Goal: Information Seeking & Learning: Find specific fact

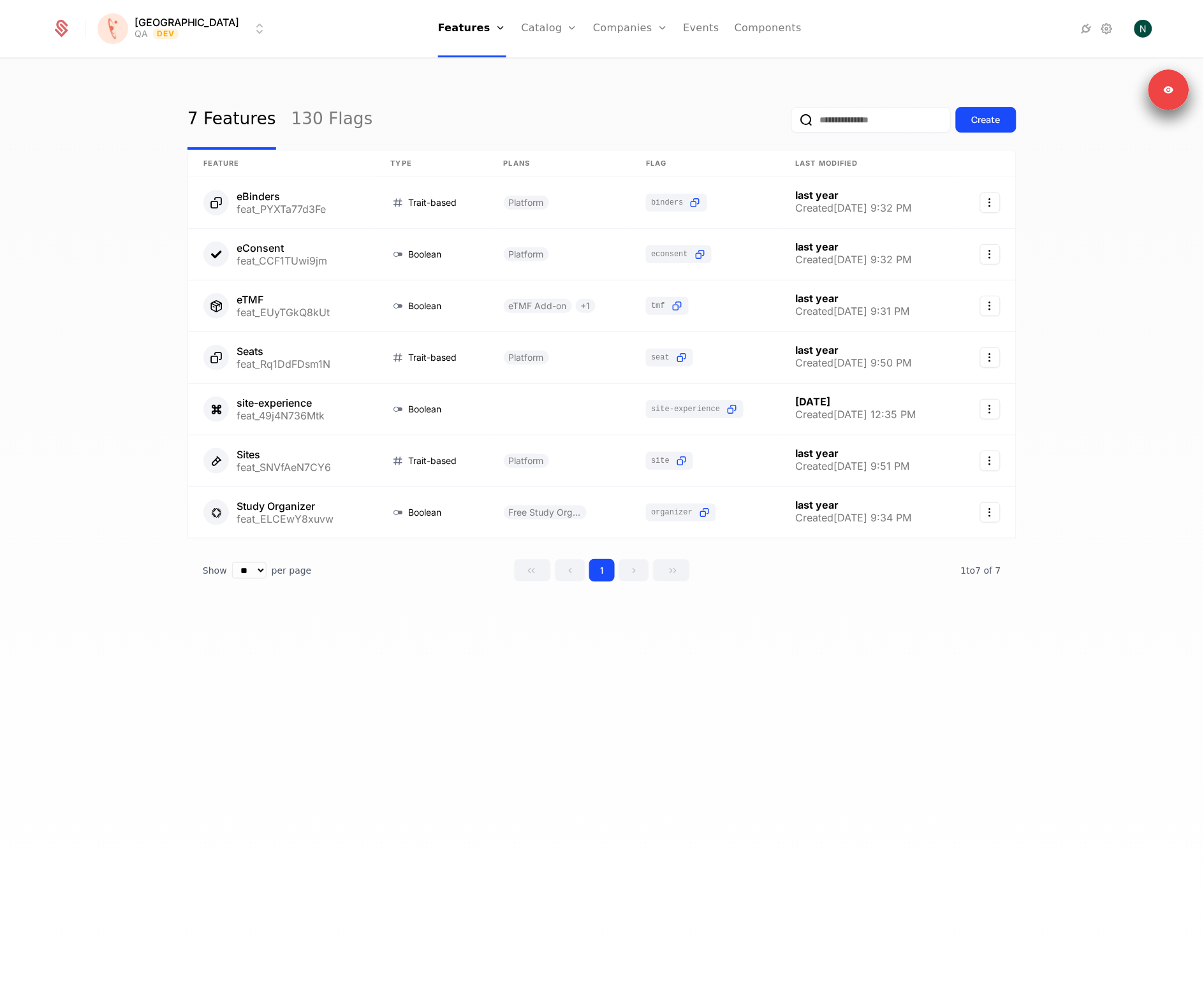
click at [139, 33] on html "Florence QA Dev Features Features Flags Catalog Plans Add Ons Credits Configura…" at bounding box center [602, 494] width 1204 height 988
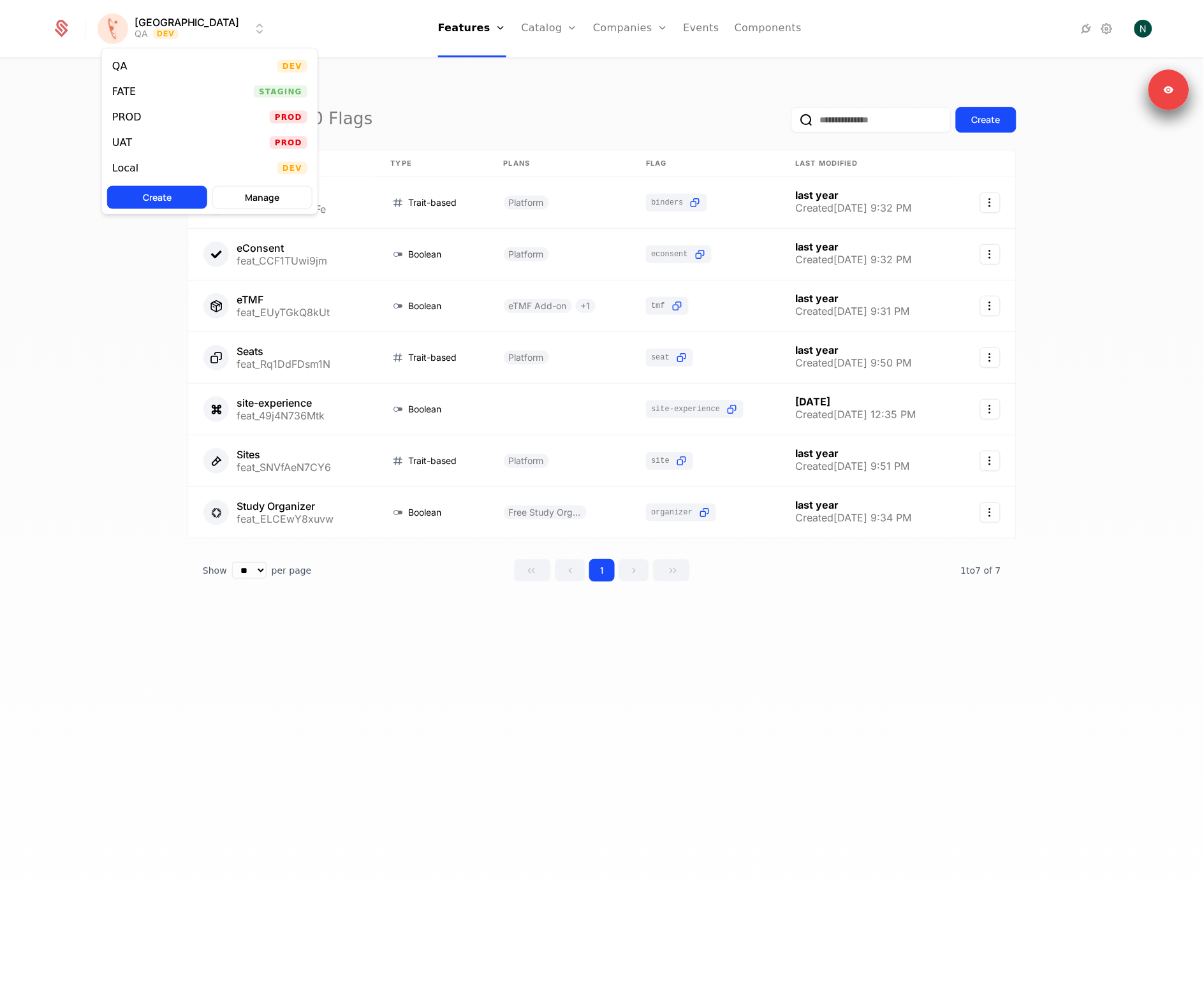
click at [166, 120] on div "PROD Prod" at bounding box center [210, 117] width 216 height 26
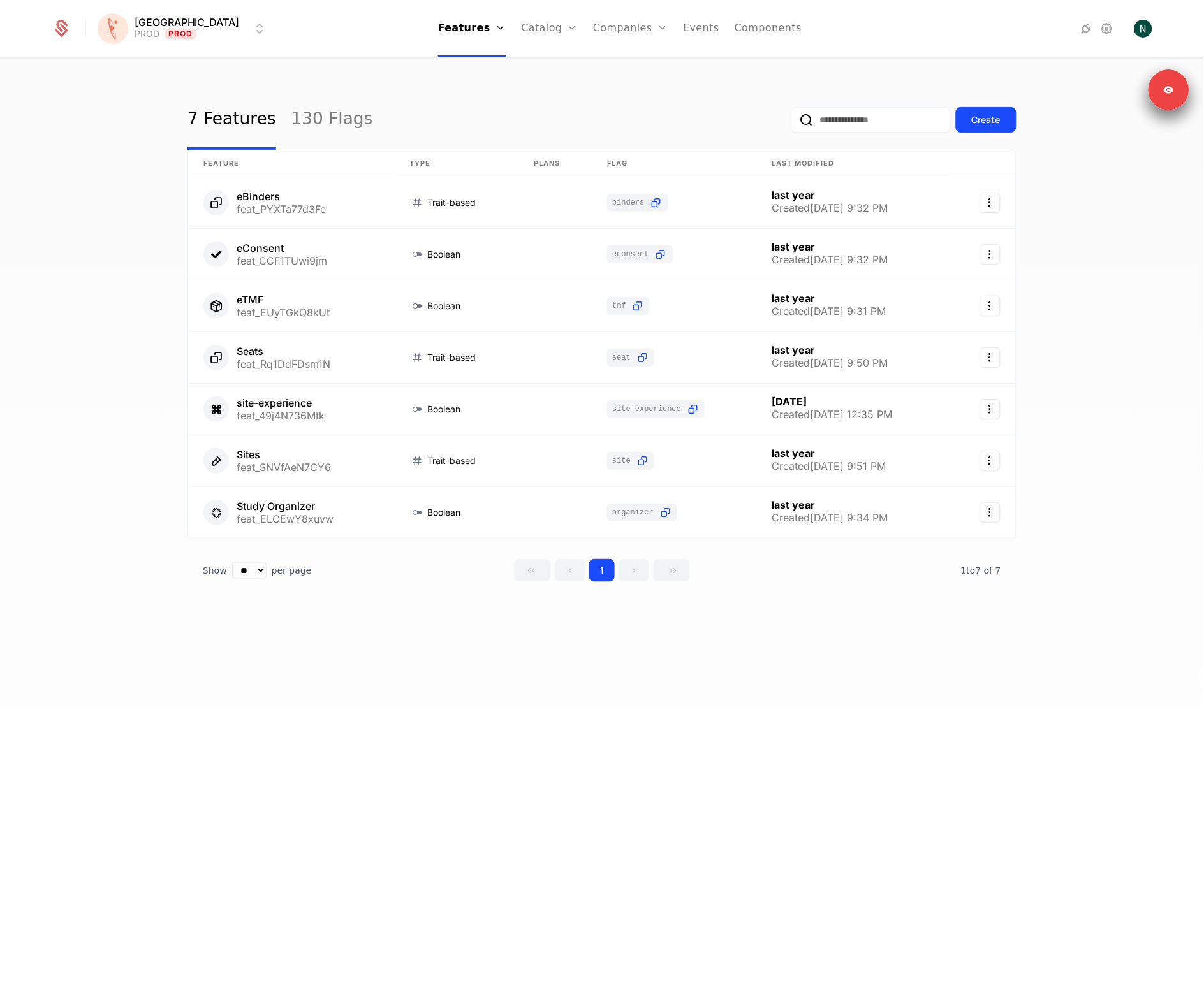
click at [606, 34] on link "Companies" at bounding box center [630, 28] width 75 height 57
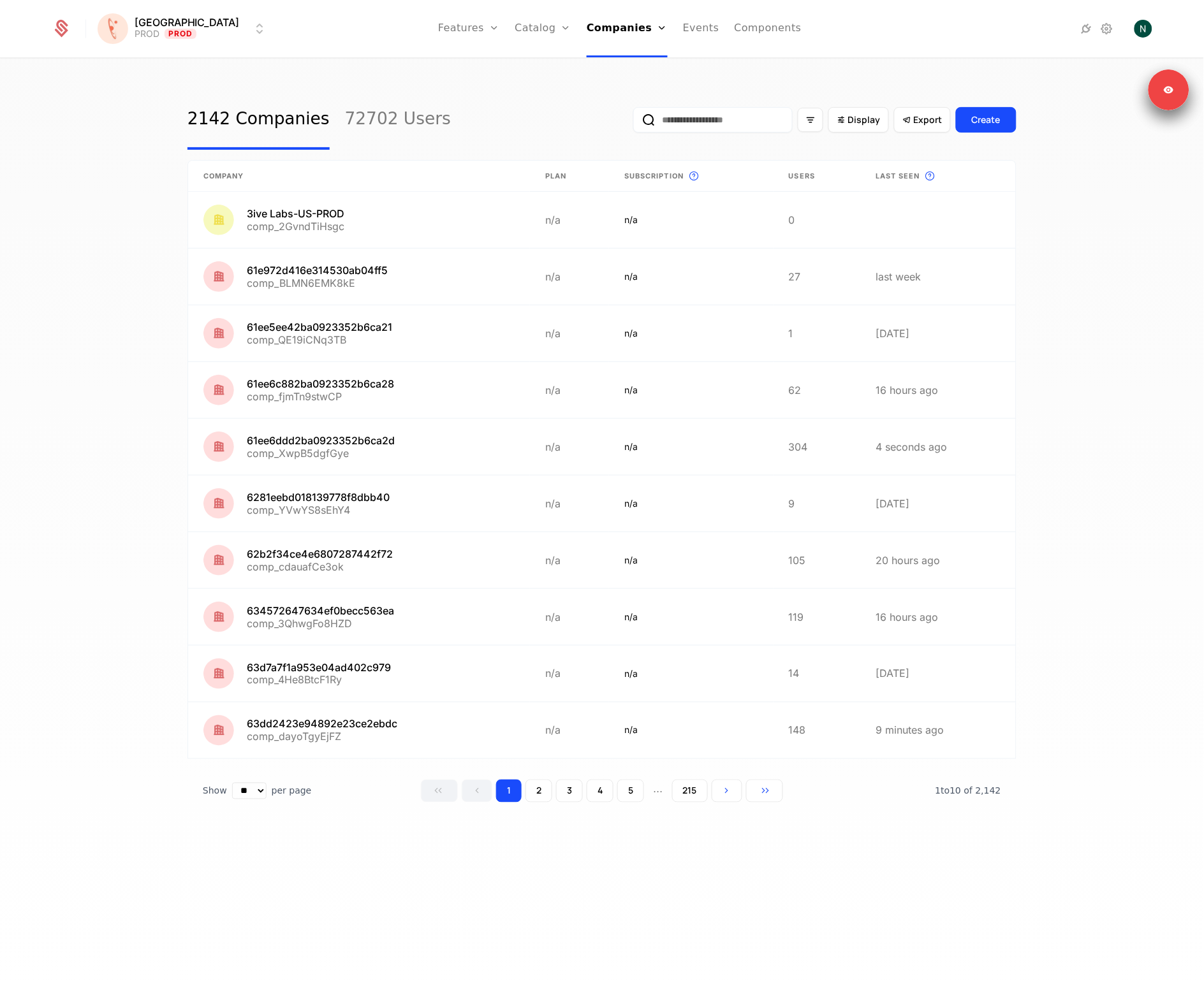
click at [706, 122] on input "email" at bounding box center [713, 120] width 159 height 26
paste input "**********"
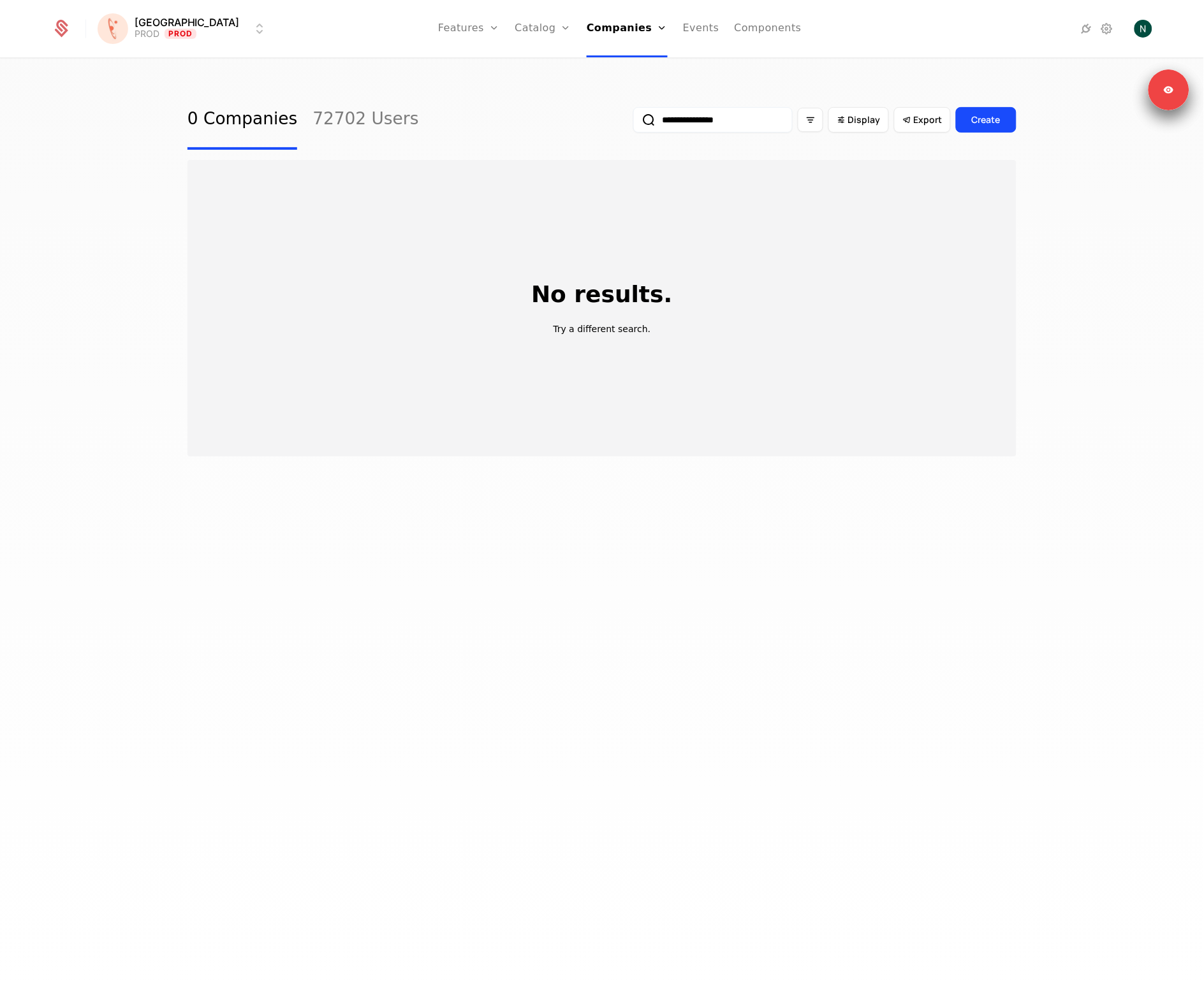
type input "**********"
click at [142, 26] on html "**********" at bounding box center [602, 494] width 1204 height 988
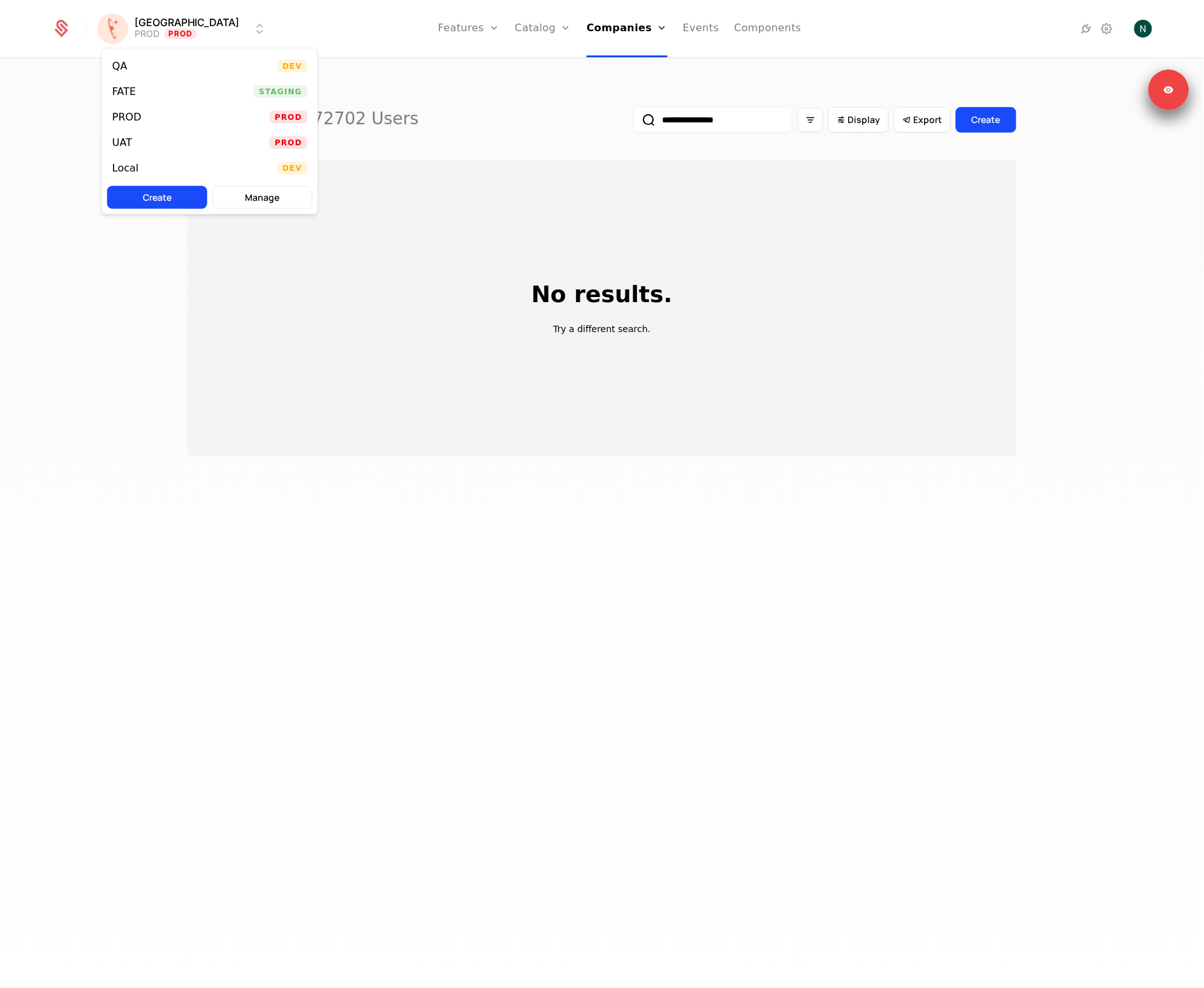
click at [185, 149] on div "UAT Prod" at bounding box center [210, 143] width 216 height 26
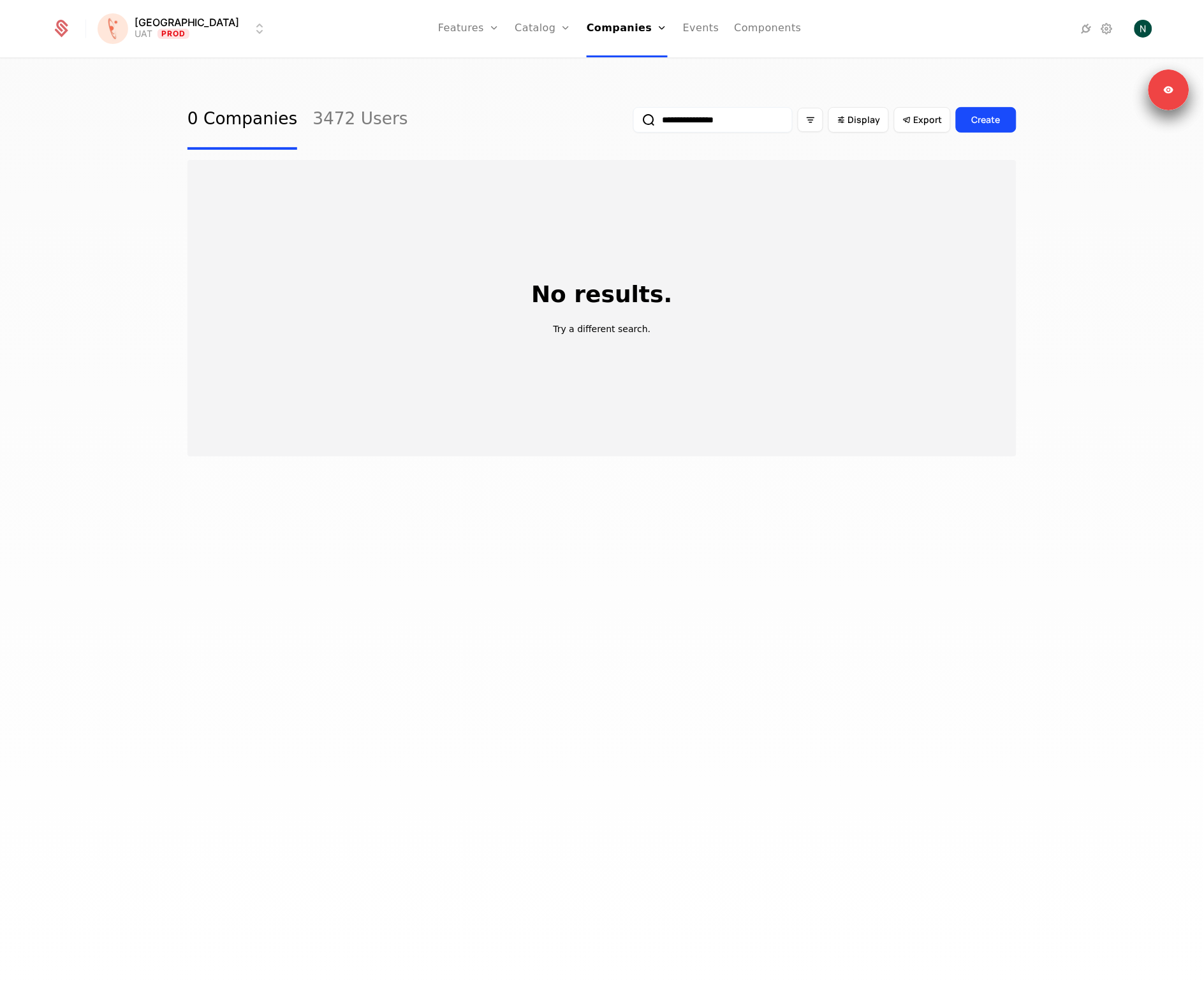
click at [707, 115] on input "**********" at bounding box center [713, 120] width 159 height 26
click at [634, 122] on button "submit" at bounding box center [634, 122] width 0 height 0
click at [153, 29] on html "**********" at bounding box center [602, 494] width 1204 height 988
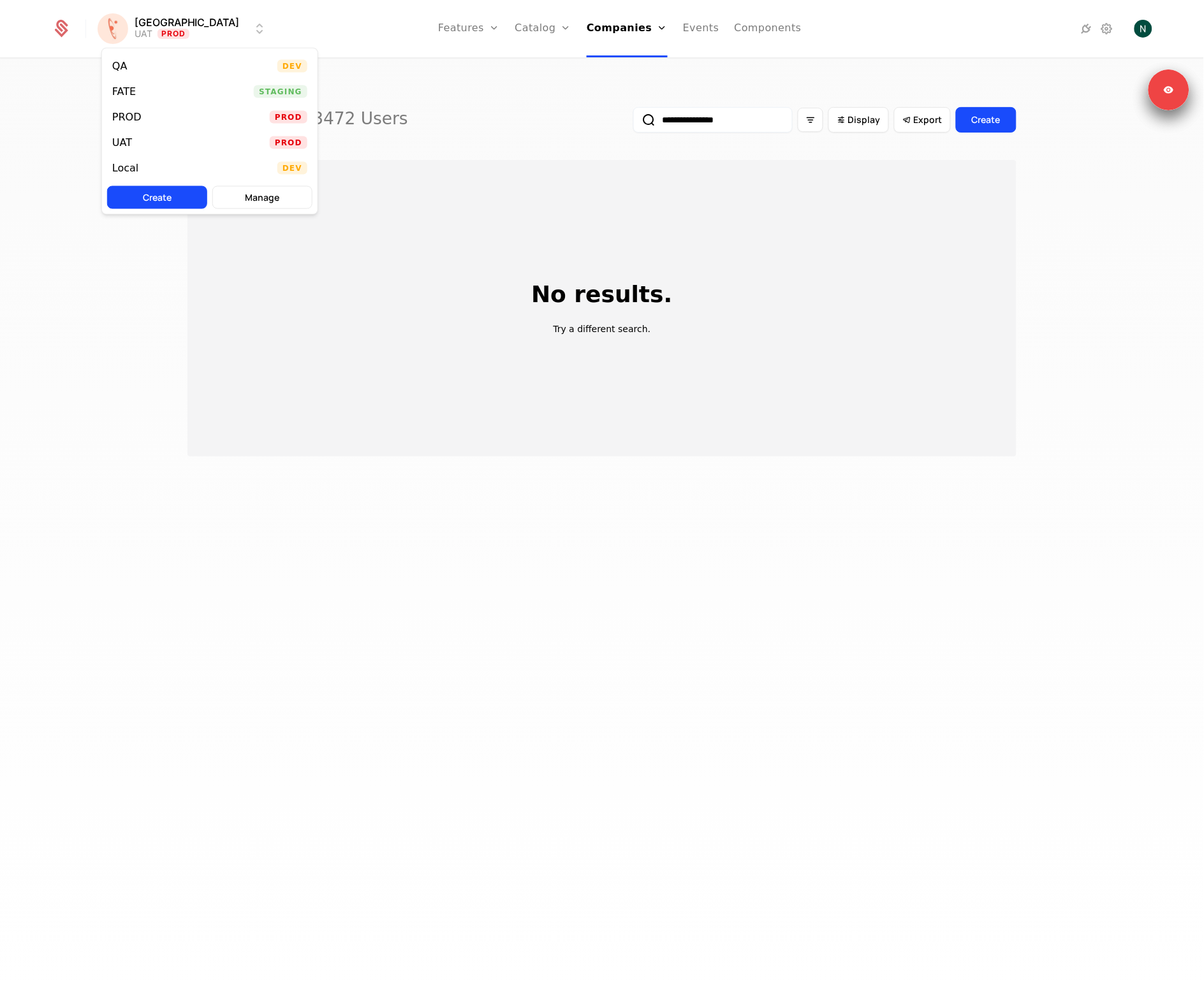
click at [186, 68] on div "QA Dev" at bounding box center [210, 66] width 216 height 26
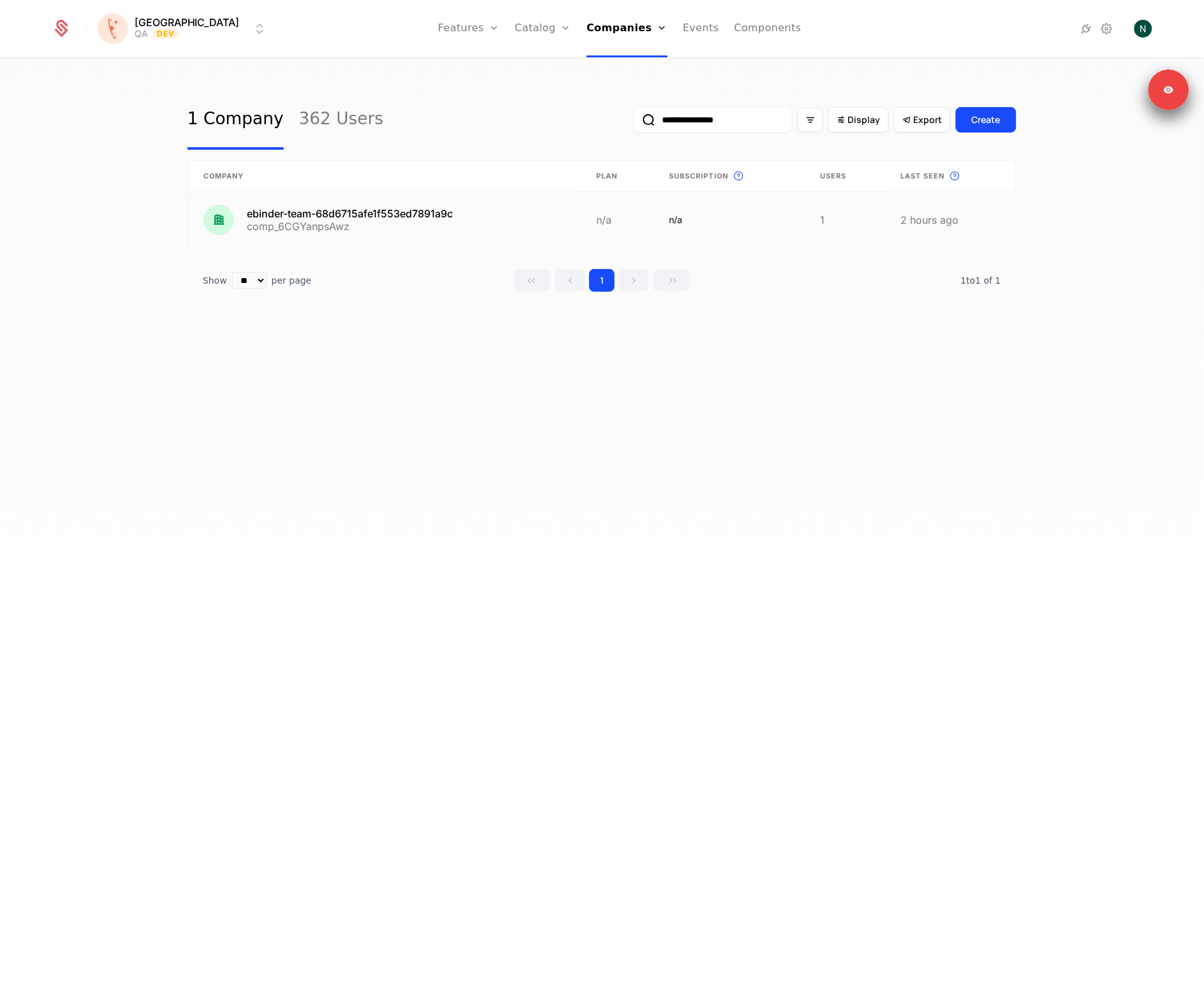
click at [320, 229] on link at bounding box center [384, 220] width 393 height 56
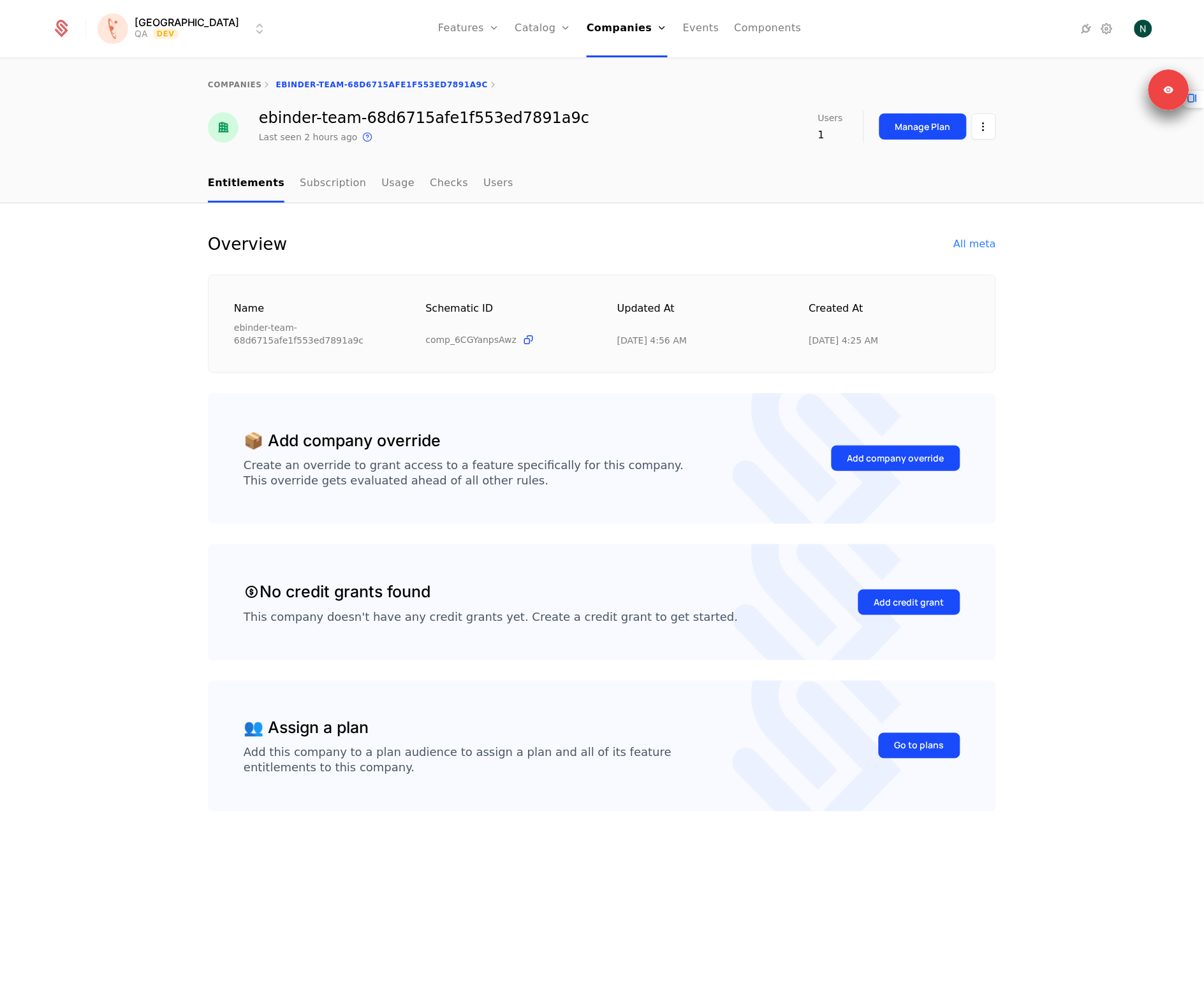
click at [430, 188] on link "Checks" at bounding box center [449, 183] width 38 height 37
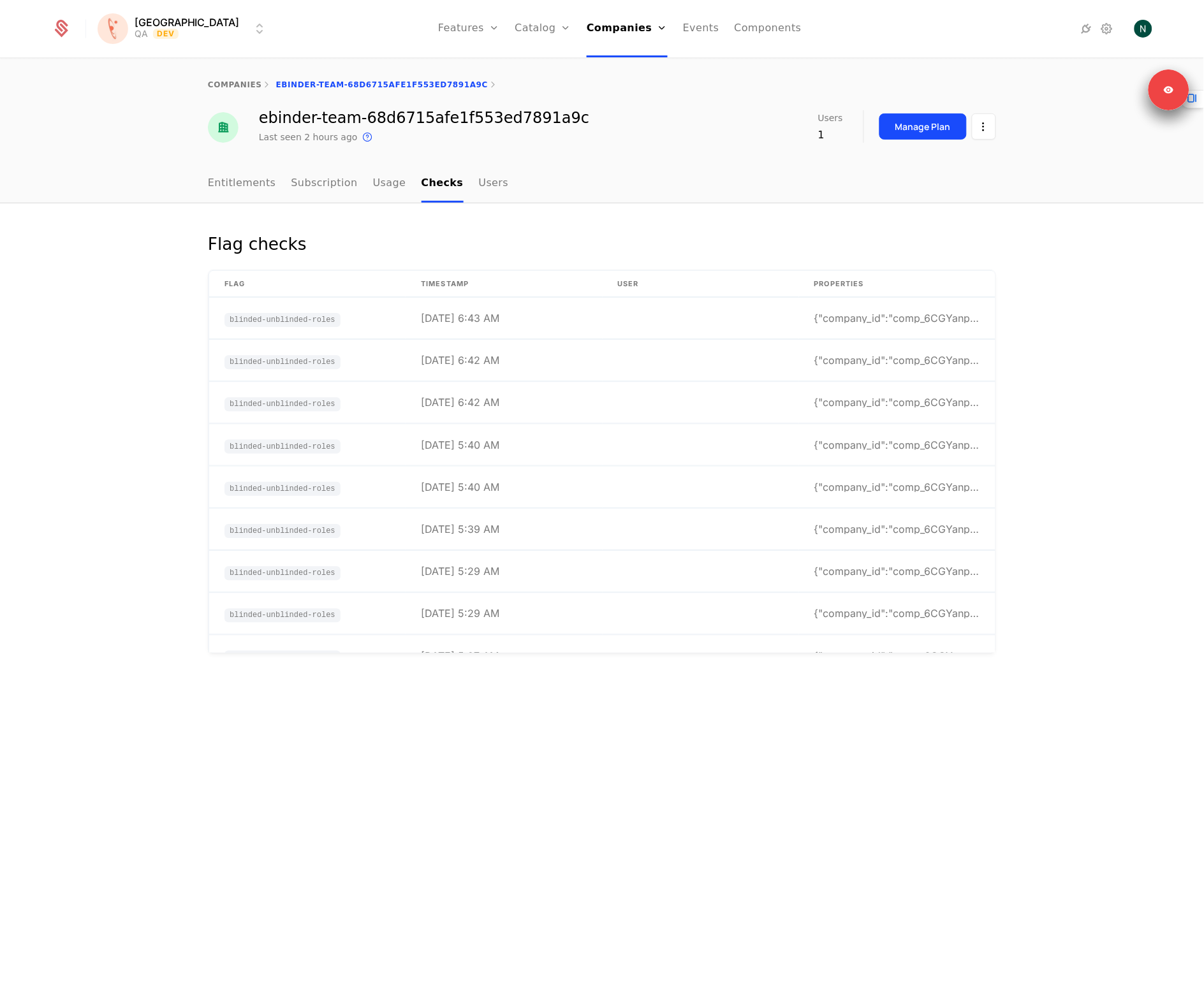
click at [701, 193] on nav "Entitlements Subscription Usage Checks Users" at bounding box center [601, 183] width 788 height 37
click at [314, 323] on span "blinded-unblinded-roles" at bounding box center [282, 320] width 116 height 14
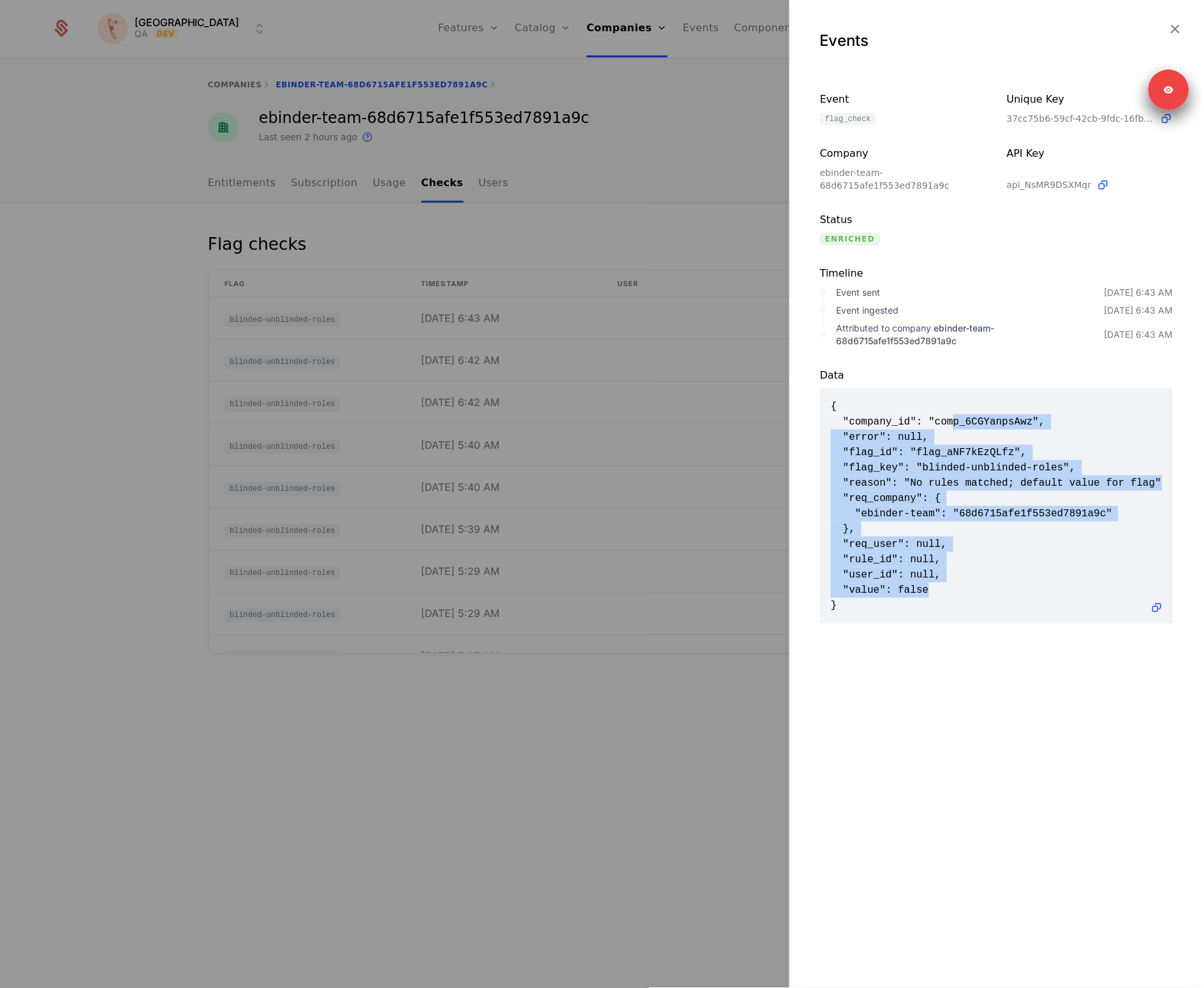
drag, startPoint x: 1003, startPoint y: 596, endPoint x: 955, endPoint y: 415, distance: 187.3
click at [955, 415] on span "{ "company_id": "comp_6CGYanpsAwz", "error": null, "flag_id": "flag_aNF7kEzQLfz…" at bounding box center [996, 506] width 331 height 214
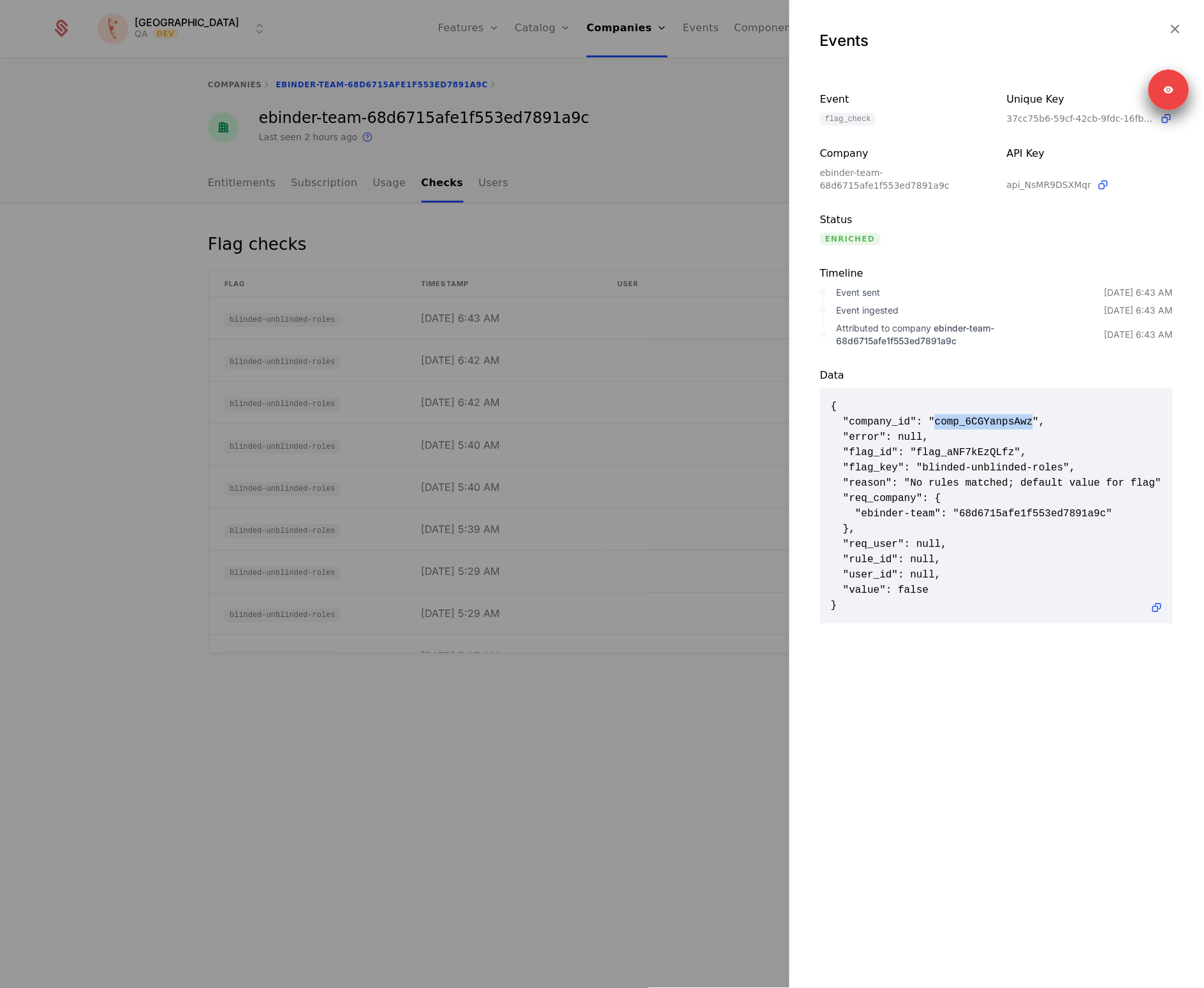
click at [955, 415] on span "{ "company_id": "comp_6CGYanpsAwz", "error": null, "flag_id": "flag_aNF7kEzQLfz…" at bounding box center [996, 506] width 331 height 214
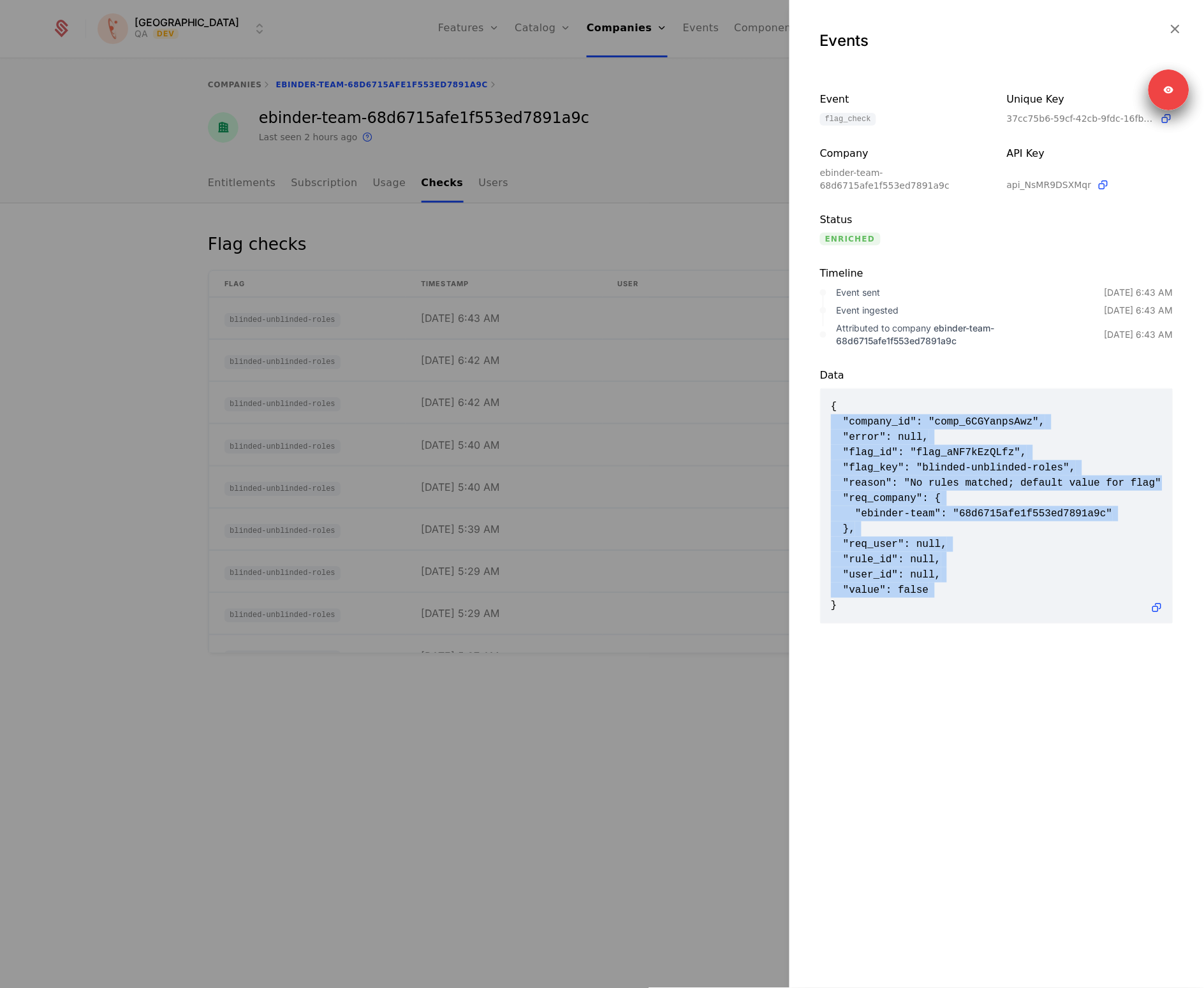
drag, startPoint x: 955, startPoint y: 415, endPoint x: 978, endPoint y: 597, distance: 183.4
click at [978, 597] on span "{ "company_id": "comp_6CGYanpsAwz", "error": null, "flag_id": "flag_aNF7kEzQLfz…" at bounding box center [996, 506] width 331 height 214
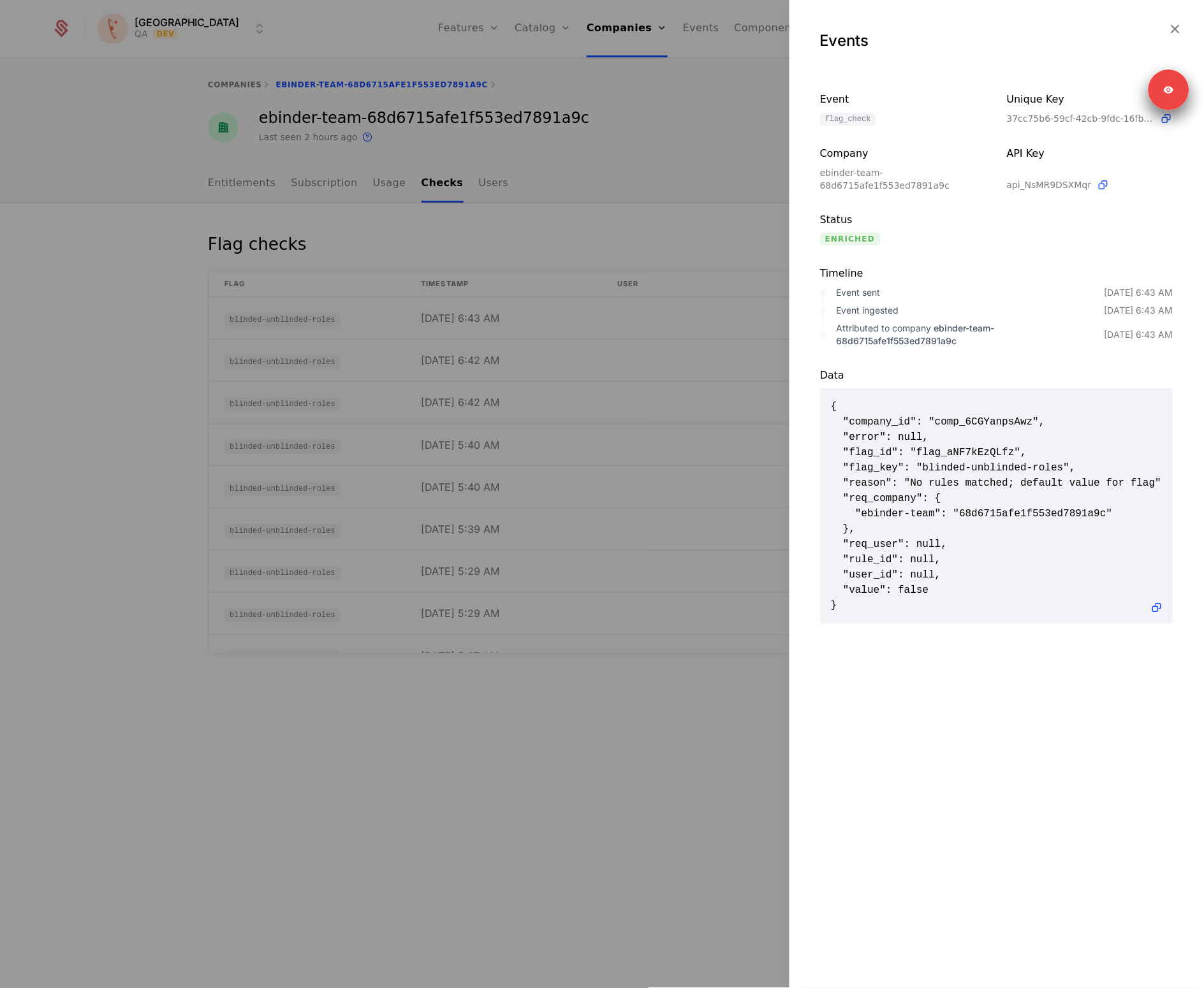
click at [972, 595] on span "{ "company_id": "comp_6CGYanpsAwz", "error": null, "flag_id": "flag_aNF7kEzQLfz…" at bounding box center [996, 506] width 331 height 214
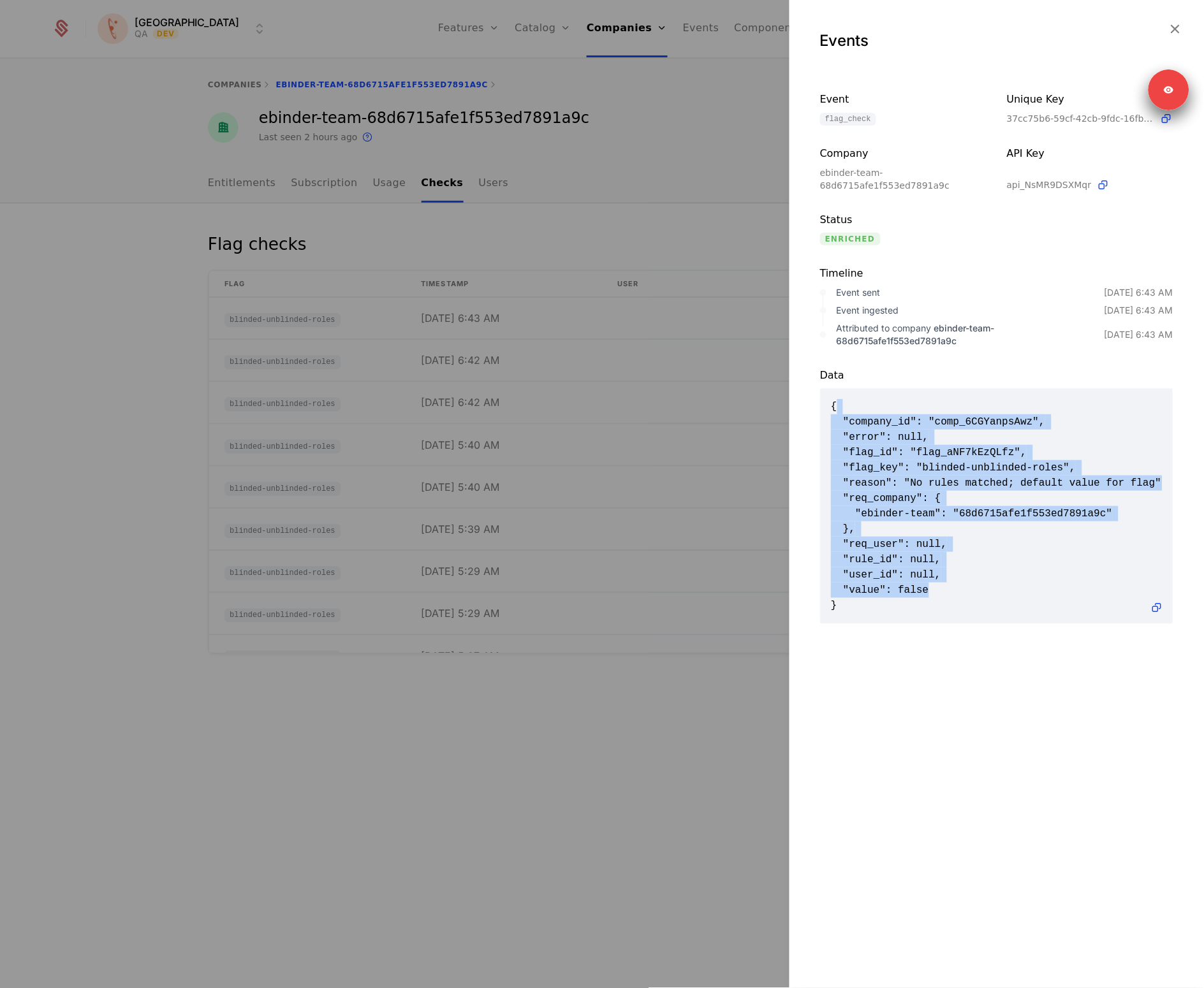
drag, startPoint x: 973, startPoint y: 594, endPoint x: 947, endPoint y: 399, distance: 196.7
click at [947, 399] on span "{ "company_id": "comp_6CGYanpsAwz", "error": null, "flag_id": "flag_aNF7kEzQLfz…" at bounding box center [996, 506] width 331 height 214
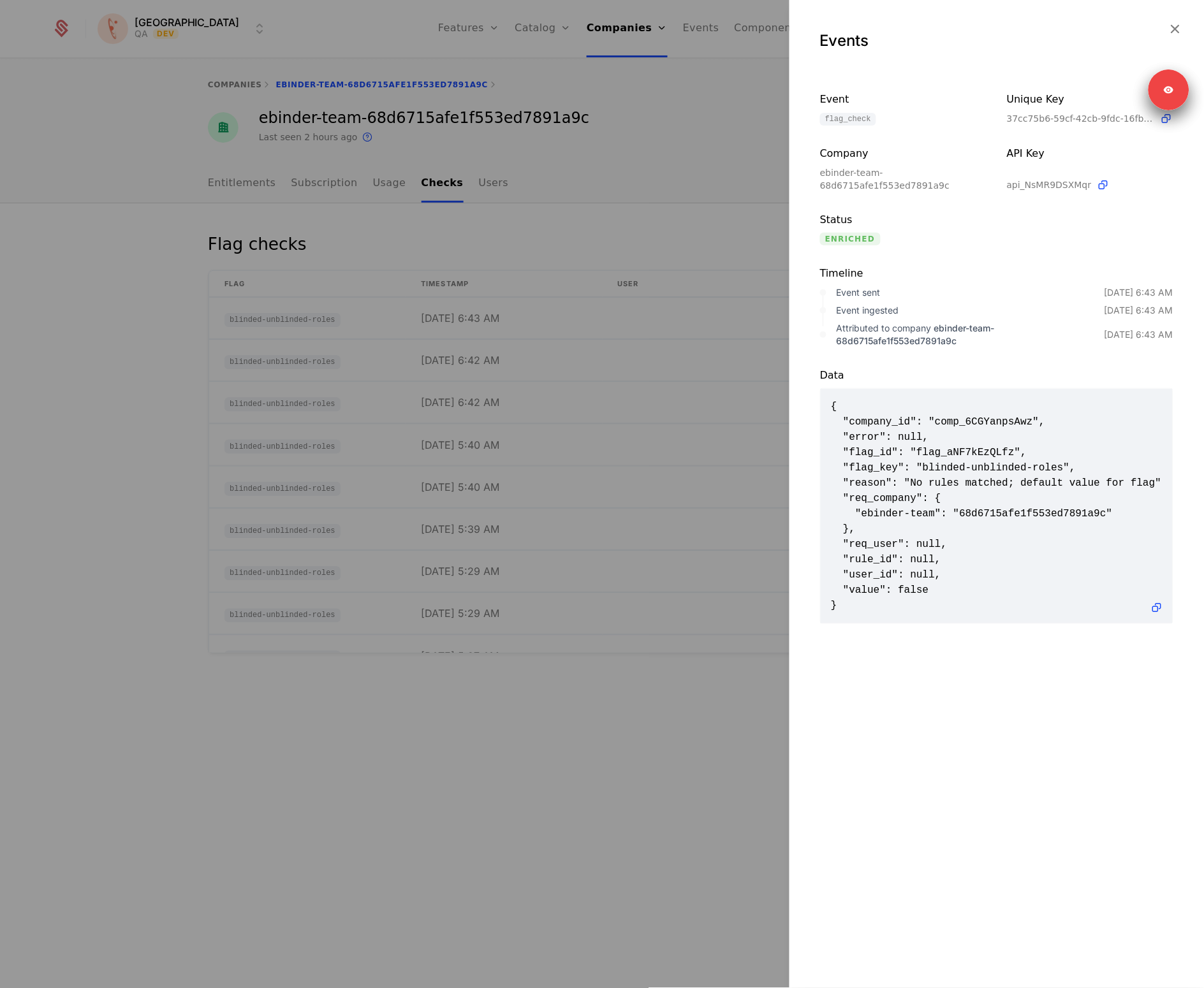
click at [947, 399] on span "{ "company_id": "comp_6CGYanpsAwz", "error": null, "flag_id": "flag_aNF7kEzQLfz…" at bounding box center [996, 506] width 331 height 214
click at [552, 541] on div at bounding box center [602, 494] width 1204 height 988
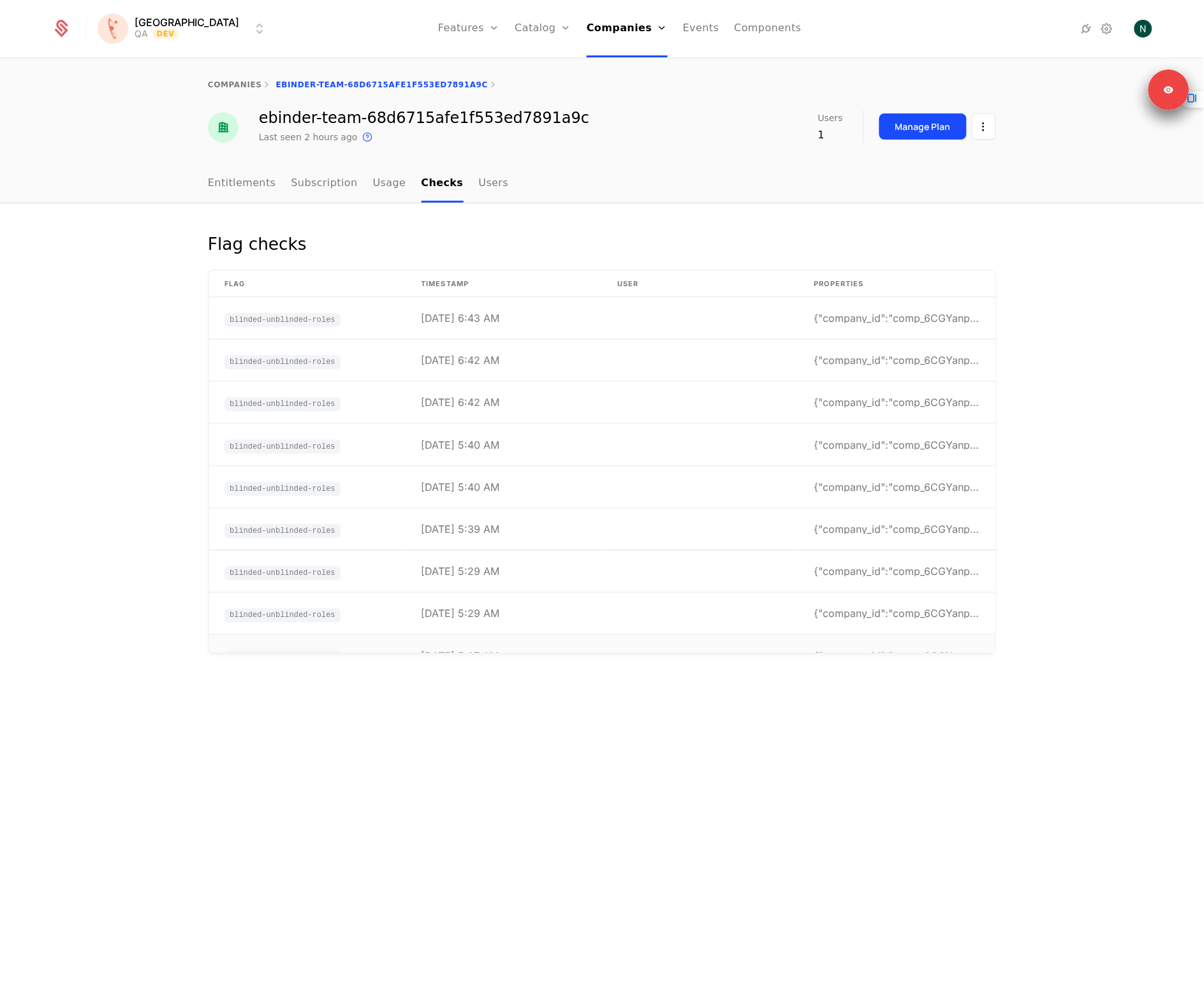
click at [630, 650] on td at bounding box center [701, 657] width 197 height 42
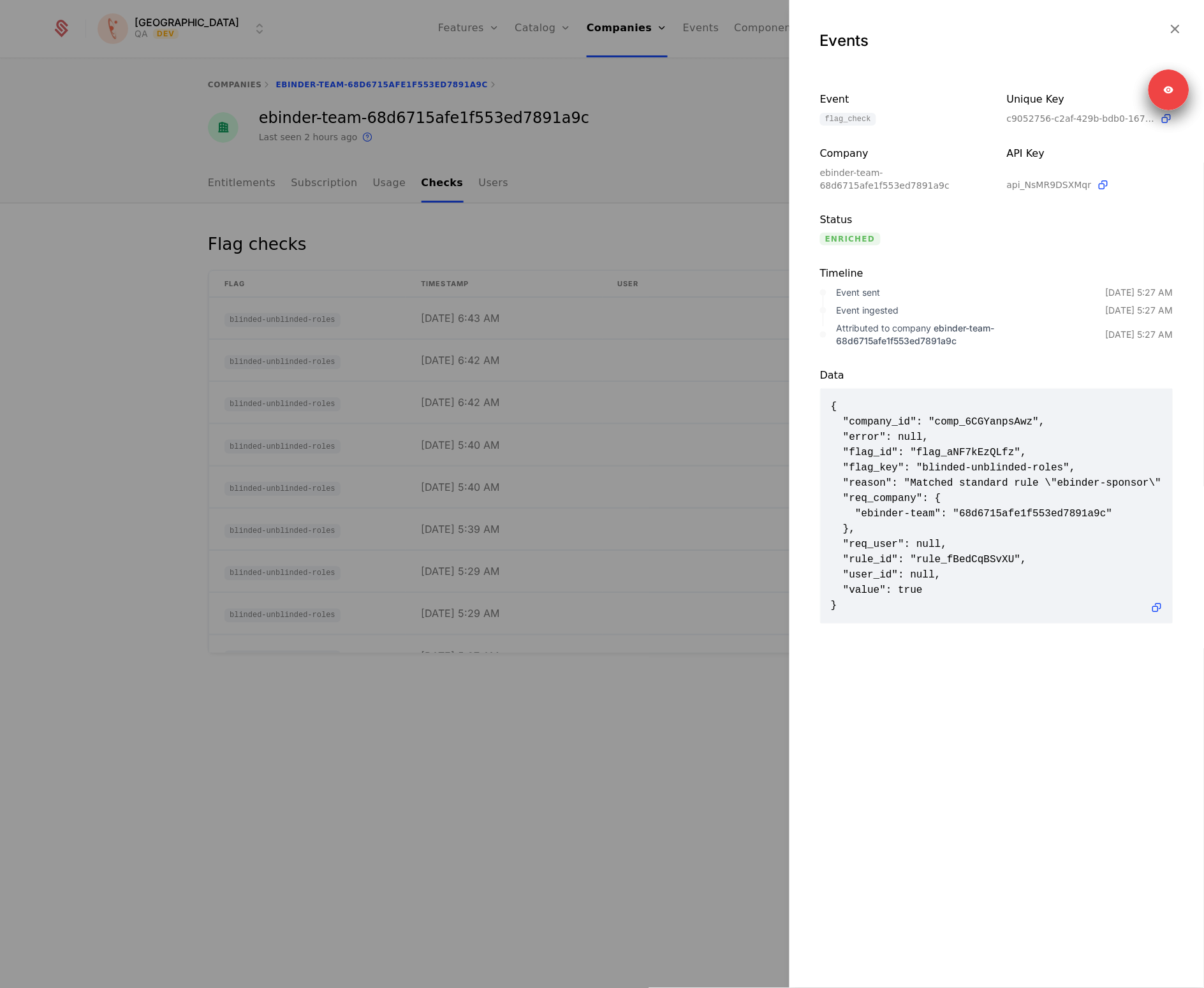
click at [963, 514] on span "{ "company_id": "comp_6CGYanpsAwz", "error": null, "flag_id": "flag_aNF7kEzQLfz…" at bounding box center [996, 506] width 331 height 214
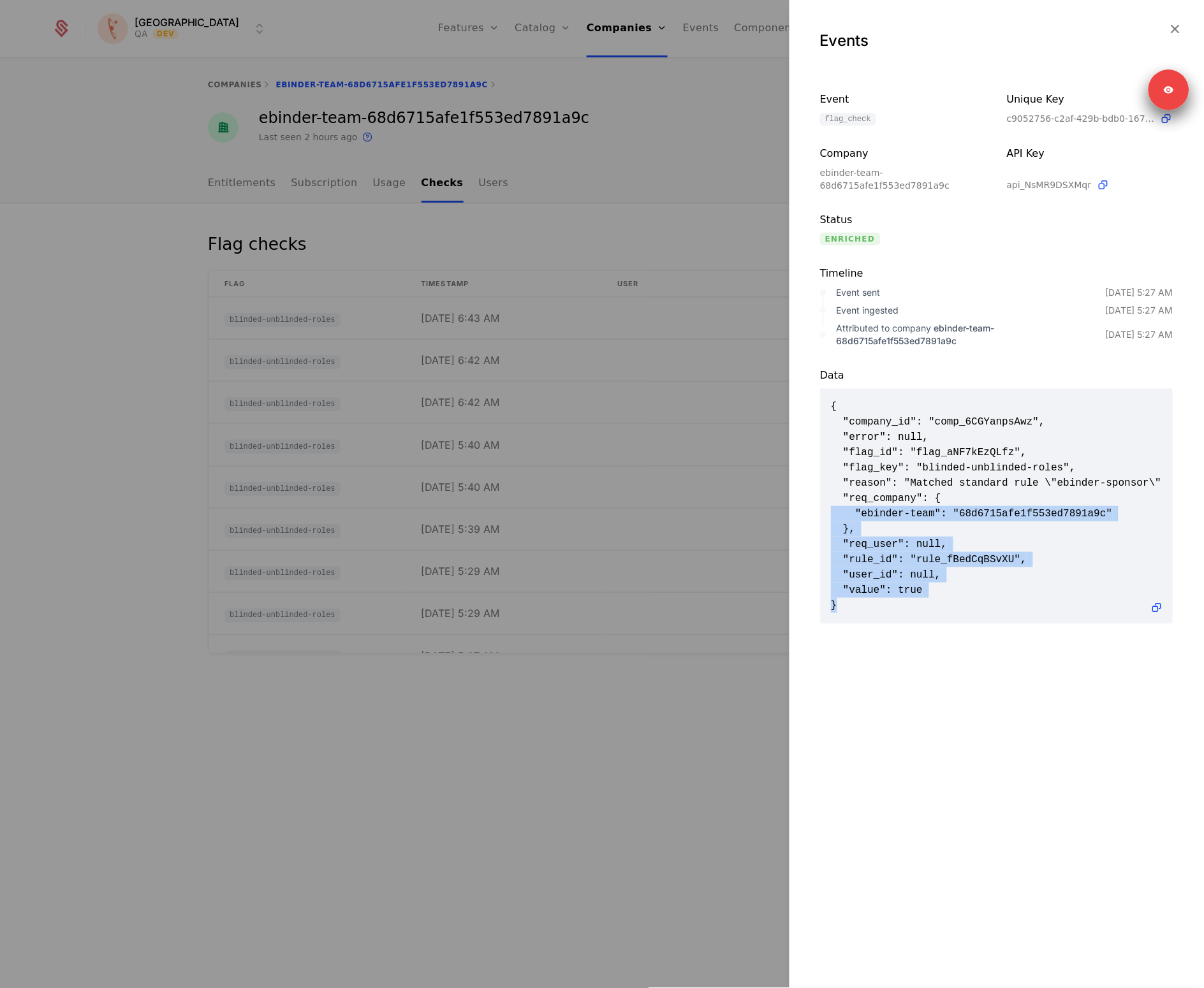
drag, startPoint x: 964, startPoint y: 515, endPoint x: 927, endPoint y: 600, distance: 92.7
click at [927, 600] on span "{ "company_id": "comp_6CGYanpsAwz", "error": null, "flag_id": "flag_aNF7kEzQLfz…" at bounding box center [996, 506] width 331 height 214
click at [924, 594] on span "{ "company_id": "comp_6CGYanpsAwz", "error": null, "flag_id": "flag_aNF7kEzQLfz…" at bounding box center [996, 506] width 331 height 214
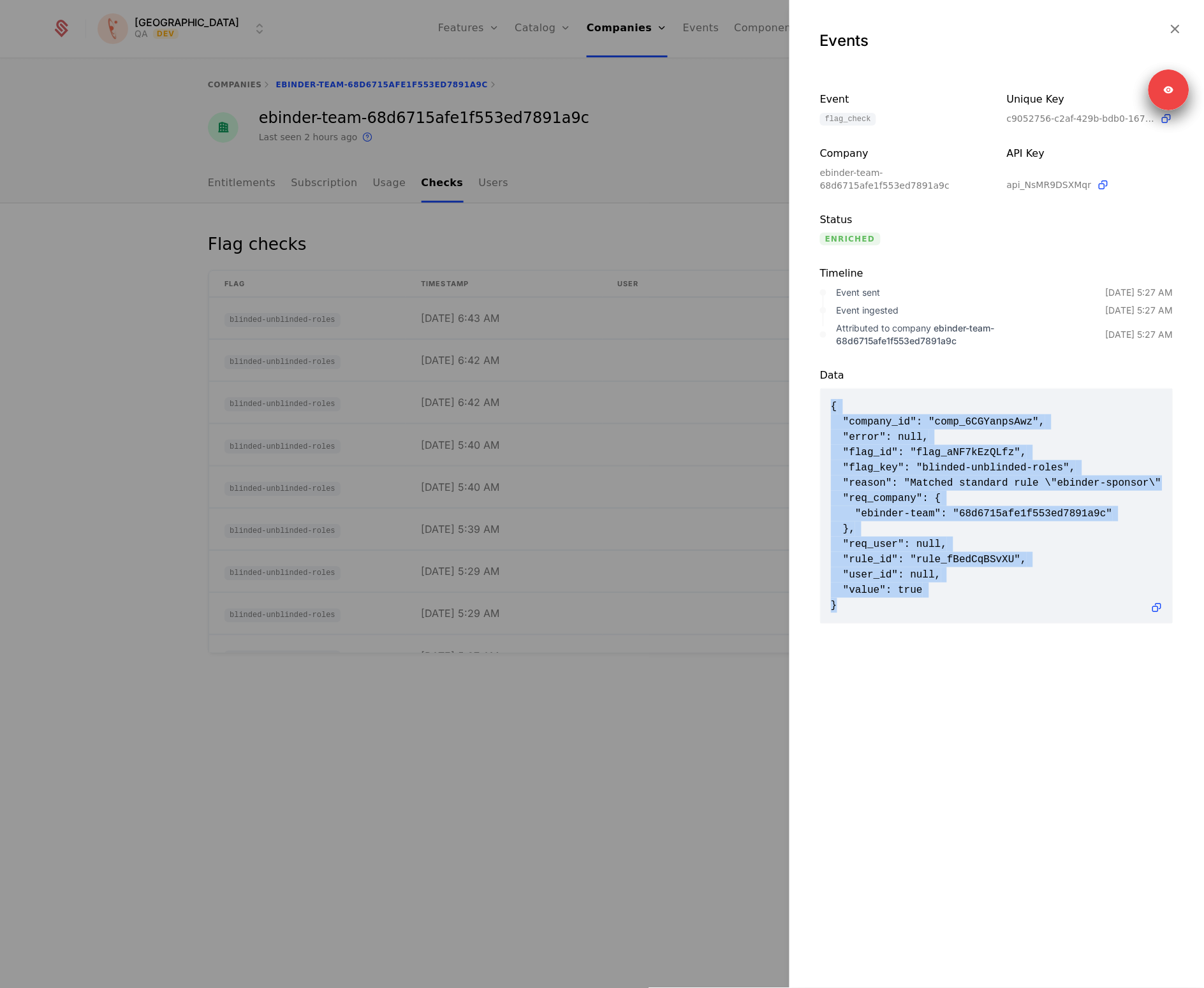
drag, startPoint x: 925, startPoint y: 599, endPoint x: 873, endPoint y: 378, distance: 227.0
click at [873, 378] on div "Data { "company_id": "comp_6CGYanpsAwz", "error": null, "flag_id": "flag_aNF7kE…" at bounding box center [996, 486] width 414 height 276
click at [873, 378] on div "Data" at bounding box center [996, 375] width 353 height 15
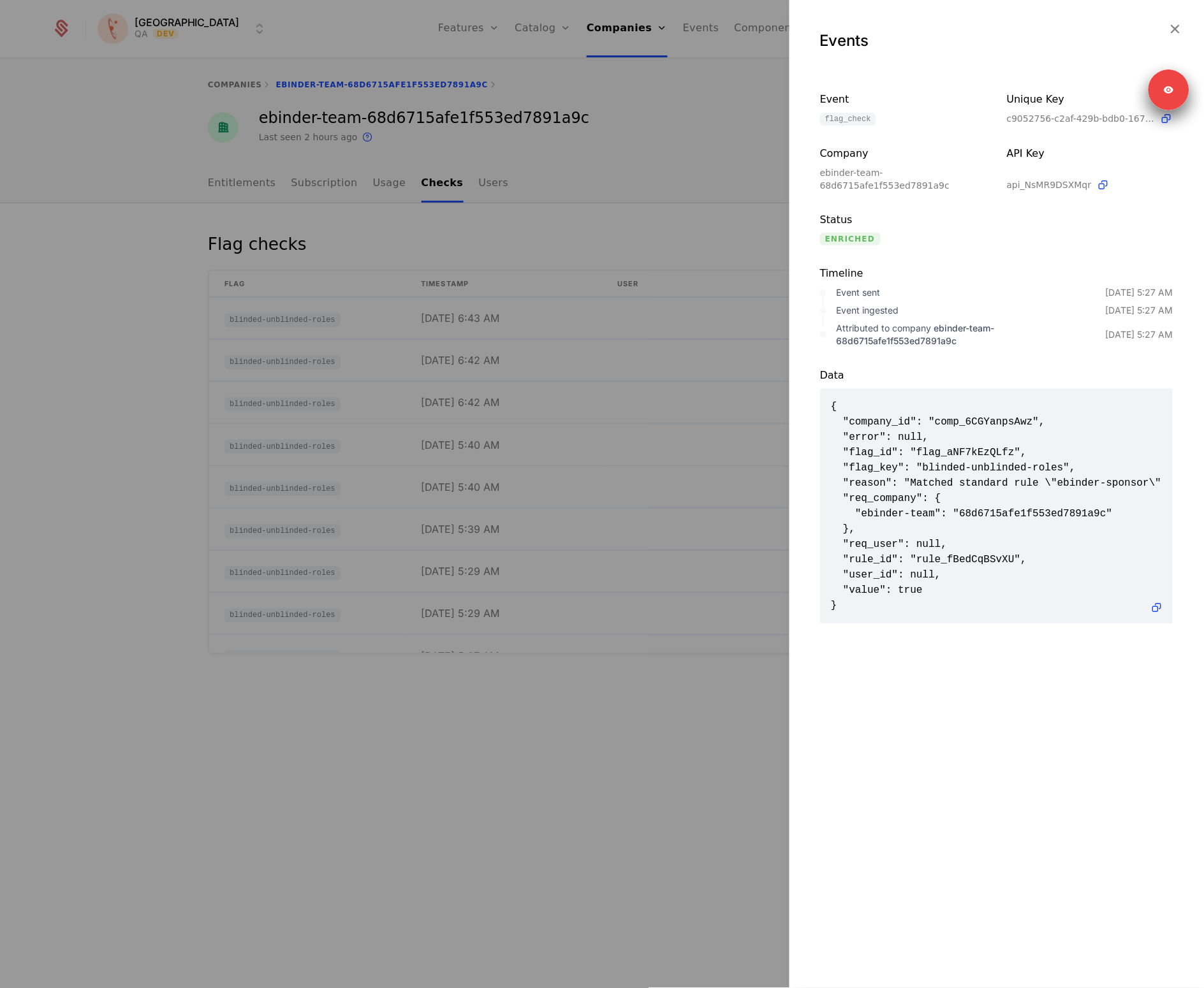
click at [294, 119] on div at bounding box center [602, 494] width 1204 height 988
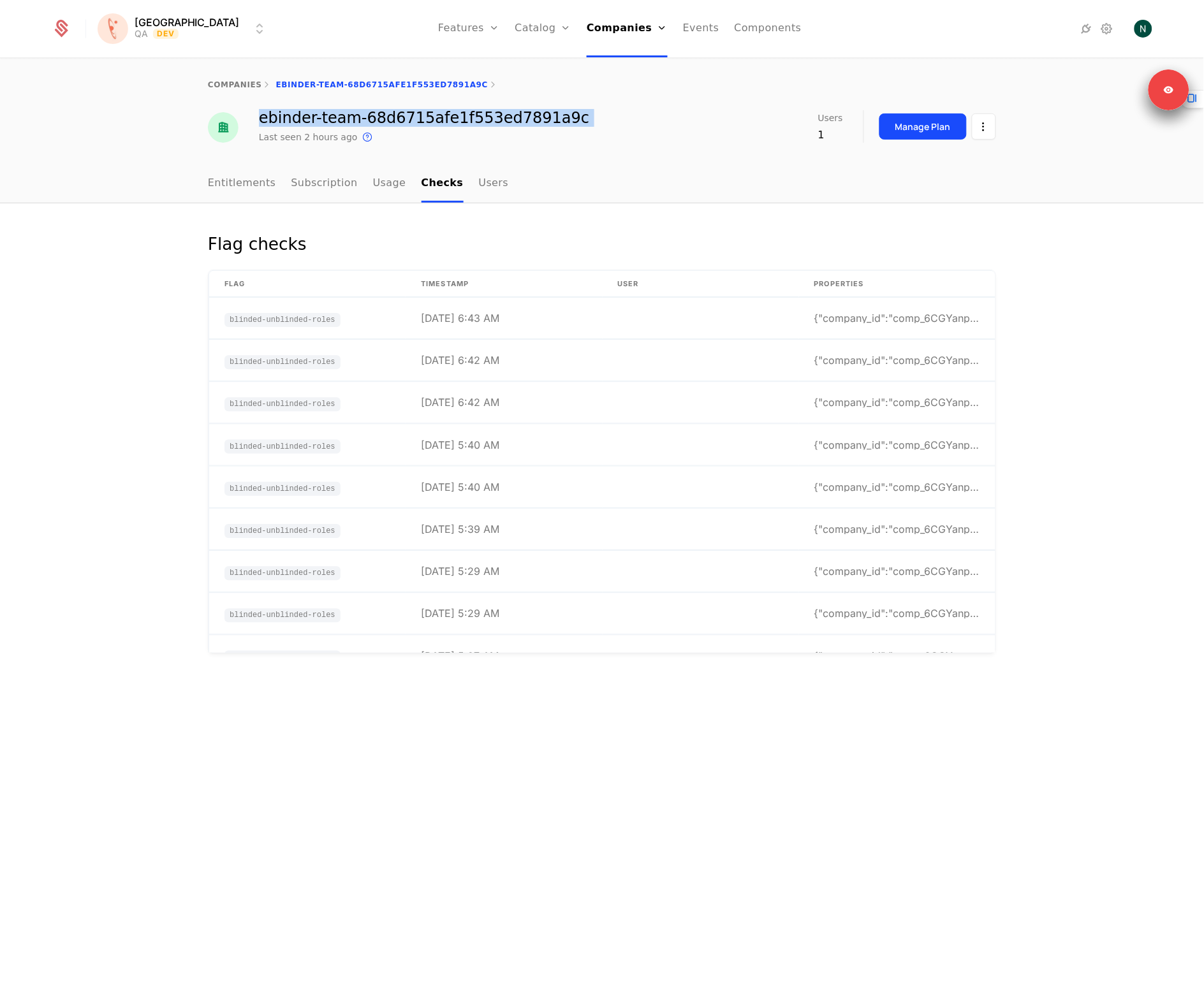
drag, startPoint x: 298, startPoint y: 119, endPoint x: 551, endPoint y: 121, distance: 253.0
click at [551, 121] on div "ebinder-team-68d6715afe1f553ed7891a9c Last seen 2 hours ago This is the date a …" at bounding box center [601, 127] width 788 height 34
copy div "ebinder-team-68d6715afe1f553ed7891a9c"
click at [546, 369] on td "[DATE] 6:42 AM" at bounding box center [503, 360] width 197 height 42
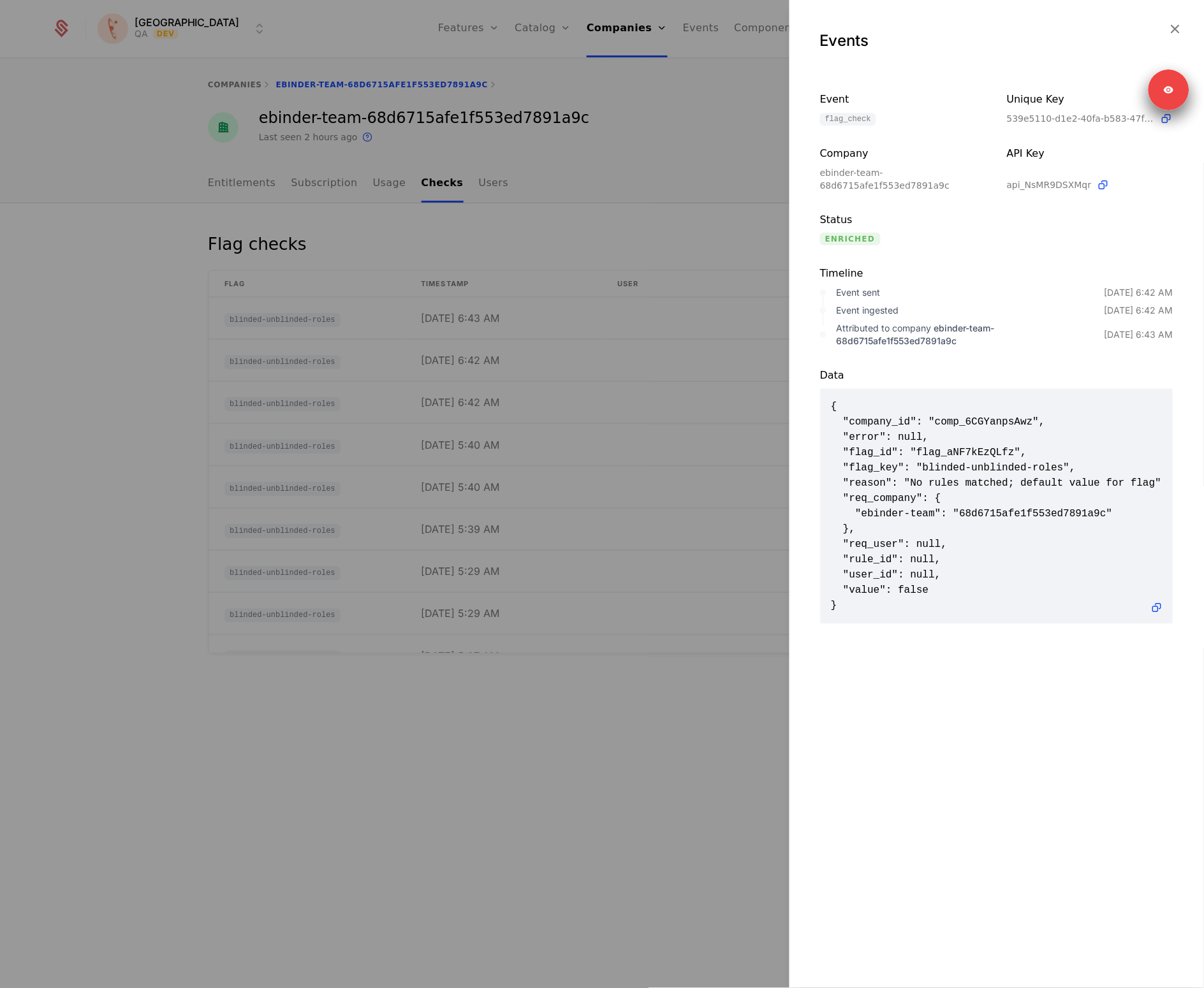
click at [546, 415] on div at bounding box center [602, 494] width 1204 height 988
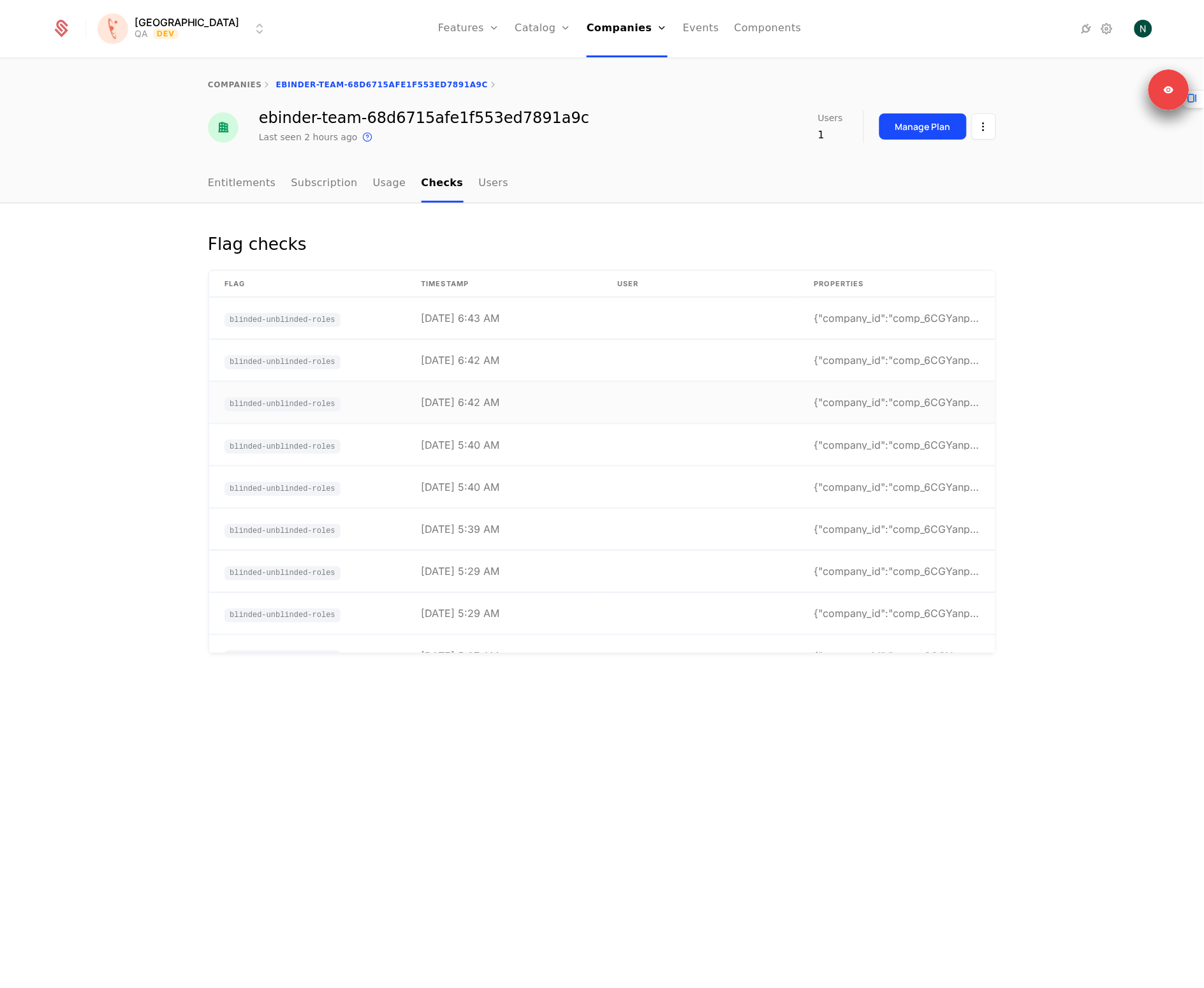
click at [504, 417] on td "[DATE] 6:42 AM" at bounding box center [503, 404] width 197 height 42
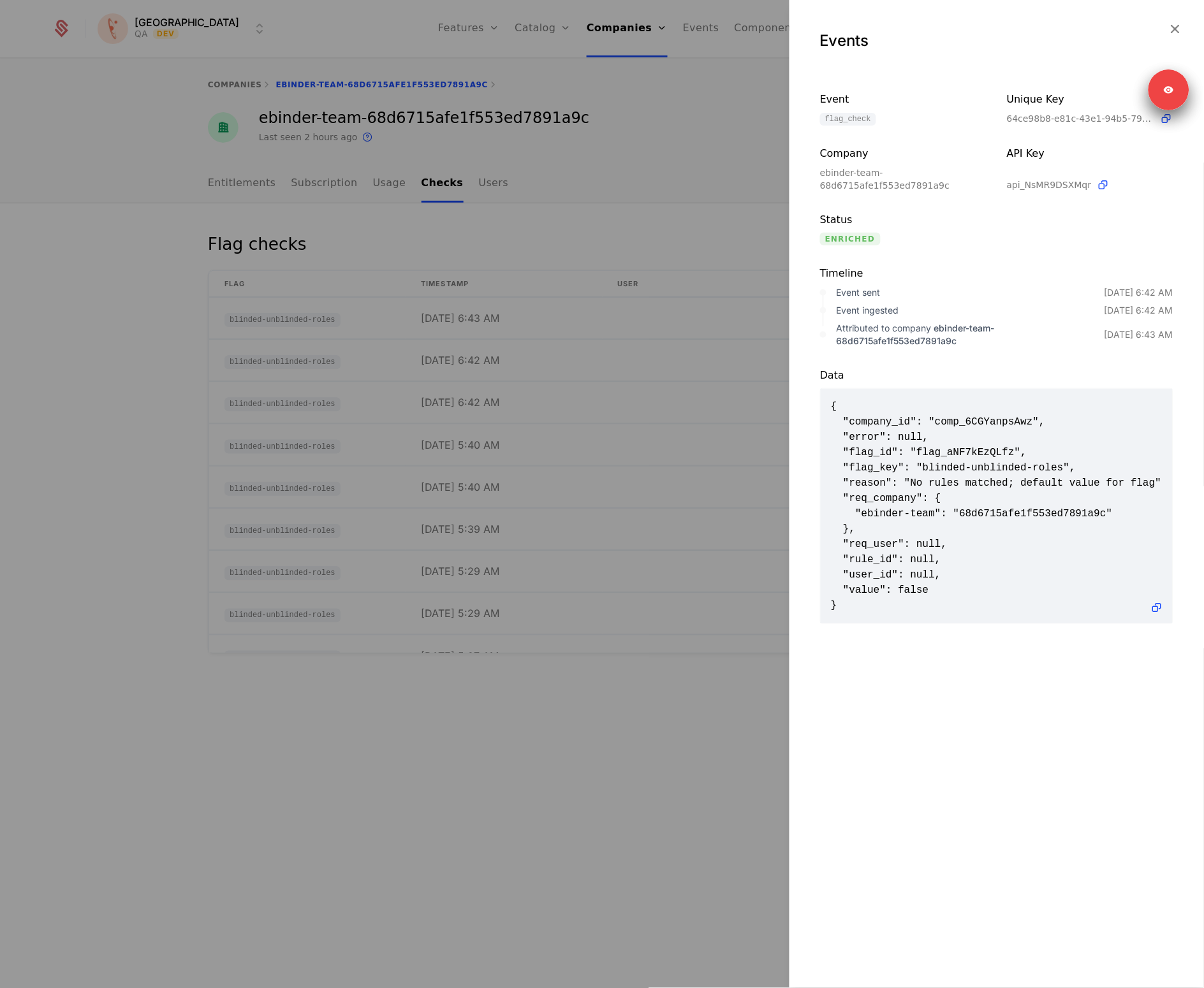
click at [521, 446] on div at bounding box center [602, 494] width 1204 height 988
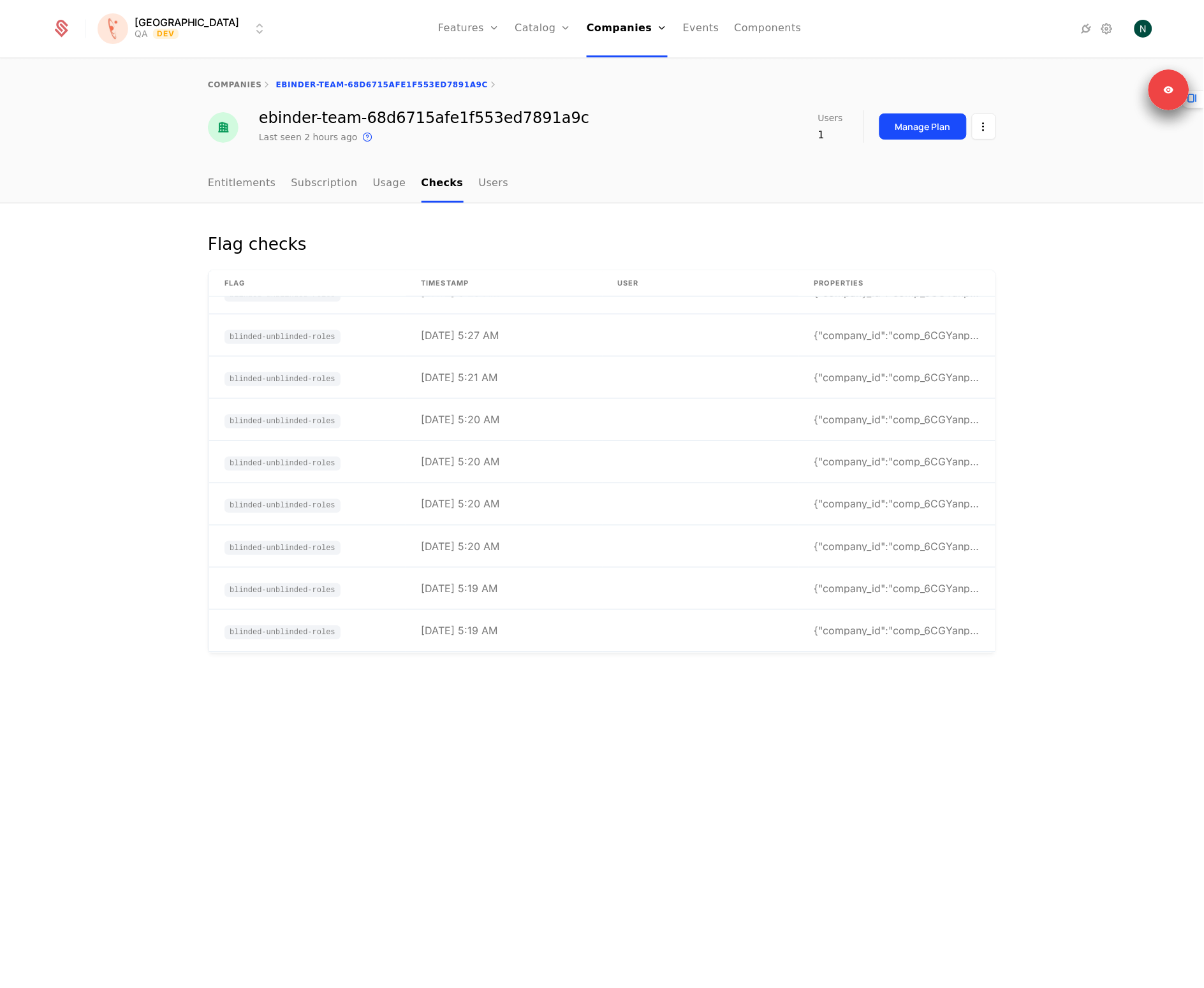
scroll to position [476, 0]
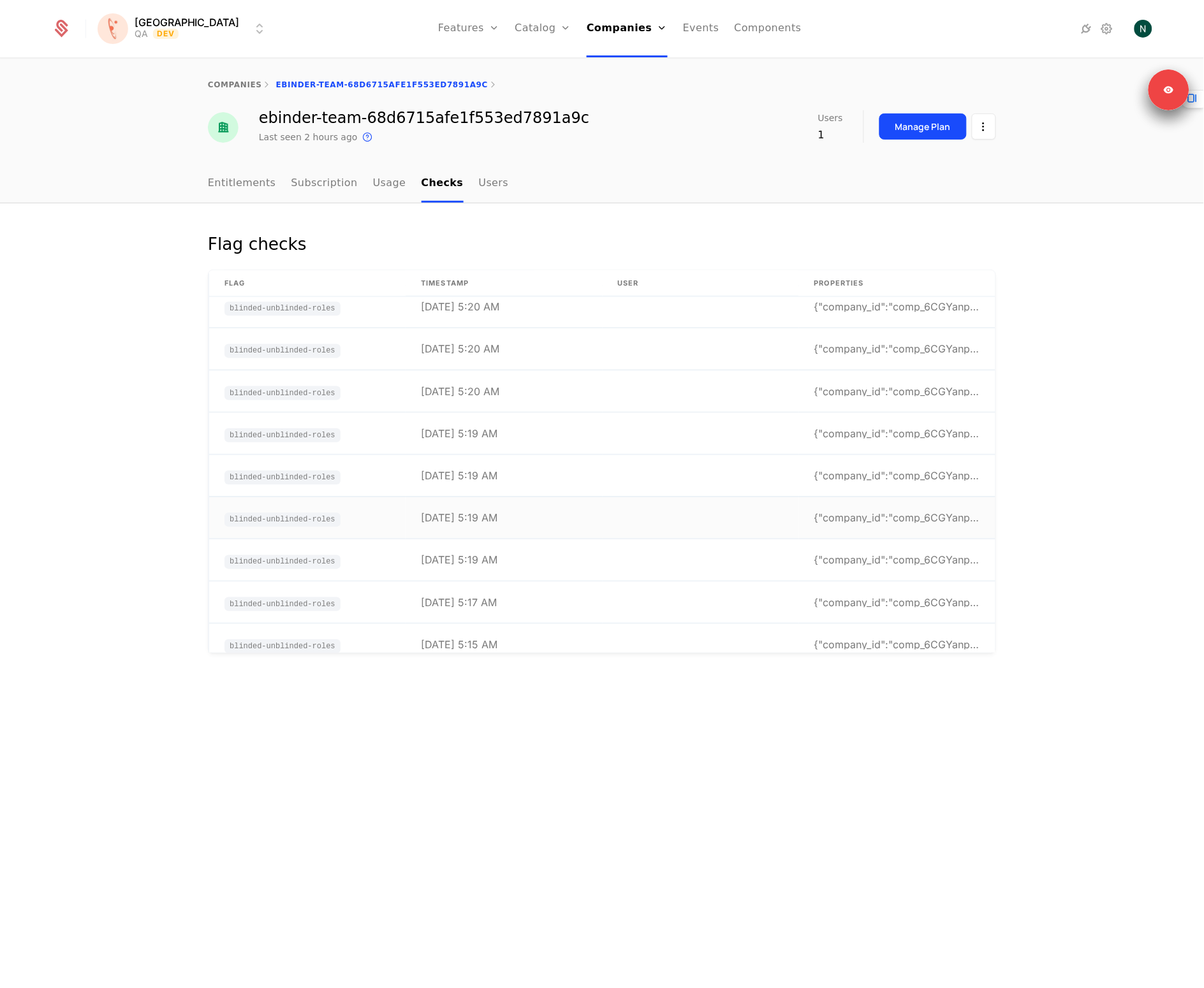
click at [624, 534] on td at bounding box center [701, 519] width 197 height 42
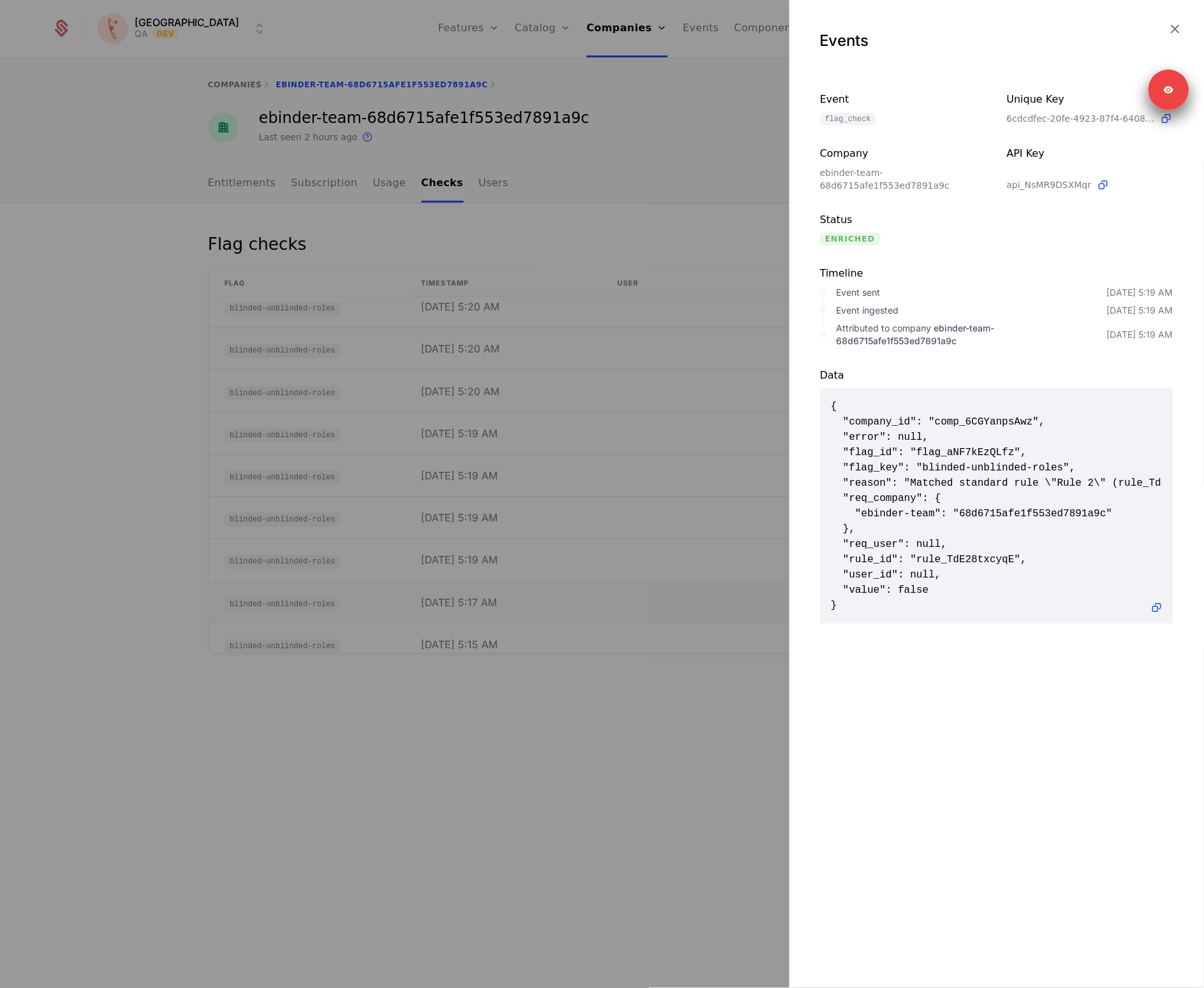
click at [628, 614] on div at bounding box center [602, 494] width 1204 height 988
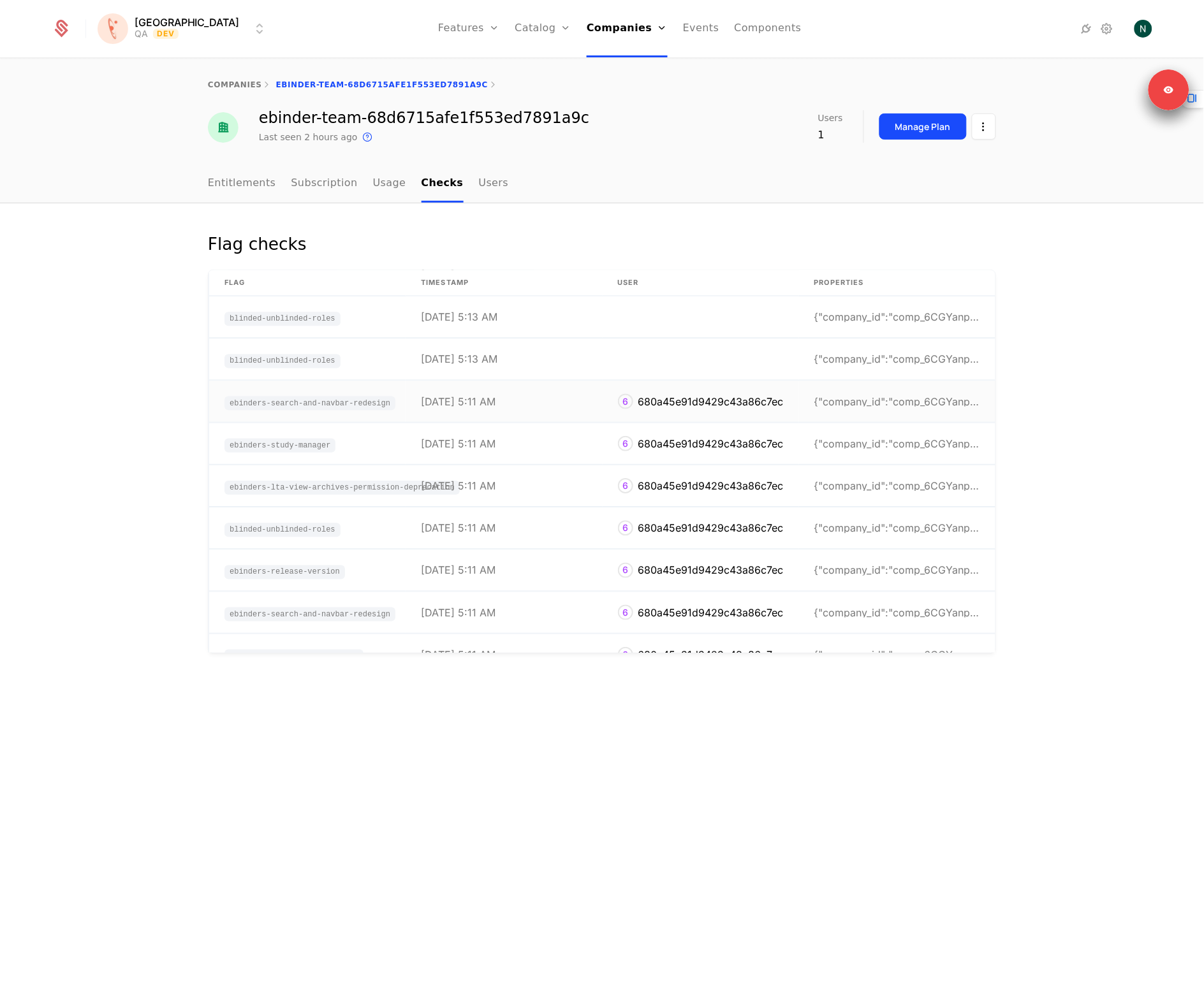
scroll to position [867, 0]
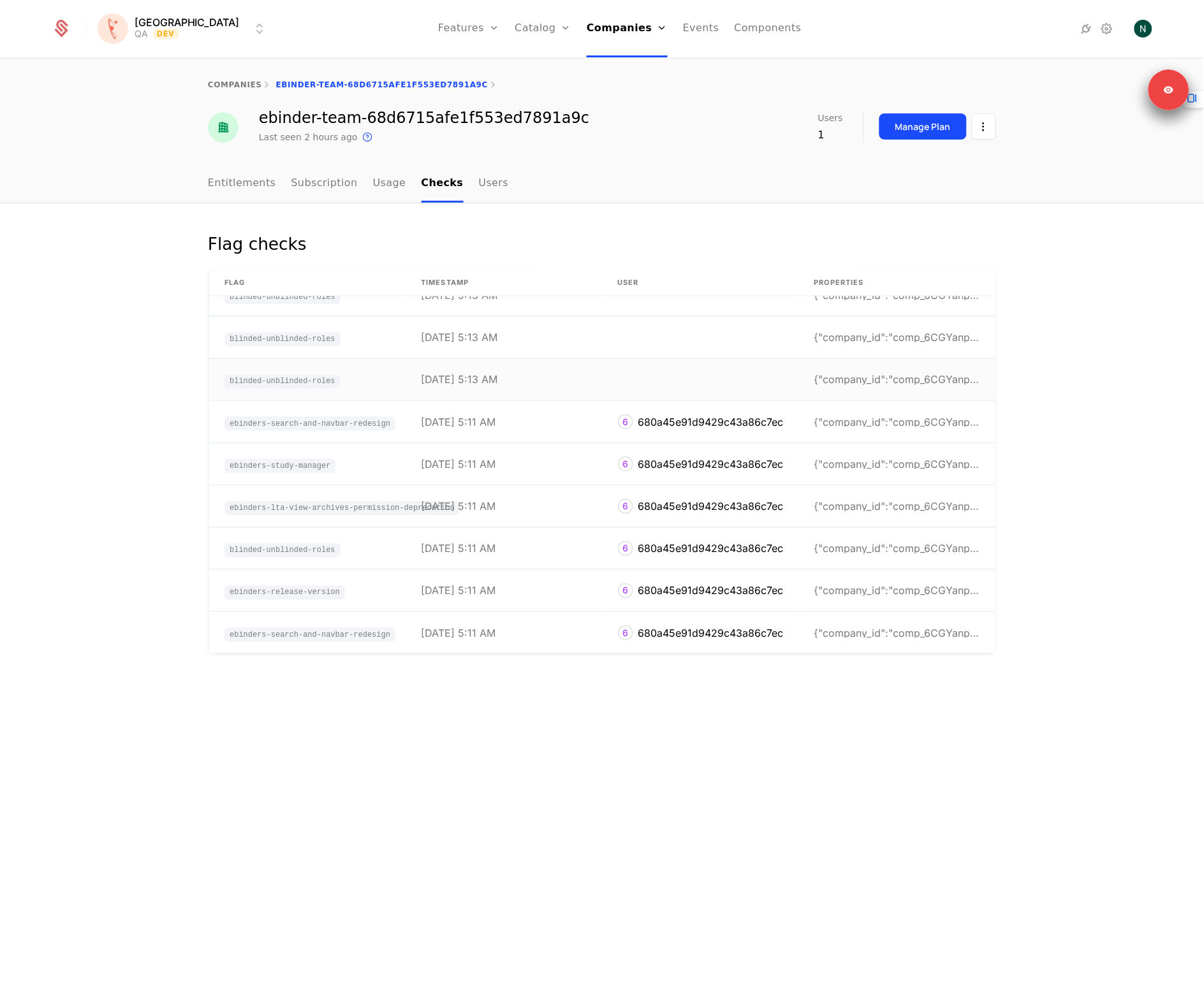
click at [536, 375] on td "[DATE] 5:13 AM" at bounding box center [503, 380] width 197 height 42
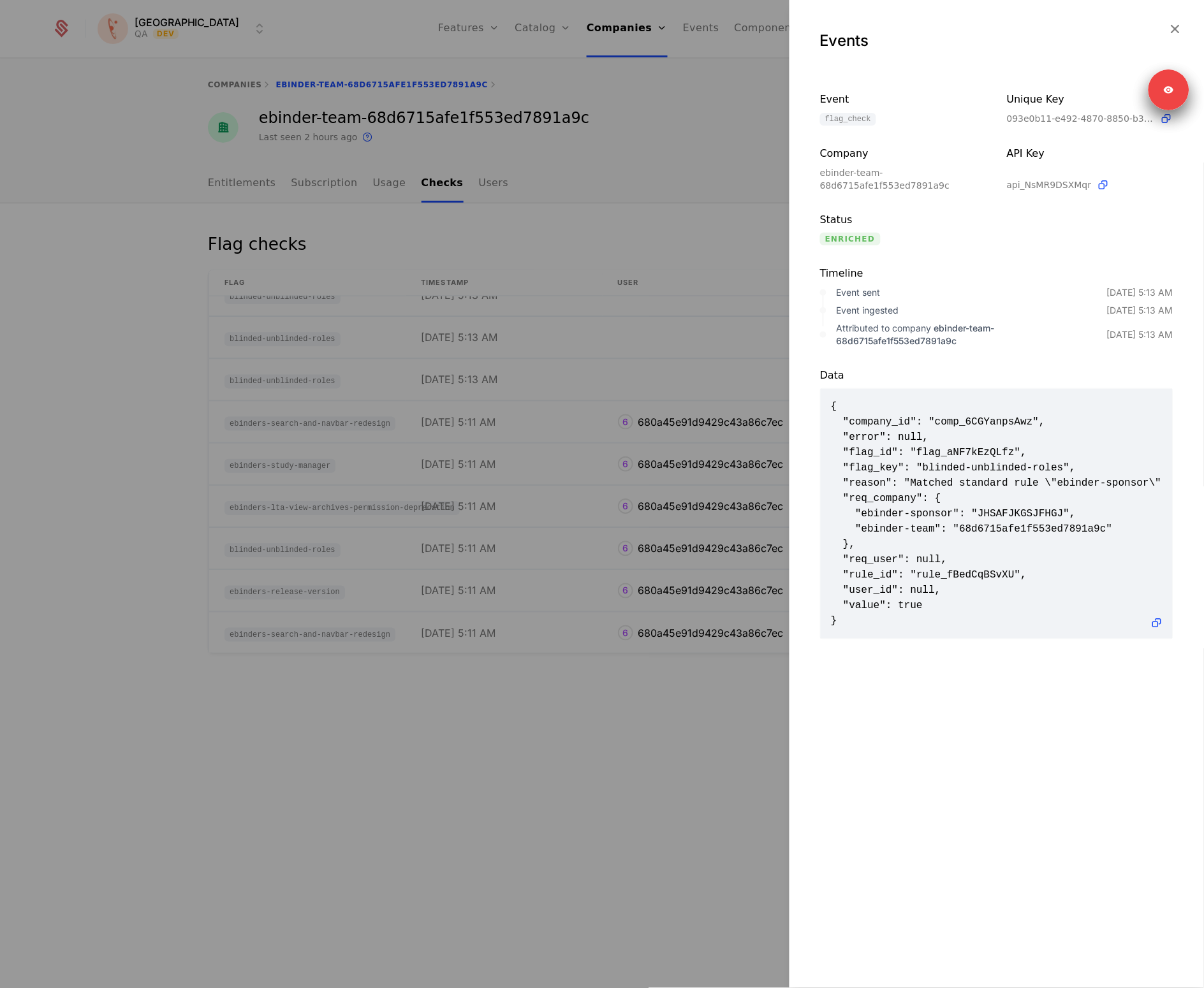
click at [537, 375] on div at bounding box center [602, 494] width 1204 height 988
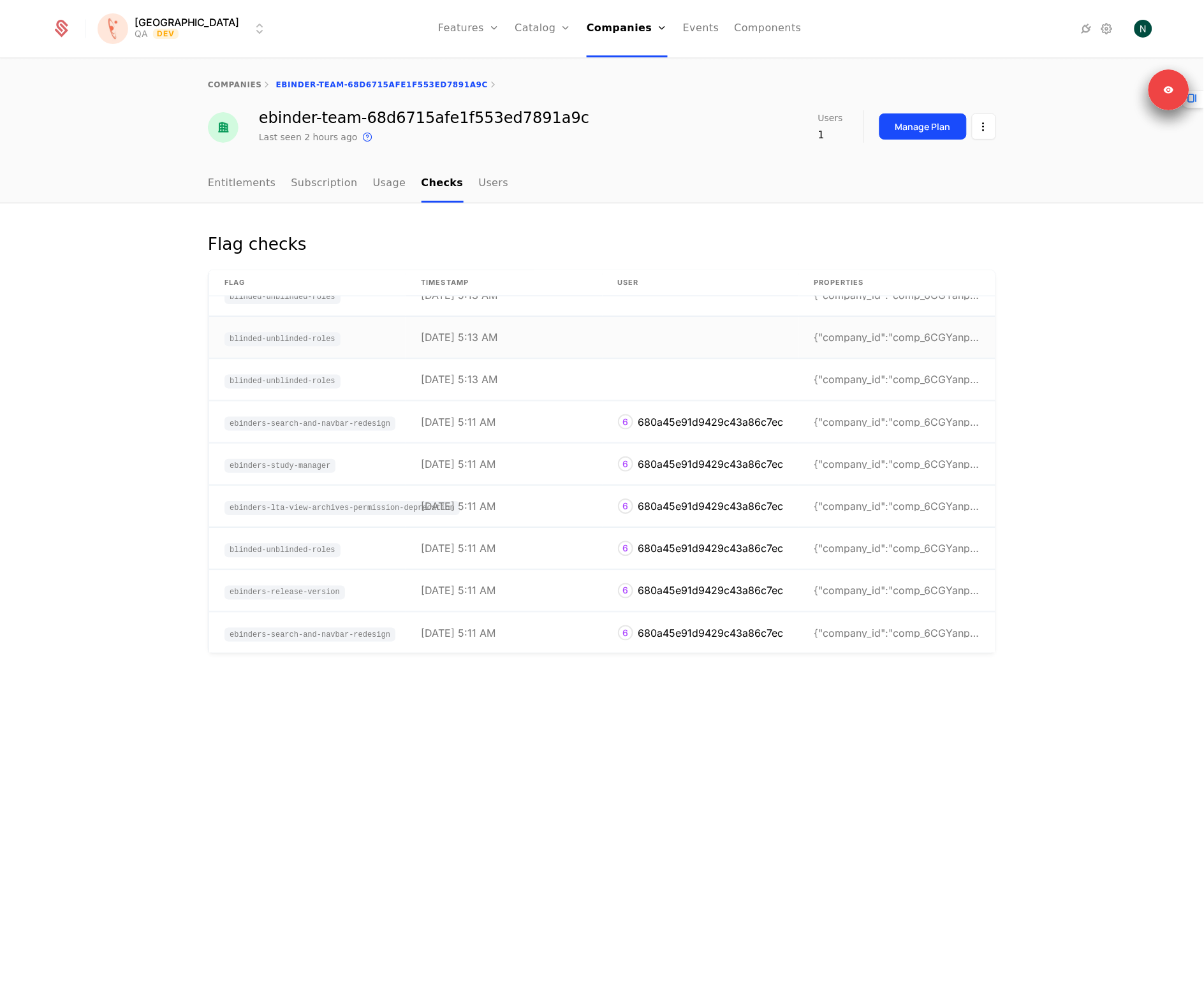
click at [536, 340] on td "[DATE] 5:13 AM" at bounding box center [503, 338] width 197 height 42
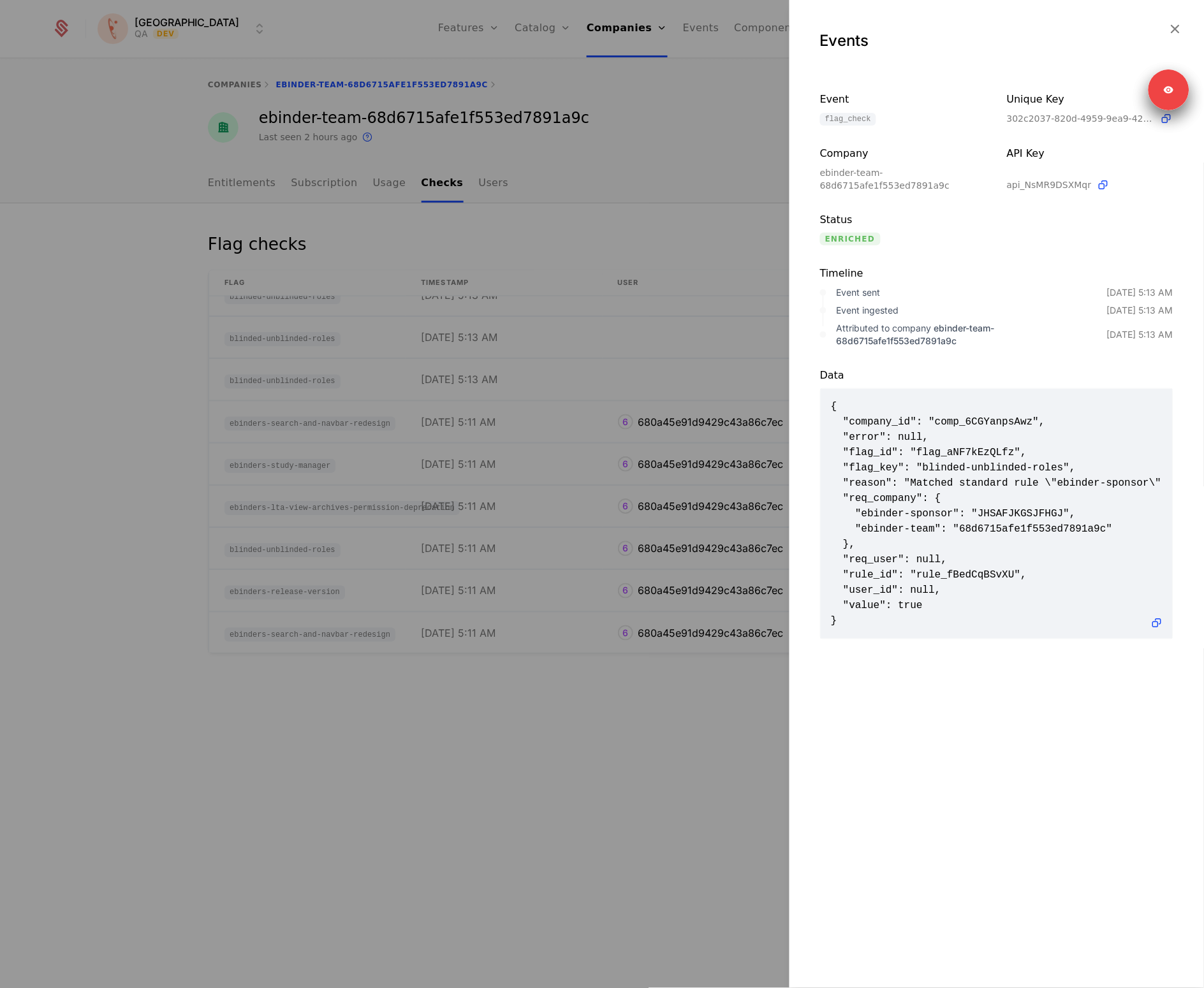
click at [537, 340] on div at bounding box center [602, 494] width 1204 height 988
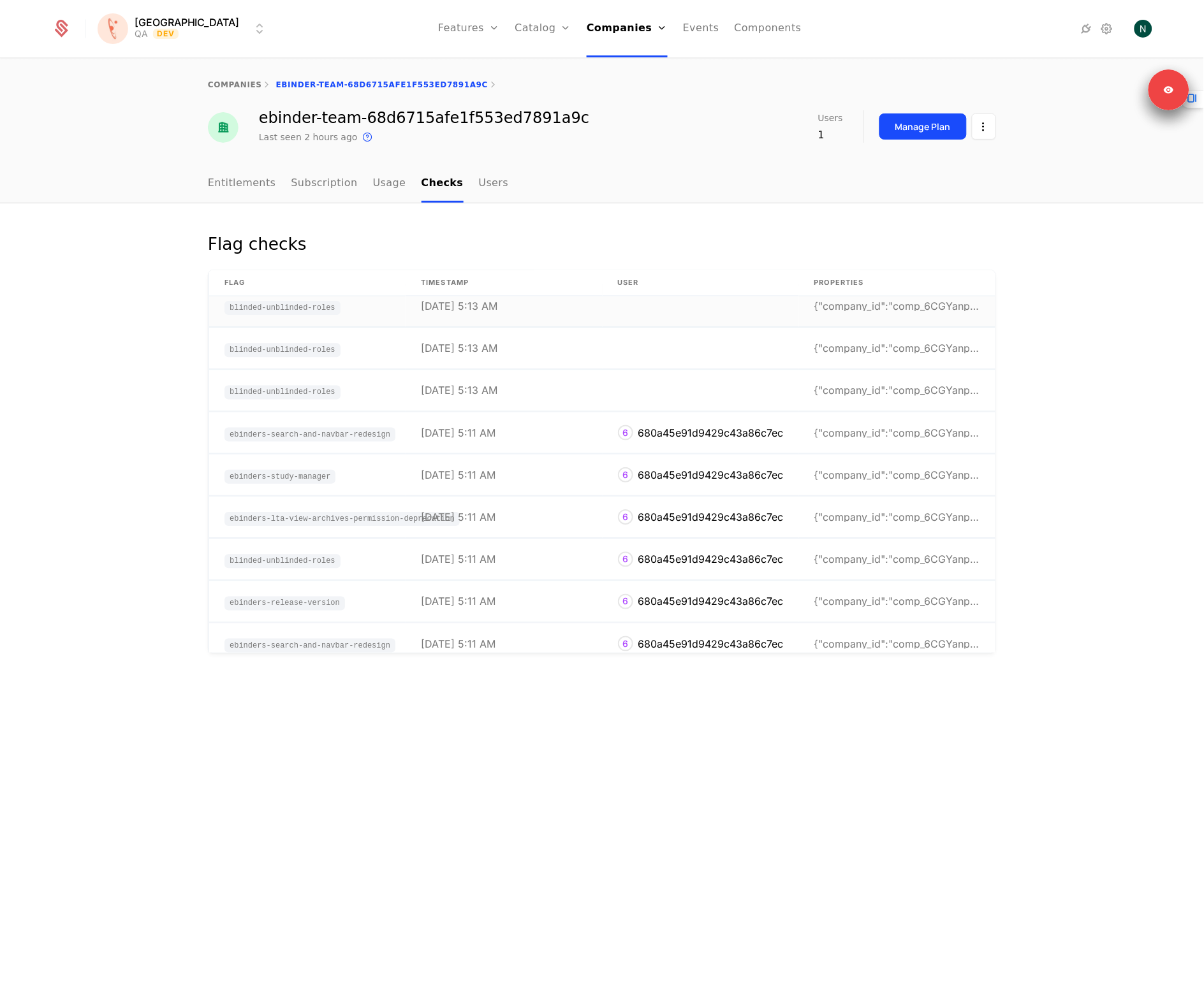
scroll to position [856, 0]
click at [526, 316] on td "[DATE] 5:13 AM" at bounding box center [503, 308] width 197 height 42
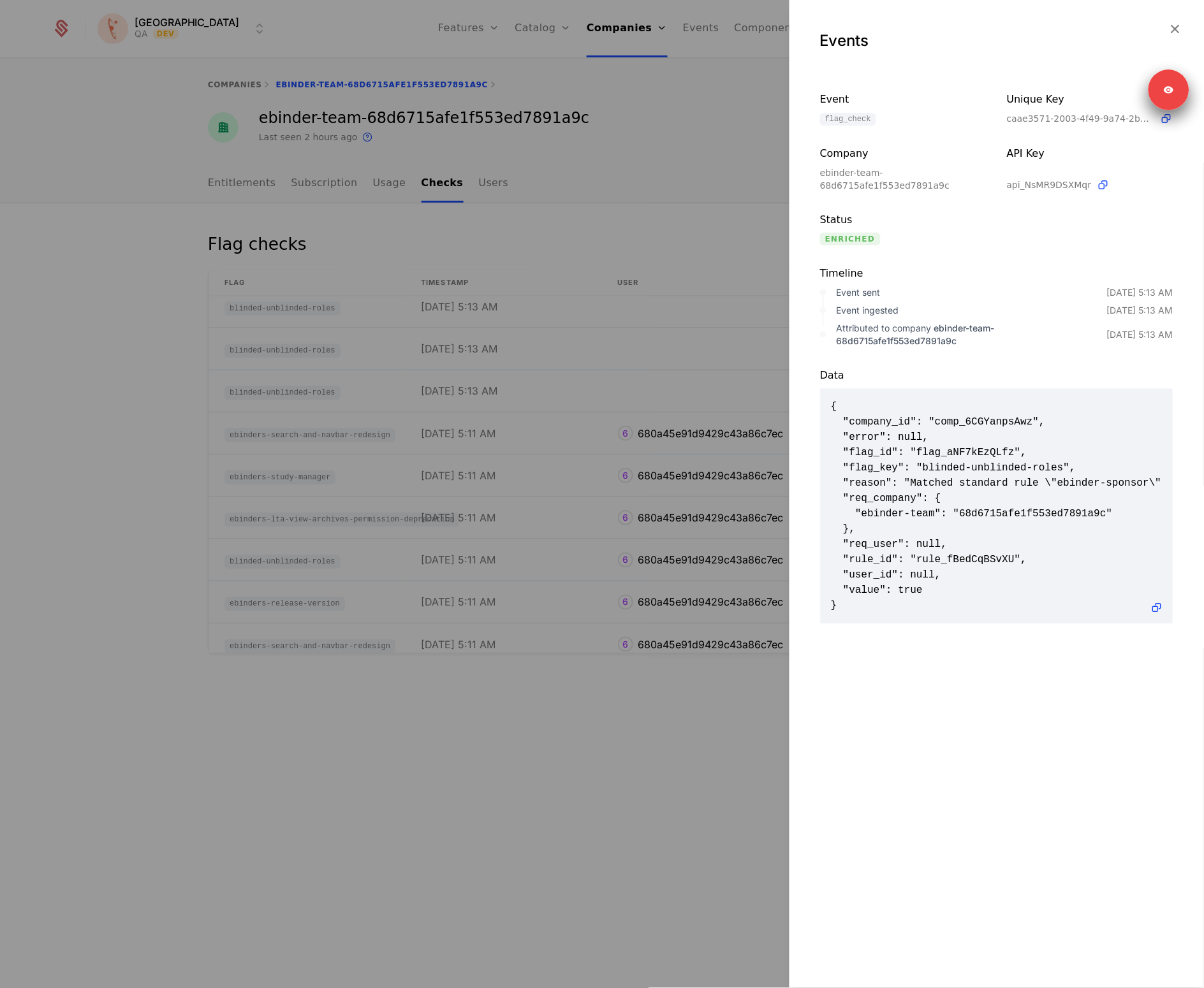
click at [521, 325] on div at bounding box center [602, 494] width 1204 height 988
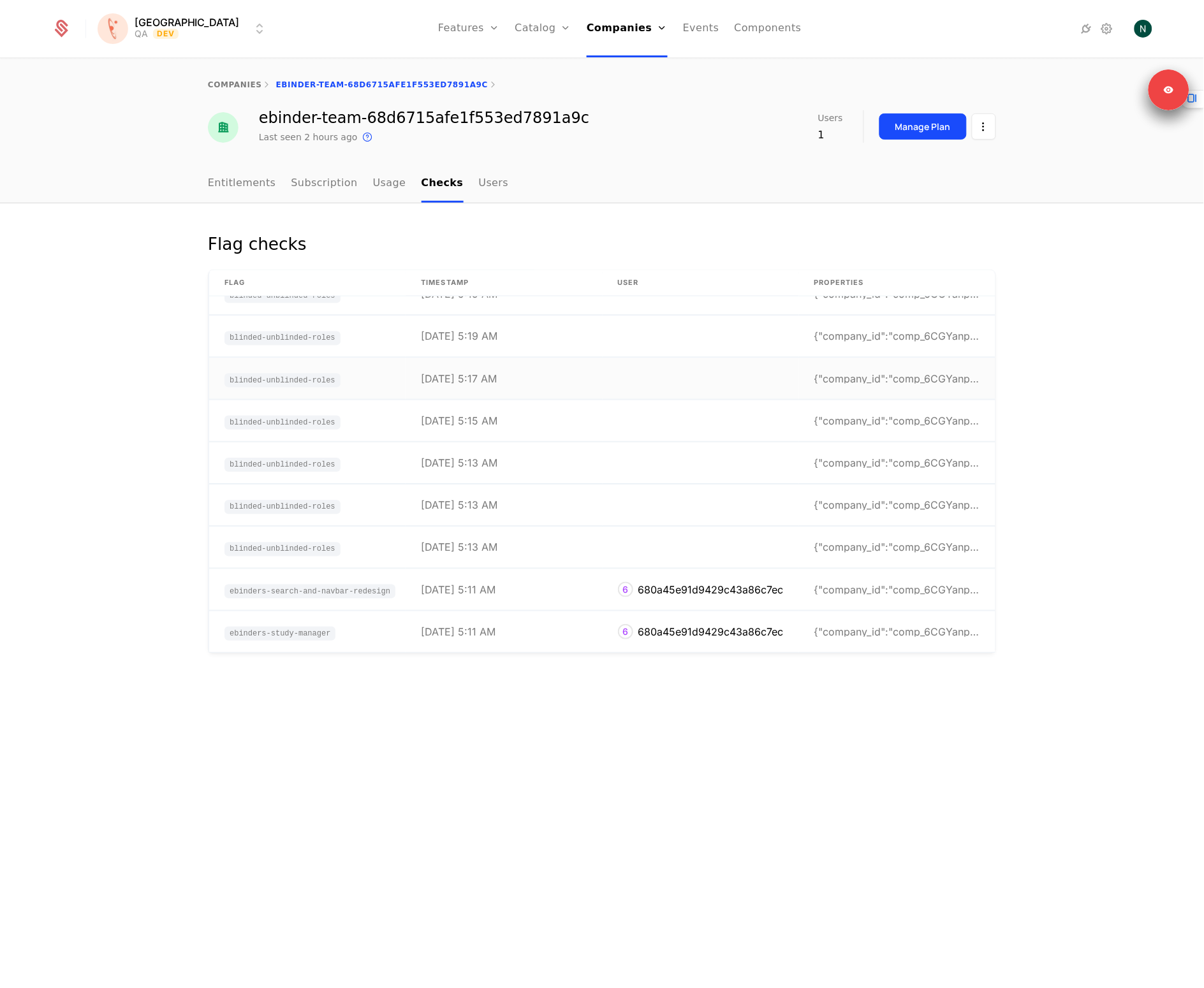
scroll to position [686, 0]
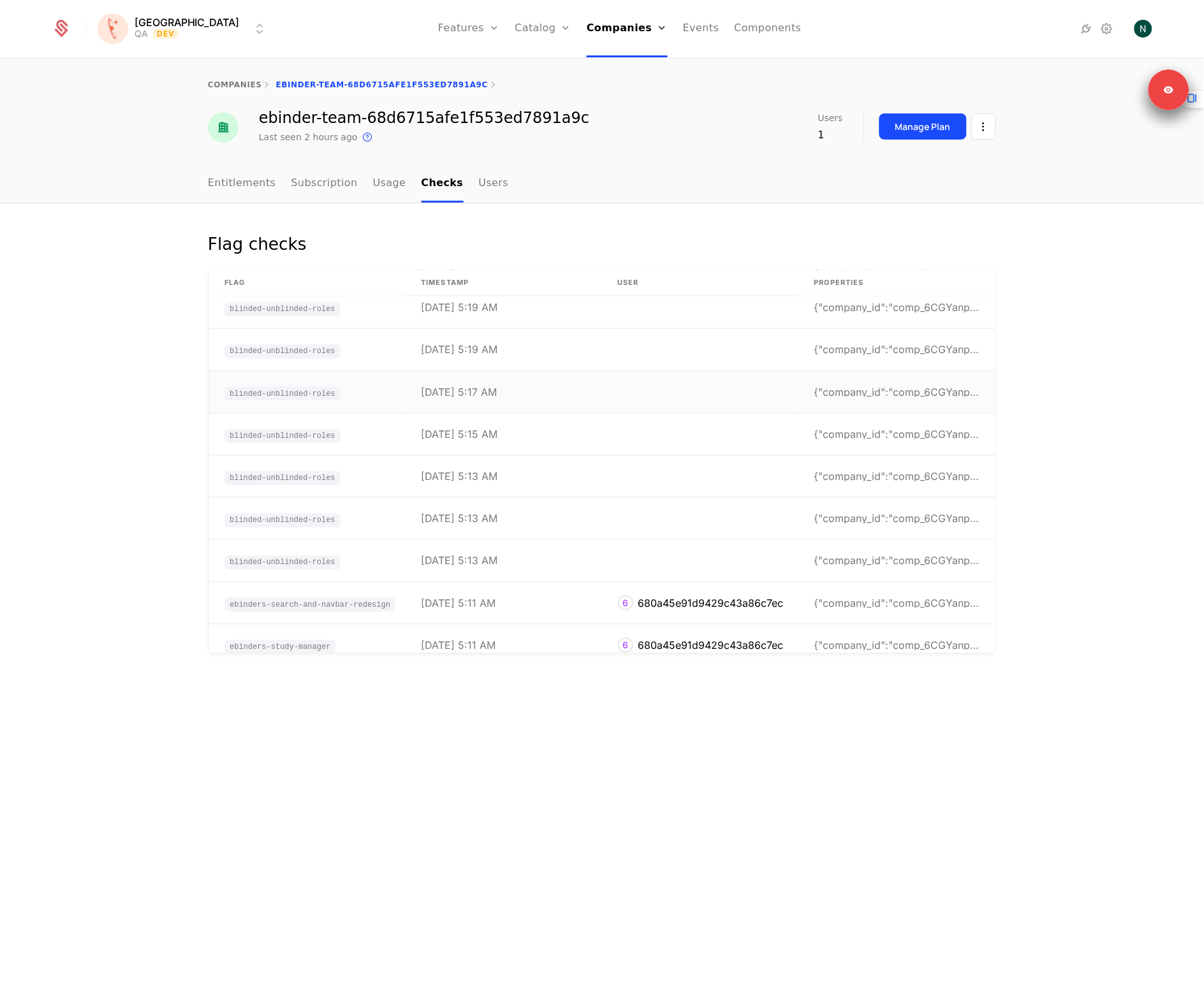
click at [515, 395] on td "[DATE] 5:17 AM" at bounding box center [503, 393] width 197 height 42
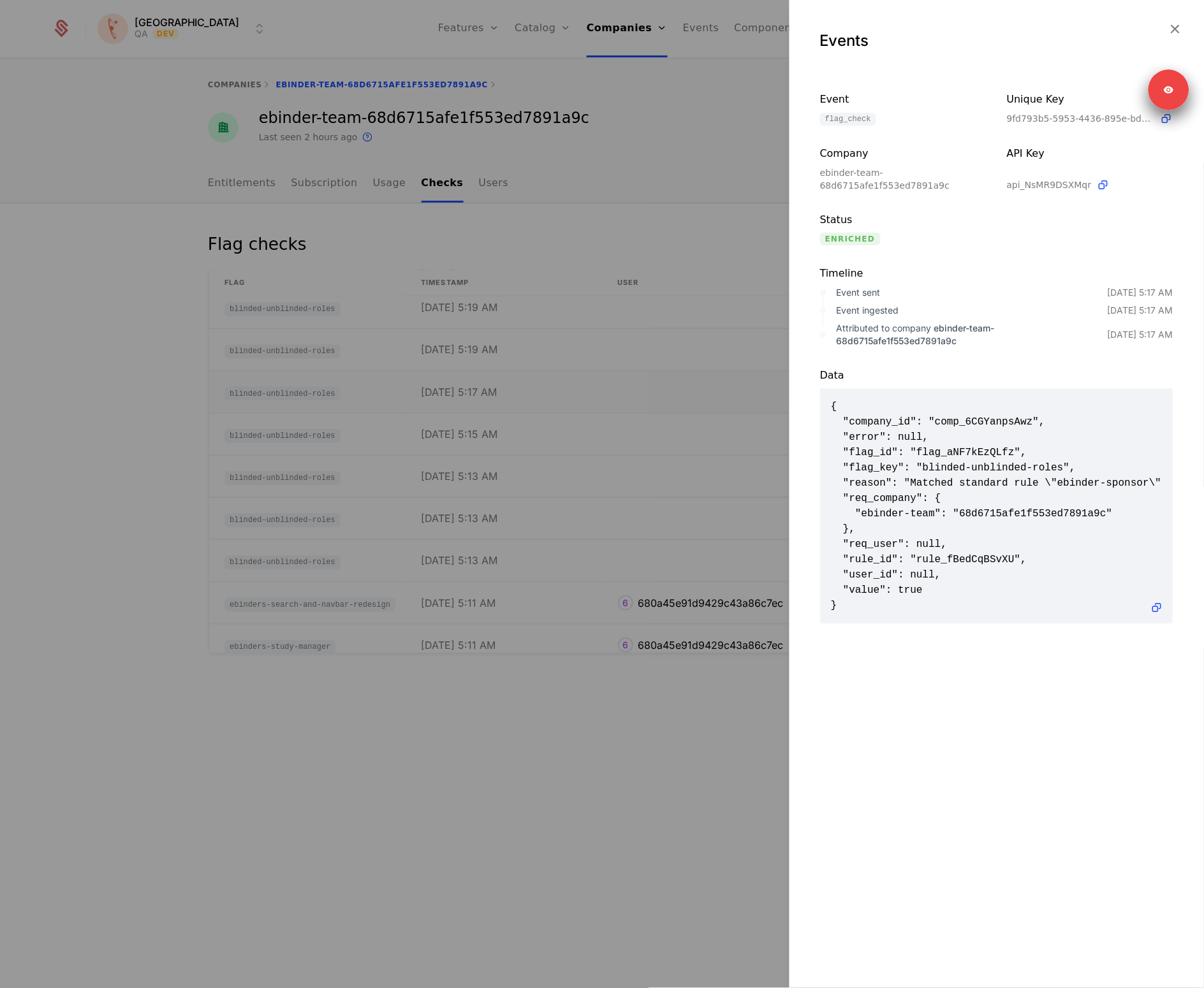
click at [515, 395] on div at bounding box center [602, 494] width 1204 height 988
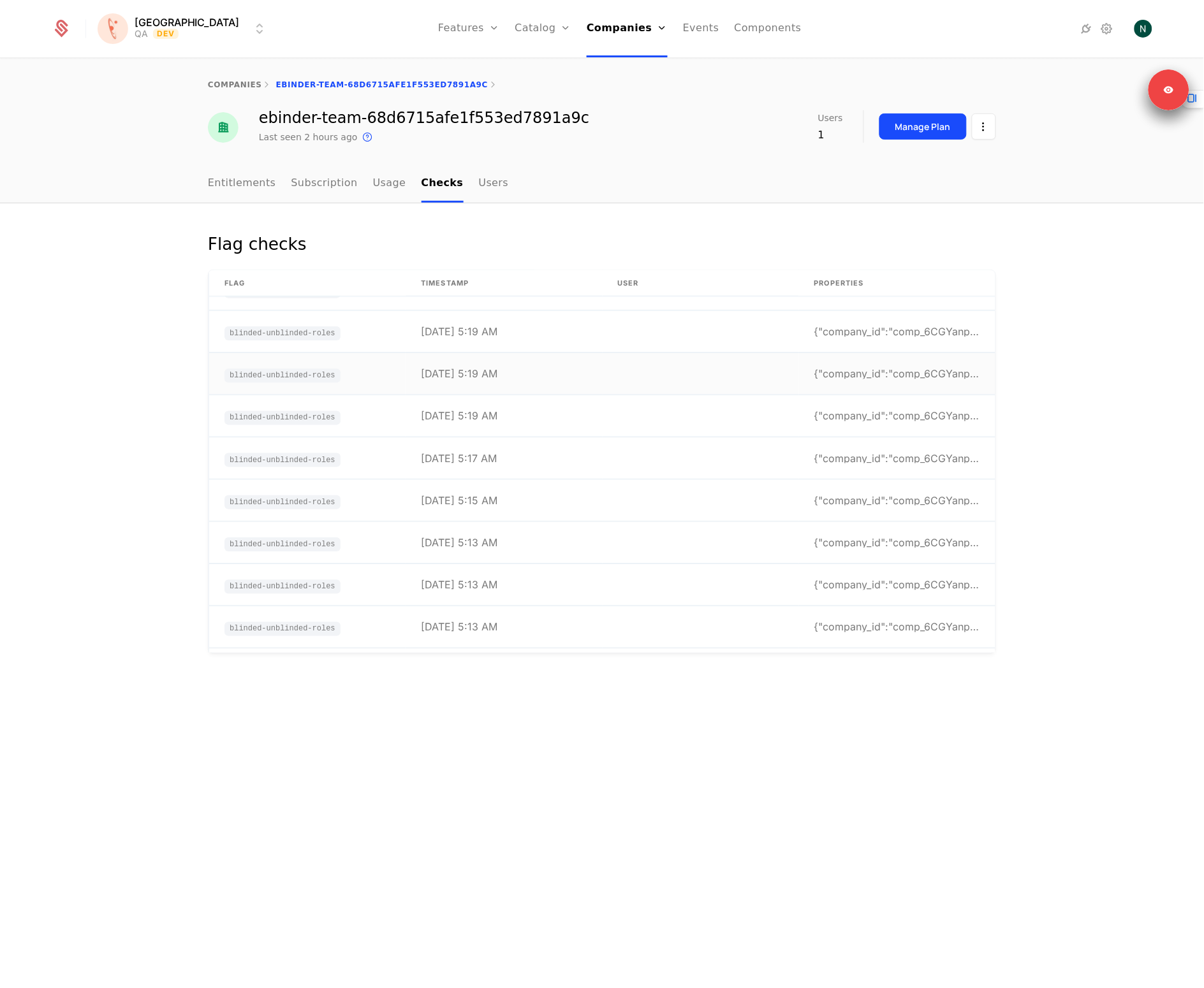
scroll to position [598, 0]
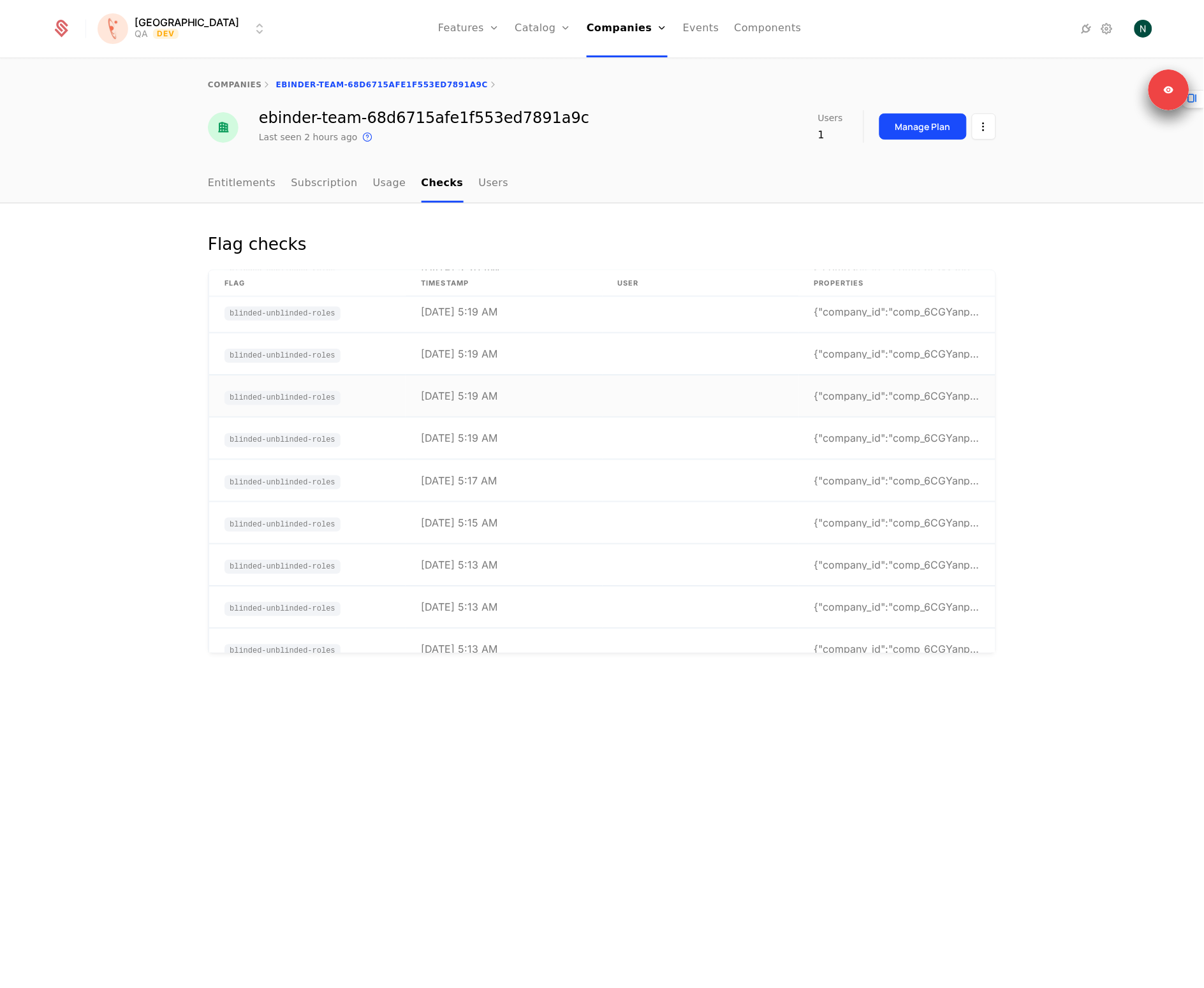
click at [515, 387] on td "[DATE] 5:19 AM" at bounding box center [503, 397] width 197 height 42
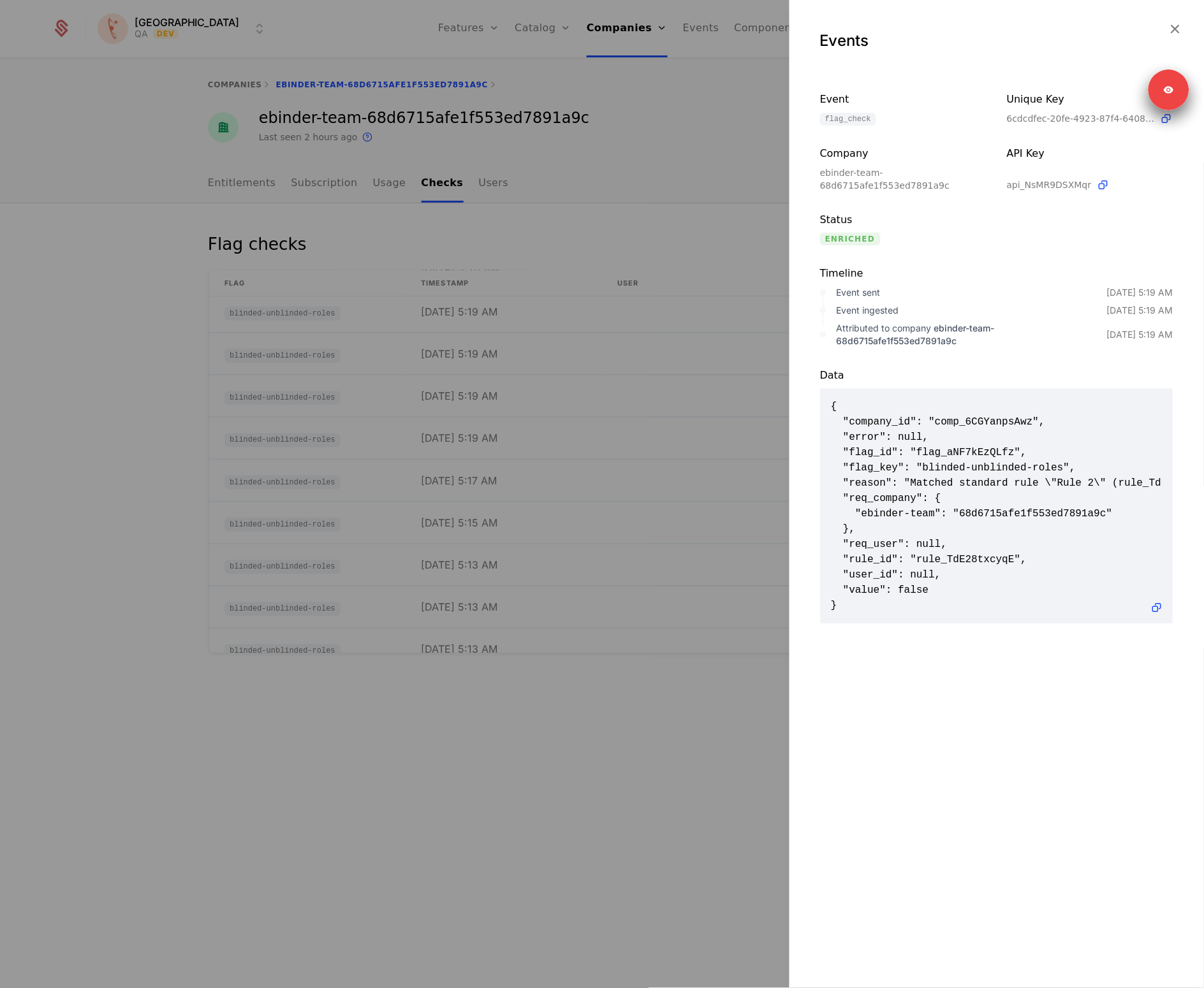
click at [516, 387] on div at bounding box center [602, 494] width 1204 height 988
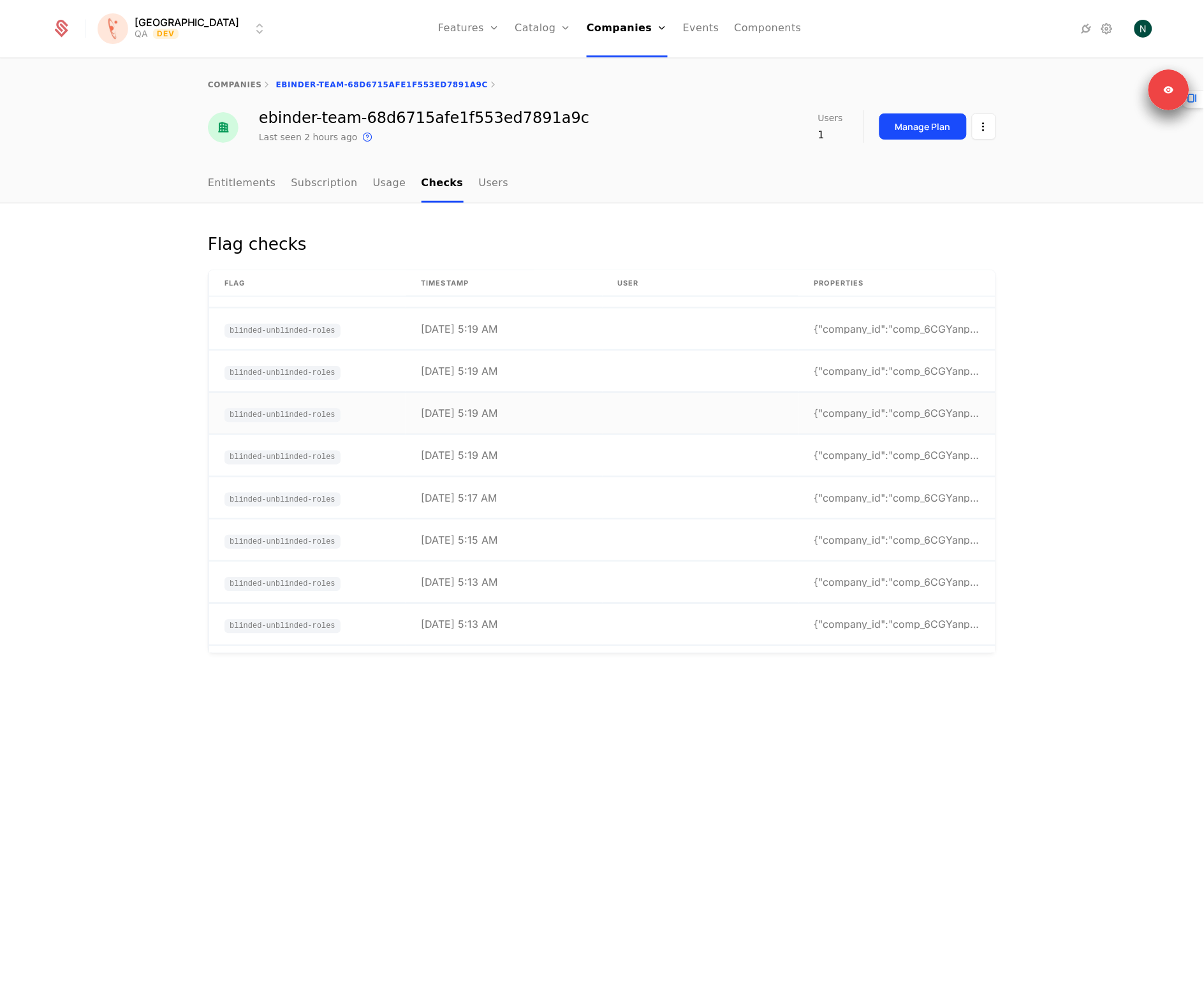
scroll to position [579, 0]
click at [511, 369] on td "[DATE] 5:19 AM" at bounding box center [503, 374] width 197 height 42
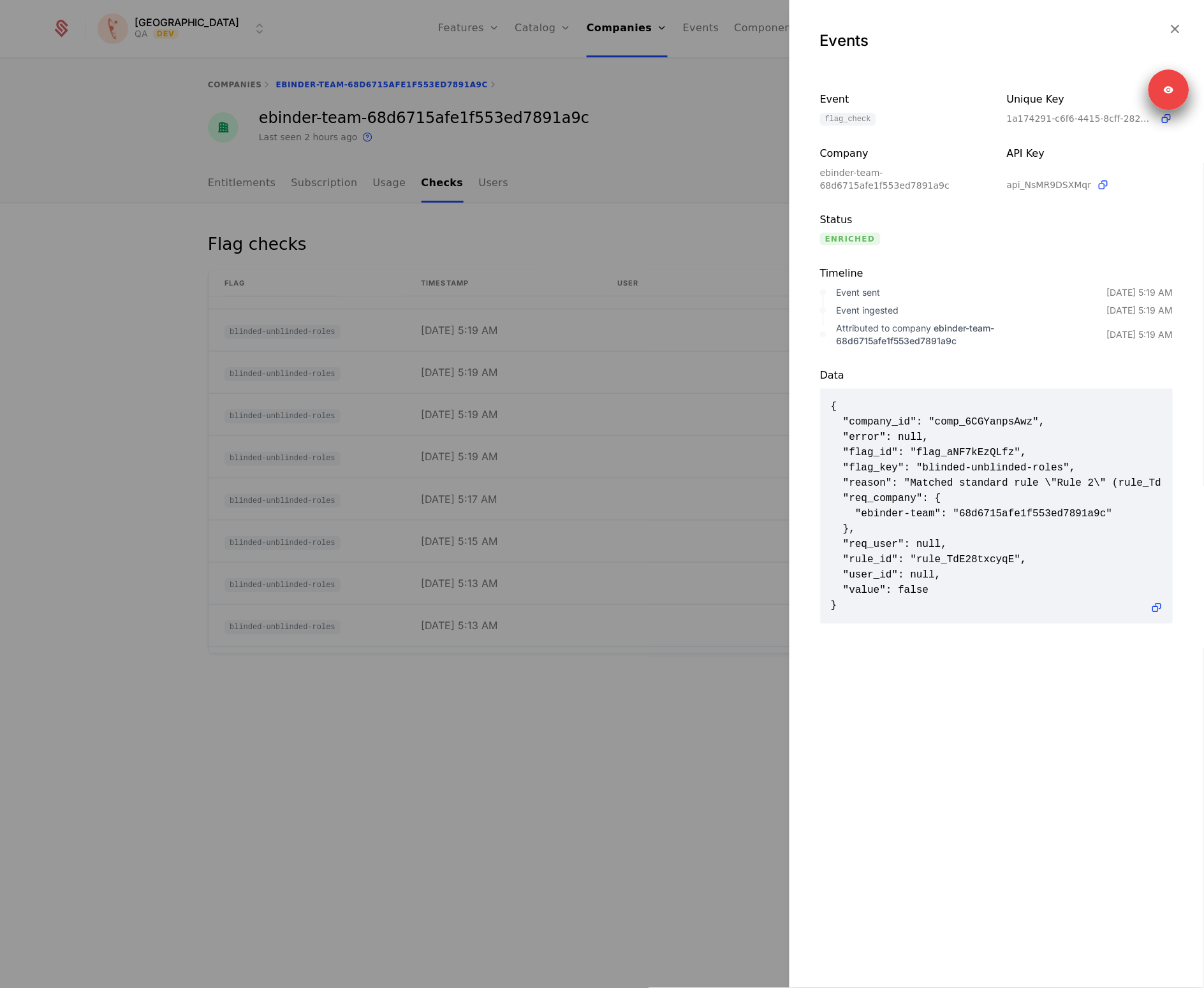
click at [518, 388] on div at bounding box center [602, 494] width 1204 height 988
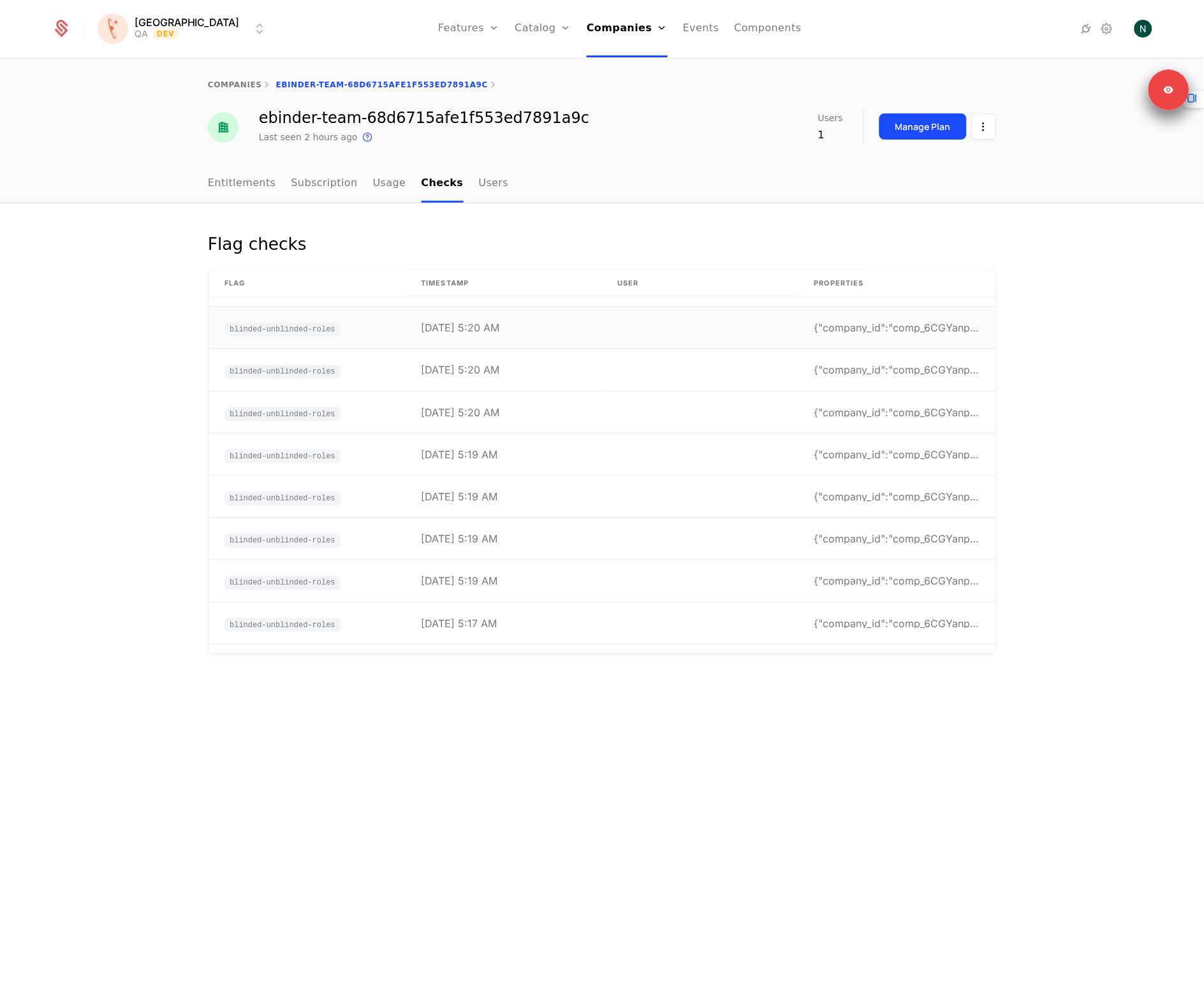
scroll to position [397, 0]
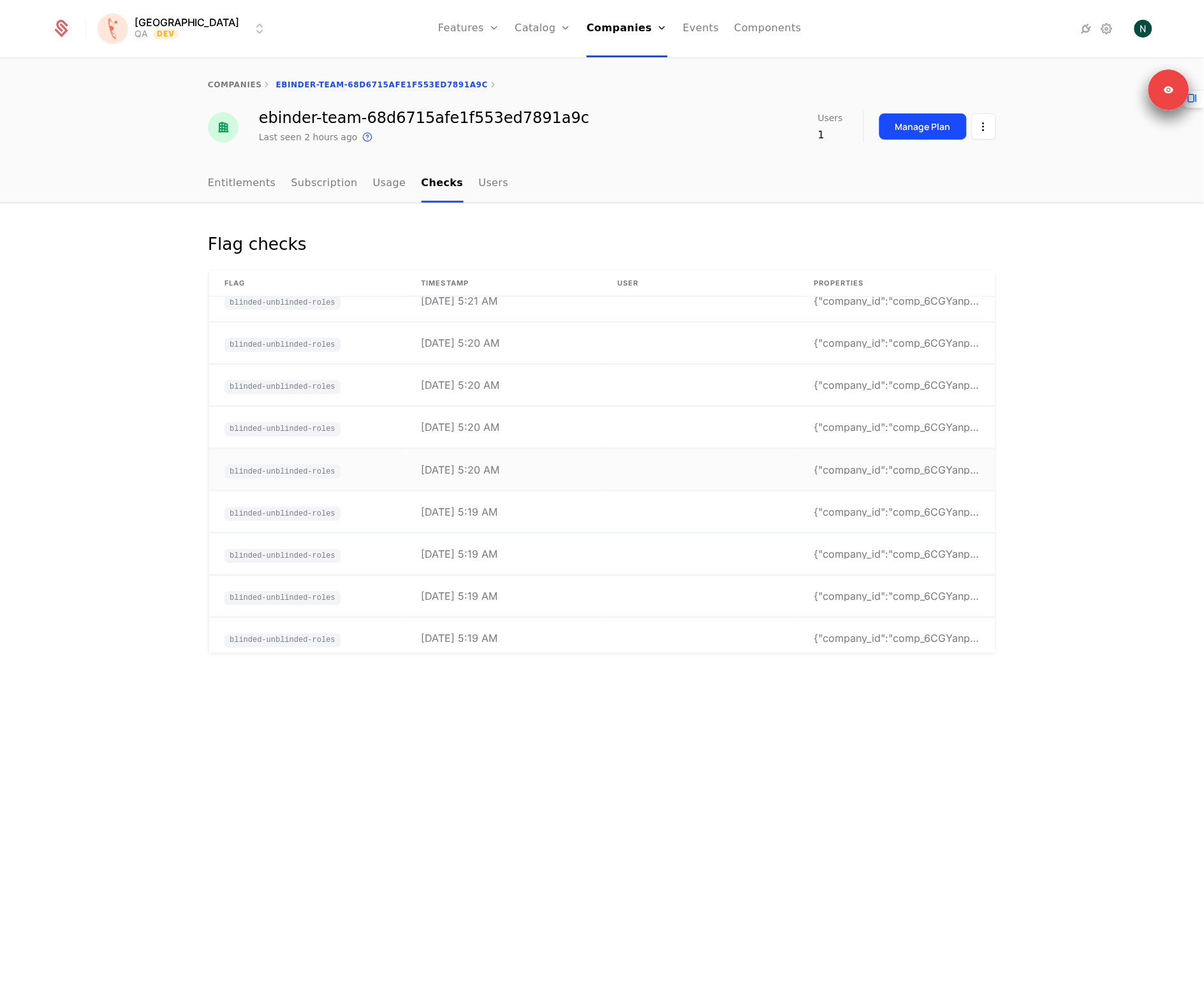
click at [540, 476] on td "[DATE] 5:20 AM" at bounding box center [503, 470] width 197 height 42
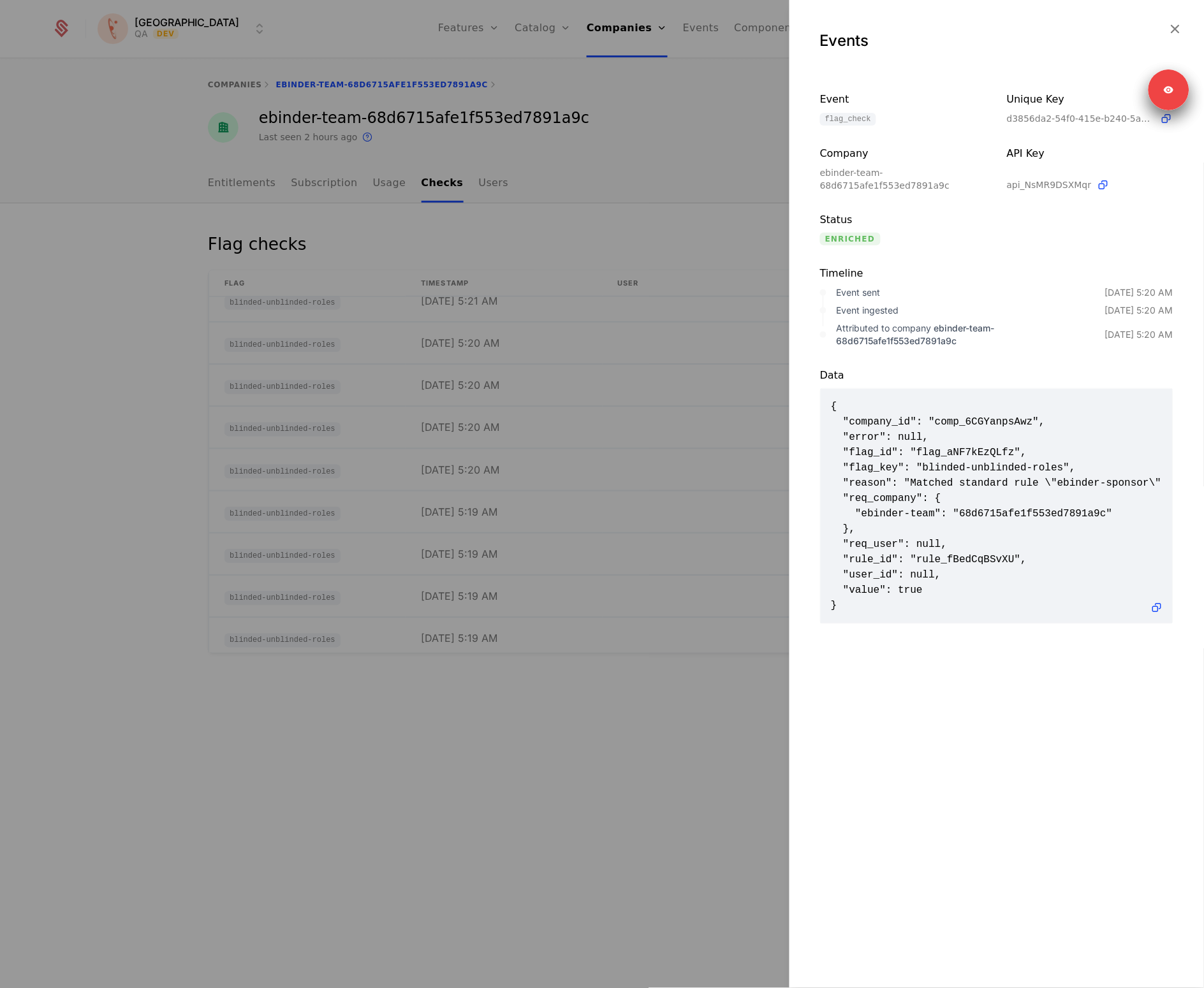
click at [540, 470] on div at bounding box center [602, 494] width 1204 height 988
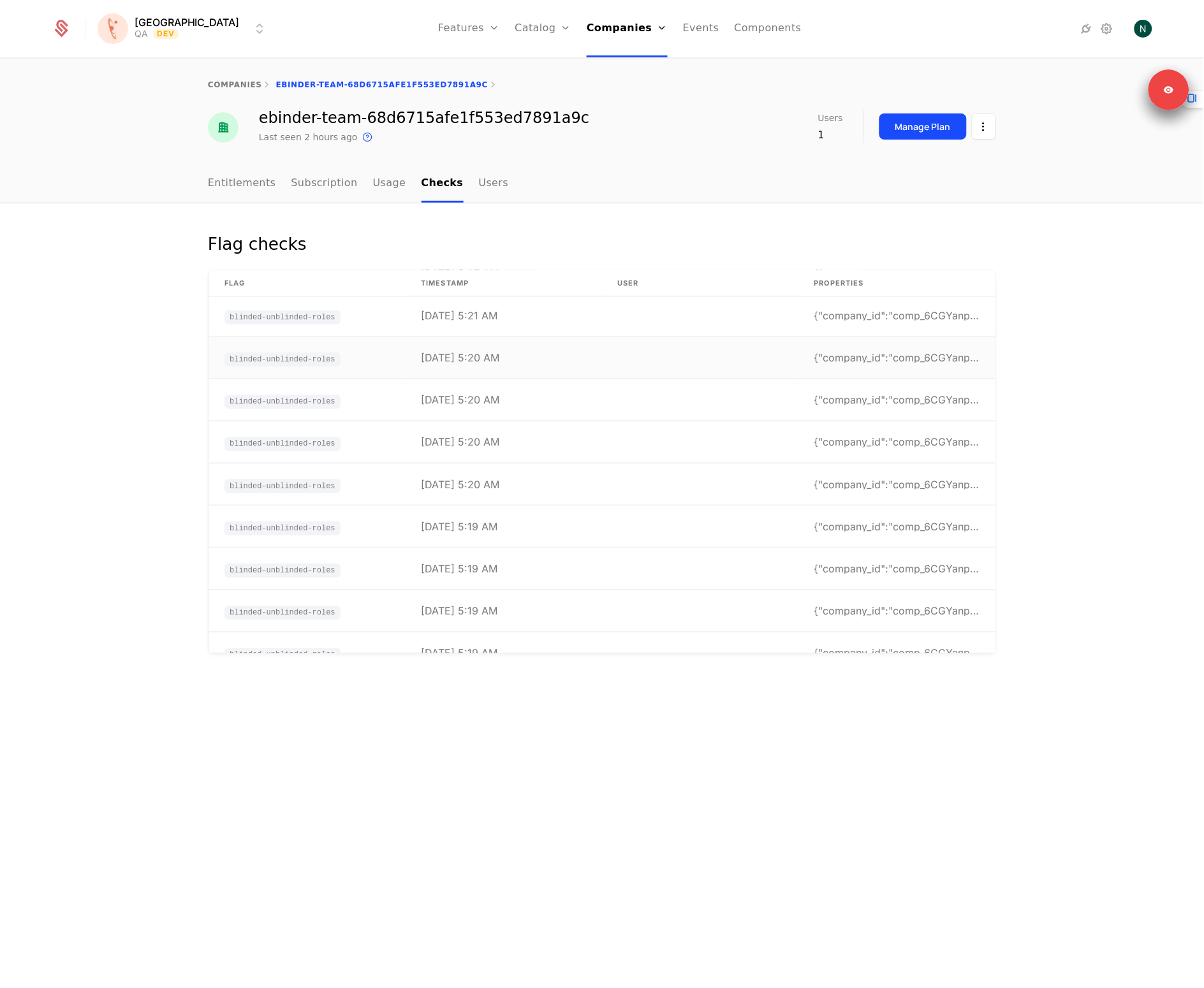
scroll to position [296, 0]
click at [535, 448] on td "[DATE] 5:20 AM" at bounding box center [503, 445] width 197 height 42
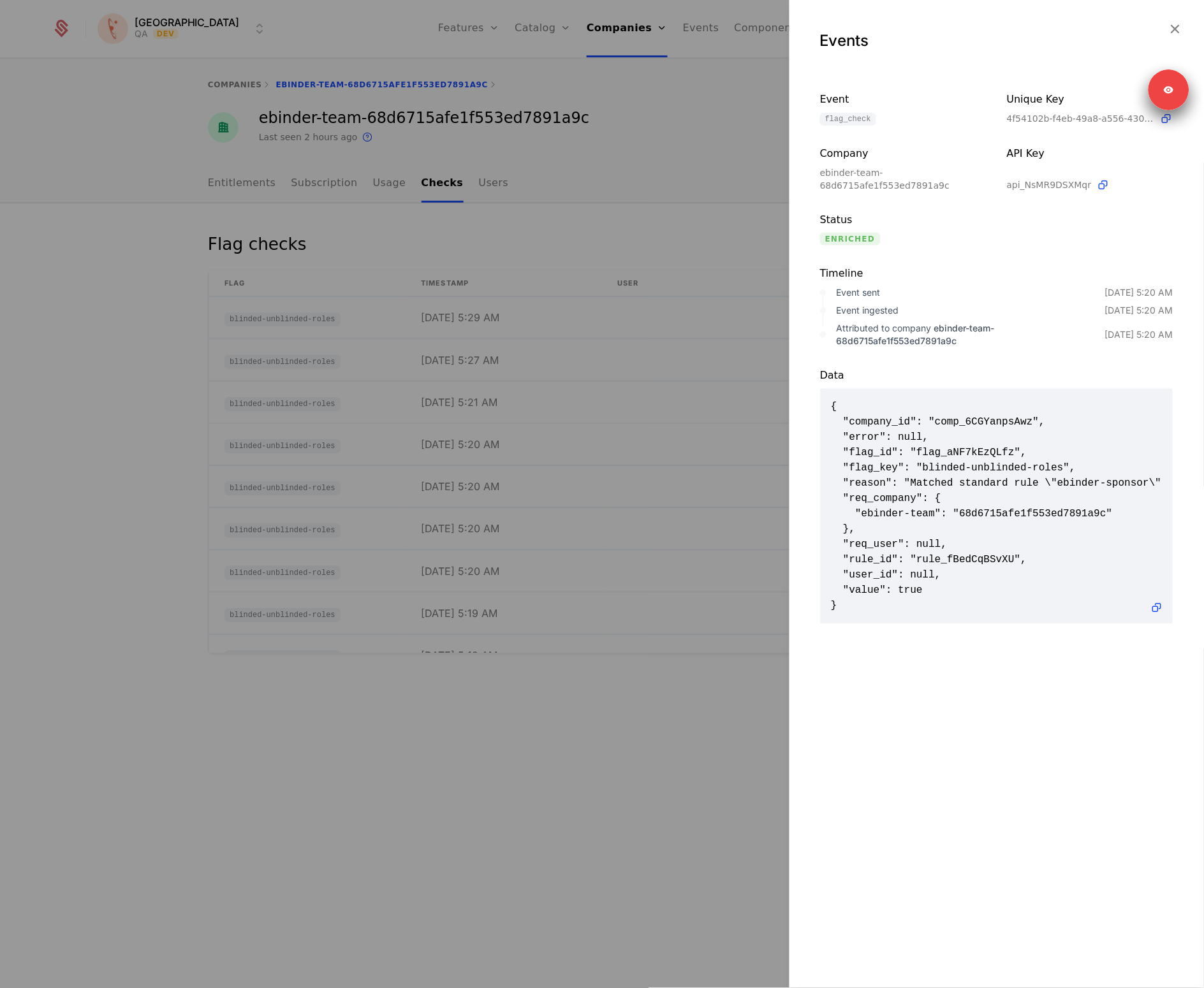
click at [536, 447] on div at bounding box center [602, 494] width 1204 height 988
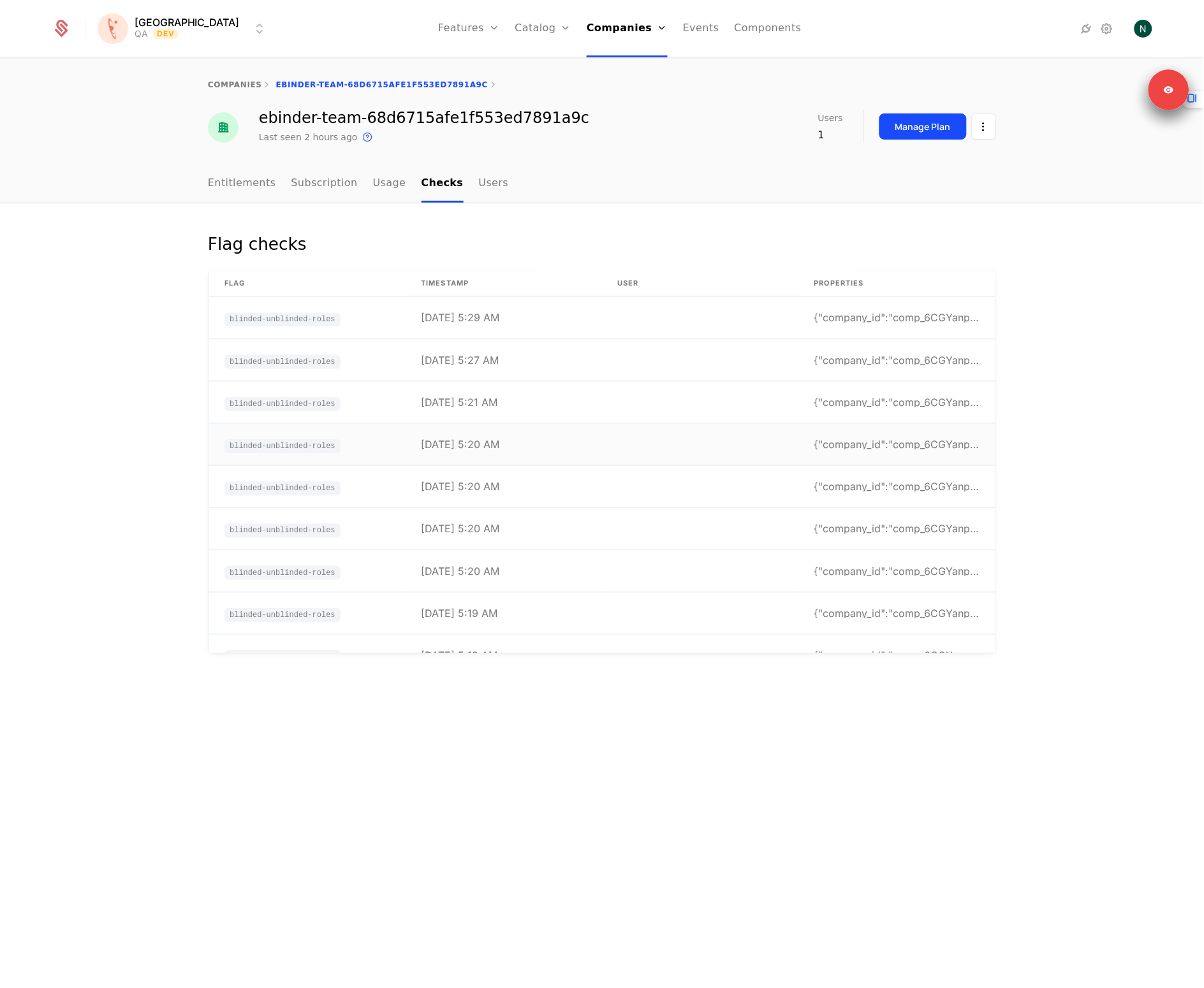
scroll to position [73, 0]
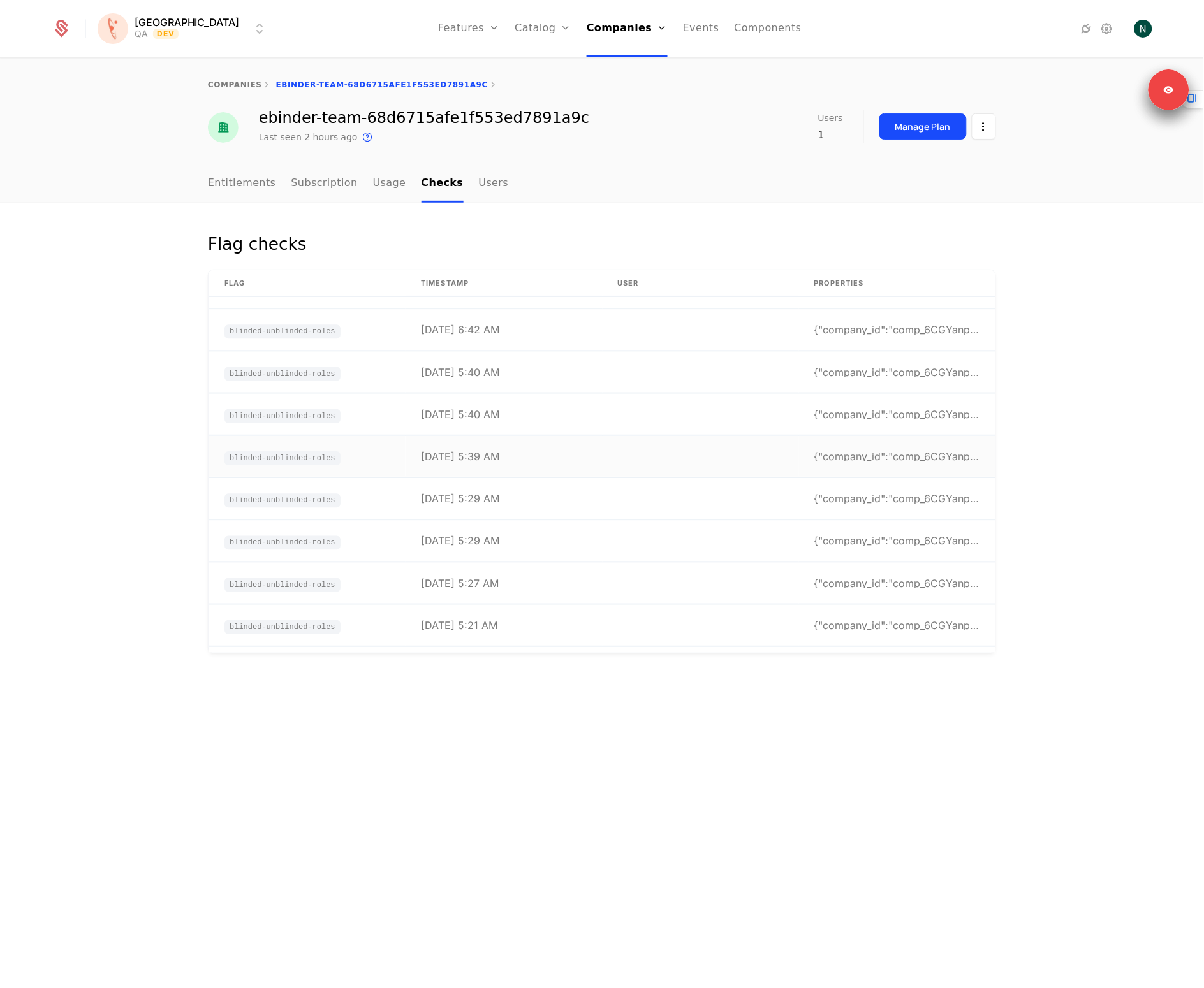
click at [536, 438] on td "[DATE] 5:39 AM" at bounding box center [503, 457] width 197 height 42
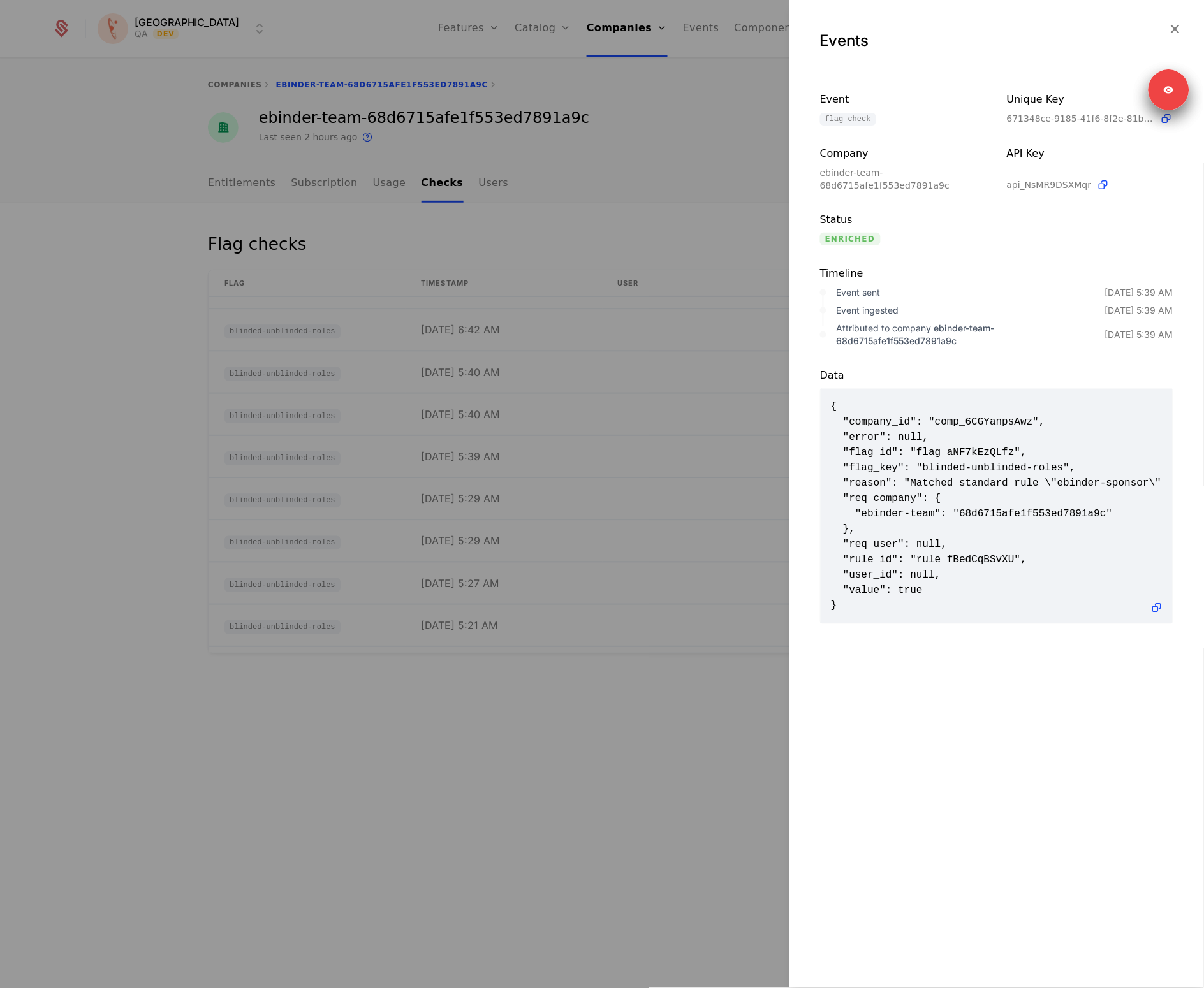
click at [537, 439] on div at bounding box center [602, 494] width 1204 height 988
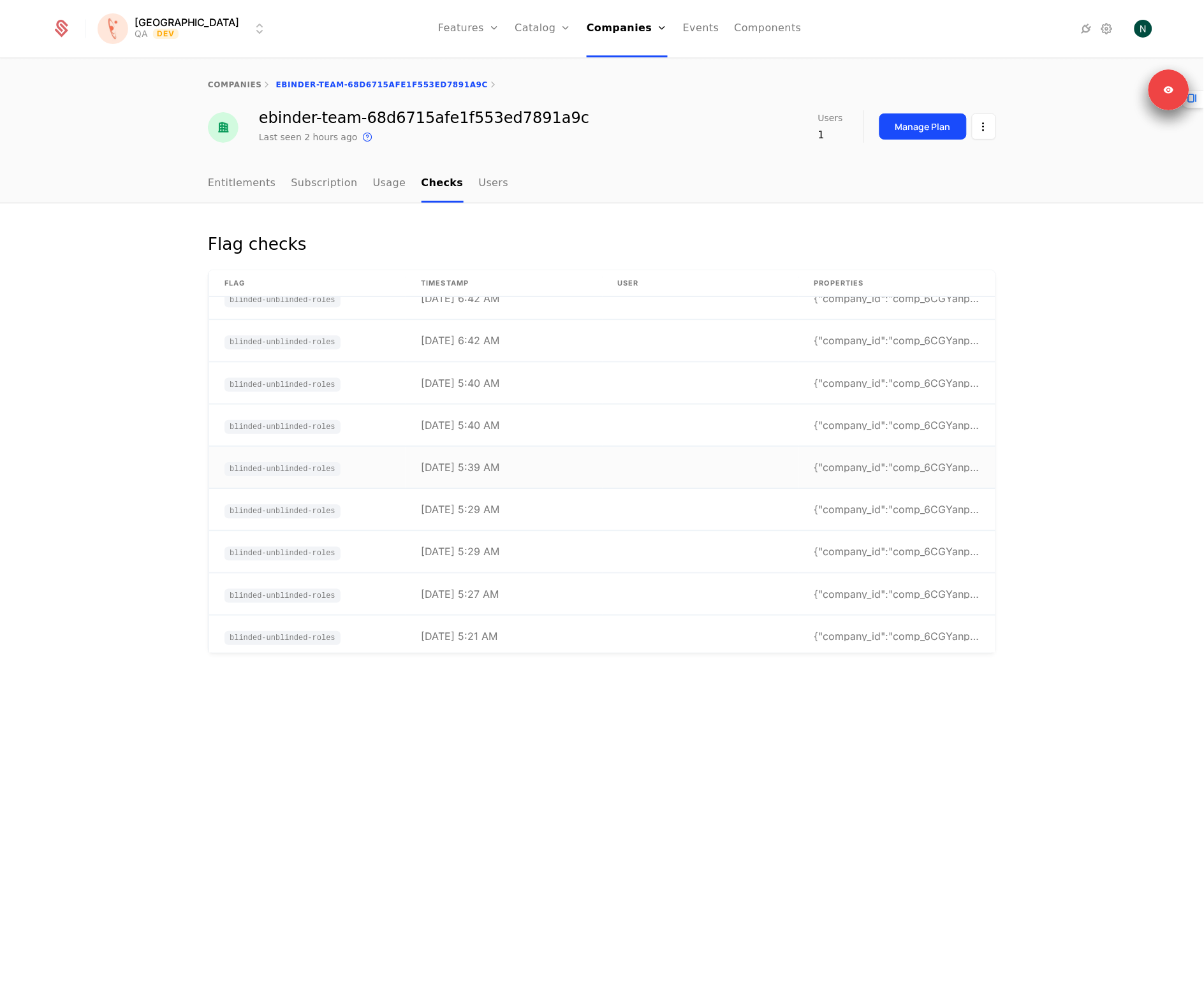
scroll to position [0, 0]
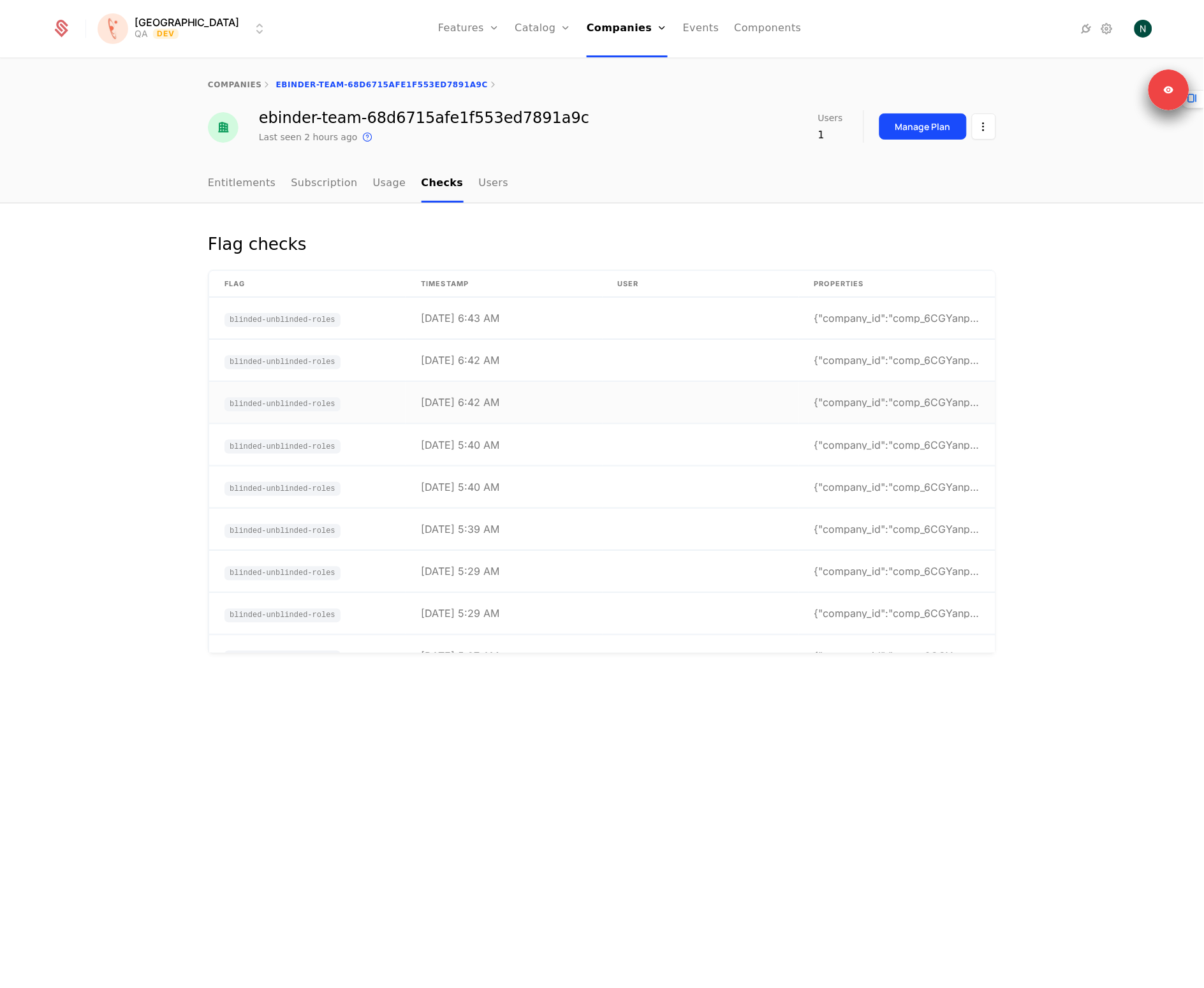
click at [539, 412] on td "[DATE] 6:42 AM" at bounding box center [503, 404] width 197 height 42
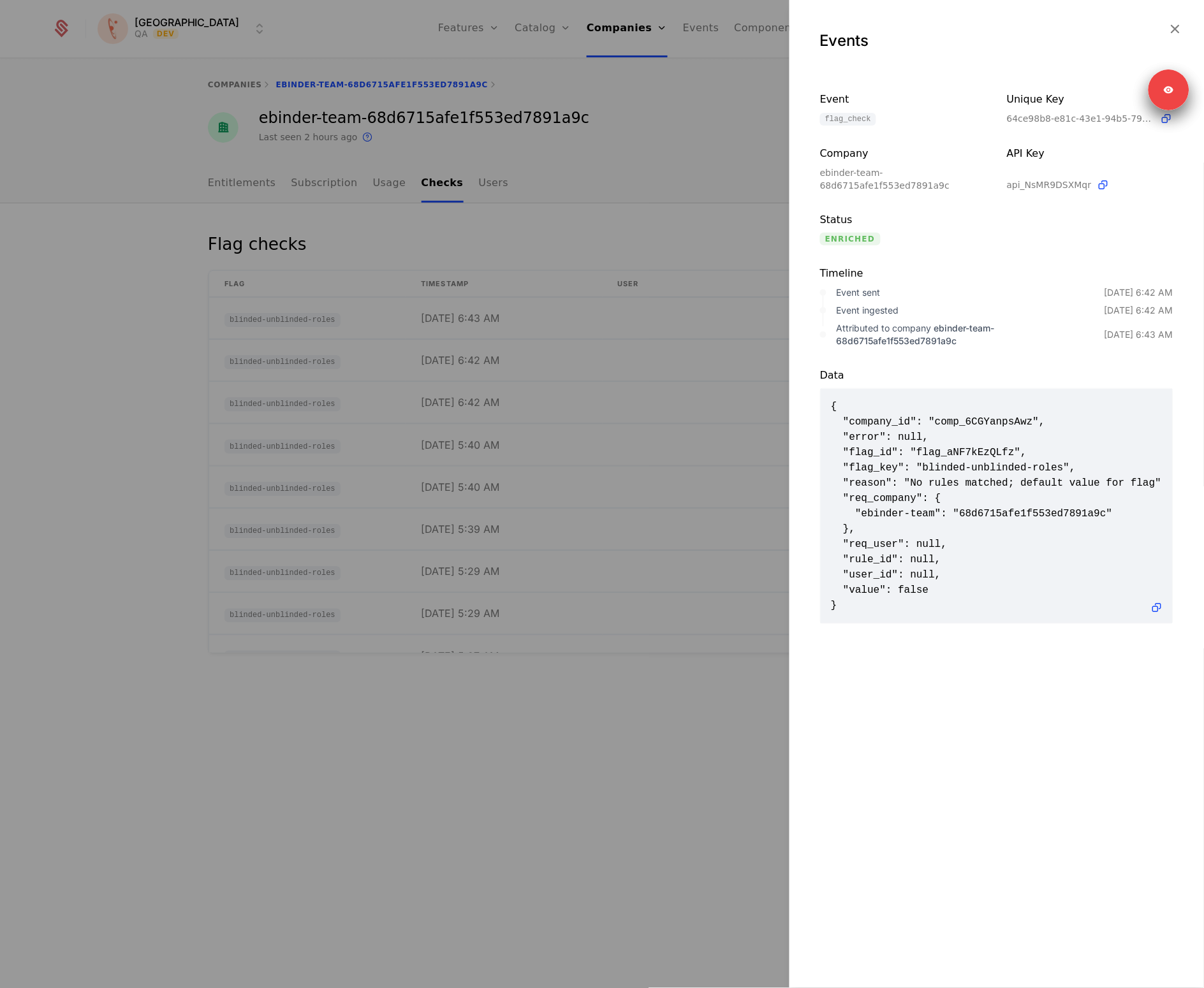
click at [540, 411] on div at bounding box center [602, 494] width 1204 height 988
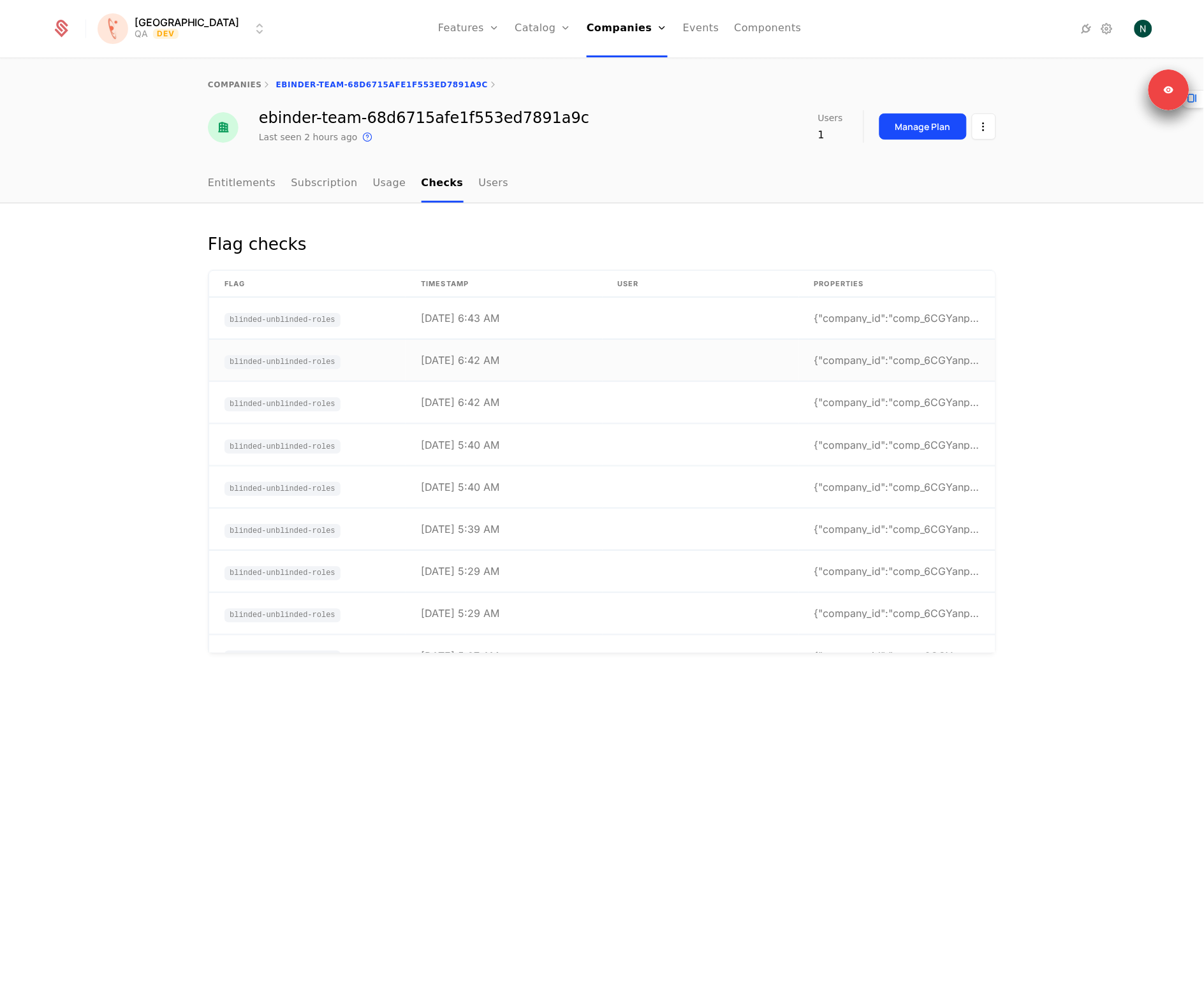
click at [529, 359] on td "[DATE] 6:42 AM" at bounding box center [503, 360] width 197 height 42
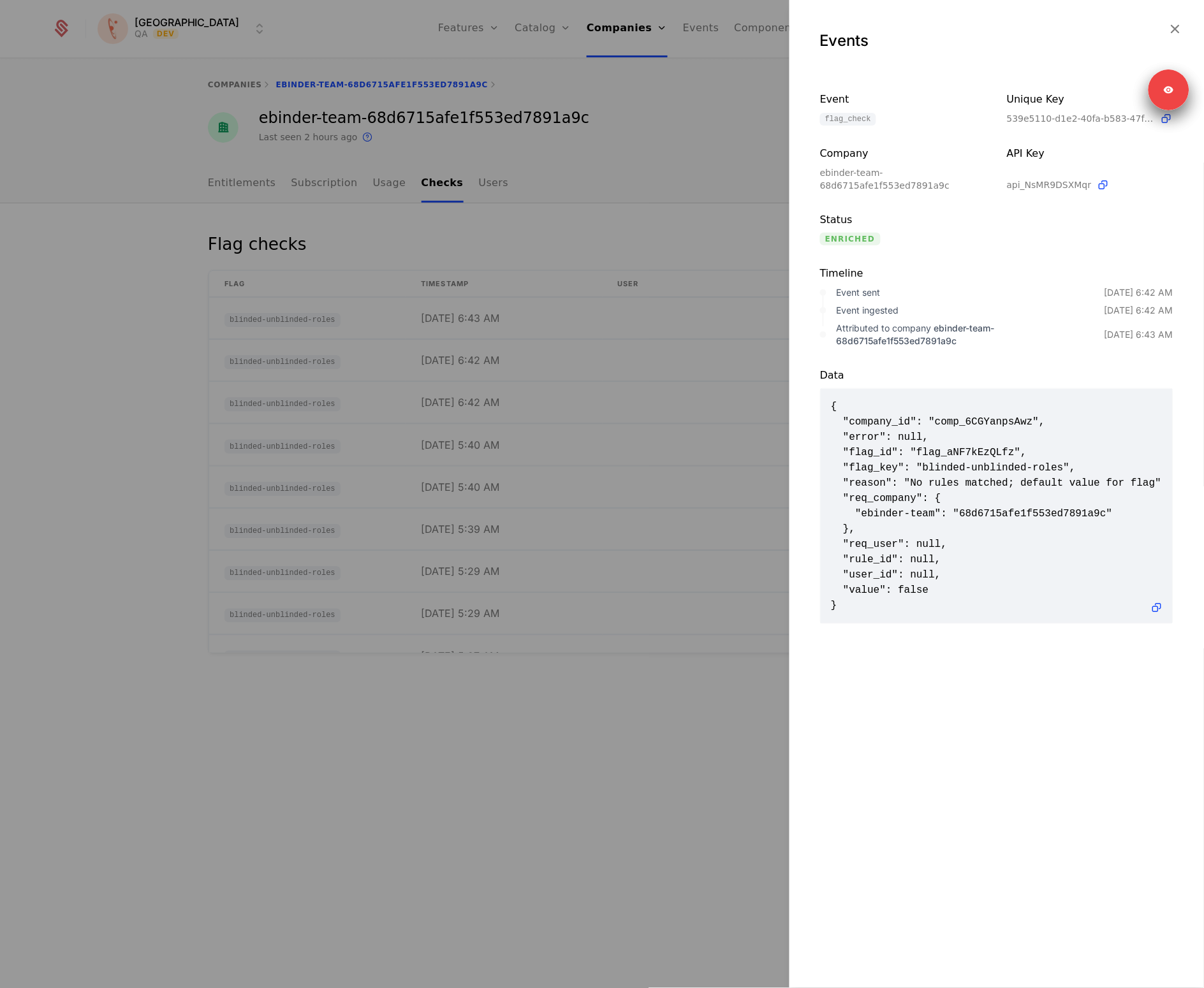
click at [529, 359] on div at bounding box center [602, 494] width 1204 height 988
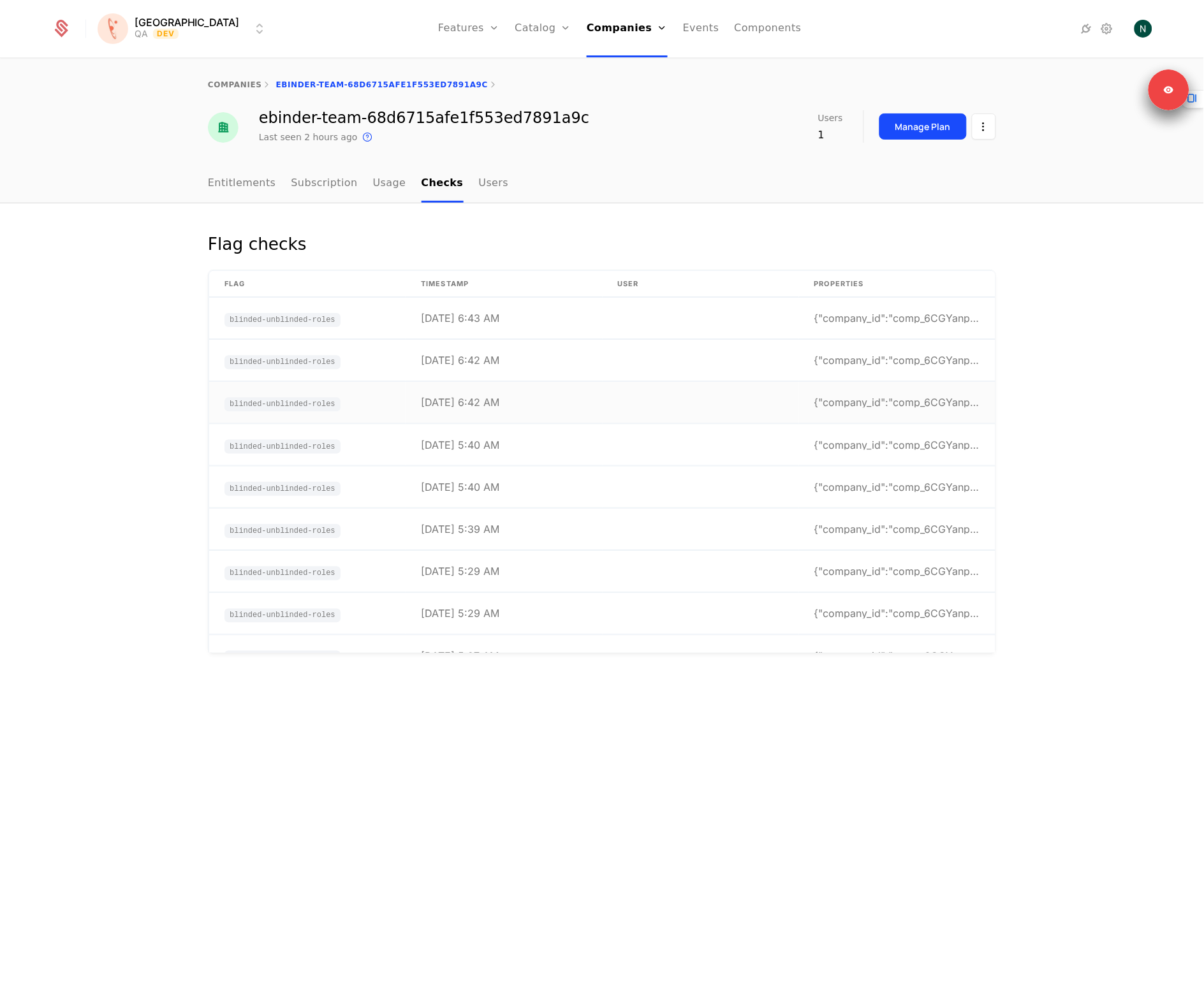
click at [518, 417] on td "[DATE] 6:42 AM" at bounding box center [503, 404] width 197 height 42
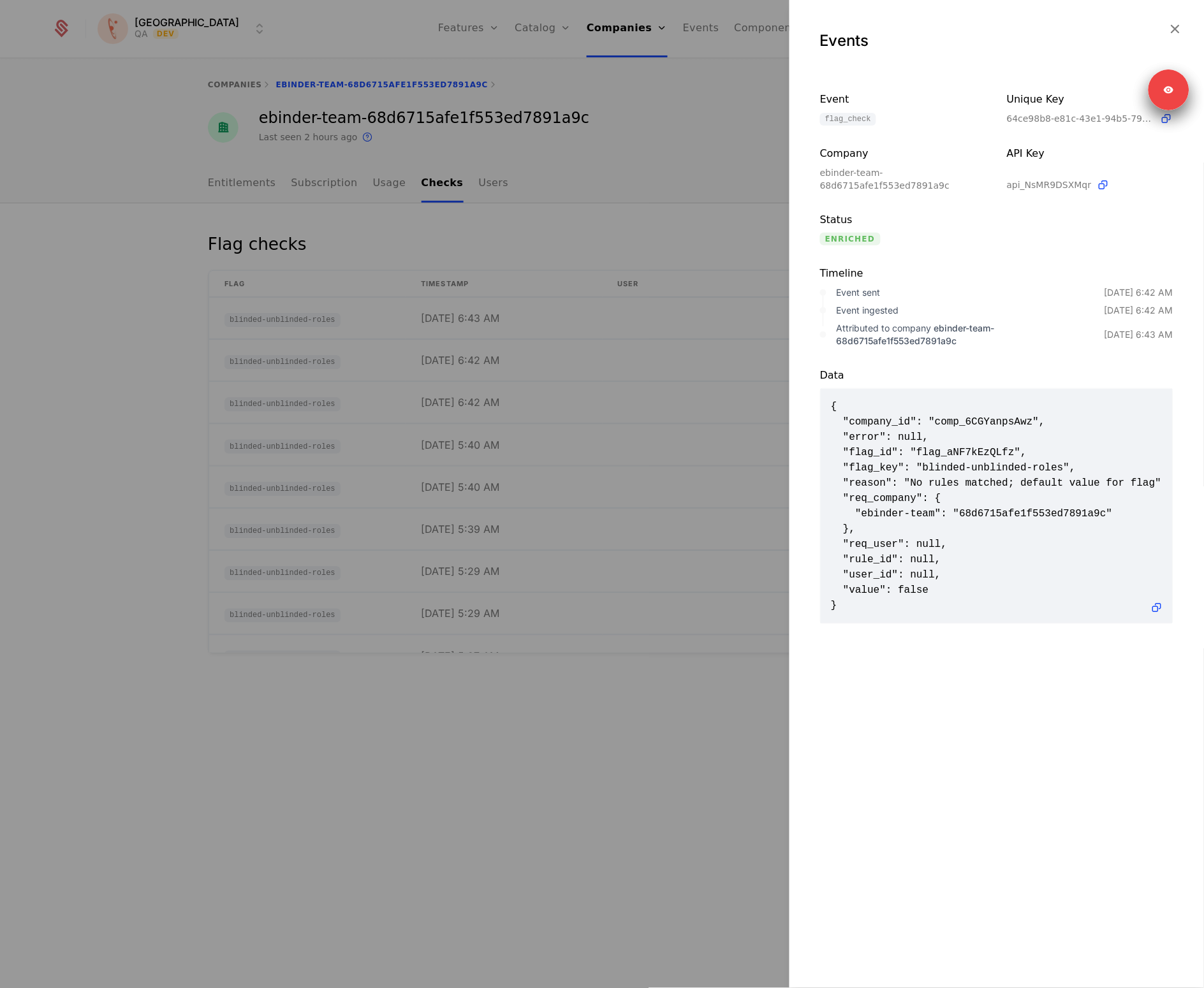
click at [523, 407] on div at bounding box center [602, 494] width 1204 height 988
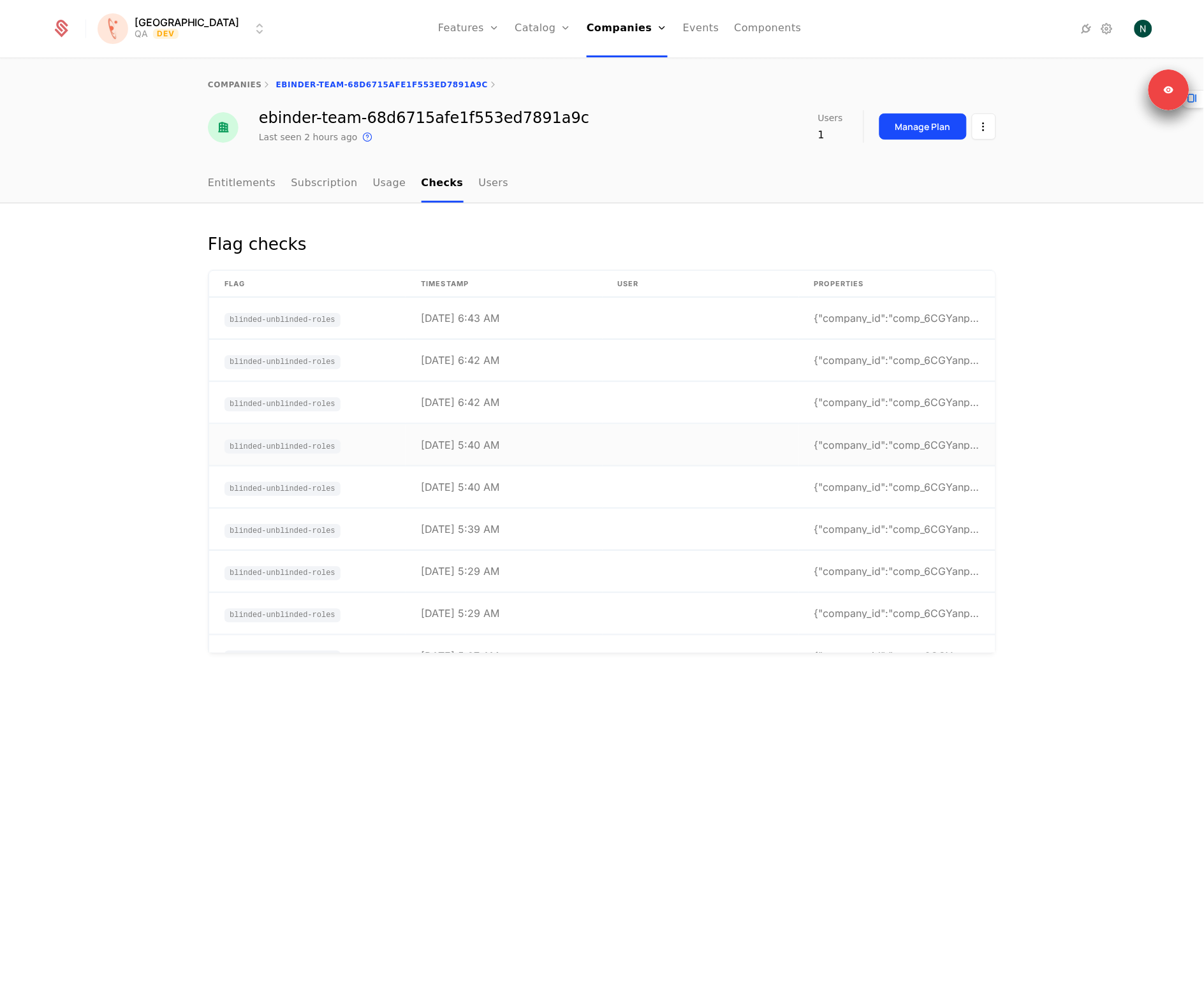
click at [518, 442] on td "[DATE] 5:40 AM" at bounding box center [503, 445] width 197 height 42
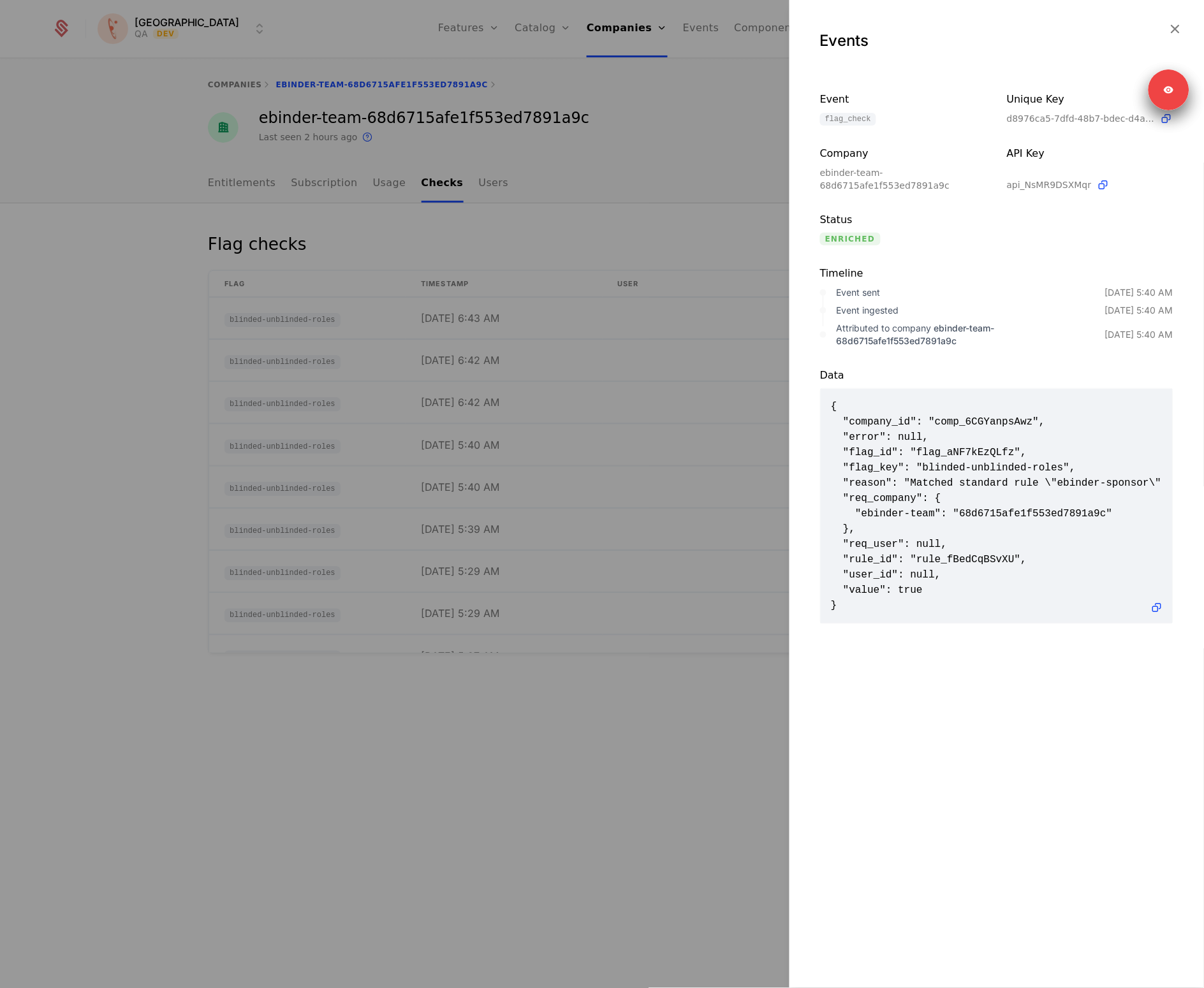
click at [519, 441] on div at bounding box center [602, 494] width 1204 height 988
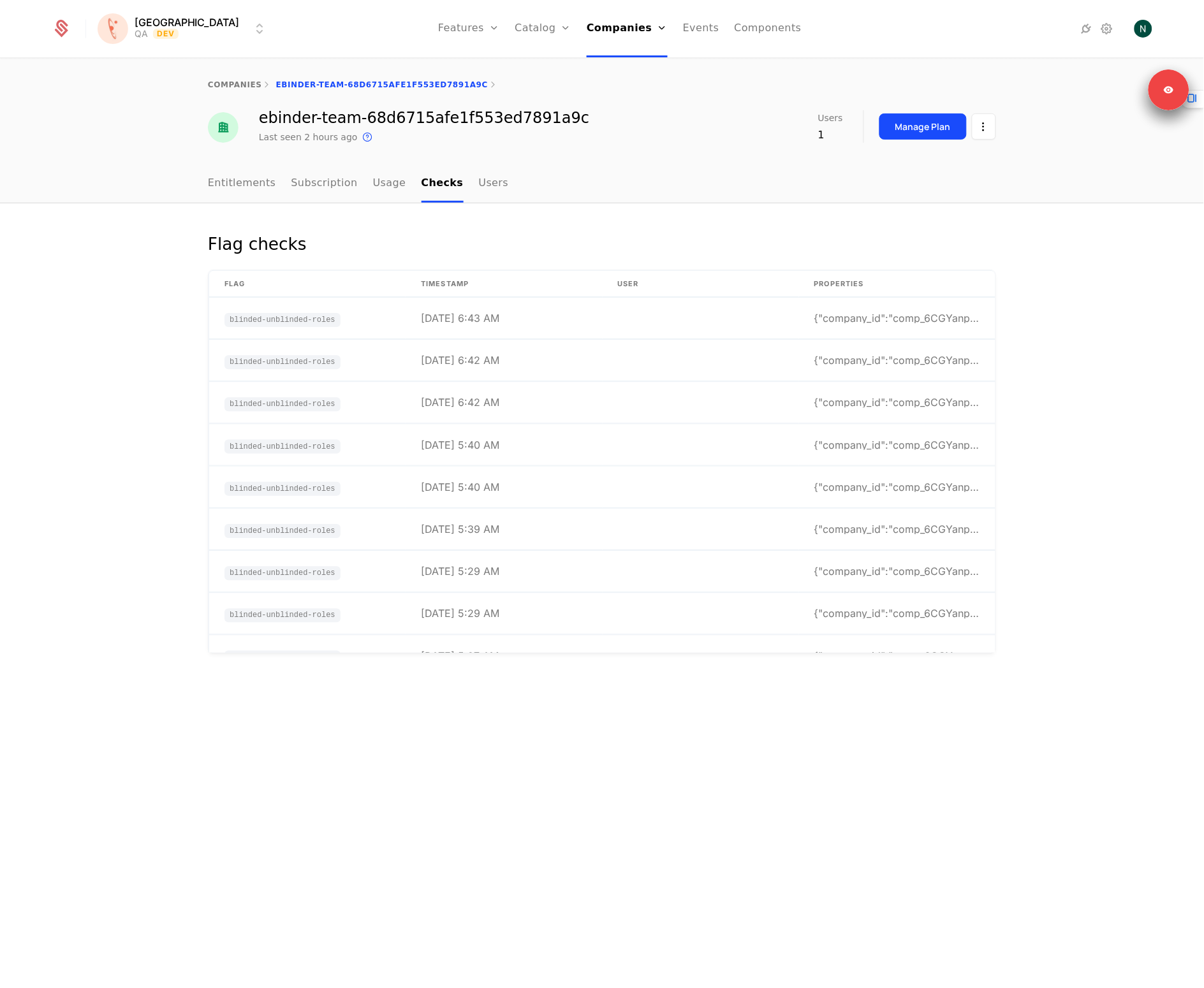
click at [250, 193] on link "Entitlements" at bounding box center [242, 183] width 68 height 37
click at [573, 441] on td "[DATE] 5:40 AM" at bounding box center [503, 445] width 197 height 42
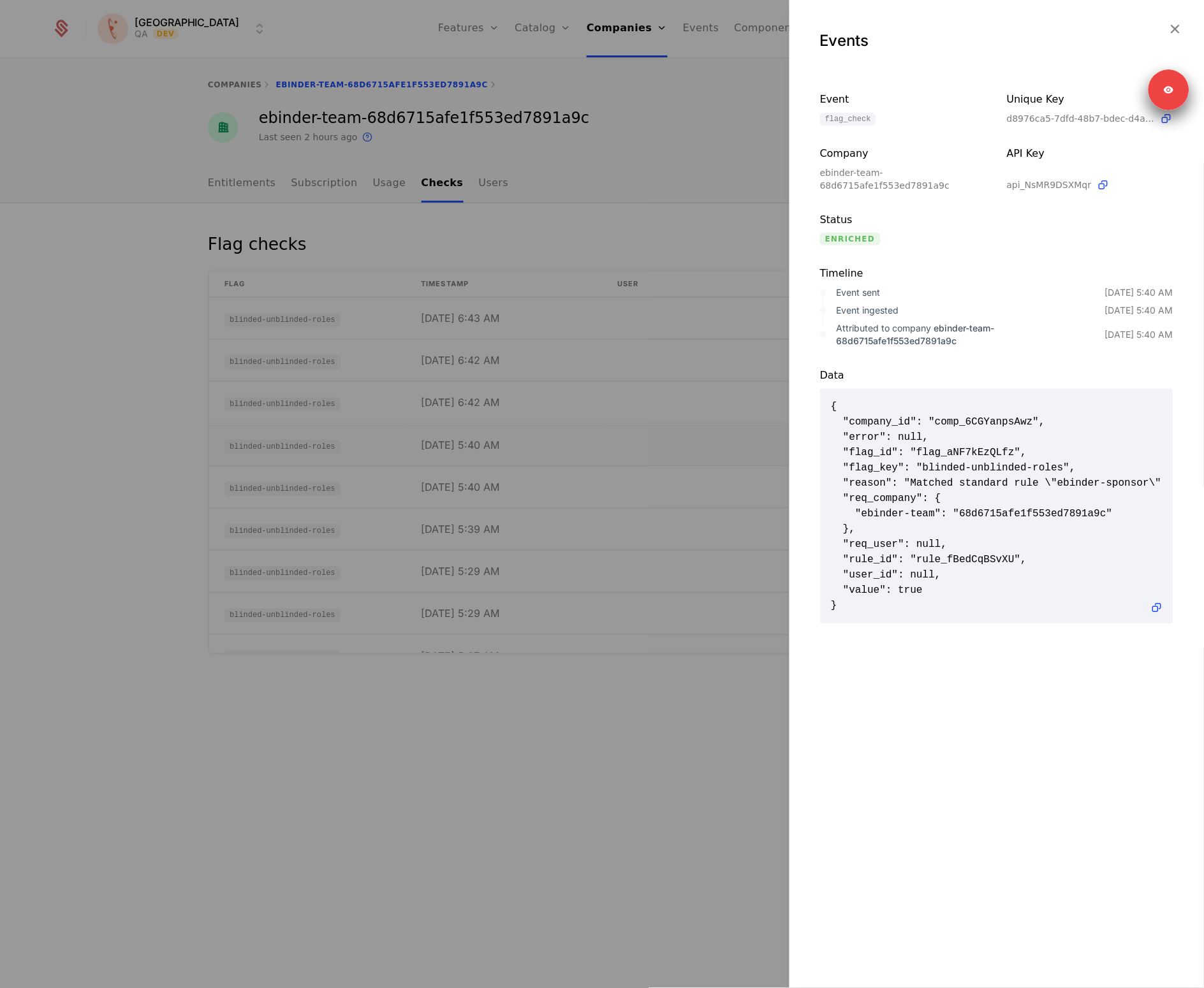
click at [573, 441] on div at bounding box center [602, 494] width 1204 height 988
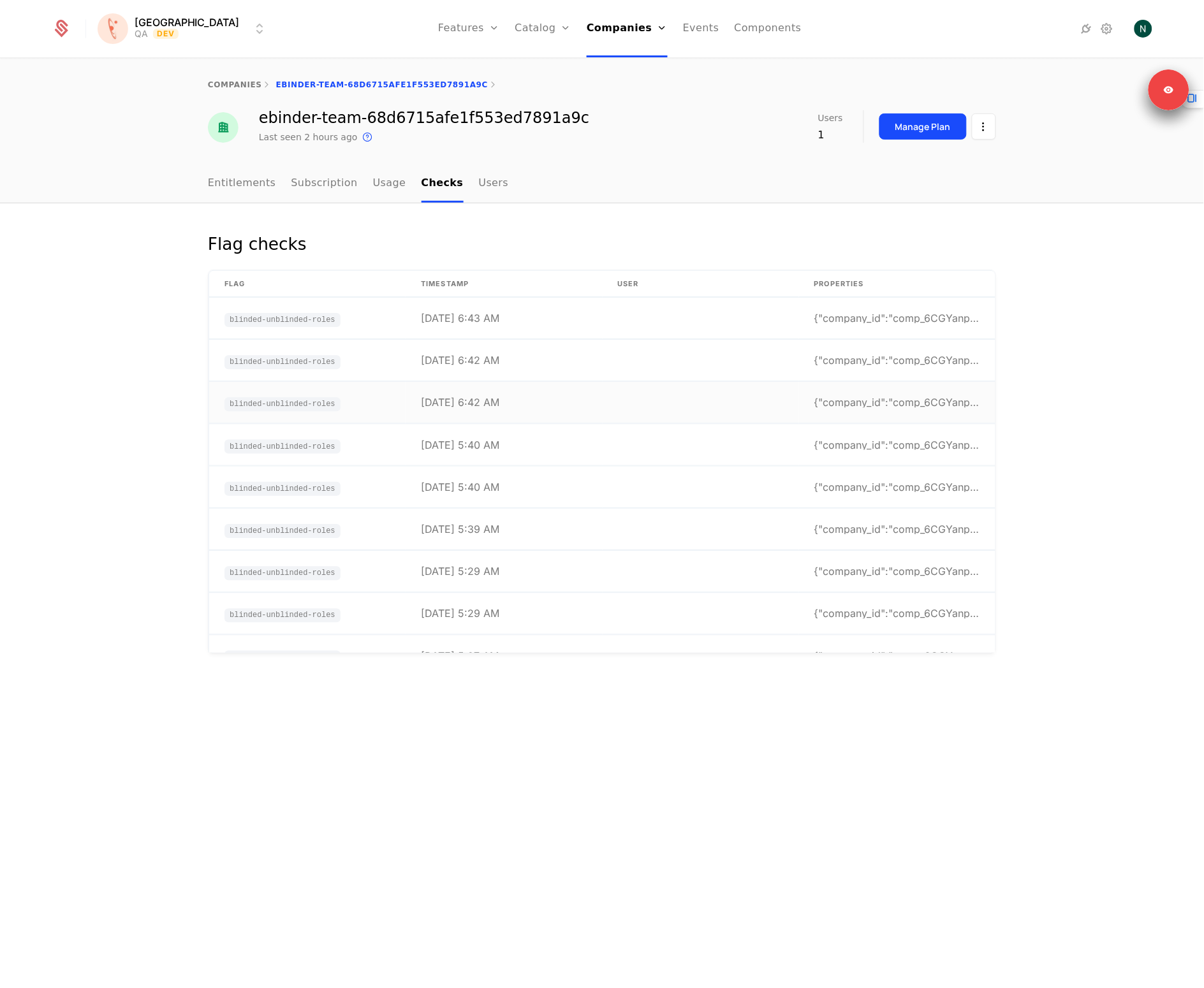
click at [536, 411] on td "[DATE] 6:42 AM" at bounding box center [503, 404] width 197 height 42
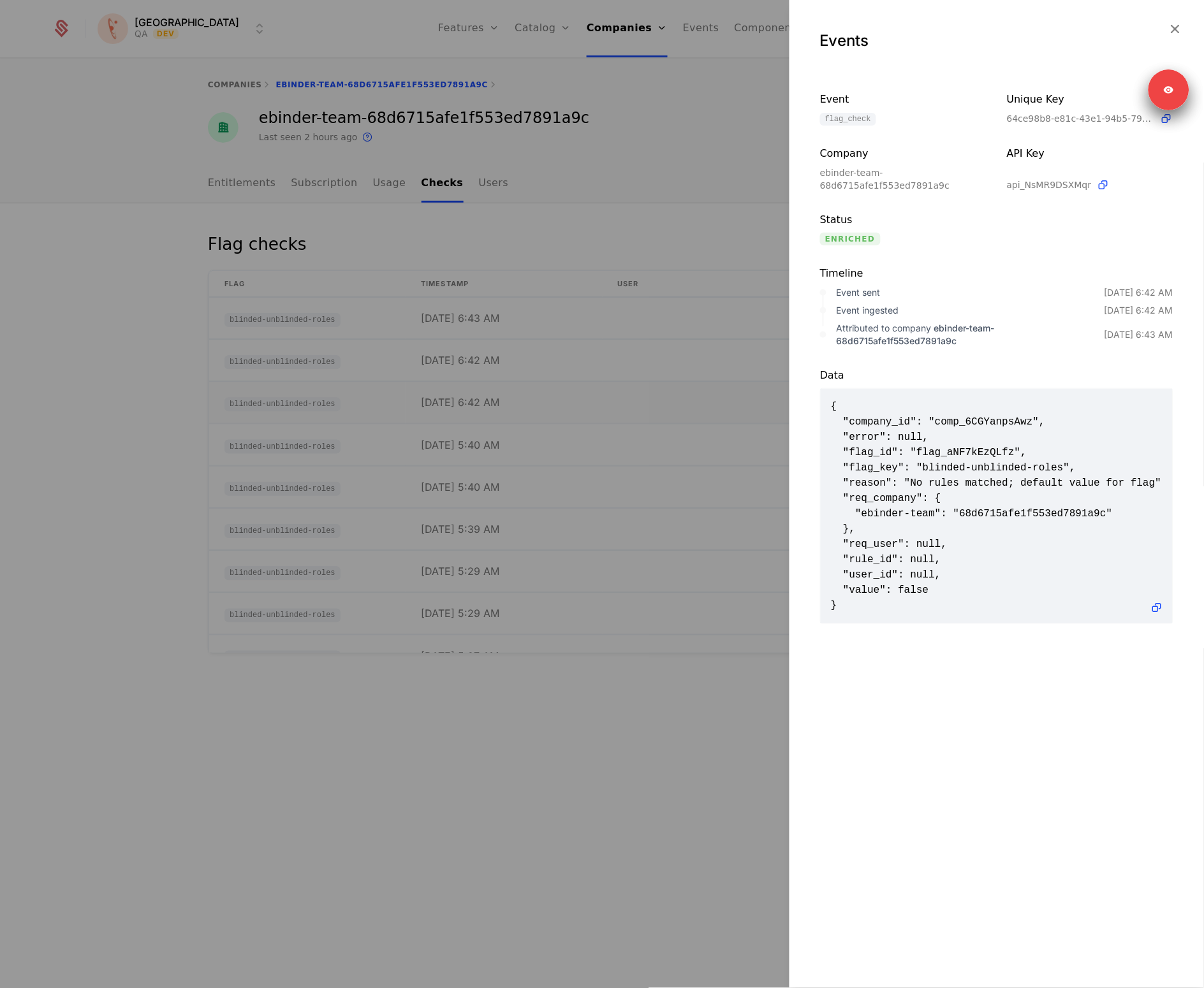
click at [536, 411] on div at bounding box center [602, 494] width 1204 height 988
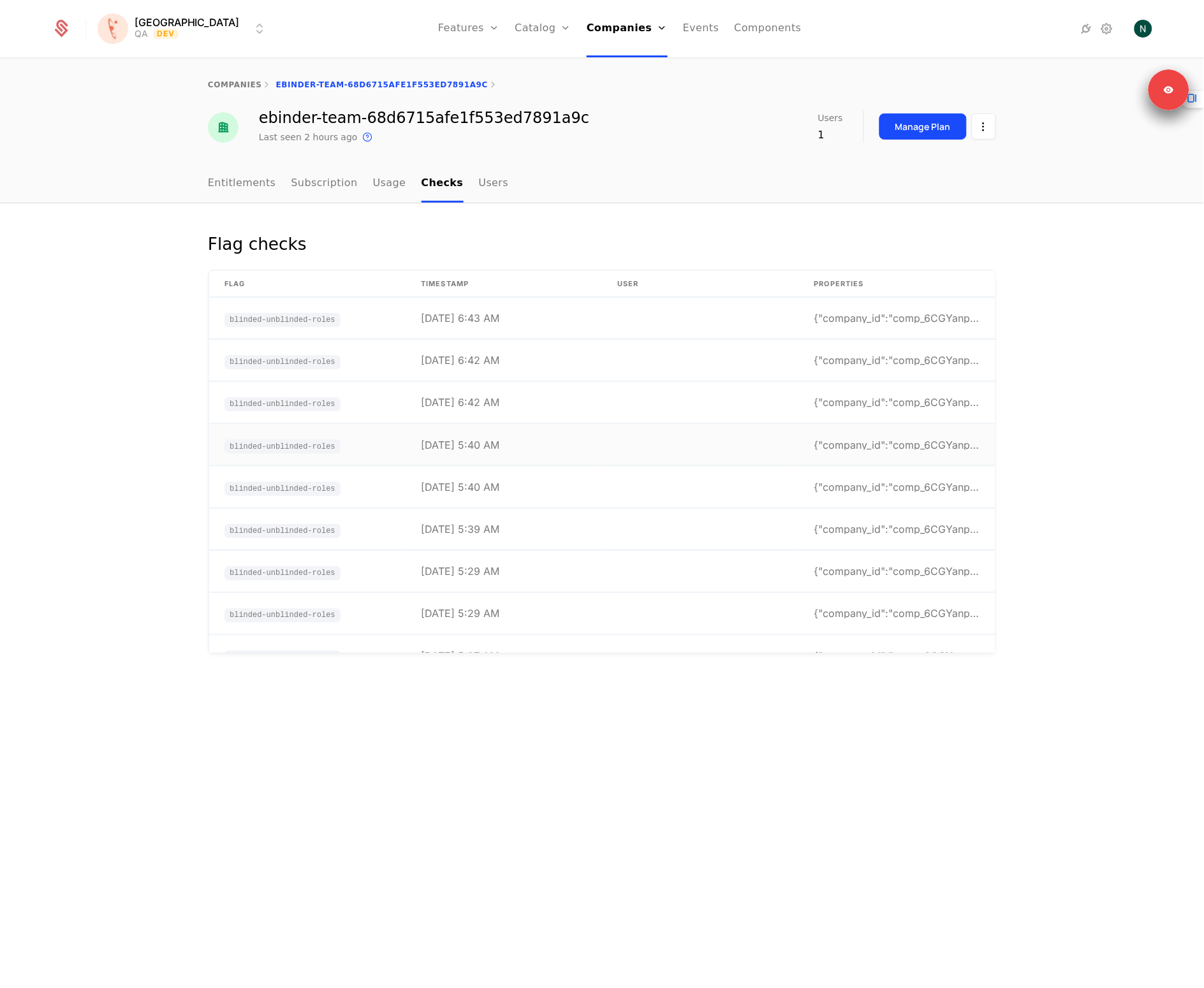
click at [528, 433] on td "[DATE] 5:40 AM" at bounding box center [503, 445] width 197 height 42
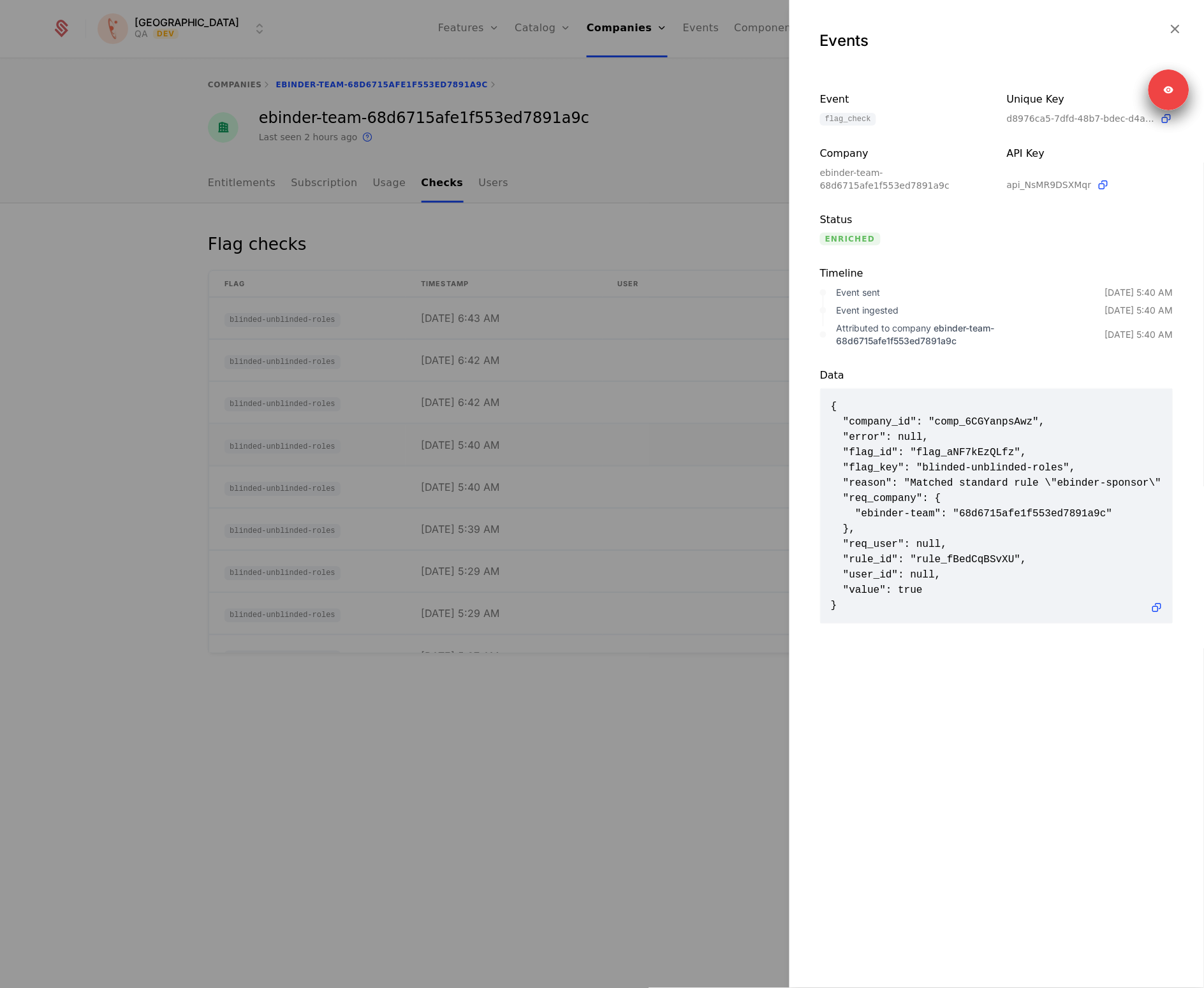
click at [528, 433] on div at bounding box center [602, 494] width 1204 height 988
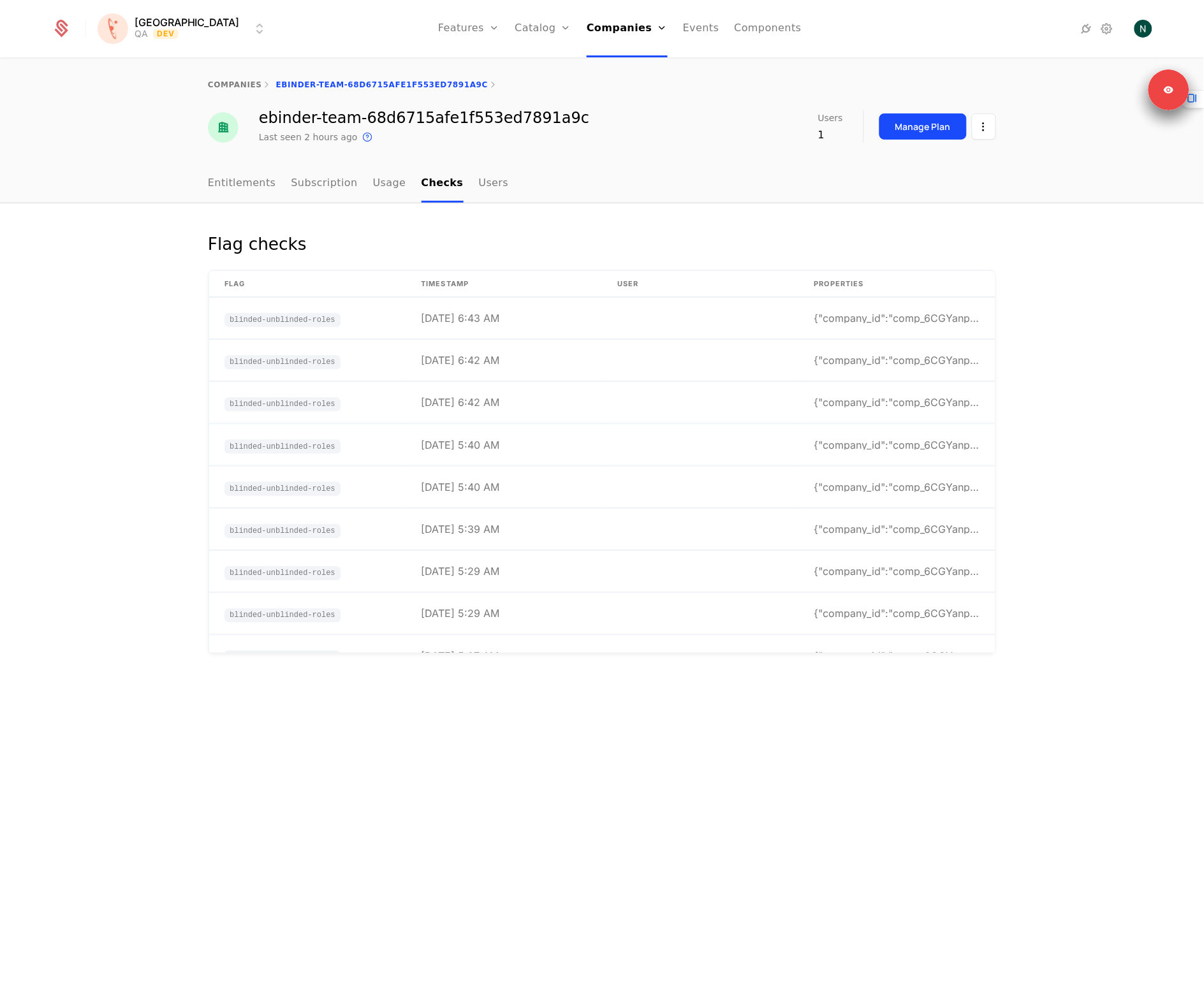
click at [1107, 26] on icon at bounding box center [1106, 28] width 15 height 15
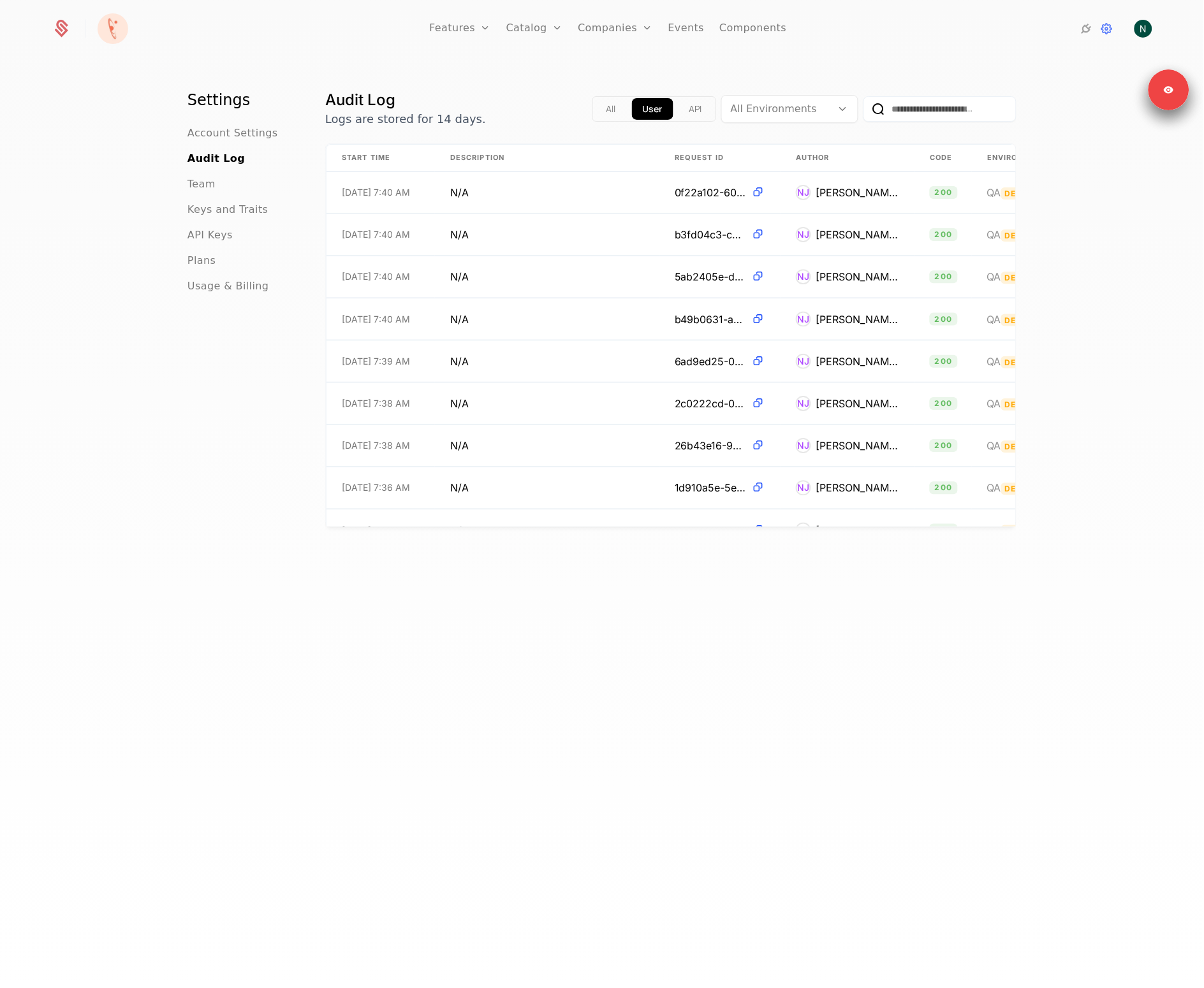
click at [900, 111] on input "email" at bounding box center [940, 109] width 153 height 26
paste input "**********"
type input "**********"
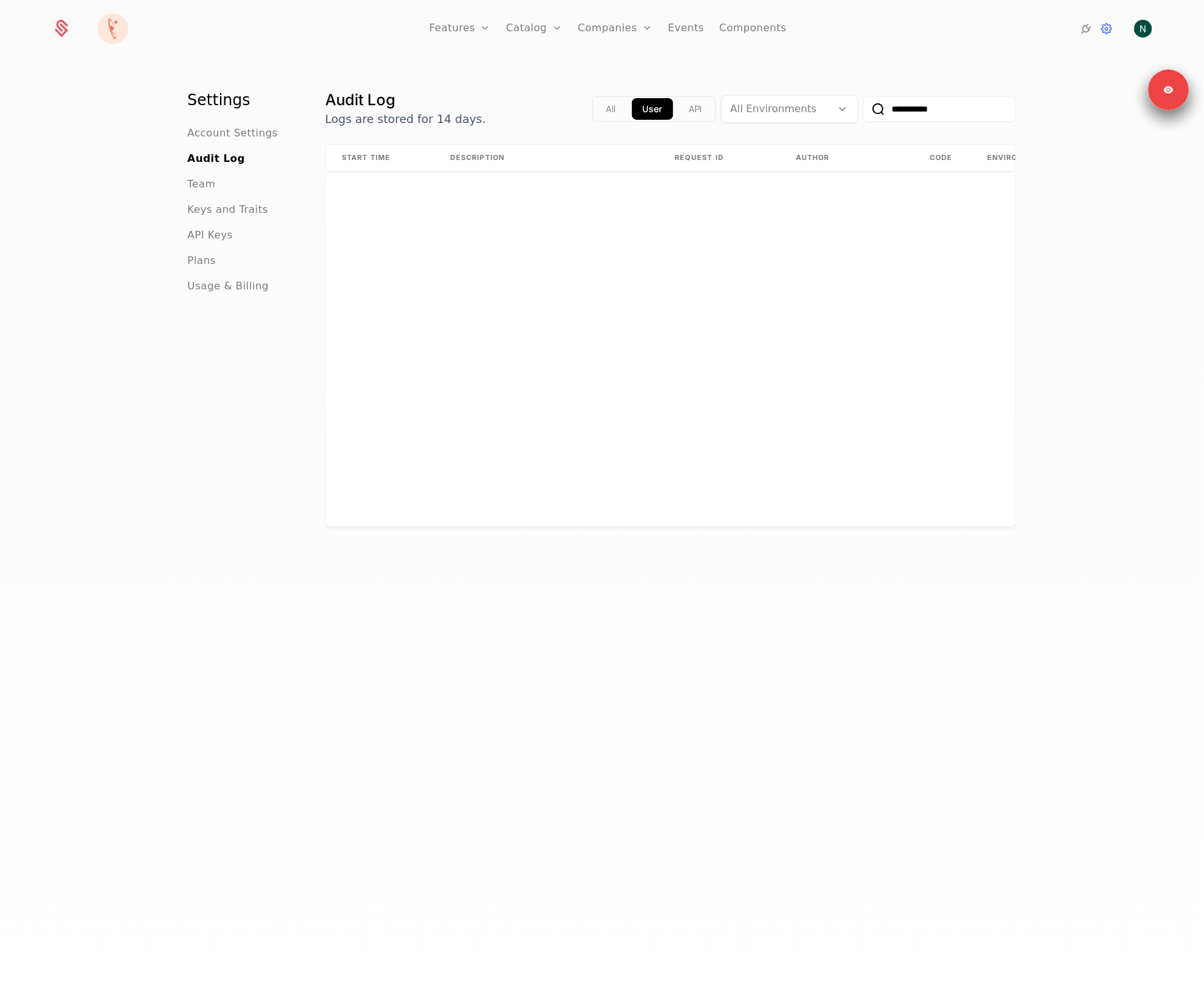
click at [955, 113] on input "**********" at bounding box center [940, 109] width 153 height 26
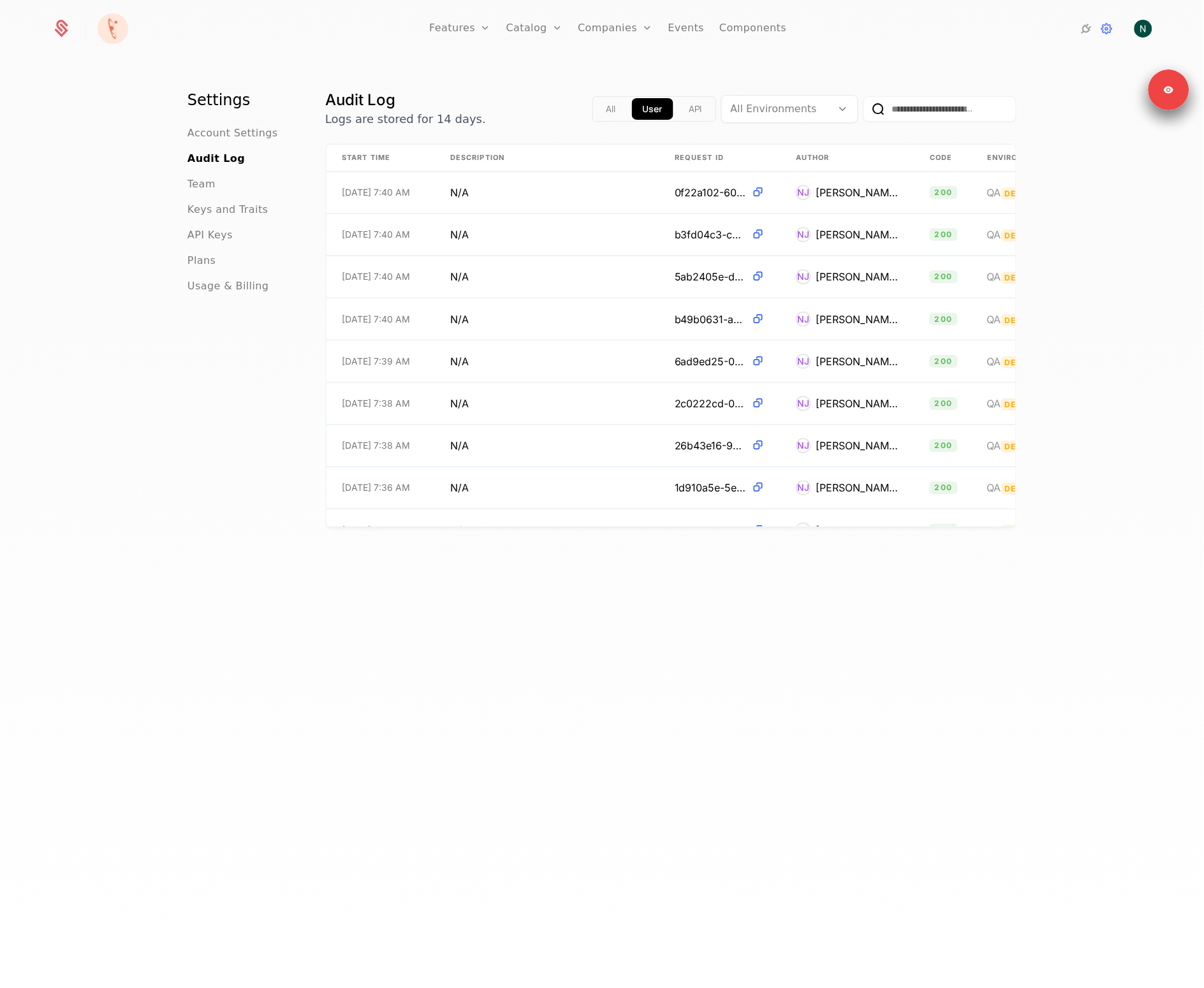
click at [925, 98] on input "email" at bounding box center [940, 109] width 153 height 26
paste input "**********"
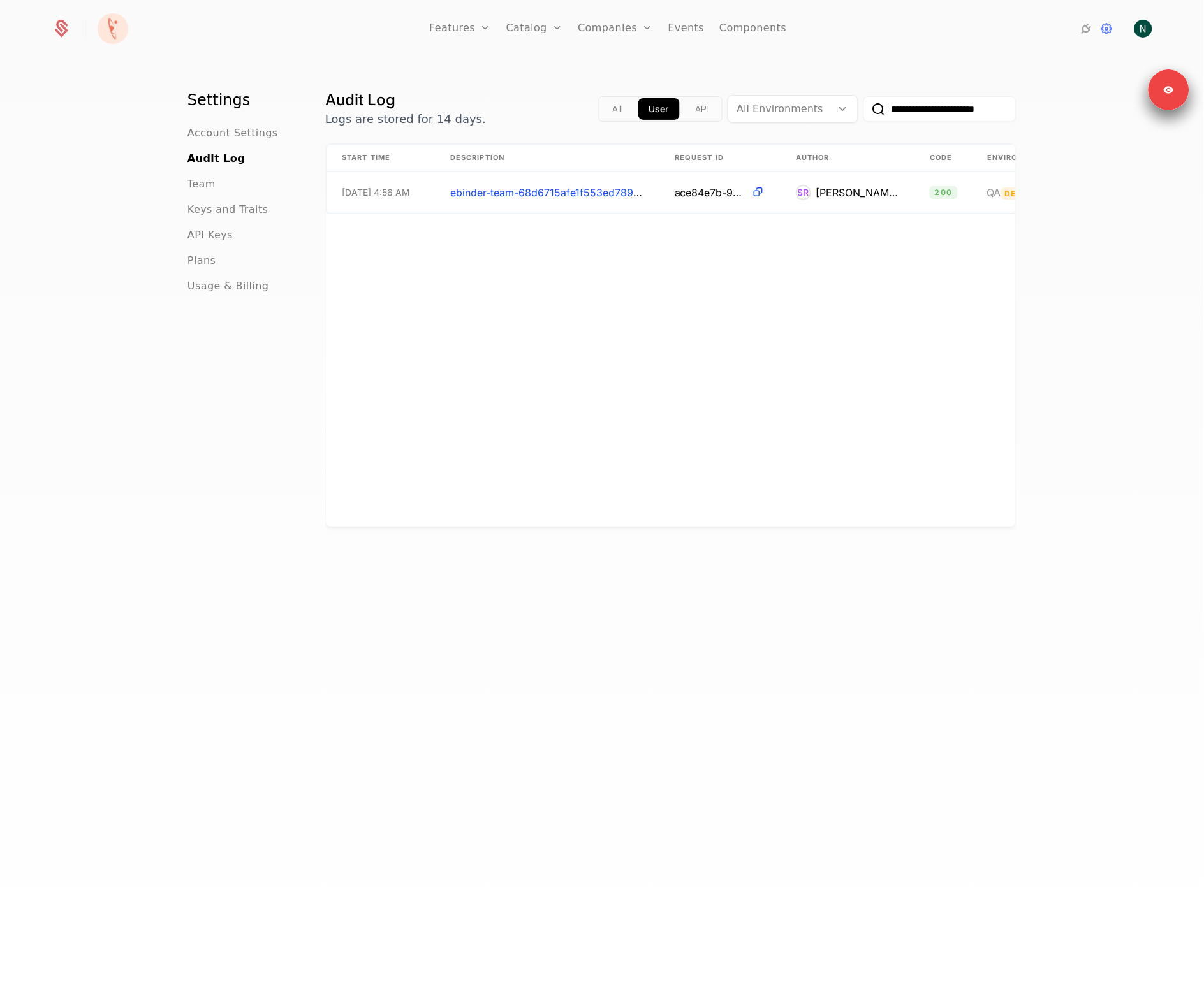
type input "**********"
click at [609, 110] on button "All" at bounding box center [618, 109] width 32 height 22
click at [889, 195] on td "SR Strahinja Racic" at bounding box center [847, 192] width 134 height 41
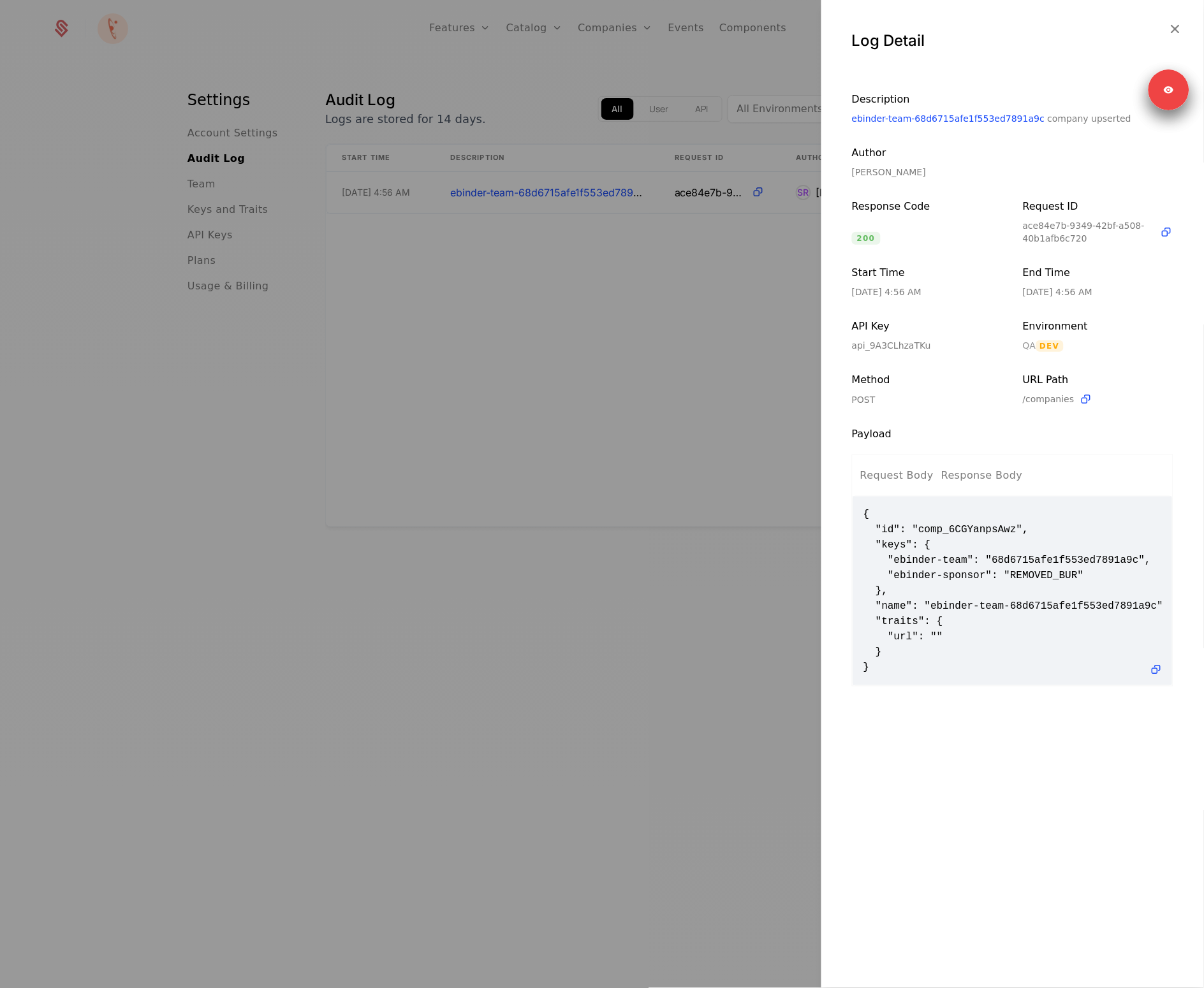
drag, startPoint x: 1020, startPoint y: 286, endPoint x: 1106, endPoint y: 288, distance: 86.0
click at [1106, 288] on div "Description ebinder-team-68d6715afe1f553ed7891a9c company upserted Author Strah…" at bounding box center [1012, 249] width 321 height 315
click at [1106, 288] on div "[DATE] 4:56 AM" at bounding box center [1098, 291] width 150 height 12
click at [1025, 288] on div "[DATE] 4:56 AM" at bounding box center [1098, 291] width 150 height 12
click at [1025, 289] on div "[DATE] 4:56 AM" at bounding box center [1098, 291] width 150 height 12
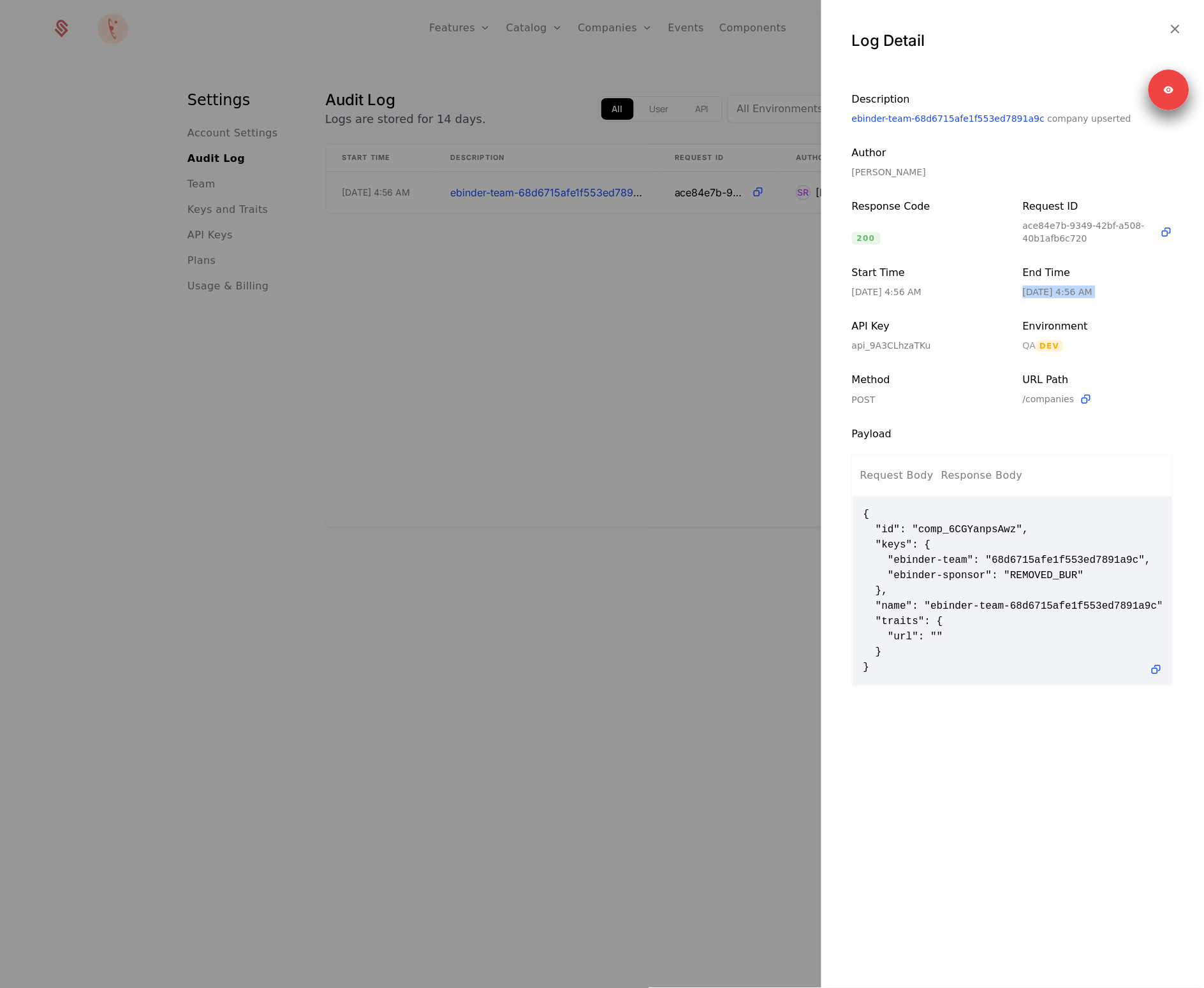
drag, startPoint x: 1025, startPoint y: 289, endPoint x: 1055, endPoint y: 288, distance: 30.0
click at [1047, 289] on div "[DATE] 4:56 AM" at bounding box center [1098, 291] width 150 height 12
click at [1055, 288] on div "[DATE] 4:56 AM" at bounding box center [1098, 291] width 150 height 12
click at [1095, 292] on div "[DATE] 4:56 AM" at bounding box center [1098, 291] width 150 height 12
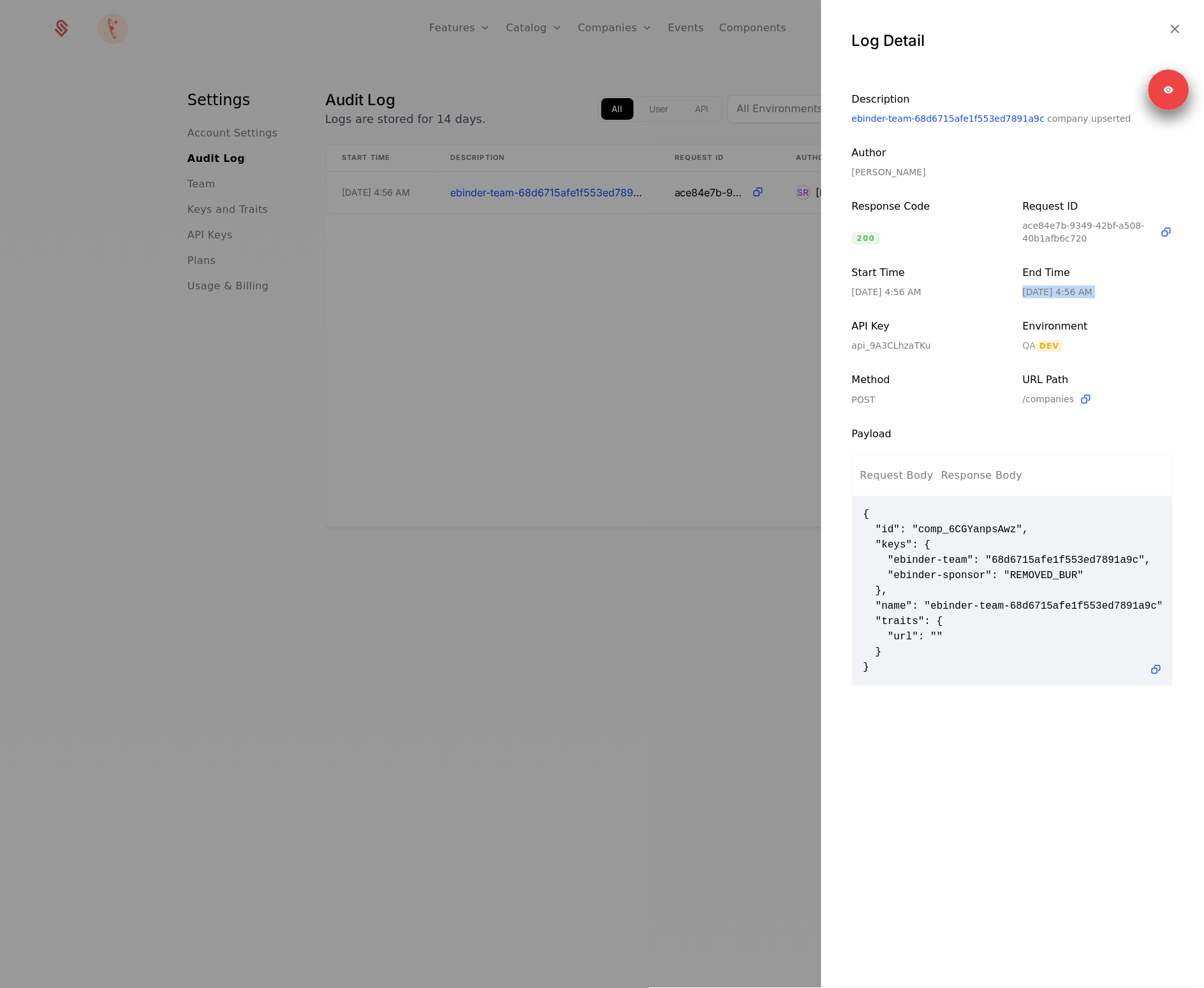
drag, startPoint x: 1095, startPoint y: 292, endPoint x: 1024, endPoint y: 295, distance: 71.1
click at [1024, 295] on div "[DATE] 4:56 AM" at bounding box center [1098, 291] width 150 height 12
copy div "[DATE] 4:56 AM"
click at [983, 661] on span "{ "id": "comp_6CGYanpsAwz", "keys": { "ebinder-team": "68d6715afe1f553ed7891a9c…" at bounding box center [1012, 590] width 298 height 169
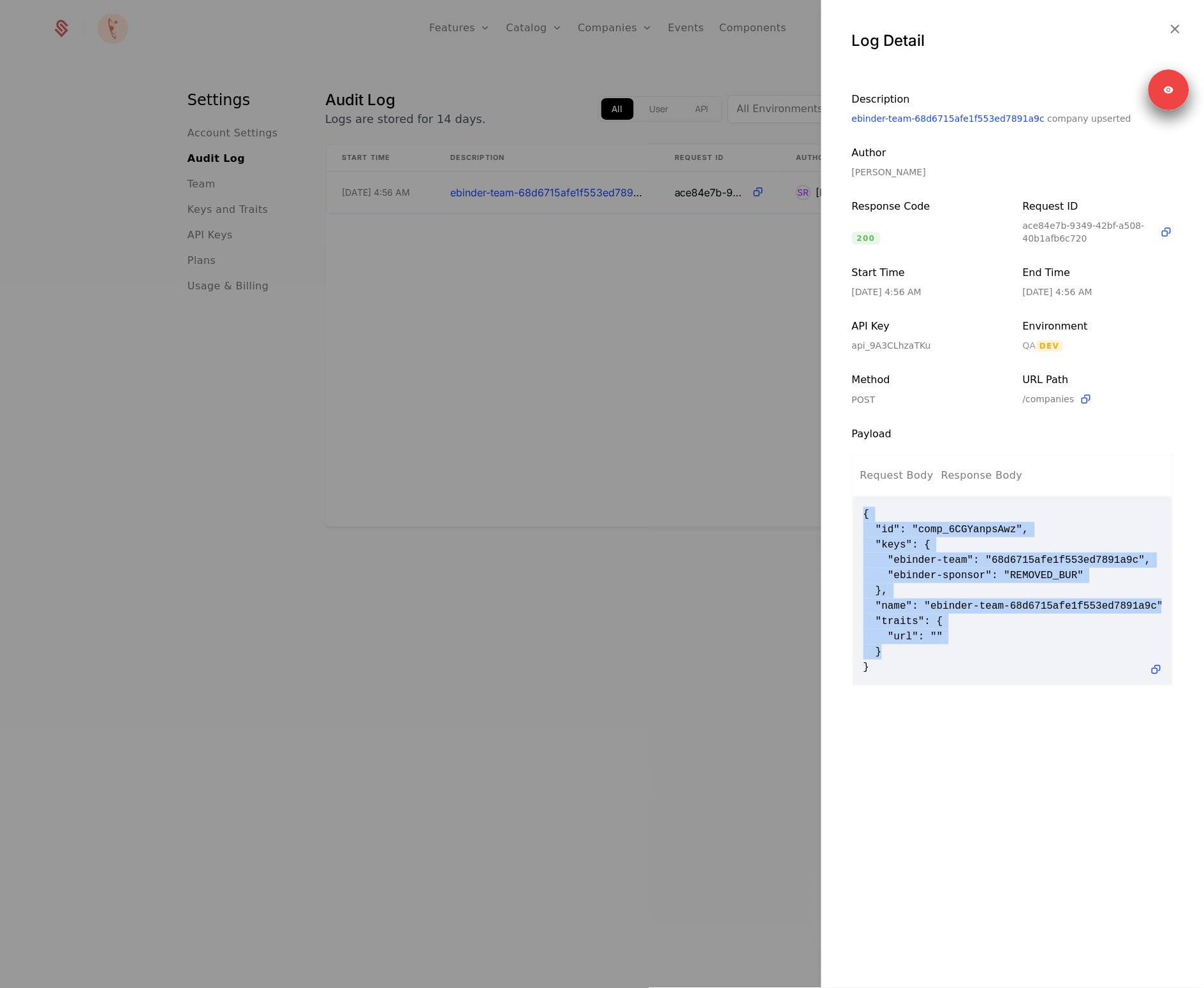
drag, startPoint x: 983, startPoint y: 637, endPoint x: 985, endPoint y: 499, distance: 138.0
click at [985, 499] on div "{ "id": "comp_6CGYanpsAwz", "keys": { "ebinder-team": "68d6715afe1f553ed7891a9c…" at bounding box center [1012, 590] width 319 height 188
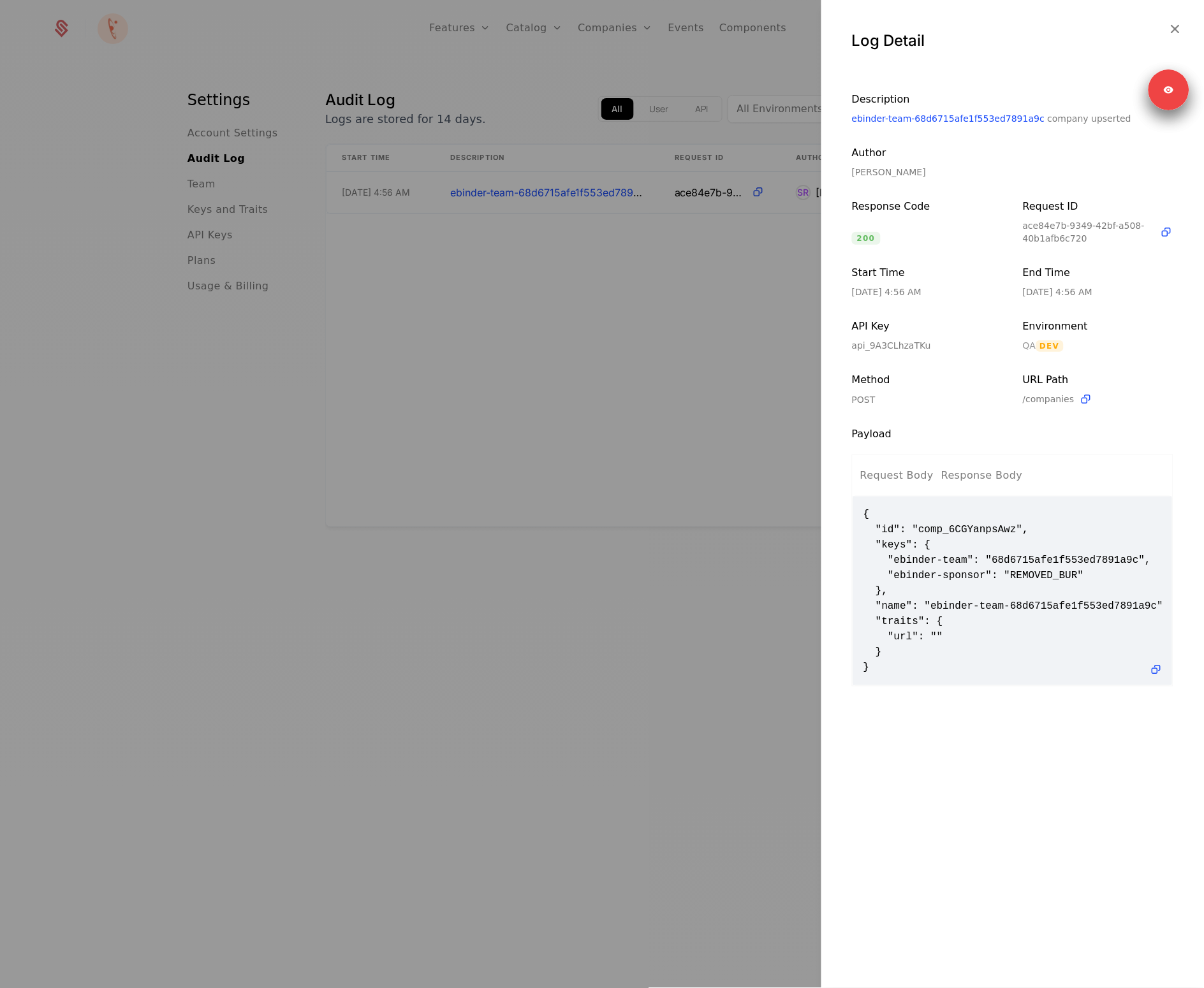
click at [984, 246] on div "Description ebinder-team-68d6715afe1f553ed7891a9c company upserted Author Strah…" at bounding box center [1012, 249] width 321 height 315
click at [1018, 558] on span "{ "id": "comp_6CGYanpsAwz", "keys": { "ebinder-team": "68d6715afe1f553ed7891a9c…" at bounding box center [1012, 590] width 298 height 169
click at [1021, 573] on span "{ "id": "comp_6CGYanpsAwz", "keys": { "ebinder-team": "68d6715afe1f553ed7891a9c…" at bounding box center [1012, 590] width 298 height 169
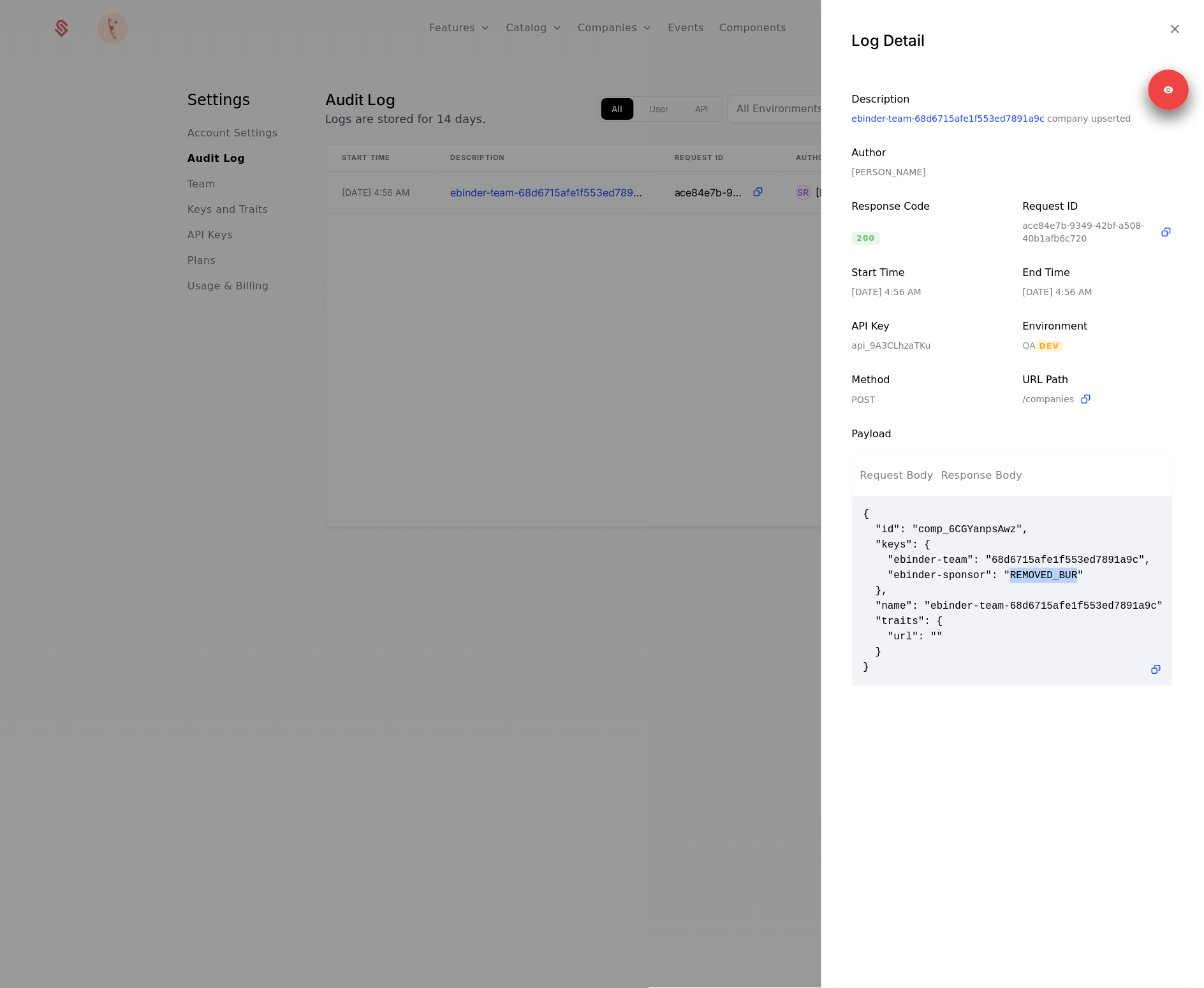
click at [1021, 573] on span "{ "id": "comp_6CGYanpsAwz", "keys": { "ebinder-team": "68d6715afe1f553ed7891a9c…" at bounding box center [1012, 590] width 298 height 169
click at [1028, 552] on span "{ "id": "comp_6CGYanpsAwz", "keys": { "ebinder-team": "68d6715afe1f553ed7891a9c…" at bounding box center [1012, 590] width 298 height 169
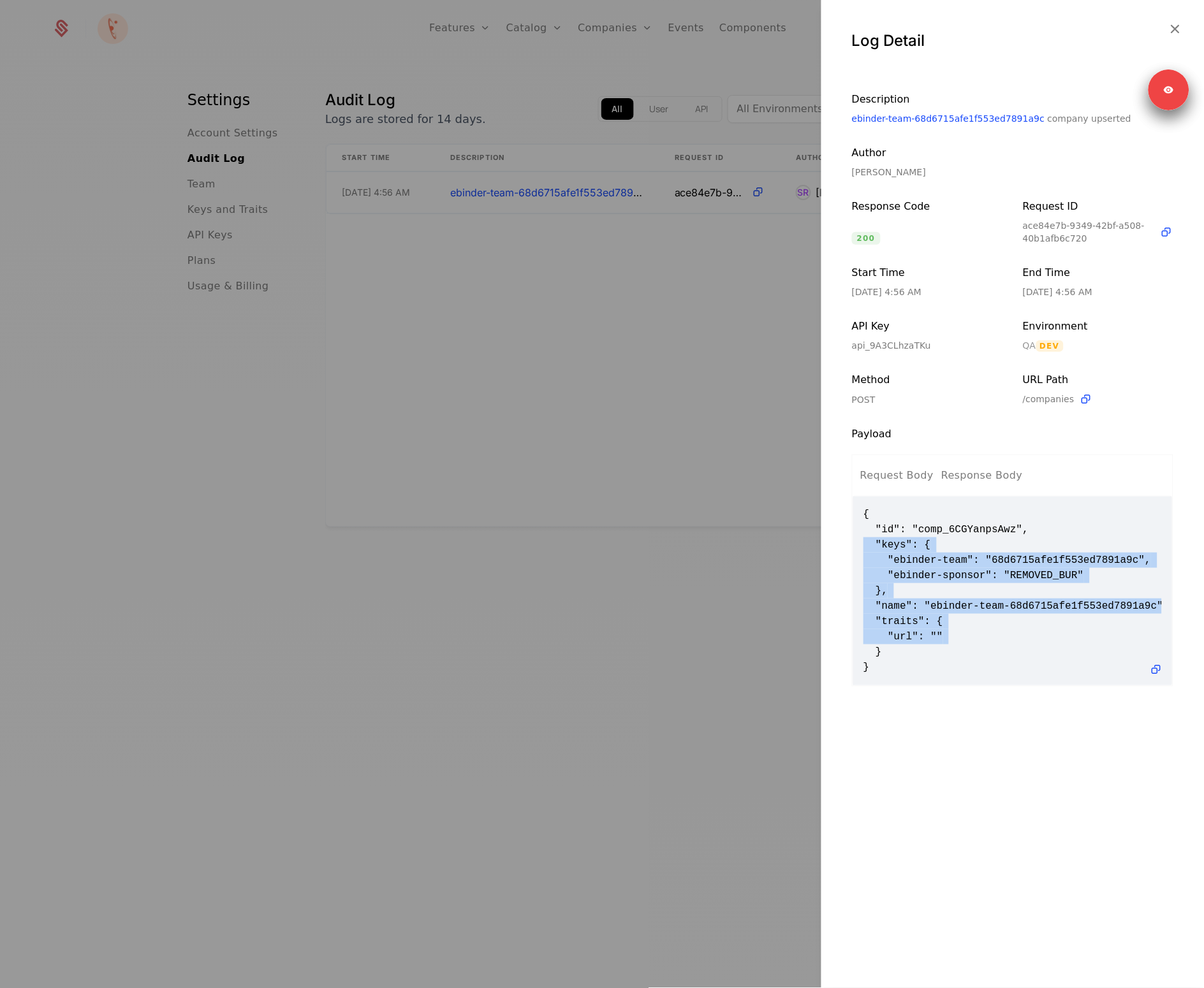
drag, startPoint x: 1028, startPoint y: 552, endPoint x: 1047, endPoint y: 642, distance: 92.0
click at [1047, 642] on span "{ "id": "comp_6CGYanpsAwz", "keys": { "ebinder-team": "68d6715afe1f553ed7891a9c…" at bounding box center [1012, 590] width 298 height 169
drag, startPoint x: 1048, startPoint y: 673, endPoint x: 1002, endPoint y: 533, distance: 147.4
click at [1005, 537] on span "{ "id": "comp_6CGYanpsAwz", "keys": { "ebinder-team": "68d6715afe1f553ed7891a9c…" at bounding box center [1012, 590] width 298 height 169
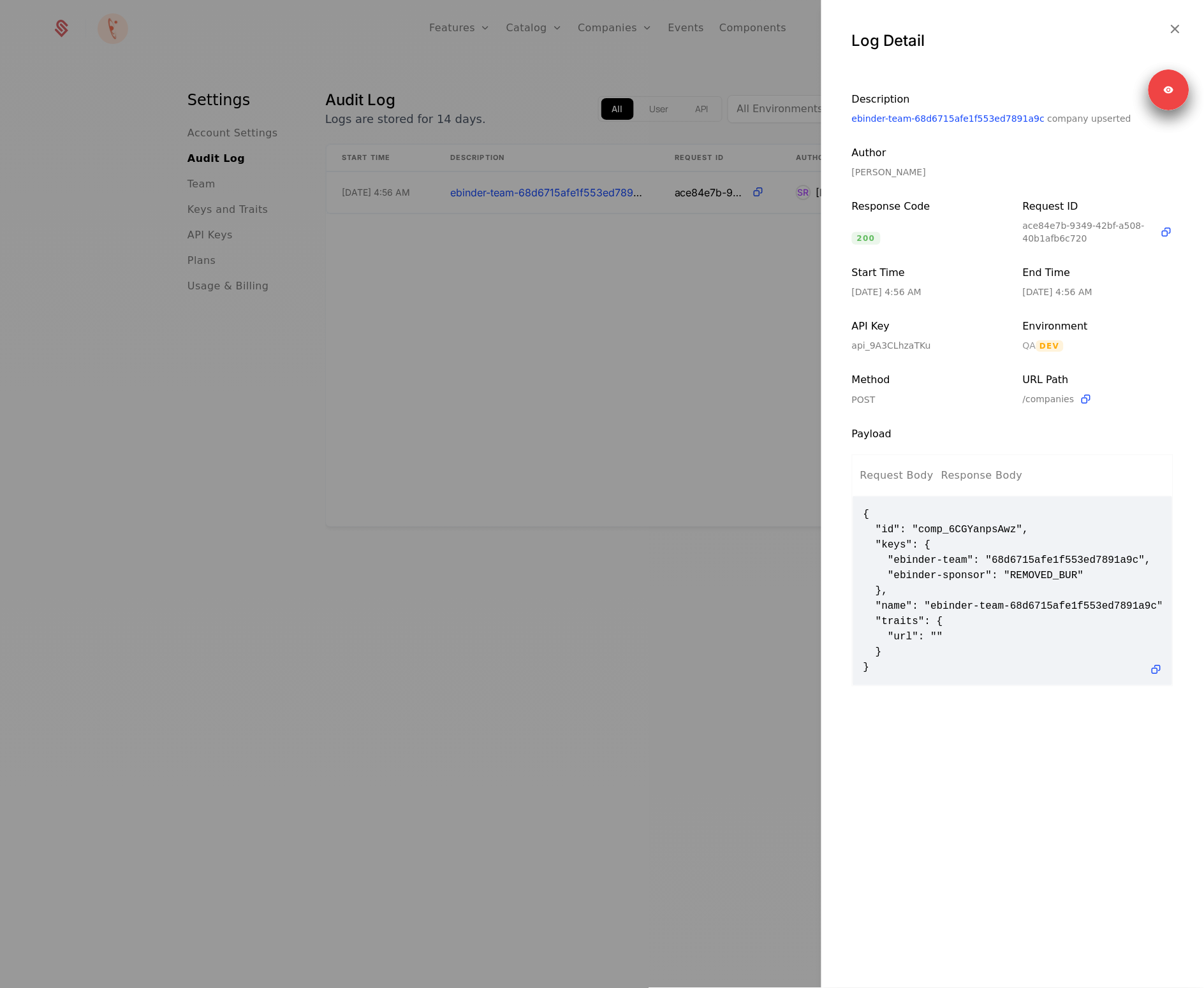
click at [1001, 526] on span "{ "id": "comp_6CGYanpsAwz", "keys": { "ebinder-team": "68d6715afe1f553ed7891a9c…" at bounding box center [1012, 590] width 298 height 169
drag, startPoint x: 894, startPoint y: 578, endPoint x: 986, endPoint y: 575, distance: 92.0
click at [986, 575] on span "{ "id": "comp_6CGYanpsAwz", "keys": { "ebinder-team": "68d6715afe1f553ed7891a9c…" at bounding box center [1012, 590] width 298 height 169
copy span "ebinder-sponsor"
click at [619, 630] on div at bounding box center [602, 494] width 1204 height 988
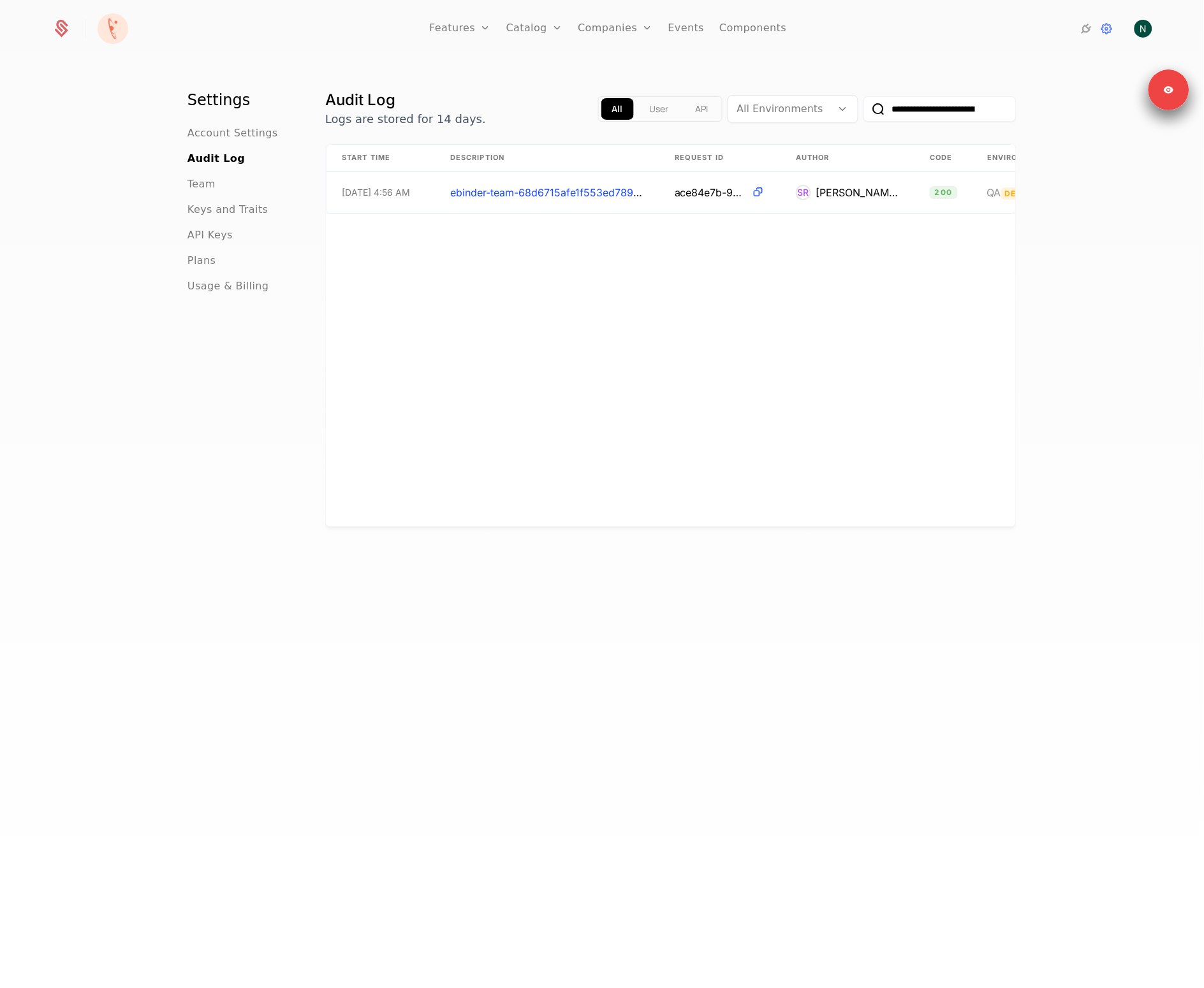
click at [770, 340] on div "Start Time Description Request ID Author Code Environment URL 10/3/25, 4:56 AM …" at bounding box center [670, 335] width 690 height 383
drag, startPoint x: 198, startPoint y: 598, endPoint x: 218, endPoint y: 589, distance: 21.9
click at [213, 591] on div "Settings Account Settings Audit Log Team Keys and Traits API Keys Plans Usage &…" at bounding box center [241, 542] width 107 height 905
drag, startPoint x: 614, startPoint y: 301, endPoint x: 1133, endPoint y: 385, distance: 525.8
click at [614, 300] on div "Start Time Description Request ID Author Code Environment URL 10/3/25, 4:56 AM …" at bounding box center [670, 335] width 690 height 383
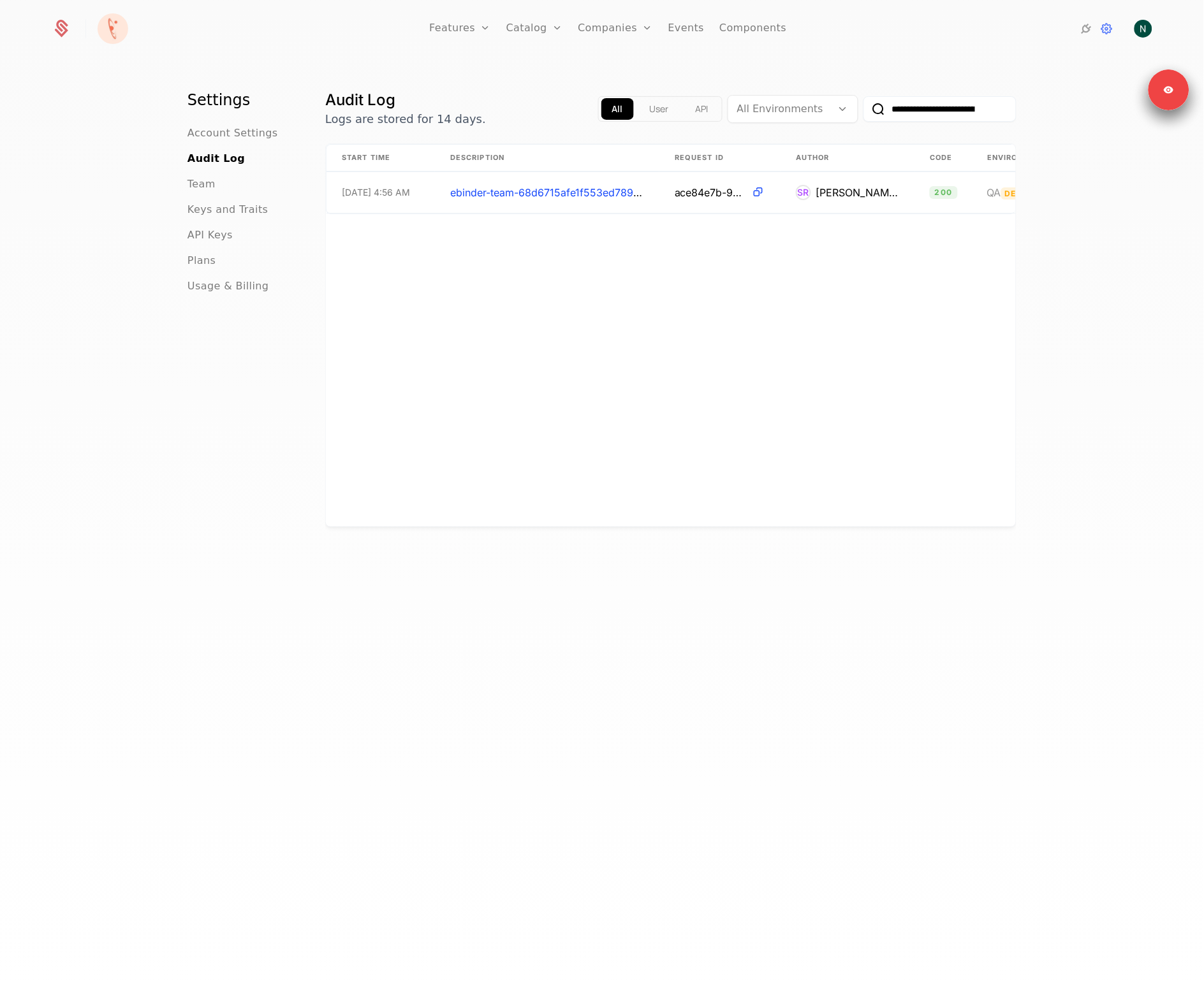
drag, startPoint x: 607, startPoint y: 717, endPoint x: 601, endPoint y: 702, distance: 16.2
click at [606, 717] on div "**********" at bounding box center [671, 542] width 691 height 905
click at [456, 88] on link "Flags" at bounding box center [473, 83] width 59 height 10
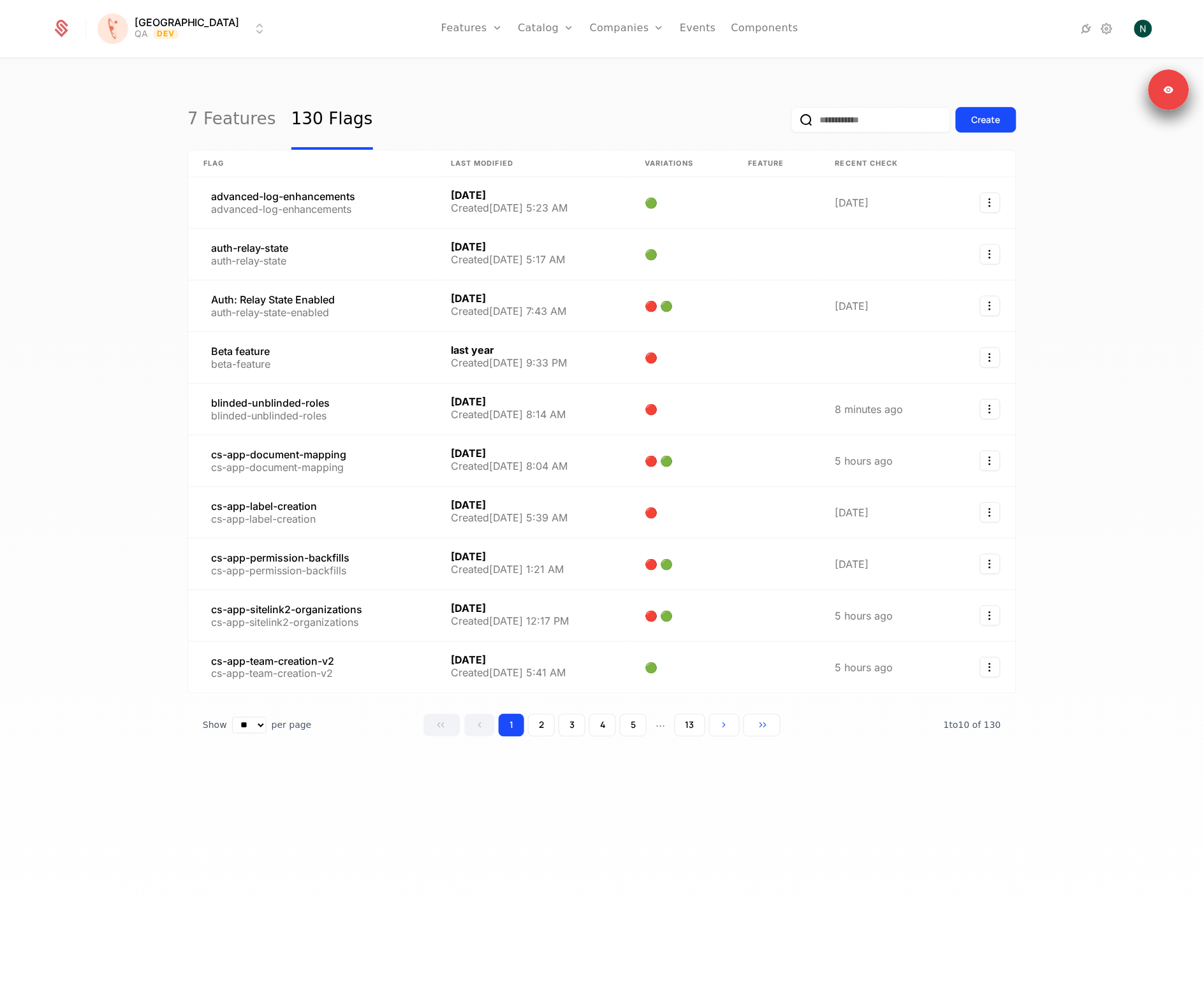
click at [823, 128] on input "email" at bounding box center [871, 120] width 159 height 26
click at [246, 399] on link at bounding box center [312, 408] width 247 height 51
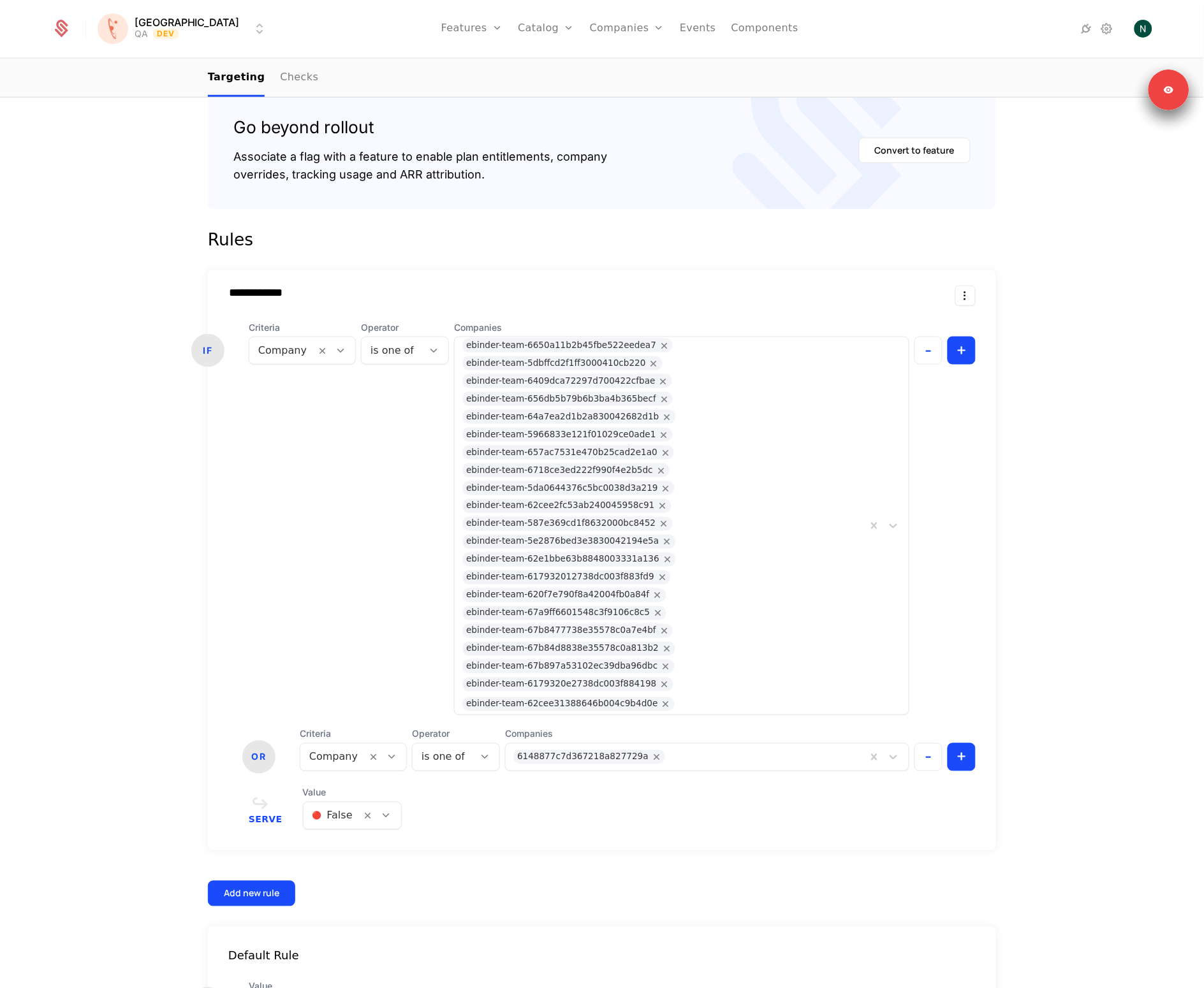
scroll to position [245, 0]
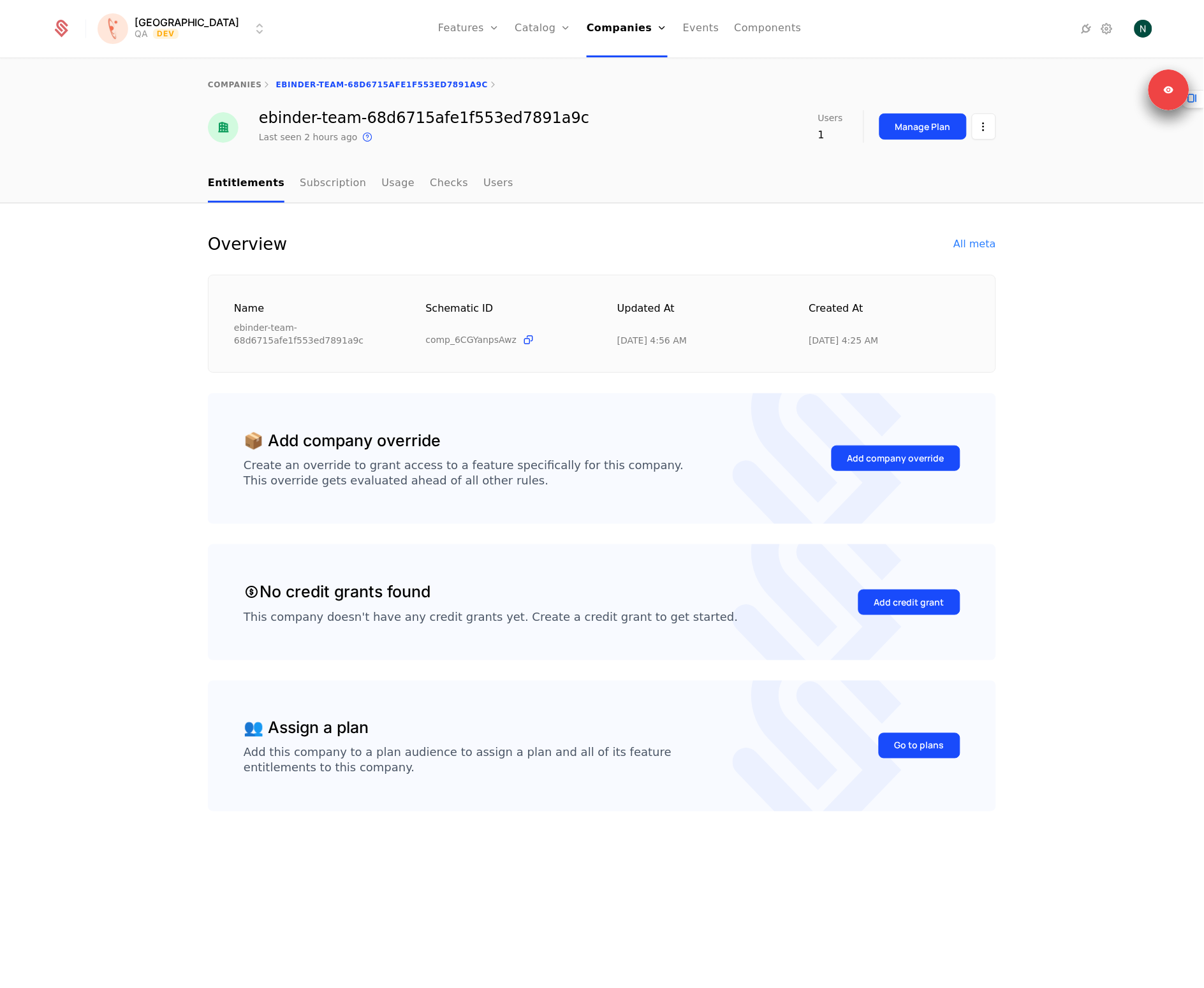
click at [981, 243] on div "All meta" at bounding box center [975, 244] width 42 height 15
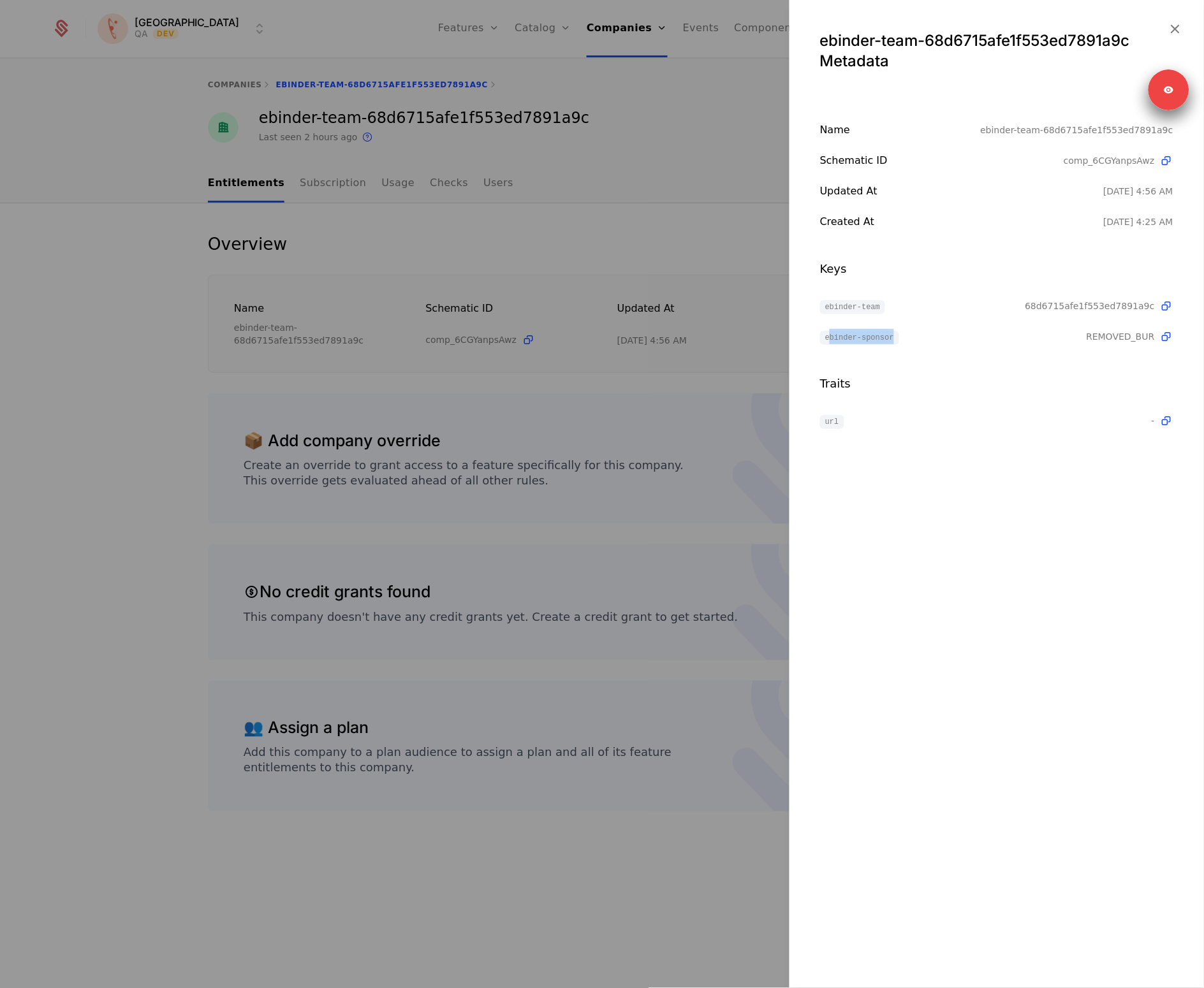
drag, startPoint x: 829, startPoint y: 341, endPoint x: 1057, endPoint y: 345, distance: 228.0
click at [989, 341] on div "ebinder-sponsor" at bounding box center [953, 336] width 267 height 15
click at [1058, 345] on div "Name ebinder-team-68d6715afe1f553ed7891a9c Schematic ID comp_6CGYanpsAwz Update…" at bounding box center [996, 275] width 414 height 306
click at [1172, 22] on icon "button" at bounding box center [1175, 29] width 17 height 17
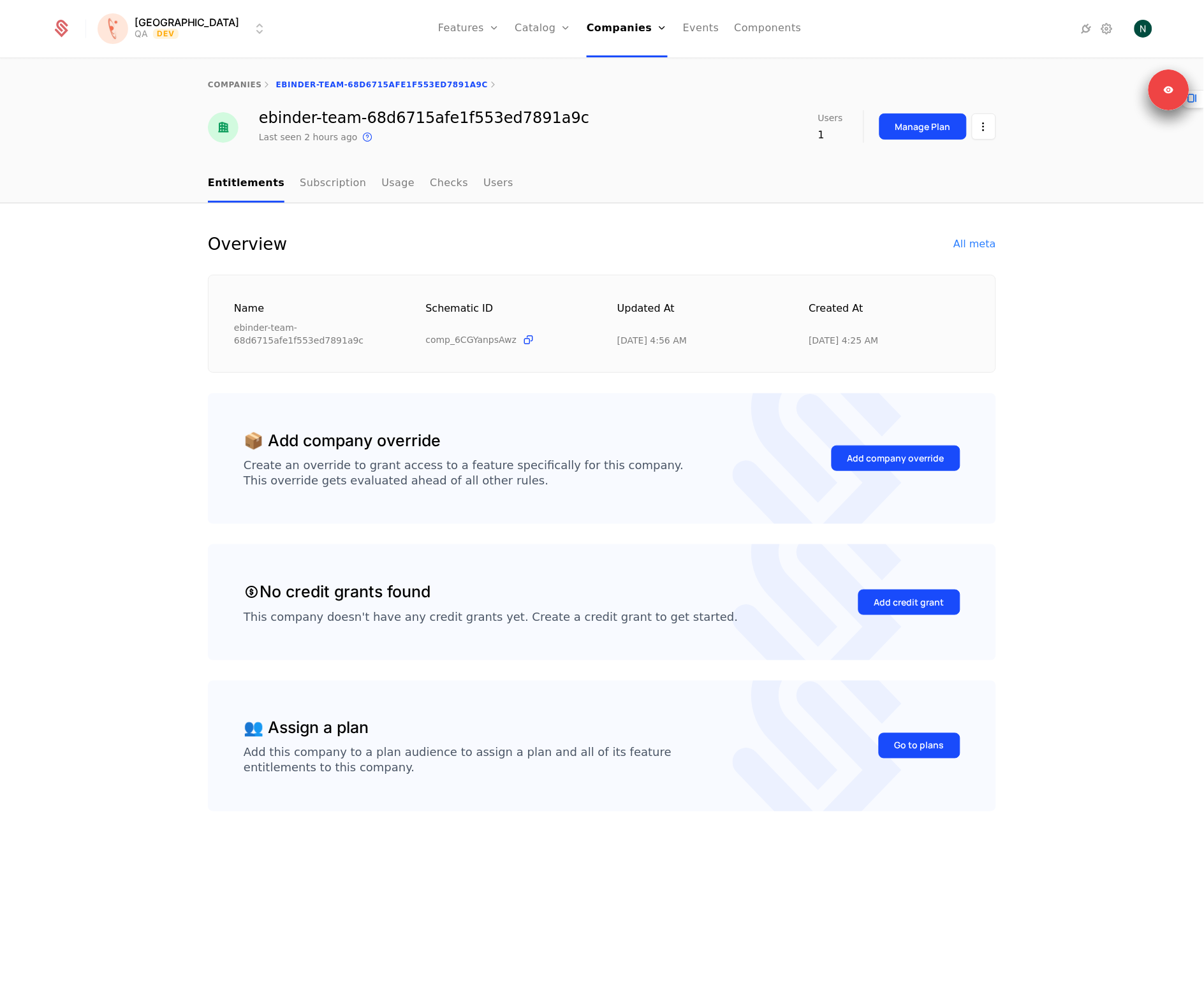
click at [253, 111] on div "ebinder-team-68d6715afe1f553ed7891a9c Last seen 2 hours ago This is the date a …" at bounding box center [398, 127] width 381 height 34
click at [279, 114] on div "ebinder-team-68d6715afe1f553ed7891a9c" at bounding box center [424, 118] width 330 height 15
drag, startPoint x: 279, startPoint y: 114, endPoint x: 472, endPoint y: 115, distance: 193.0
click at [472, 115] on div "ebinder-team-68d6715afe1f553ed7891a9c" at bounding box center [424, 118] width 330 height 15
copy div "ebinder-team-68d6715afe1f553ed7891a9c"
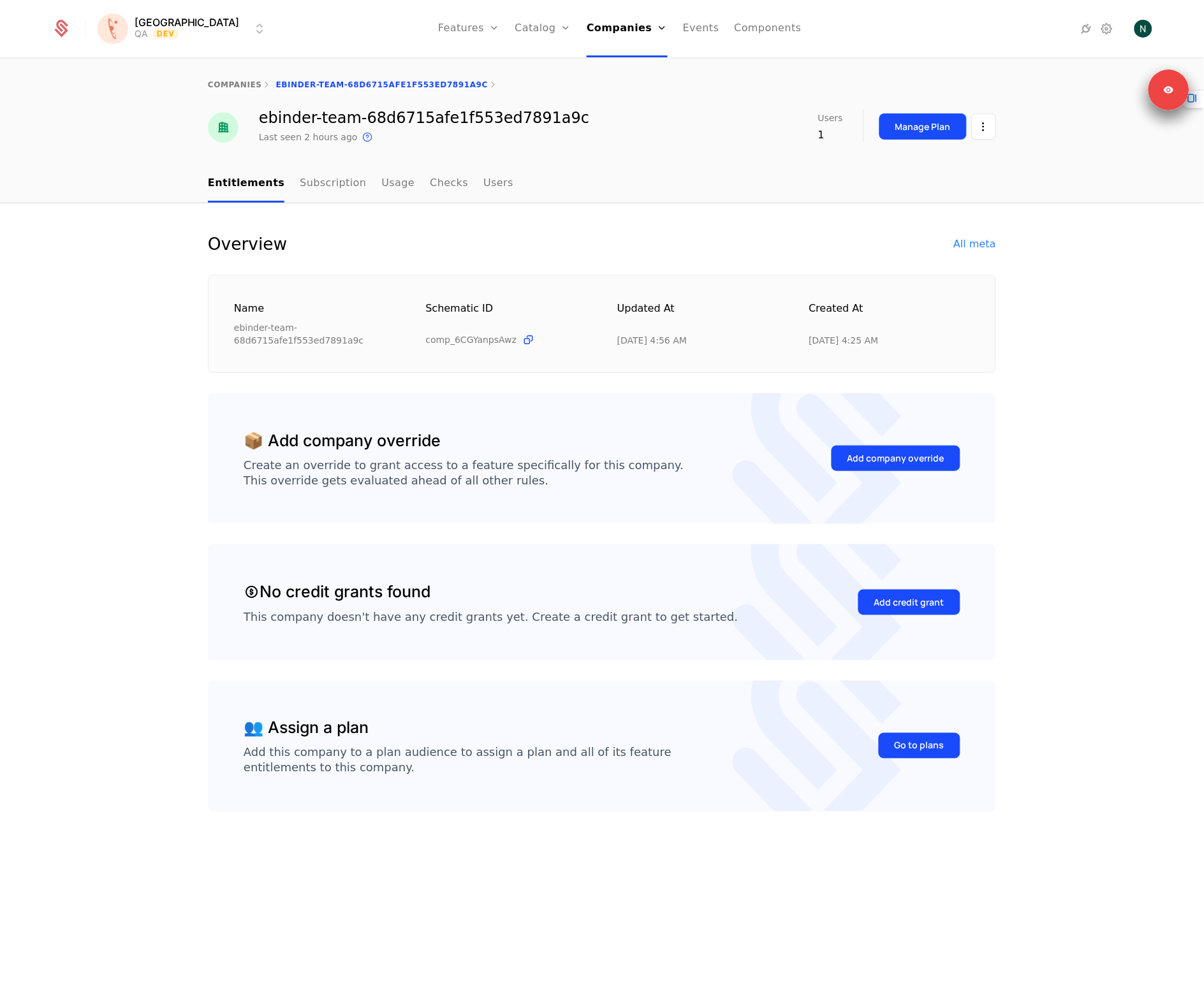
click at [273, 112] on div "ebinder-team-68d6715afe1f553ed7891a9c" at bounding box center [424, 118] width 330 height 15
drag, startPoint x: 273, startPoint y: 112, endPoint x: 861, endPoint y: 166, distance: 590.5
click at [462, 120] on div "ebinder-team-68d6715afe1f553ed7891a9c" at bounding box center [424, 118] width 330 height 15
copy div "ebinder-team-68d6715afe1f553ed7891a9c"
click at [1109, 27] on icon at bounding box center [1106, 28] width 15 height 15
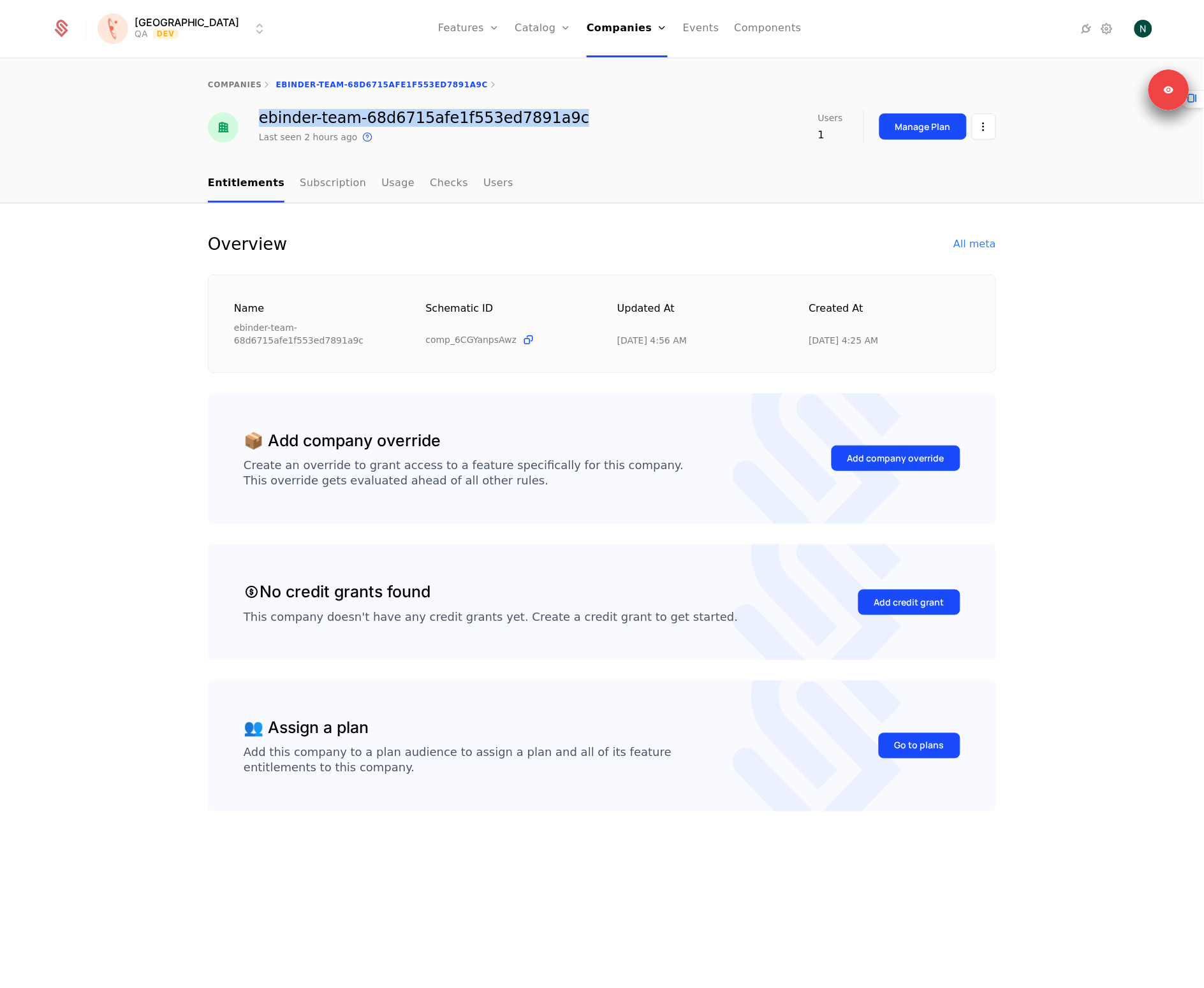
click at [435, 189] on link "Checks" at bounding box center [449, 183] width 38 height 37
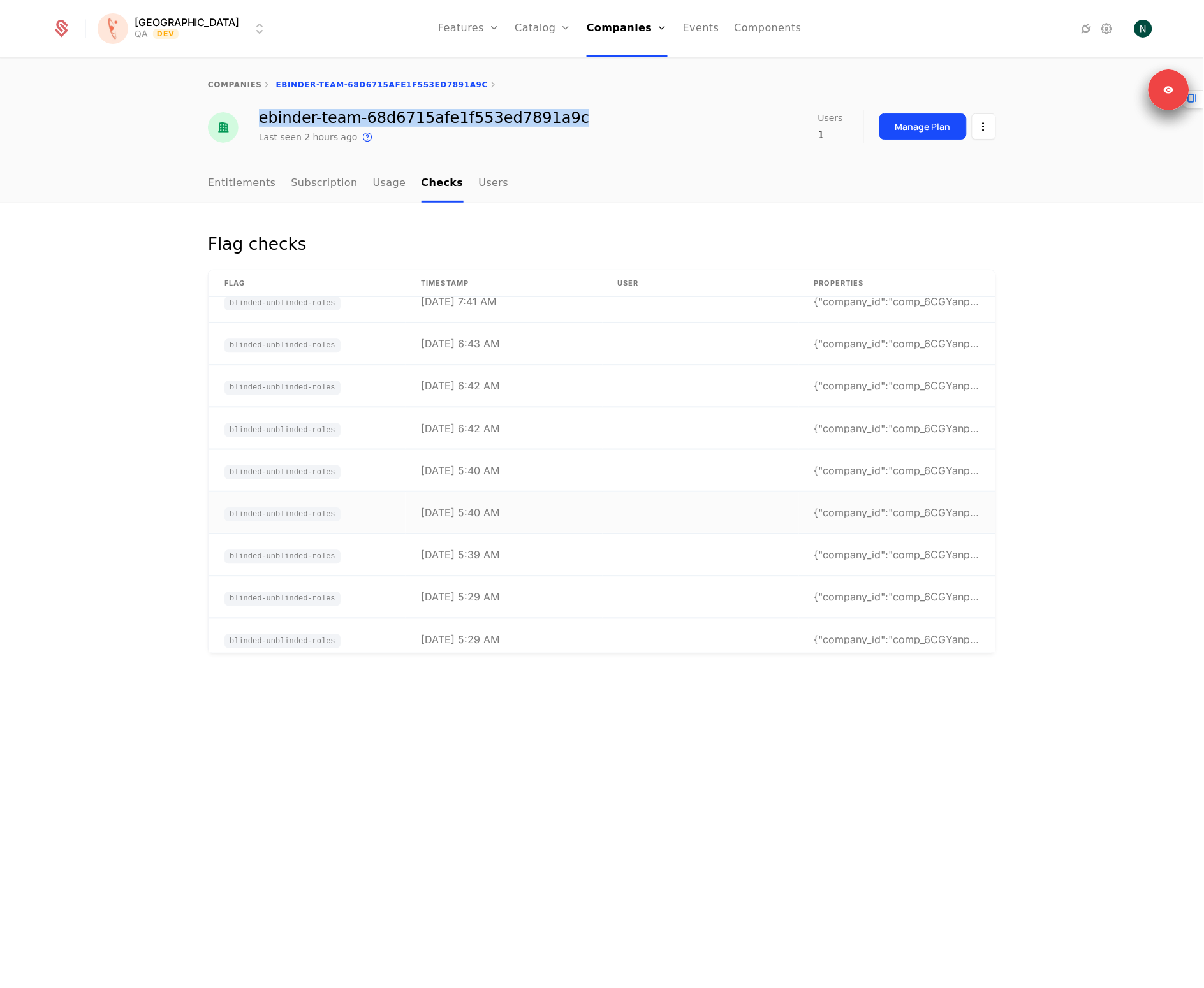
scroll to position [32, 0]
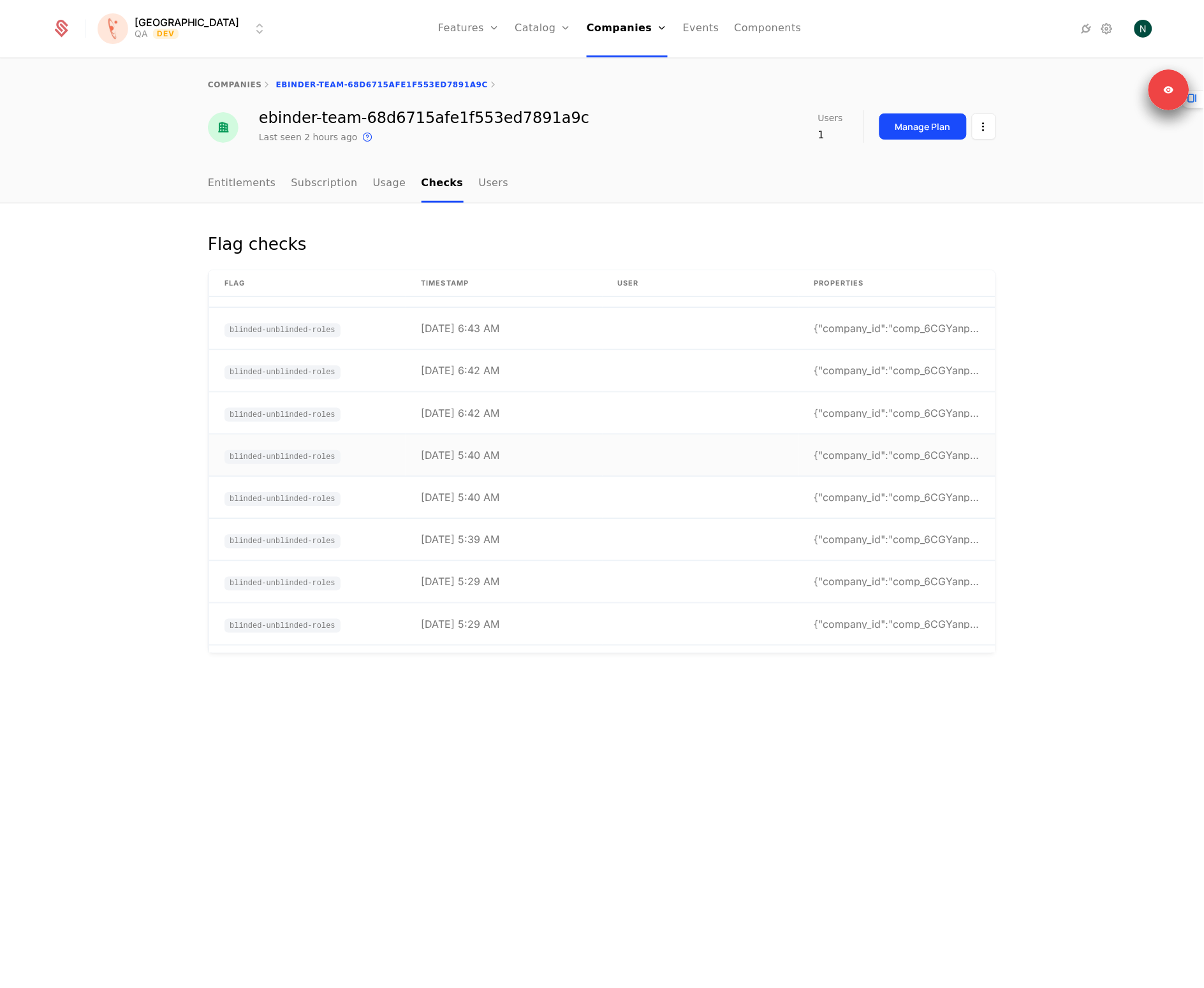
click at [511, 456] on td "[DATE] 5:40 AM" at bounding box center [503, 456] width 197 height 42
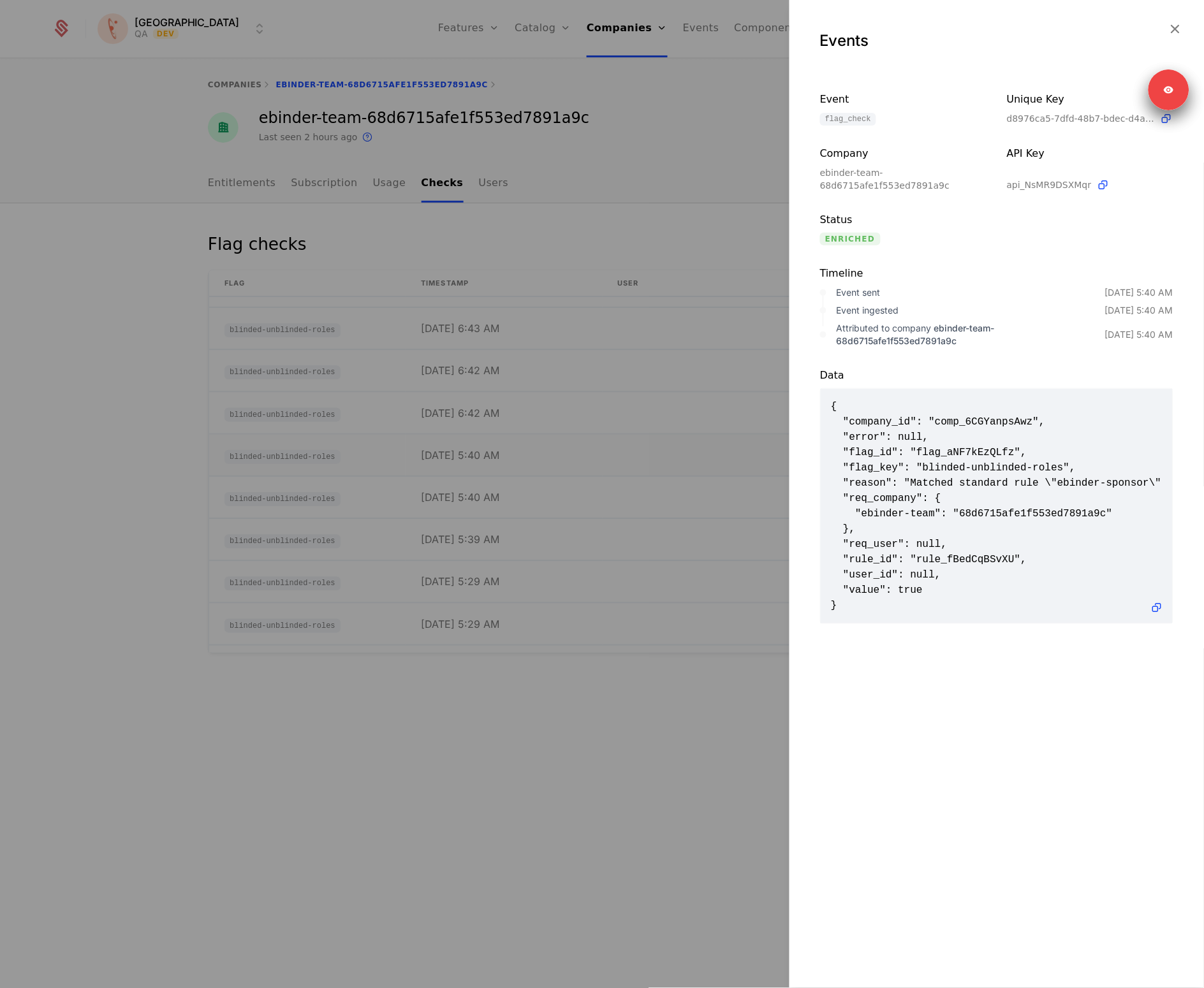
click at [512, 456] on div at bounding box center [602, 494] width 1204 height 988
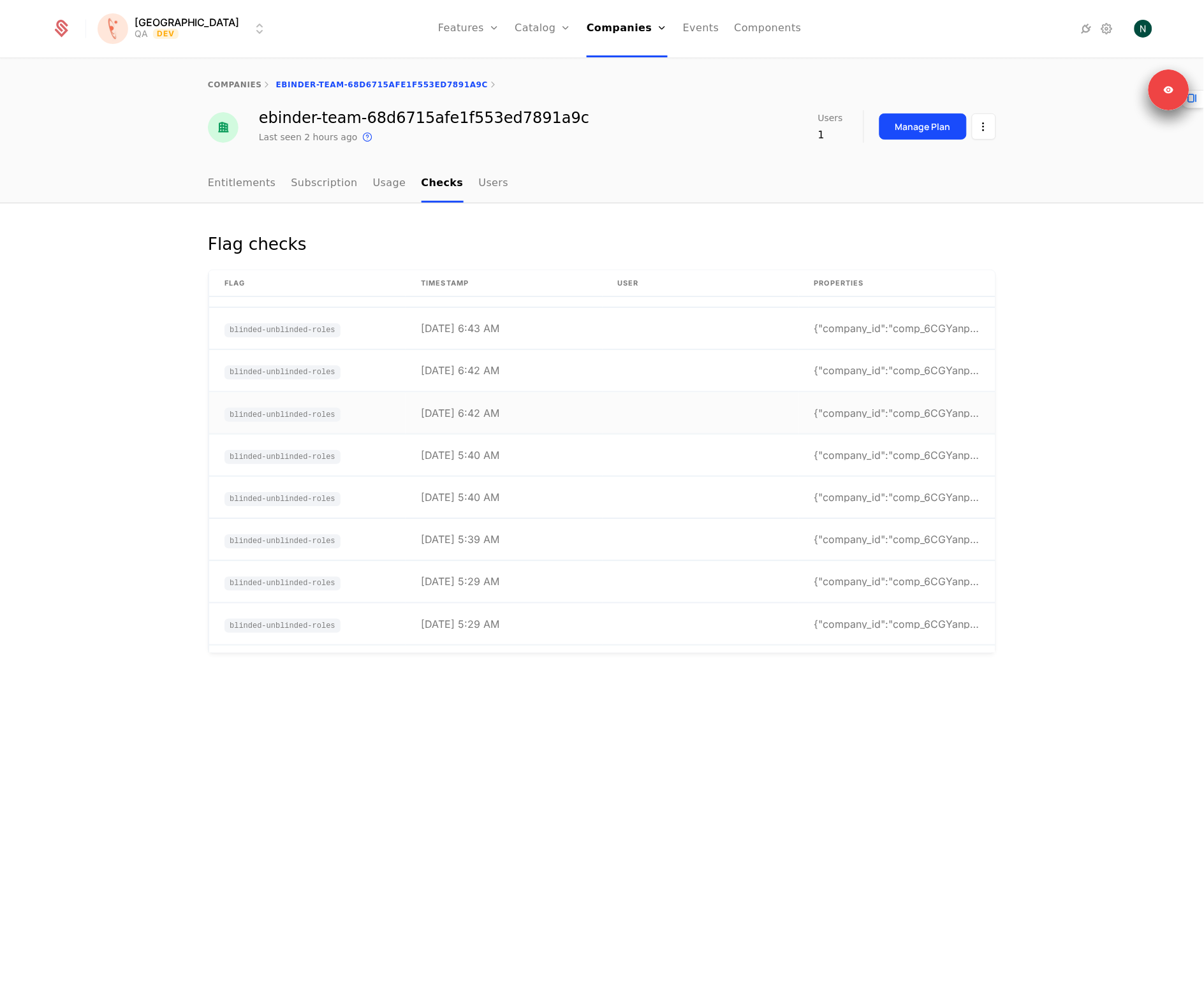
click at [492, 423] on td "[DATE] 6:42 AM" at bounding box center [503, 413] width 197 height 42
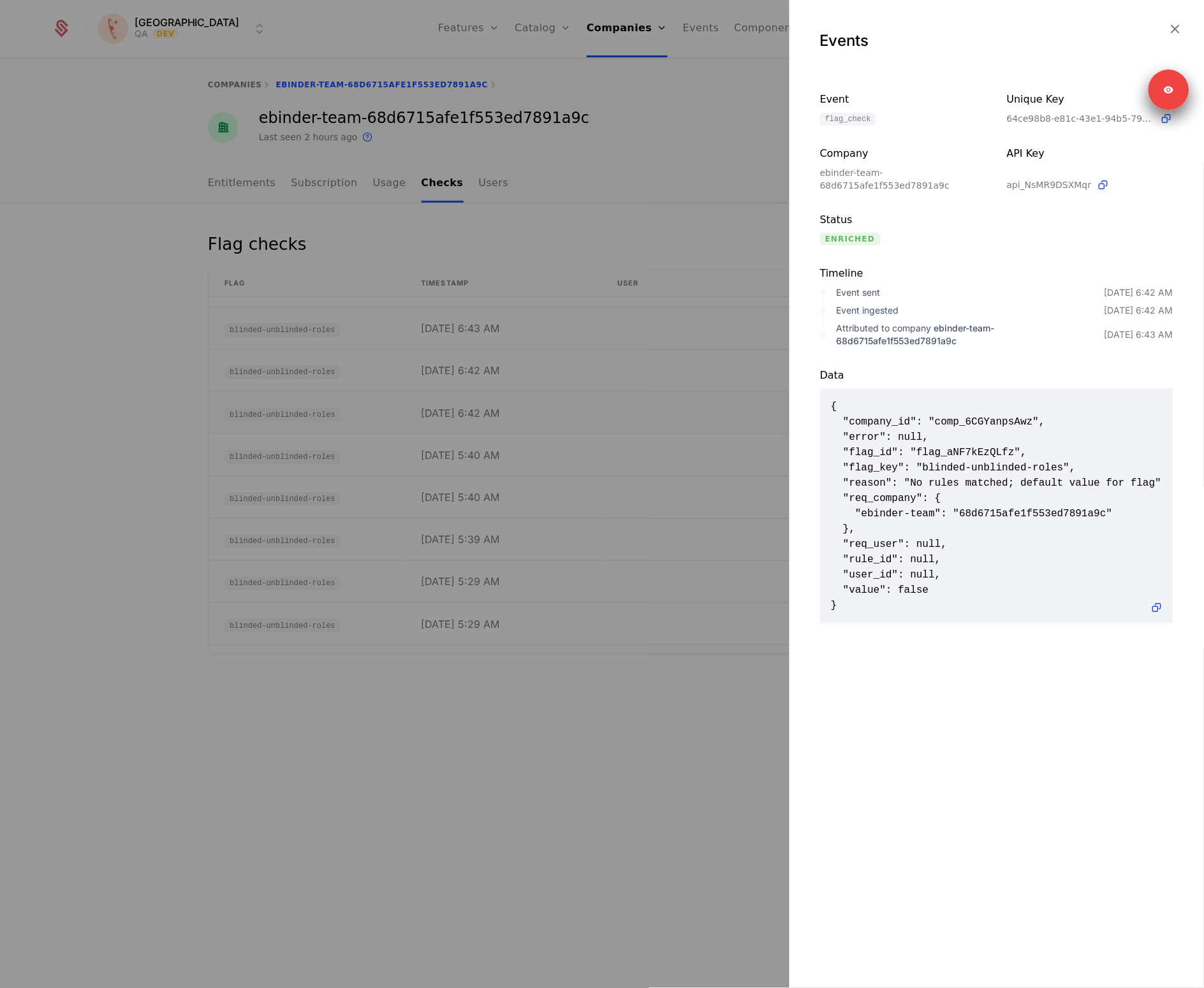
click at [492, 423] on div at bounding box center [602, 494] width 1204 height 988
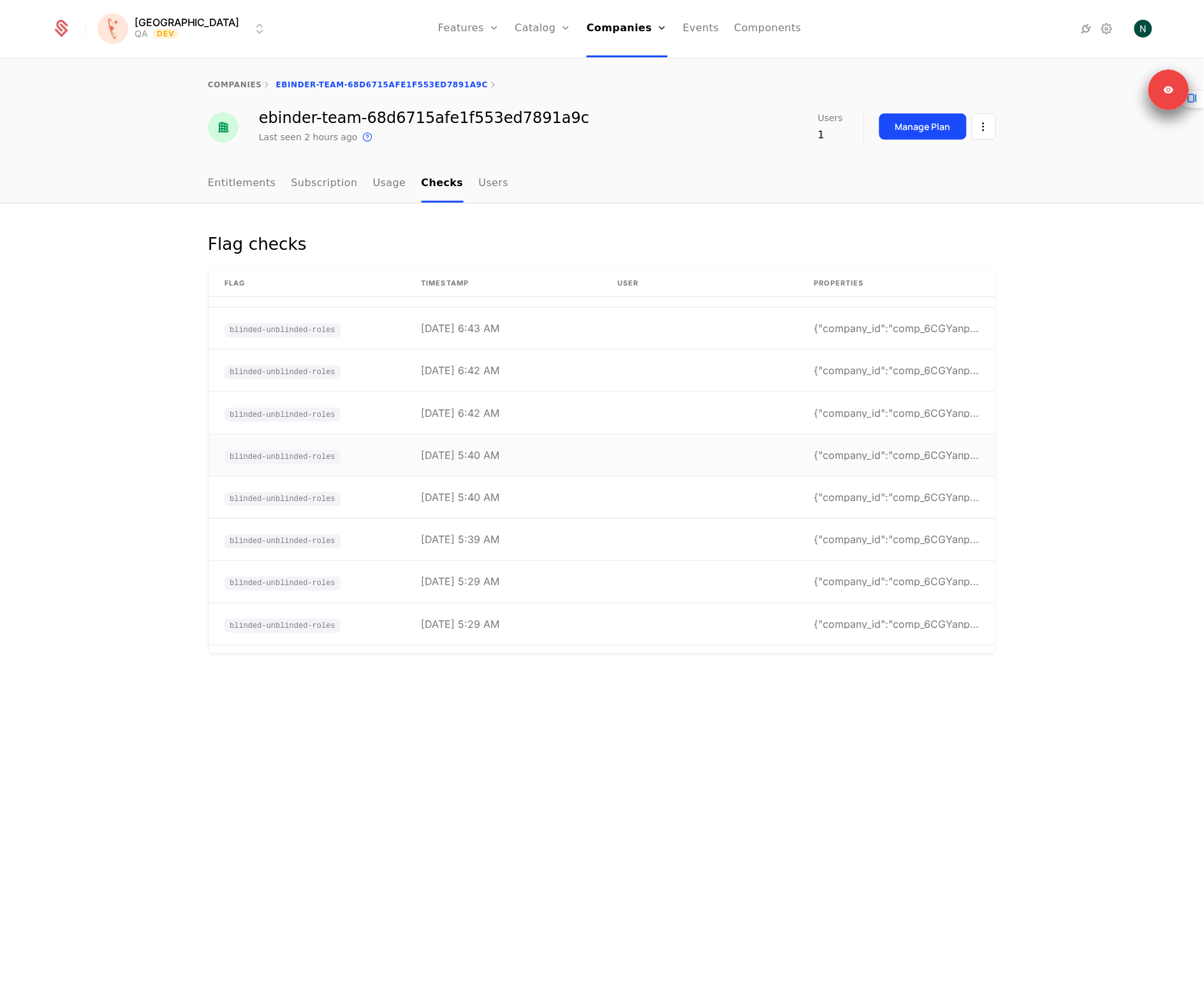
click at [482, 450] on div "[DATE] 5:40 AM" at bounding box center [460, 455] width 78 height 10
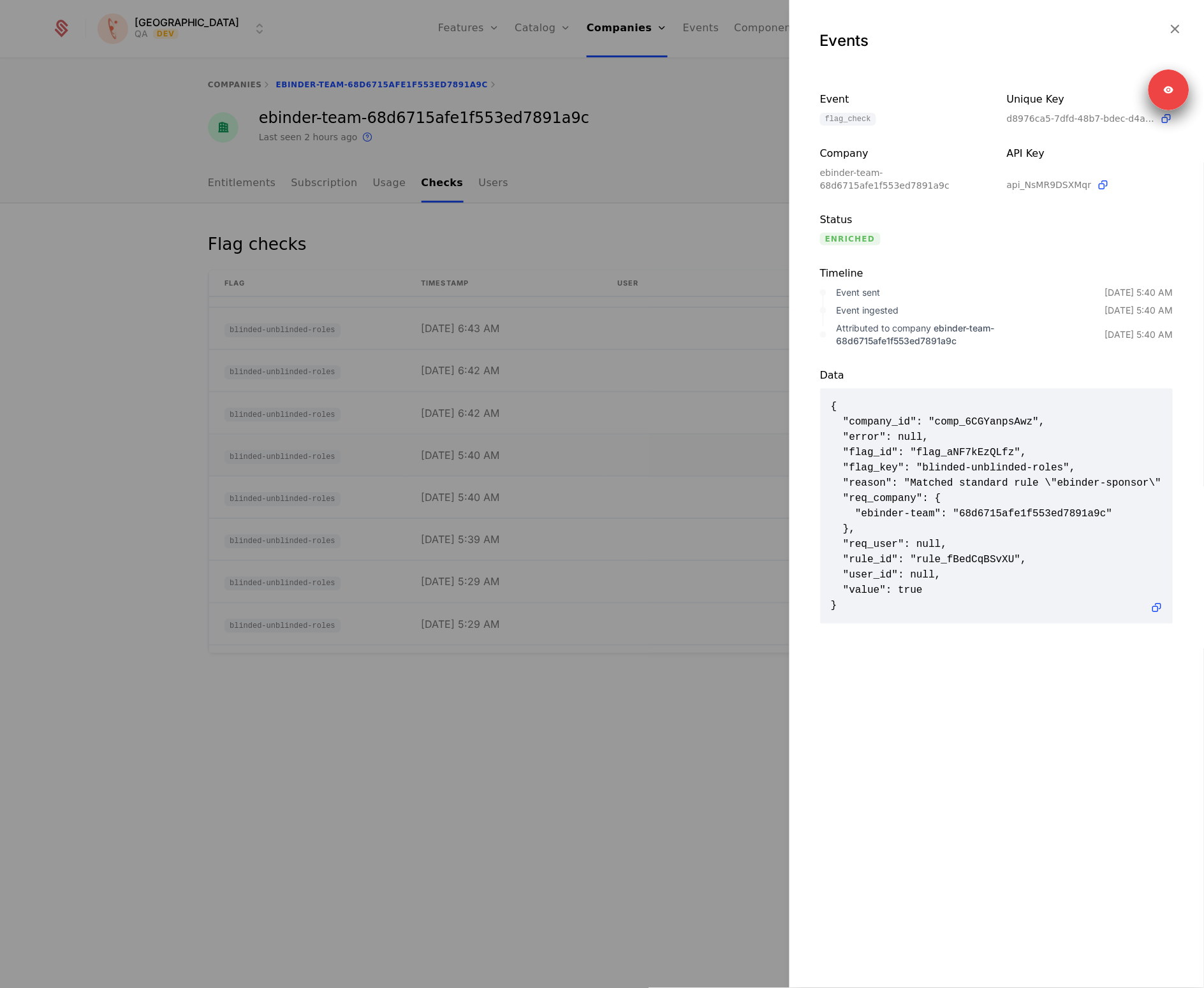
click at [482, 449] on div at bounding box center [602, 494] width 1204 height 988
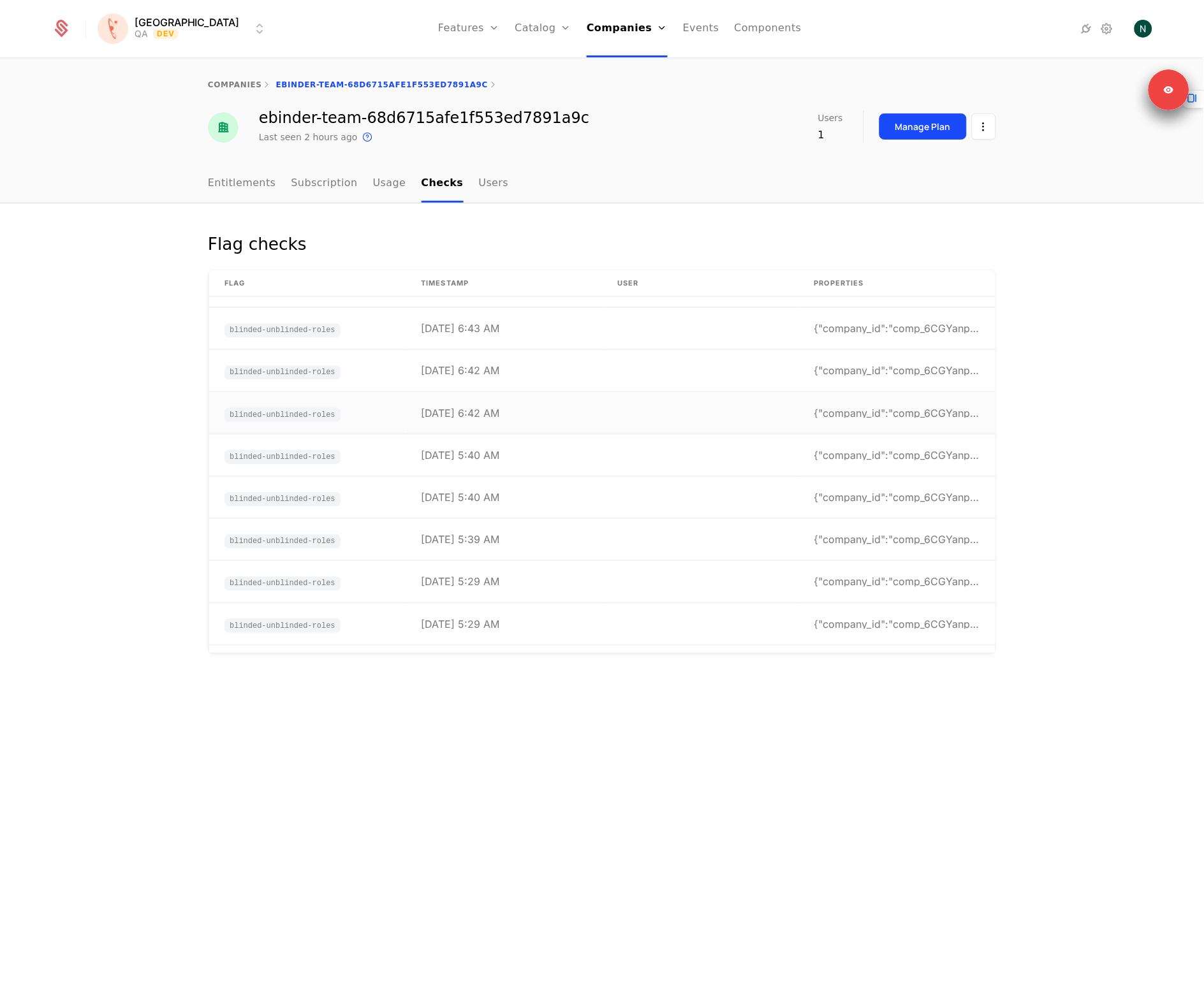
click at [488, 418] on td "[DATE] 6:42 AM" at bounding box center [503, 413] width 197 height 42
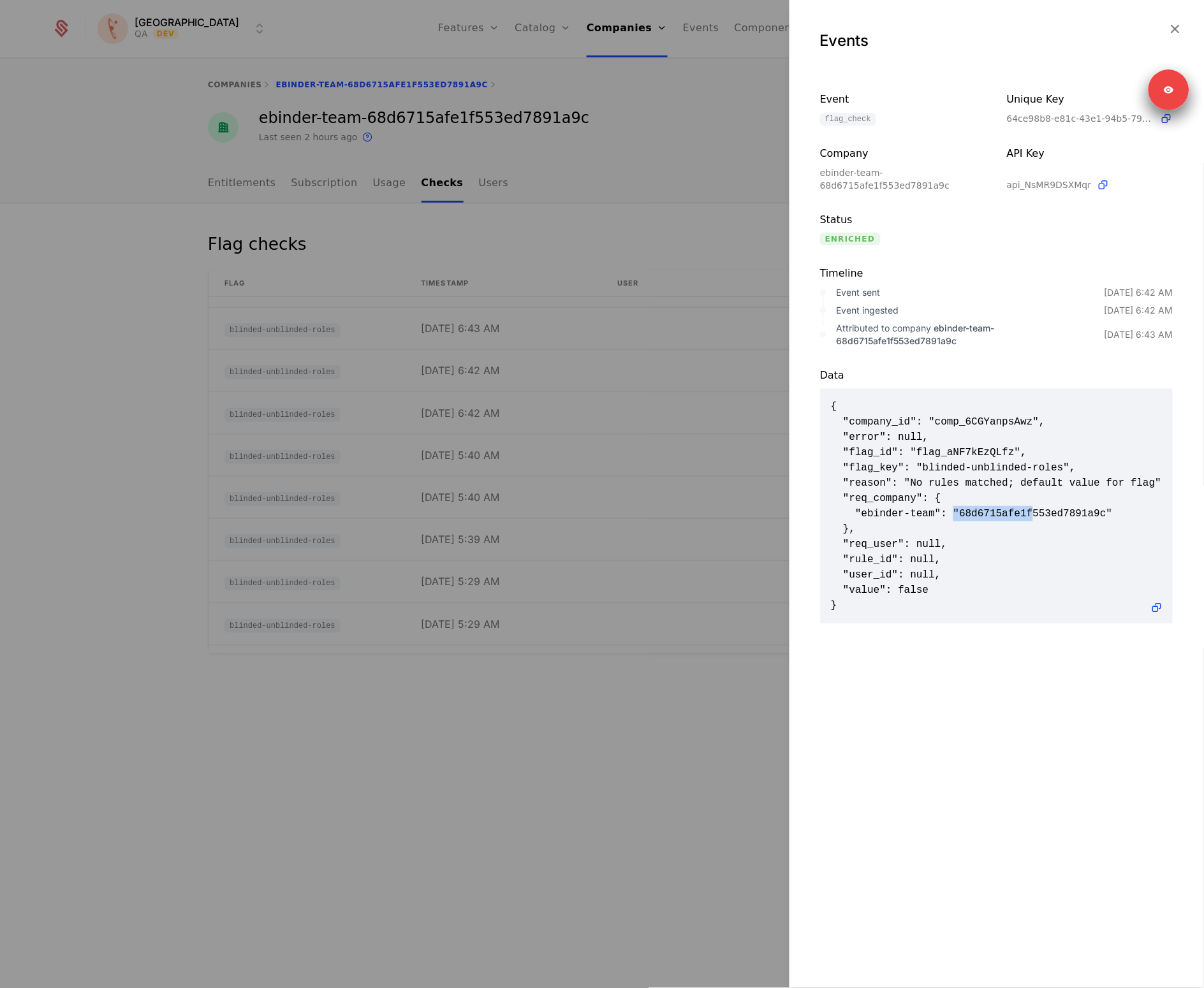
drag, startPoint x: 956, startPoint y: 511, endPoint x: 1037, endPoint y: 518, distance: 81.3
click at [1037, 518] on span "{ "company_id": "comp_6CGYanpsAwz", "error": null, "flag_id": "flag_aNF7kEzQLfz…" at bounding box center [996, 506] width 331 height 214
drag, startPoint x: 1037, startPoint y: 518, endPoint x: 829, endPoint y: 497, distance: 209.1
click at [1036, 518] on span "{ "company_id": "comp_6CGYanpsAwz", "error": null, "flag_id": "flag_aNF7kEzQLfz…" at bounding box center [996, 506] width 331 height 214
drag, startPoint x: 526, startPoint y: 447, endPoint x: 518, endPoint y: 447, distance: 8.0
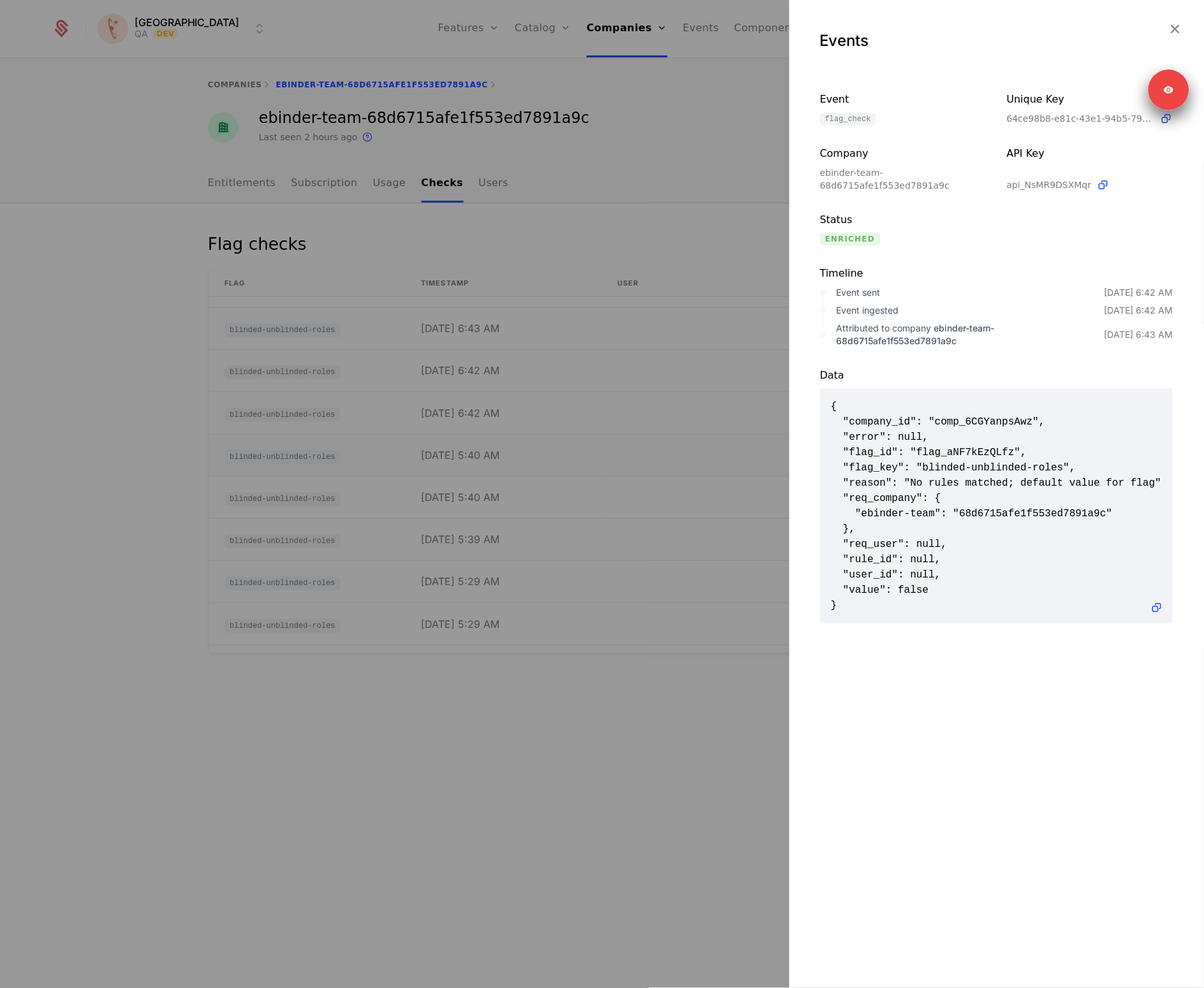
click at [525, 447] on div at bounding box center [602, 494] width 1204 height 988
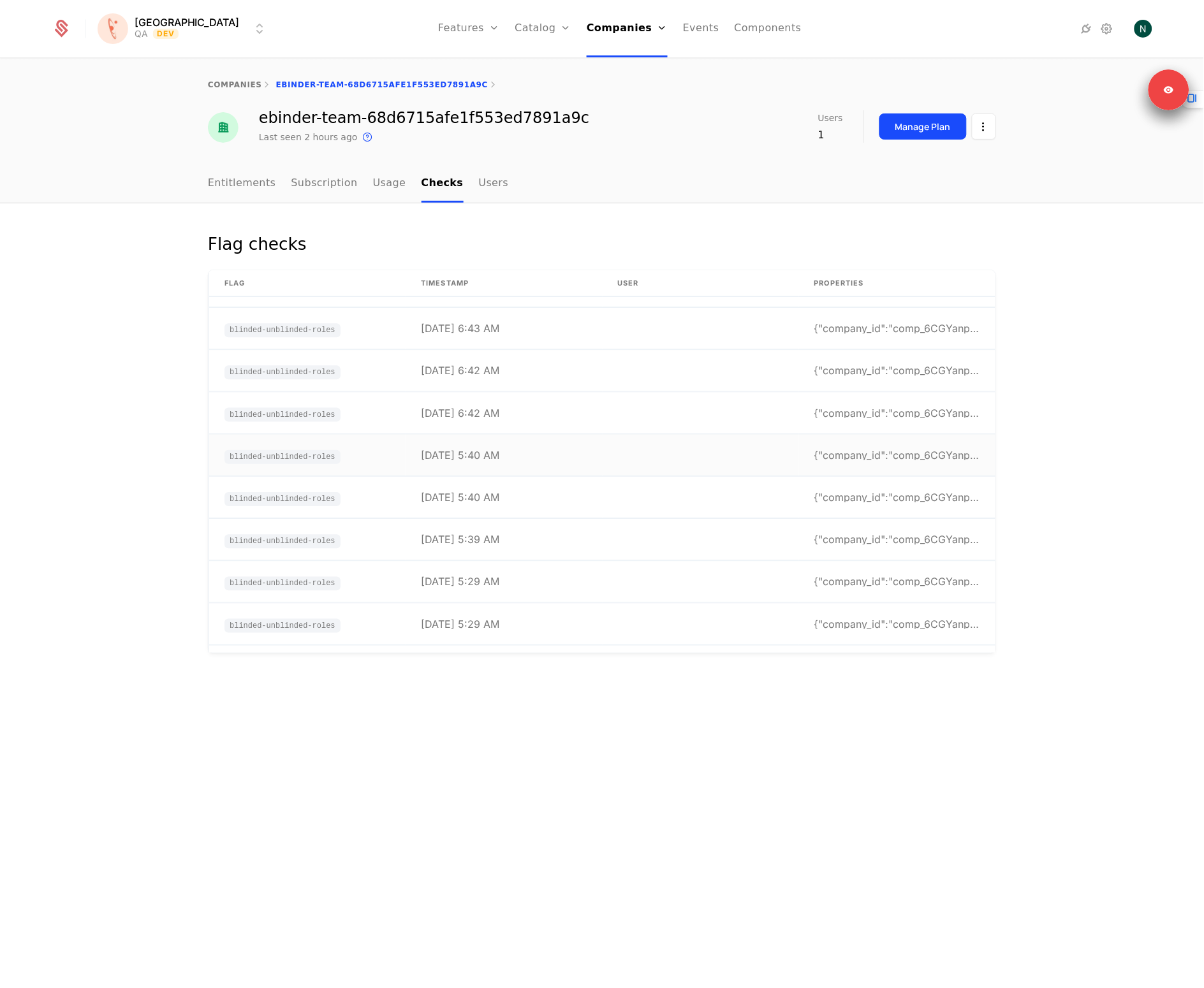
click at [473, 447] on td "[DATE] 5:40 AM" at bounding box center [503, 456] width 197 height 42
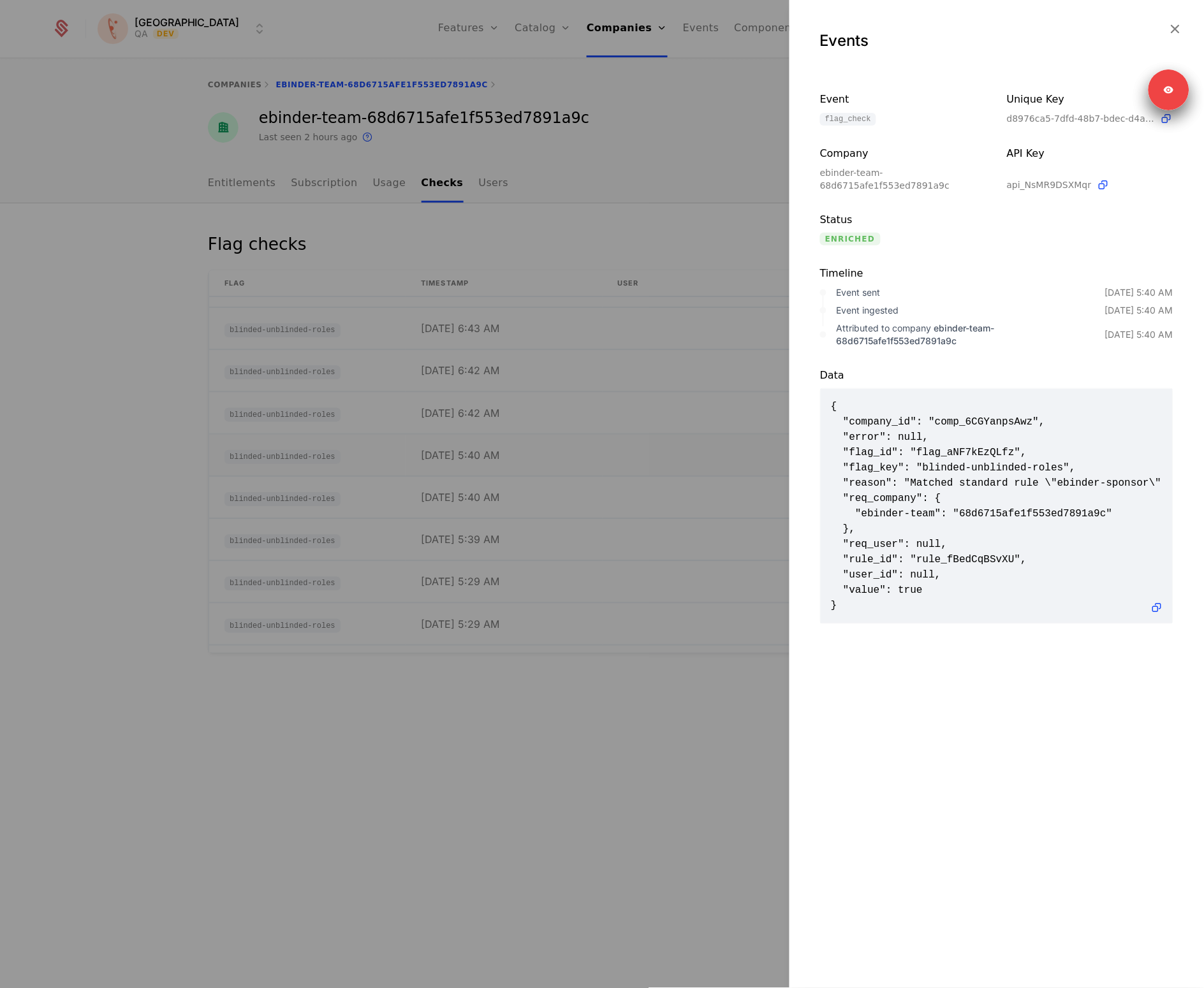
click at [481, 440] on div at bounding box center [602, 494] width 1204 height 988
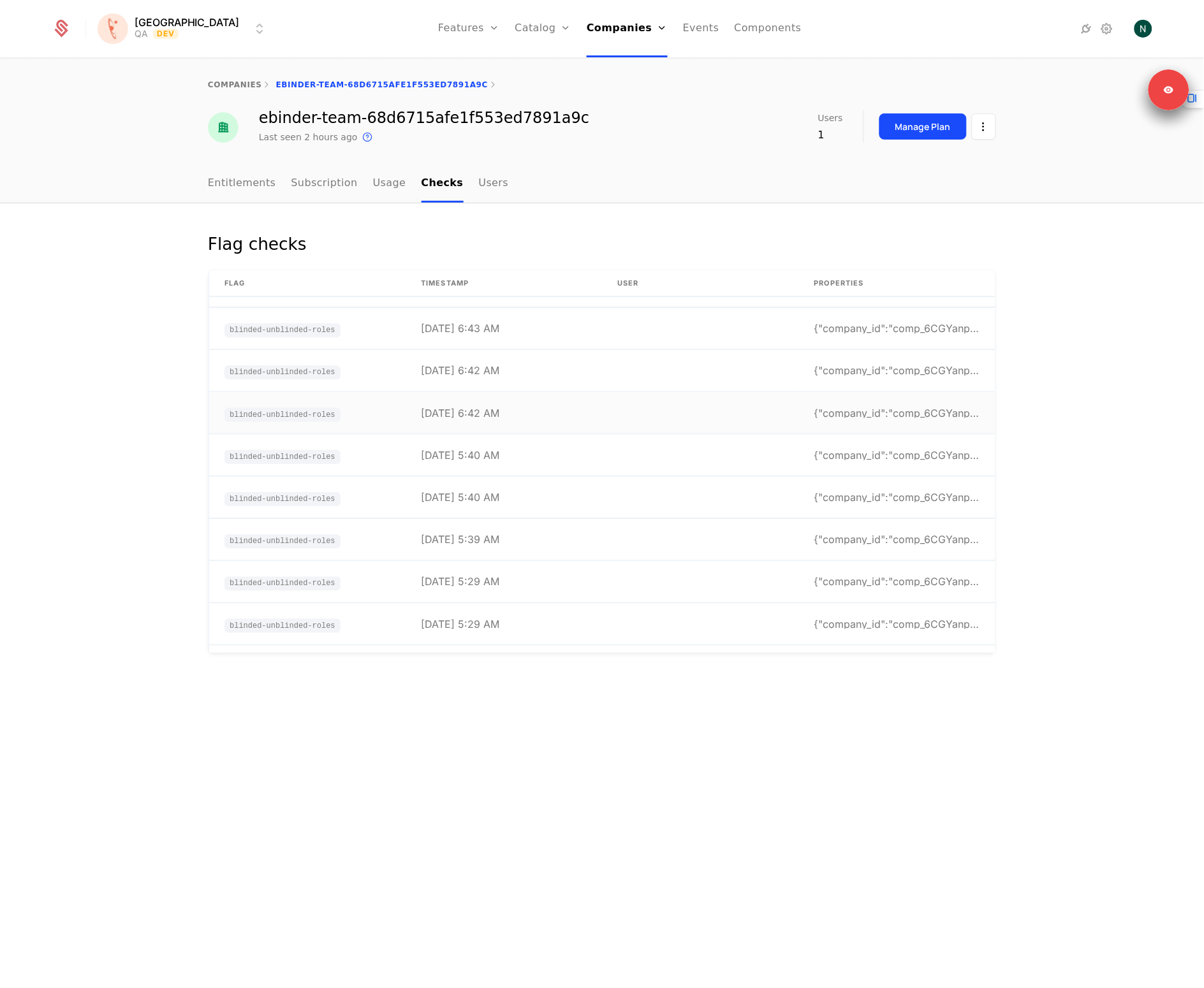
click at [483, 420] on td "[DATE] 6:42 AM" at bounding box center [503, 413] width 197 height 42
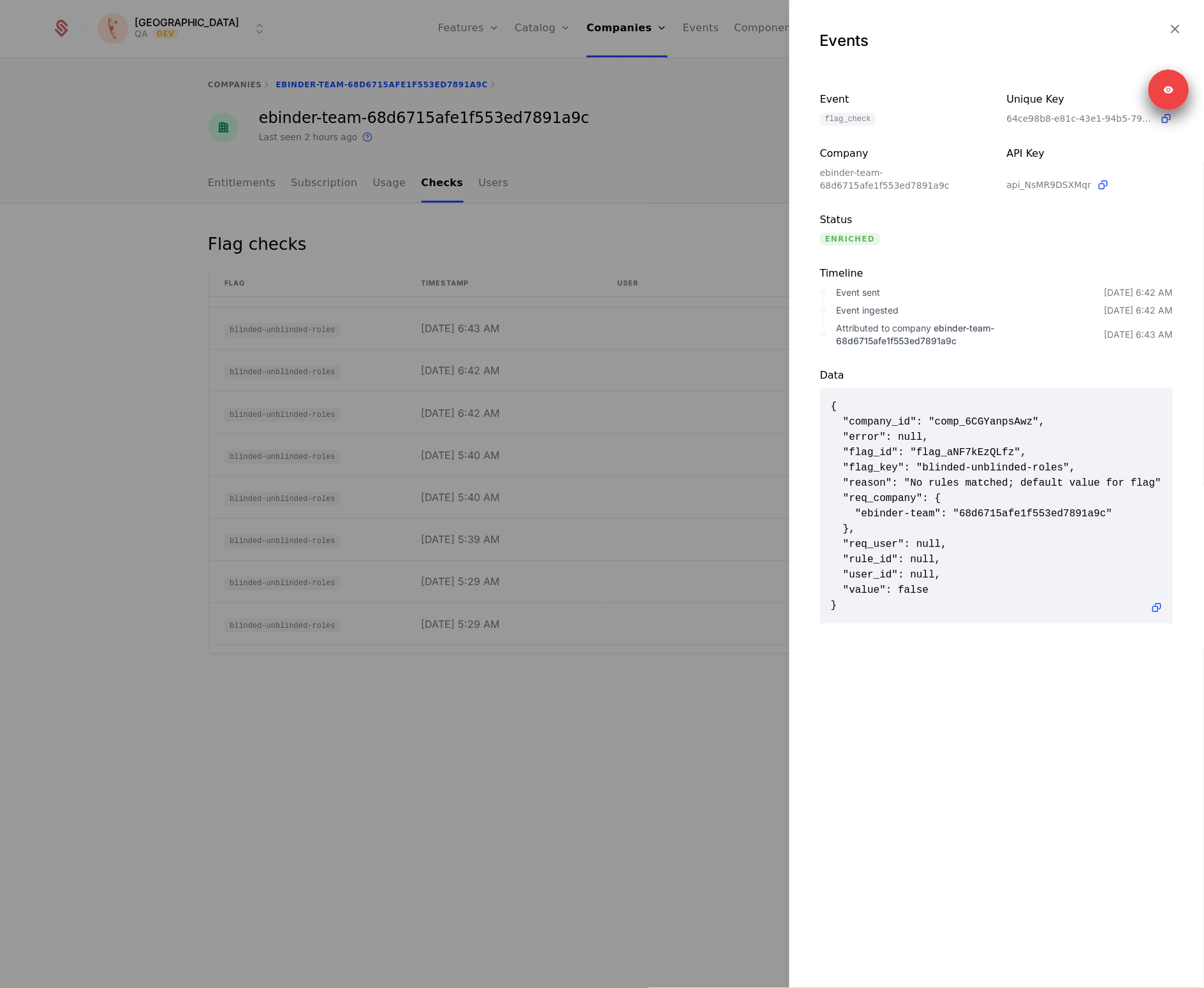
drag, startPoint x: 1041, startPoint y: 501, endPoint x: 575, endPoint y: 448, distance: 469.0
click at [1040, 501] on span "{ "company_id": "comp_6CGYanpsAwz", "error": null, "flag_id": "flag_aNF7kEzQLfz…" at bounding box center [996, 506] width 331 height 214
click at [520, 438] on div at bounding box center [602, 494] width 1204 height 988
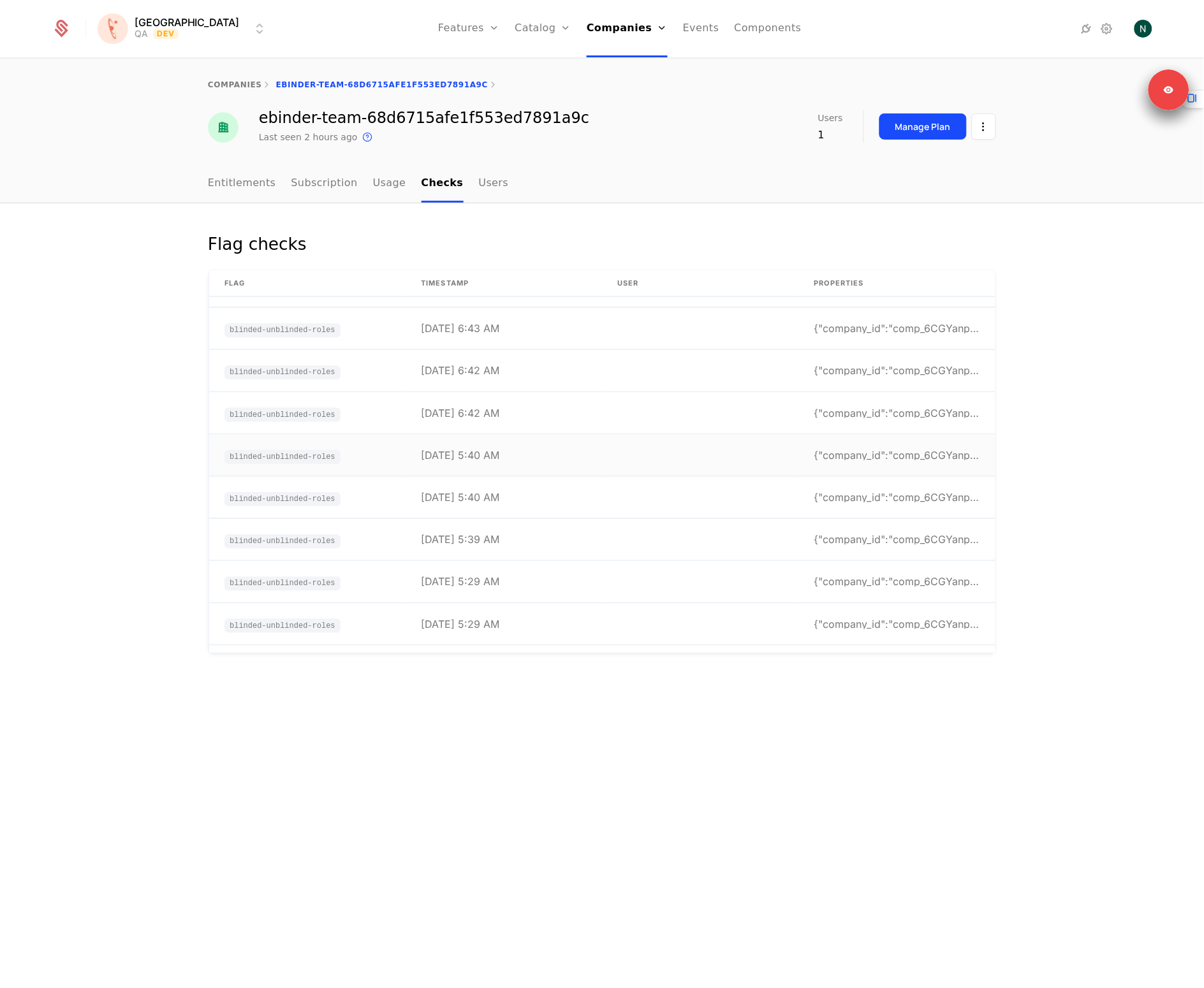
click at [492, 467] on td "[DATE] 5:40 AM" at bounding box center [503, 456] width 197 height 42
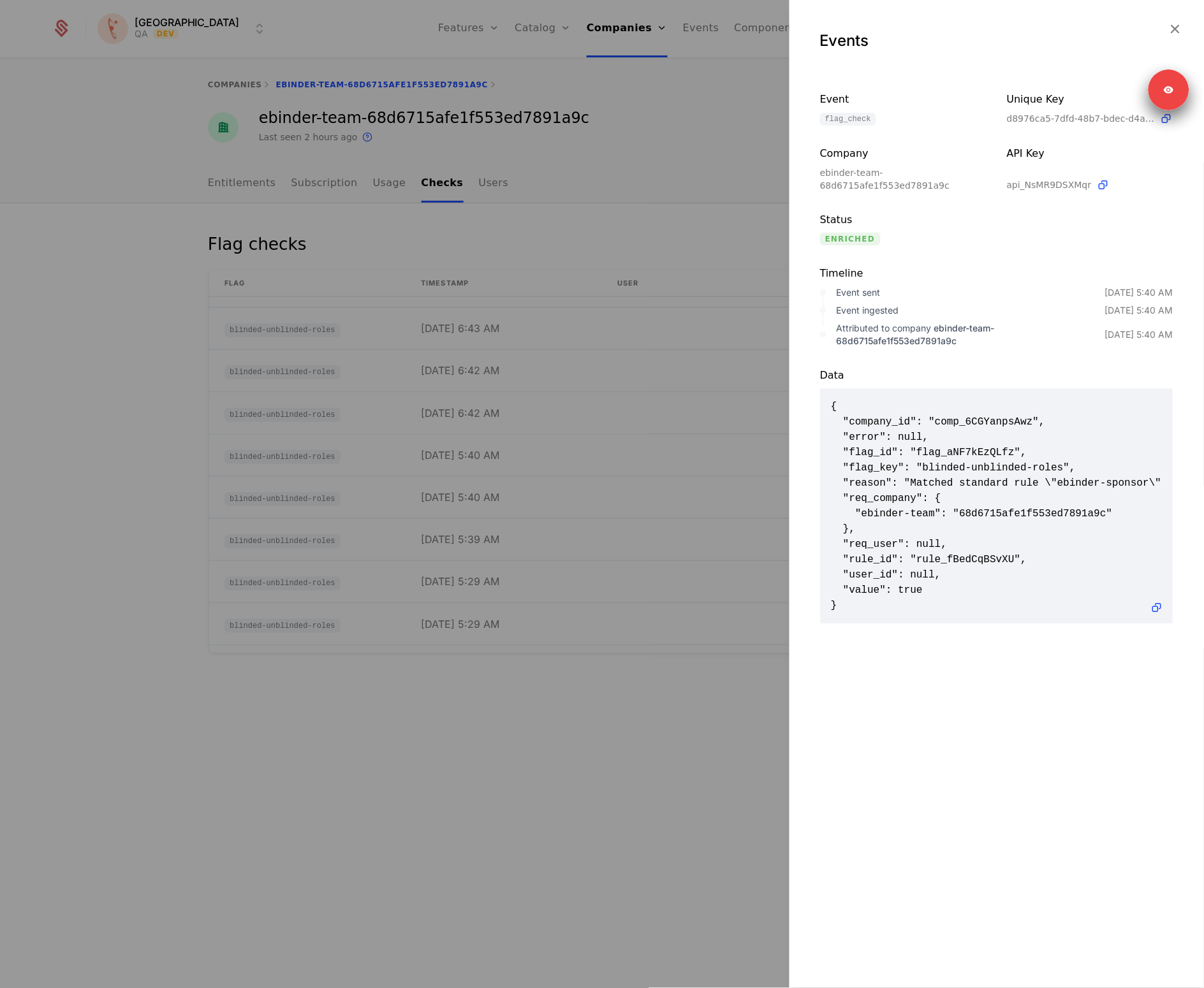
click at [495, 463] on div at bounding box center [602, 494] width 1204 height 988
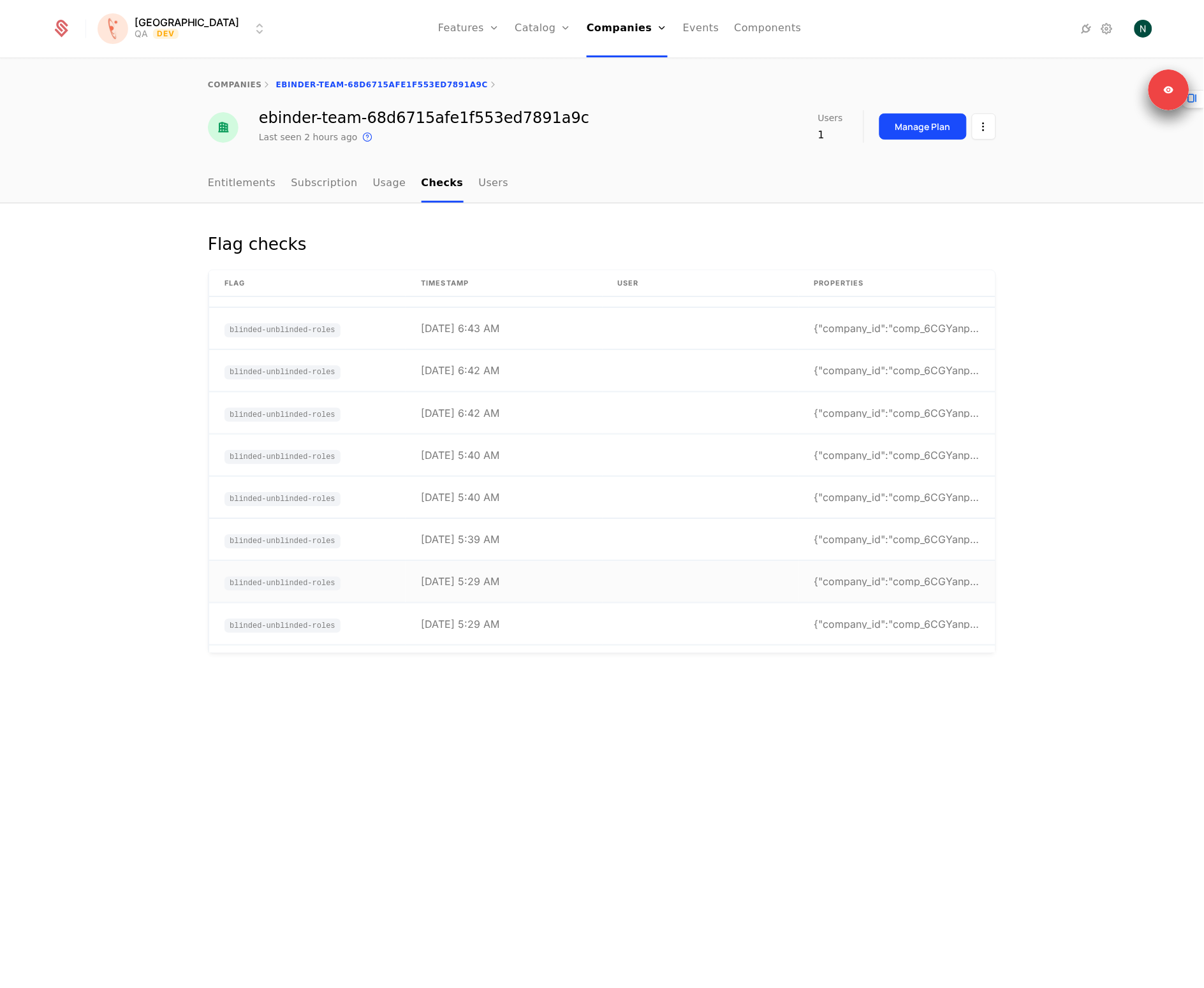
click at [550, 562] on td "[DATE] 5:29 AM" at bounding box center [503, 583] width 197 height 42
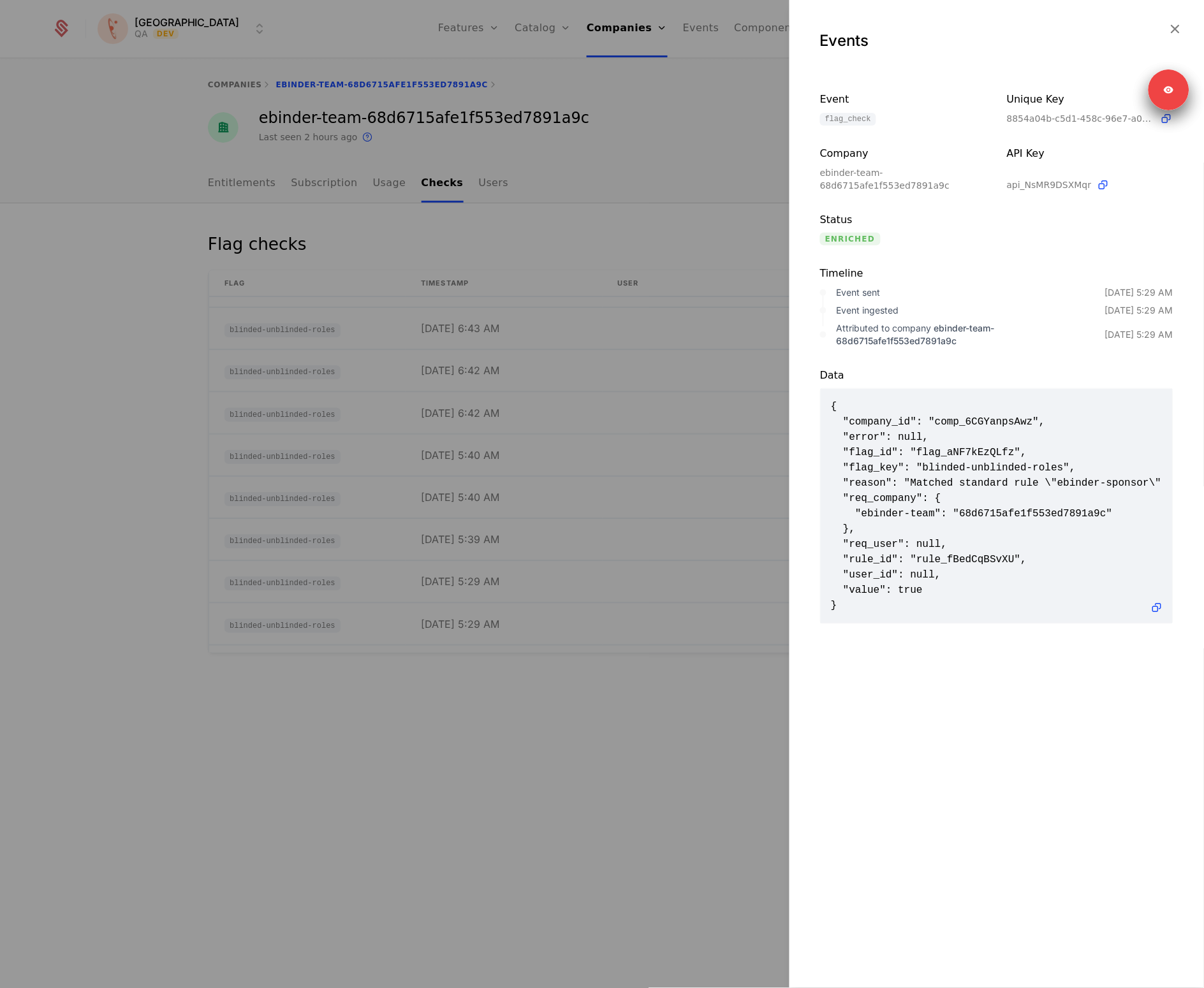
click at [551, 557] on div at bounding box center [602, 494] width 1204 height 988
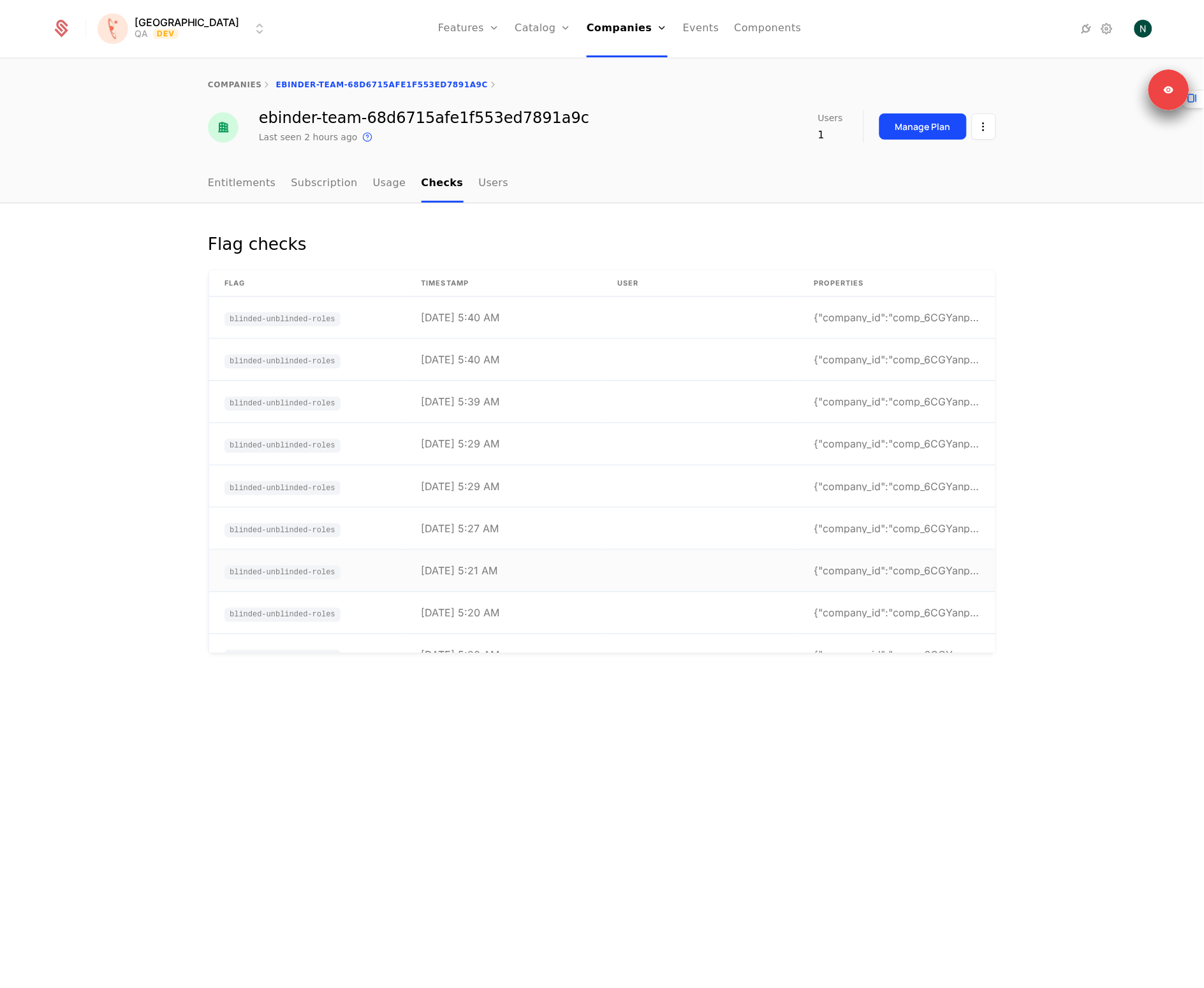
scroll to position [170, 0]
click at [527, 589] on td "[DATE] 5:21 AM" at bounding box center [503, 571] width 197 height 42
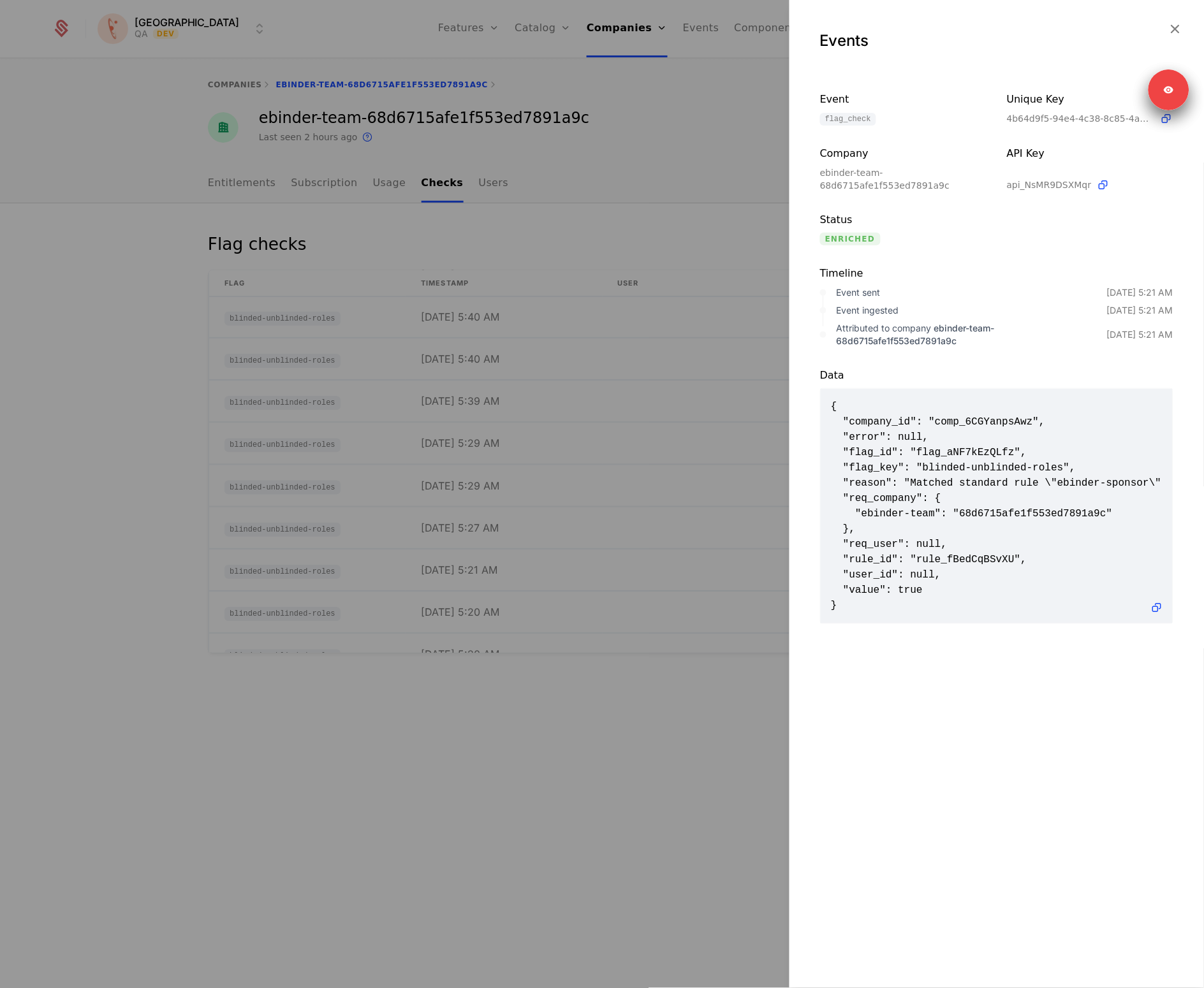
click at [531, 587] on div at bounding box center [602, 494] width 1204 height 988
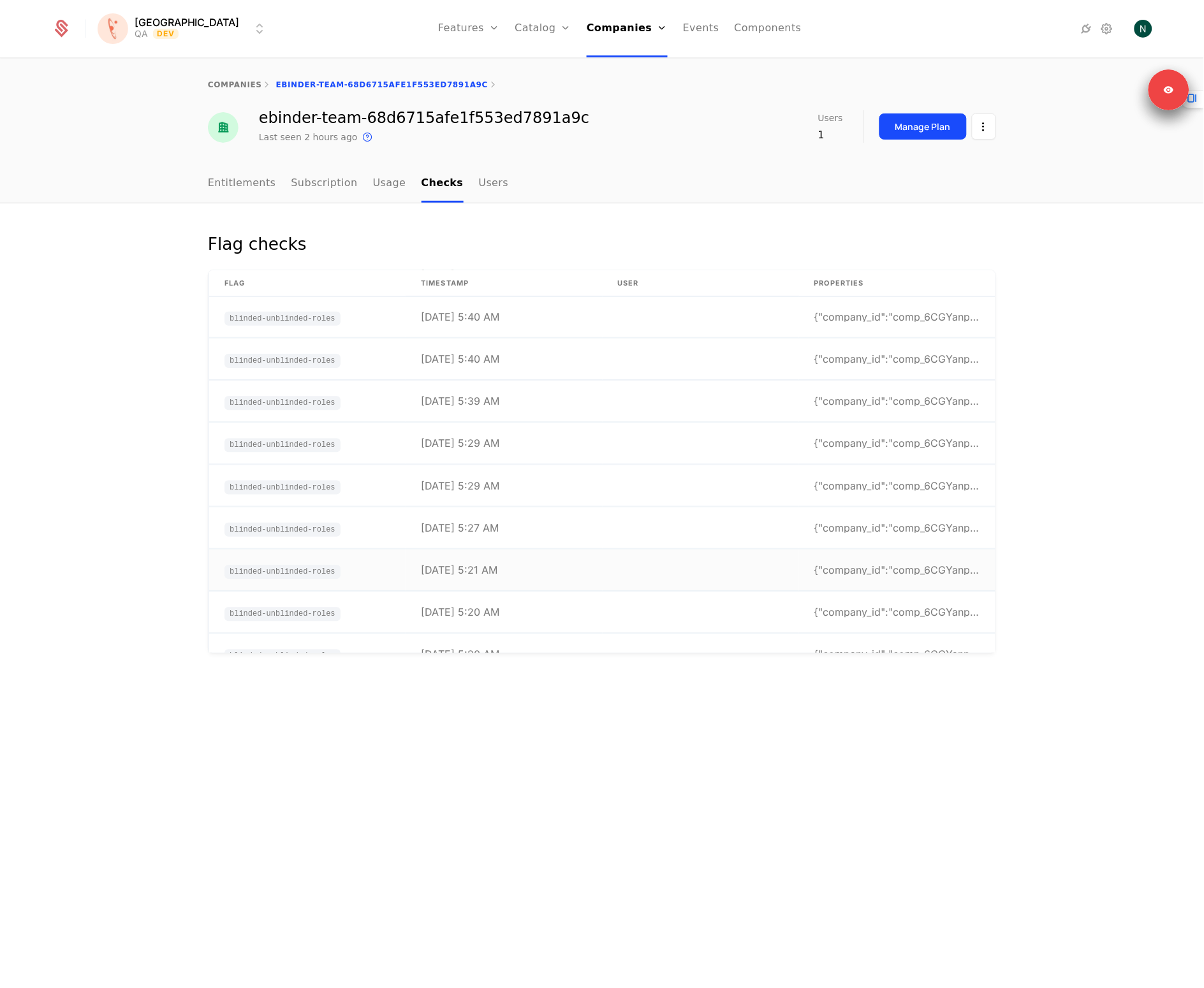
scroll to position [456, 0]
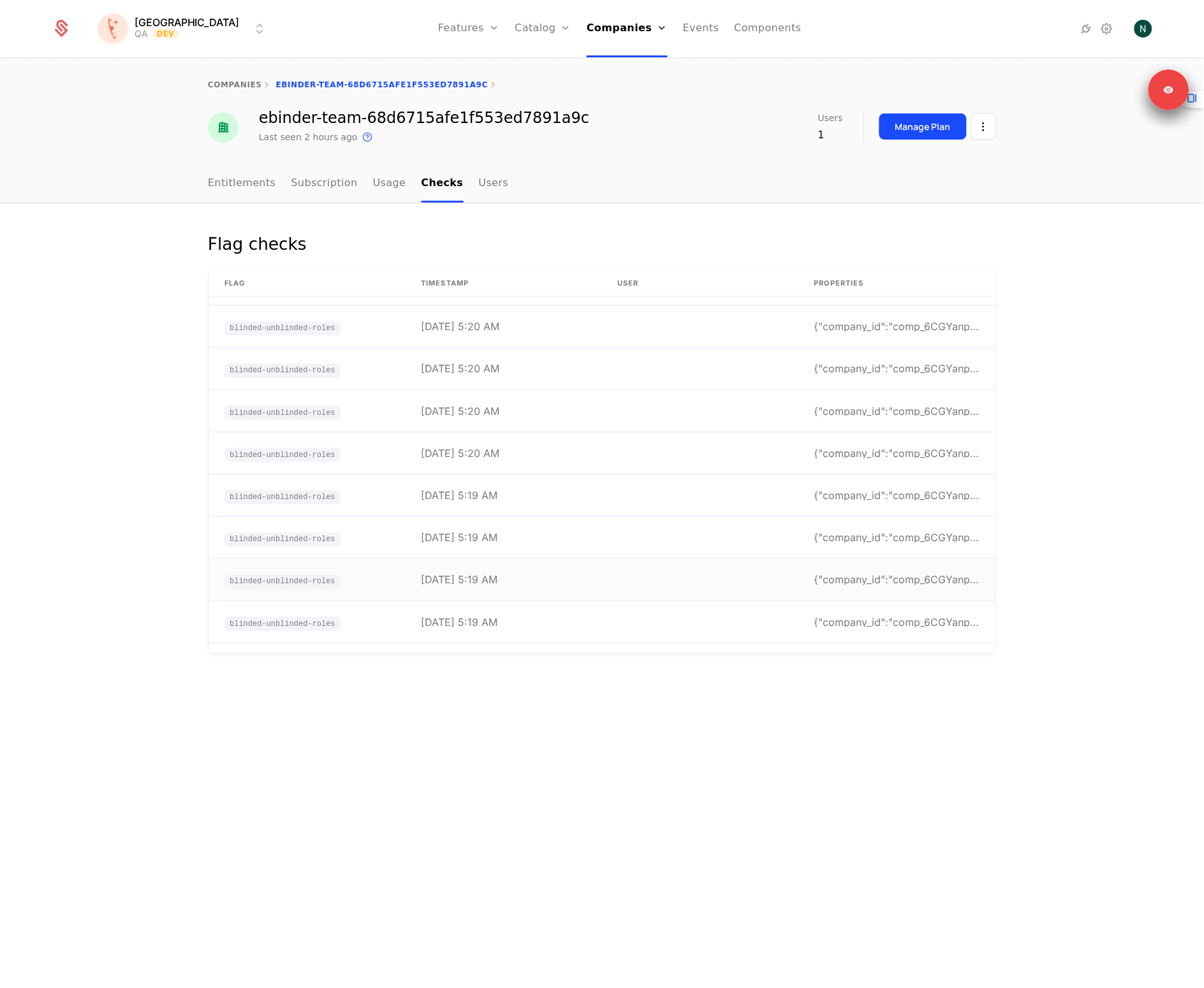
click at [532, 573] on td "[DATE] 5:19 AM" at bounding box center [503, 580] width 197 height 42
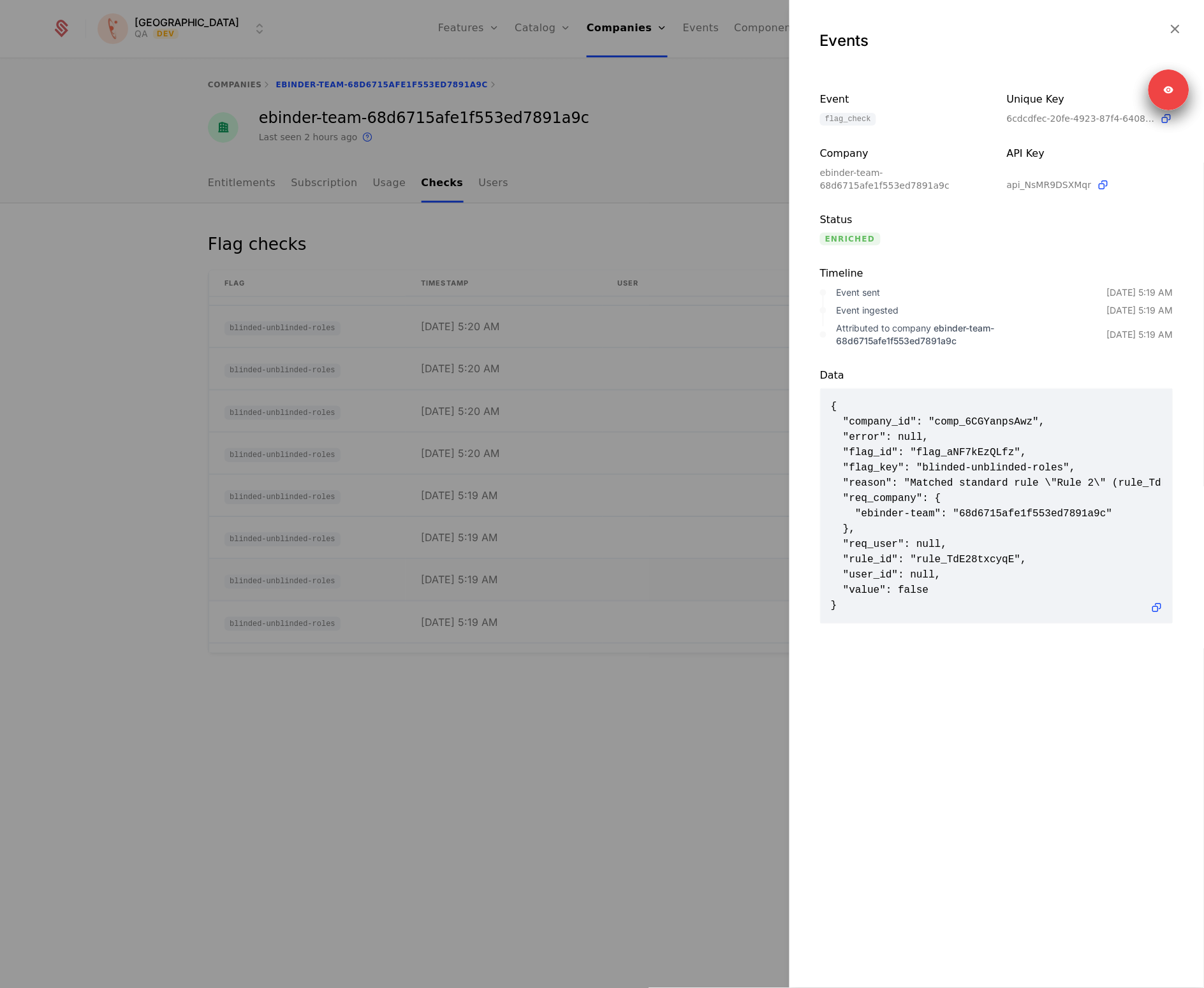
click at [532, 573] on div at bounding box center [602, 494] width 1204 height 988
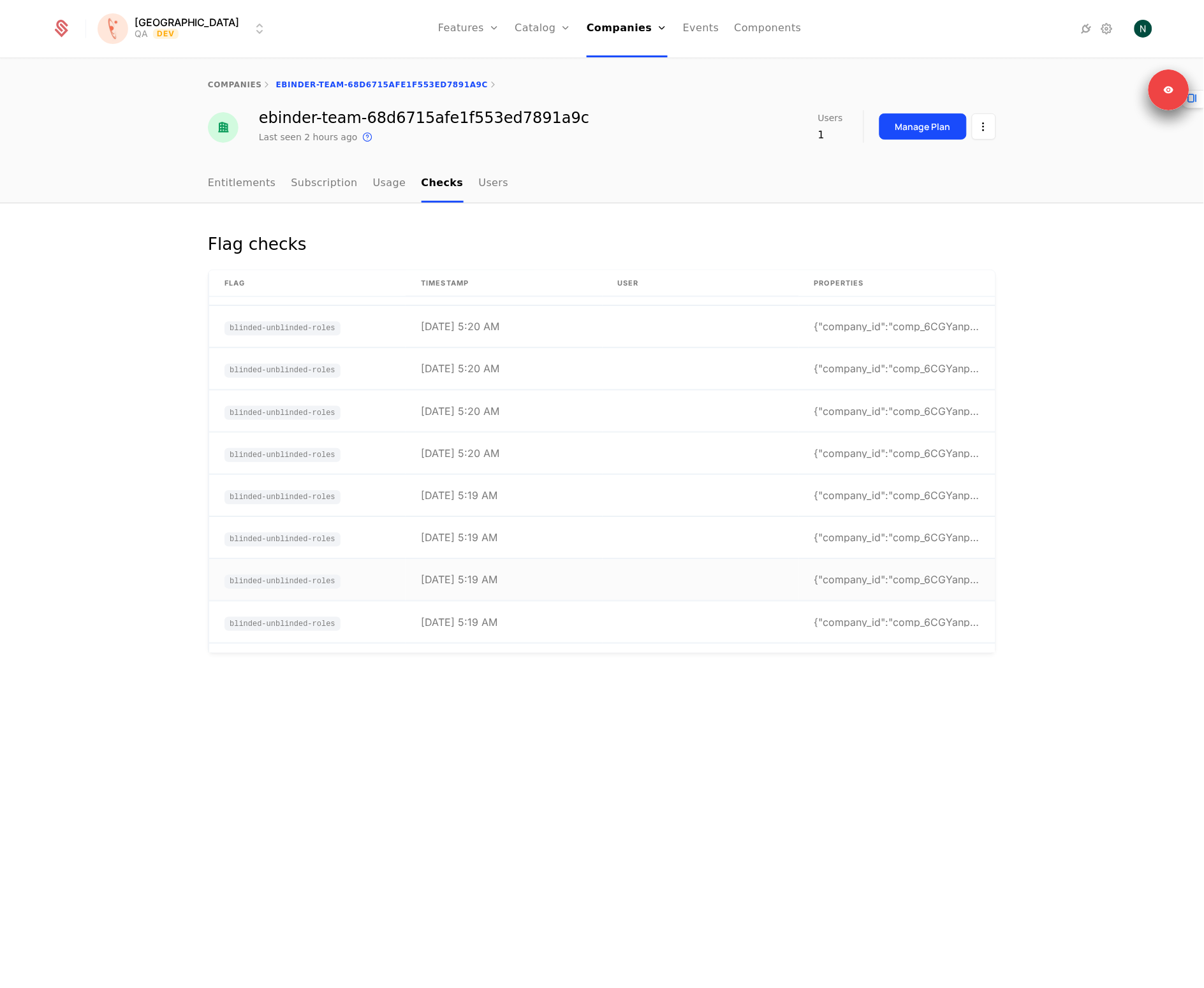
click at [590, 575] on td "[DATE] 5:19 AM" at bounding box center [503, 580] width 197 height 42
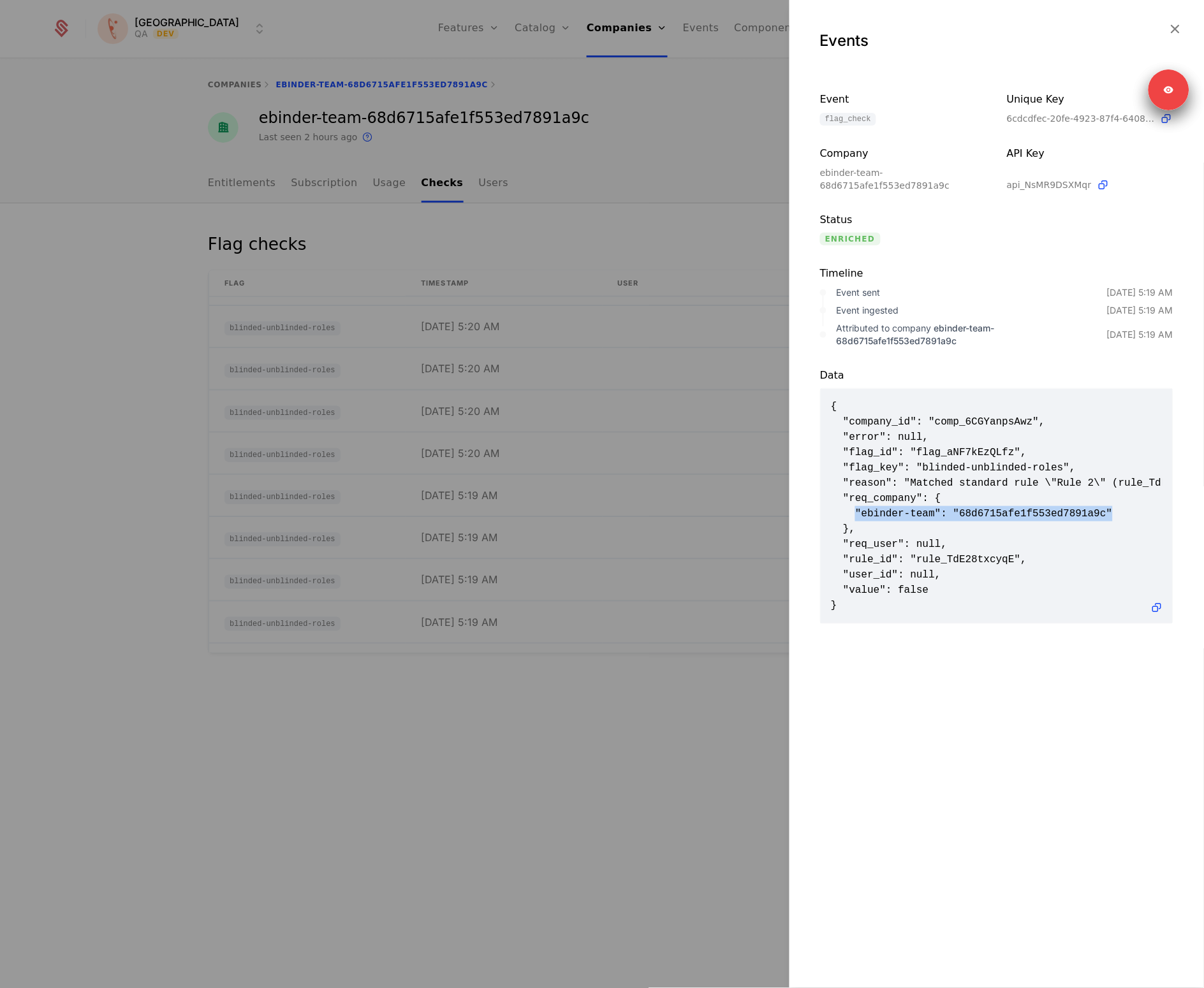
drag, startPoint x: 898, startPoint y: 510, endPoint x: 1121, endPoint y: 506, distance: 223.0
click at [1121, 506] on span "{ "company_id": "comp_6CGYanpsAwz", "error": null, "flag_id": "flag_aNF7kEzQLfz…" at bounding box center [996, 506] width 331 height 214
copy span ""ebinder-team": "68d6715afe1f553ed7891a9c""
click at [345, 559] on div at bounding box center [602, 494] width 1204 height 988
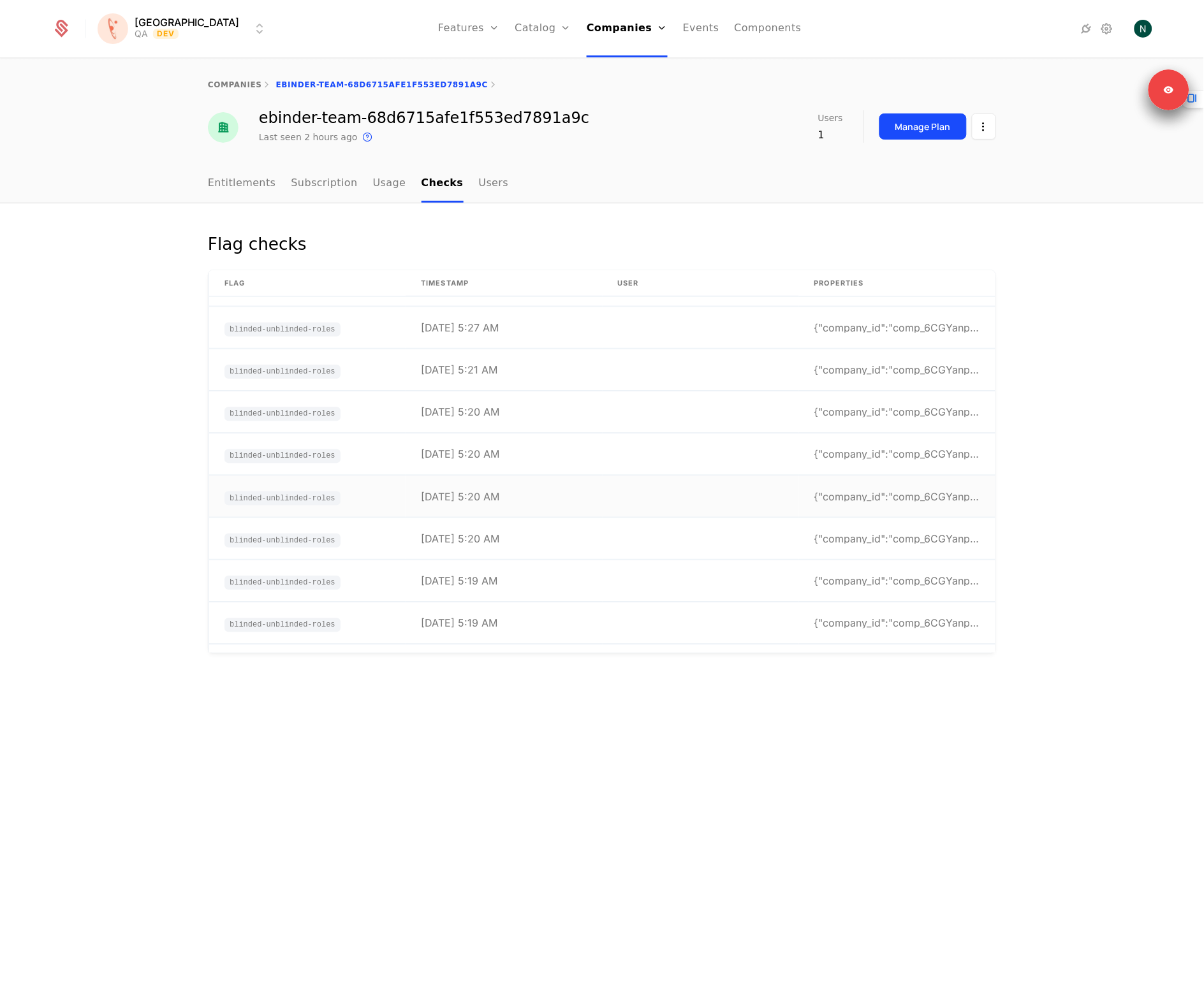
scroll to position [152, 0]
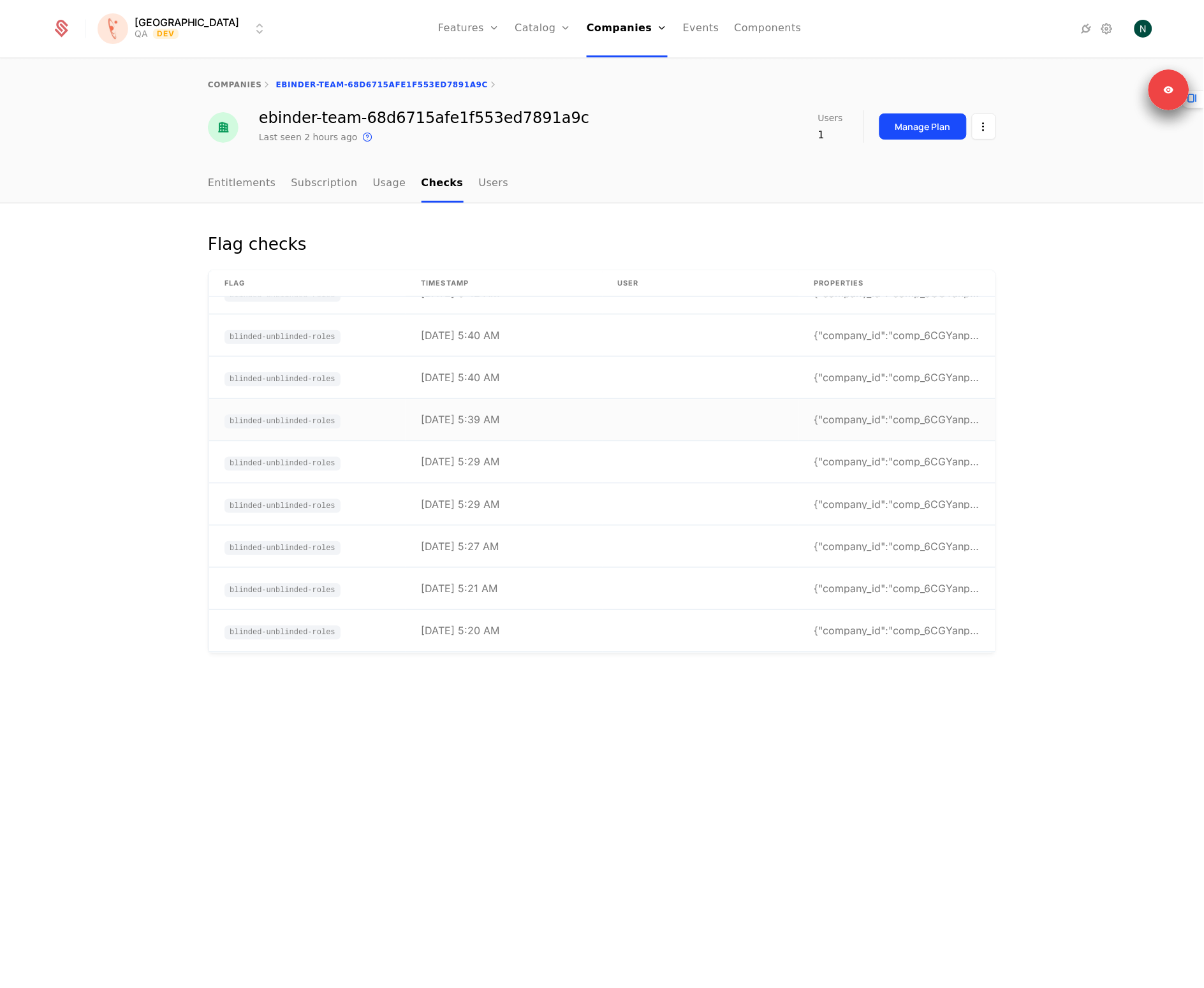
click at [519, 402] on td "[DATE] 5:39 AM" at bounding box center [503, 420] width 197 height 42
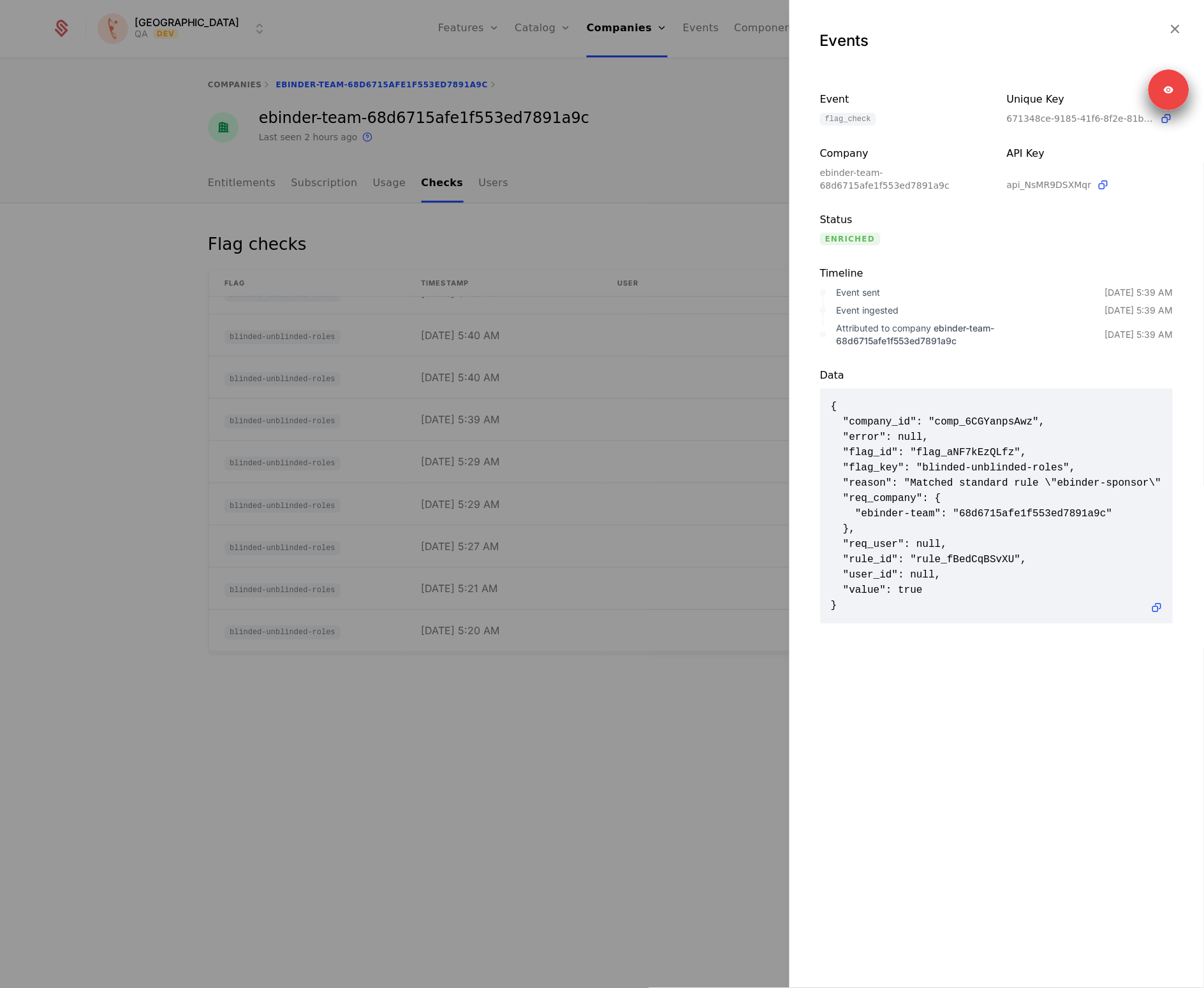
click at [1045, 697] on div "Events Event flag_check Unique Key 671348ce-9185-41f6-8f2e-81b72ddd9889 Company…" at bounding box center [996, 494] width 414 height 988
drag, startPoint x: 1098, startPoint y: 463, endPoint x: 996, endPoint y: 624, distance: 190.6
click at [1092, 469] on span "{ "company_id": "comp_6CGYanpsAwz", "error": null, "flag_id": "flag_aNF7kEzQLfz…" at bounding box center [996, 506] width 331 height 214
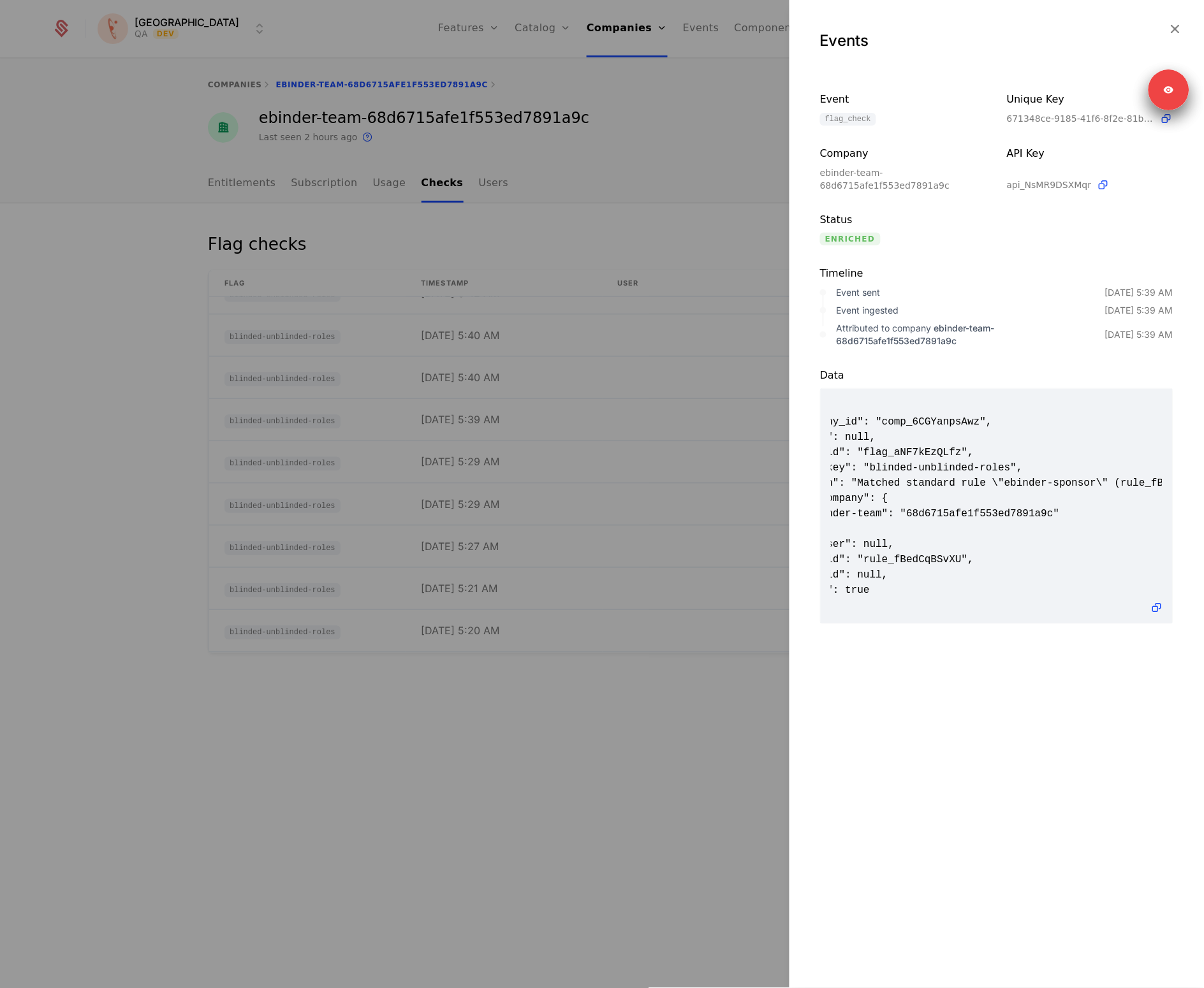
scroll to position [0, 139]
click at [932, 479] on span "{ "company_id": "comp_6CGYanpsAwz", "error": null, "flag_id": "flag_aNF7kEzQLfz…" at bounding box center [996, 506] width 331 height 214
drag, startPoint x: 932, startPoint y: 479, endPoint x: 972, endPoint y: 481, distance: 40.0
click at [972, 481] on span "{ "company_id": "comp_6CGYanpsAwz", "error": null, "flag_id": "flag_aNF7kEzQLfz…" at bounding box center [996, 506] width 331 height 214
copy span "ebinder-sponsor"
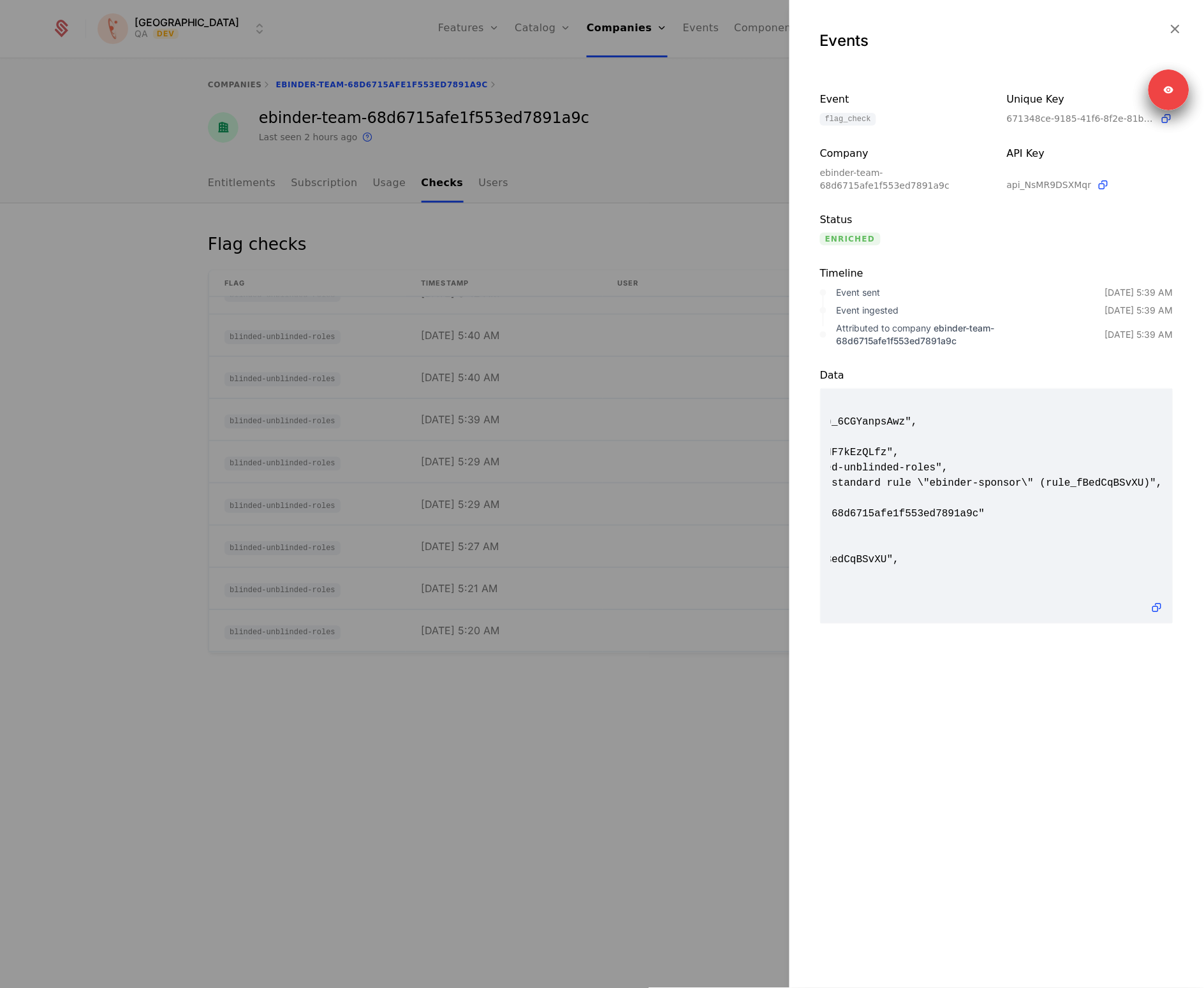
click at [1025, 809] on div "Events Event flag_check Unique Key 671348ce-9185-41f6-8f2e-81b72ddd9889 Company…" at bounding box center [996, 494] width 414 height 988
drag, startPoint x: 532, startPoint y: 681, endPoint x: 531, endPoint y: 673, distance: 8.1
click at [532, 681] on div at bounding box center [602, 494] width 1204 height 988
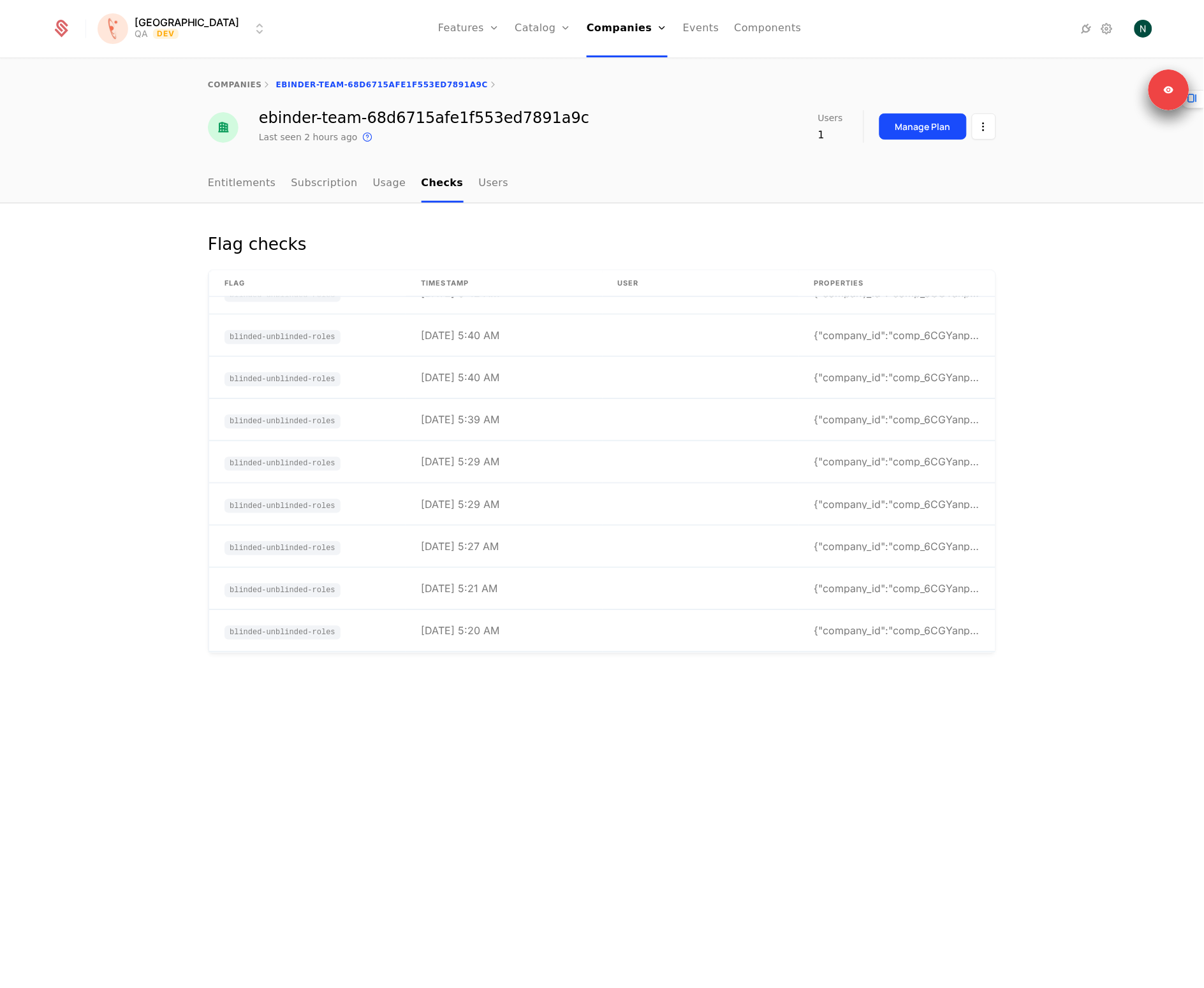
click at [649, 839] on div "Flag checks Flag timestamp User Properties blinded-unblinded-roles [DATE] 7:41 …" at bounding box center [602, 596] width 1204 height 785
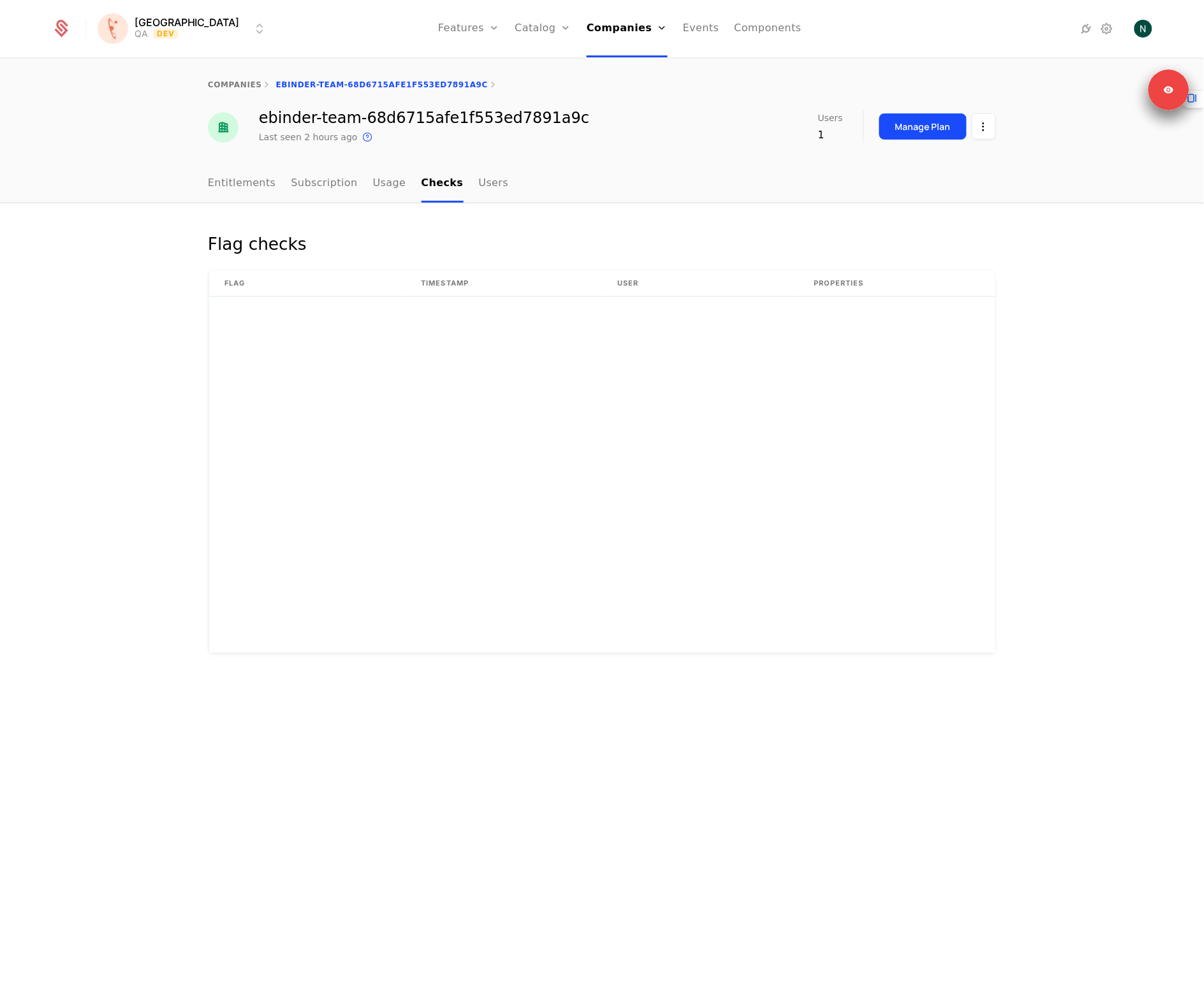
scroll to position [912, 0]
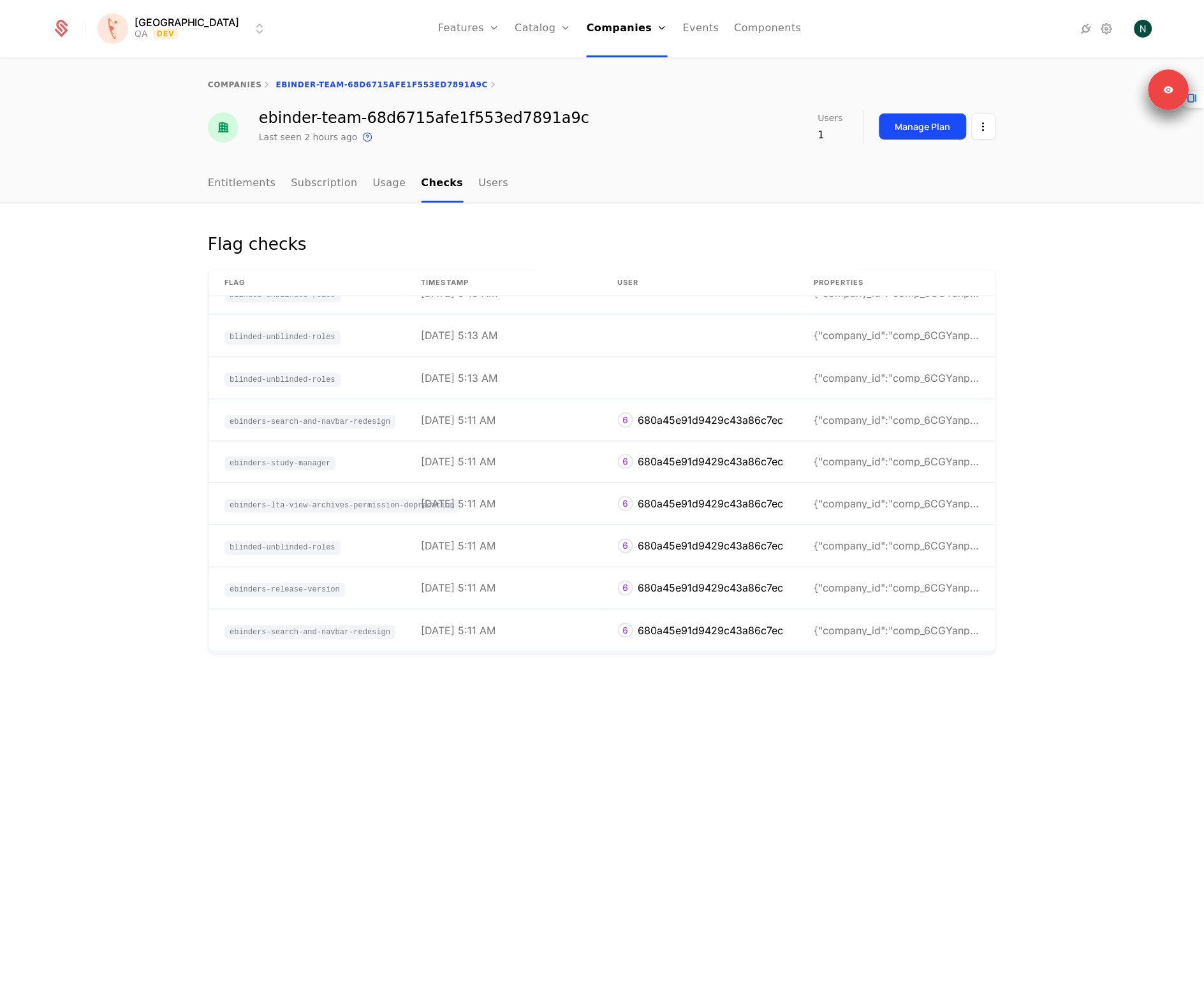
drag, startPoint x: 879, startPoint y: 849, endPoint x: 749, endPoint y: 853, distance: 130.1
click at [751, 858] on div "Flag checks Flag timestamp User Properties blinded-unblinded-roles [DATE] 5:21 …" at bounding box center [602, 596] width 1204 height 785
click at [747, 850] on div "Flag checks Flag timestamp User Properties blinded-unblinded-roles [DATE] 5:19 …" at bounding box center [602, 596] width 1204 height 785
click at [710, 804] on div "Flag checks Flag timestamp User Properties blinded-unblinded-roles [DATE] 5:19 …" at bounding box center [602, 596] width 1204 height 785
click at [453, 86] on link "Flags" at bounding box center [482, 83] width 59 height 10
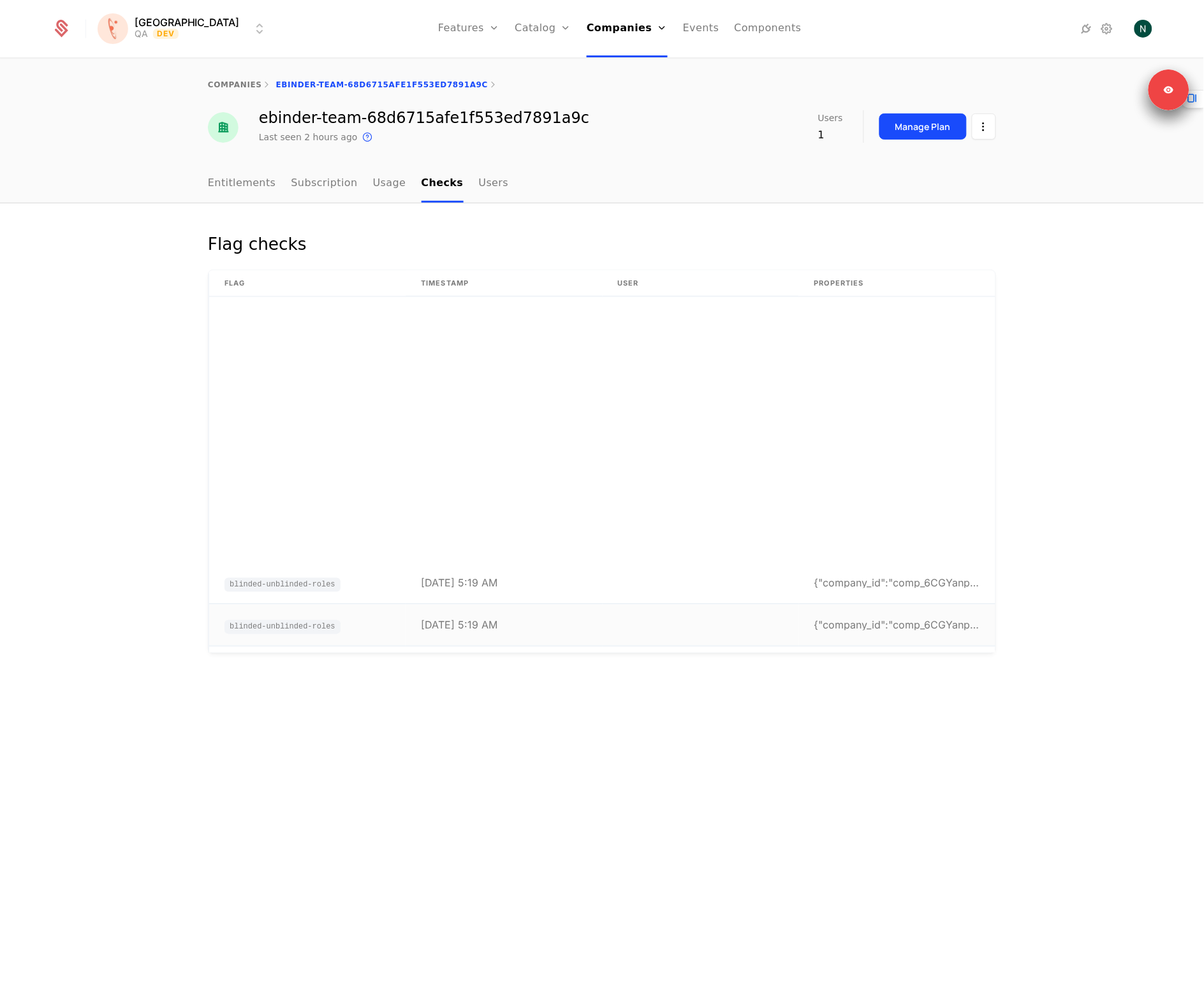
scroll to position [2, 0]
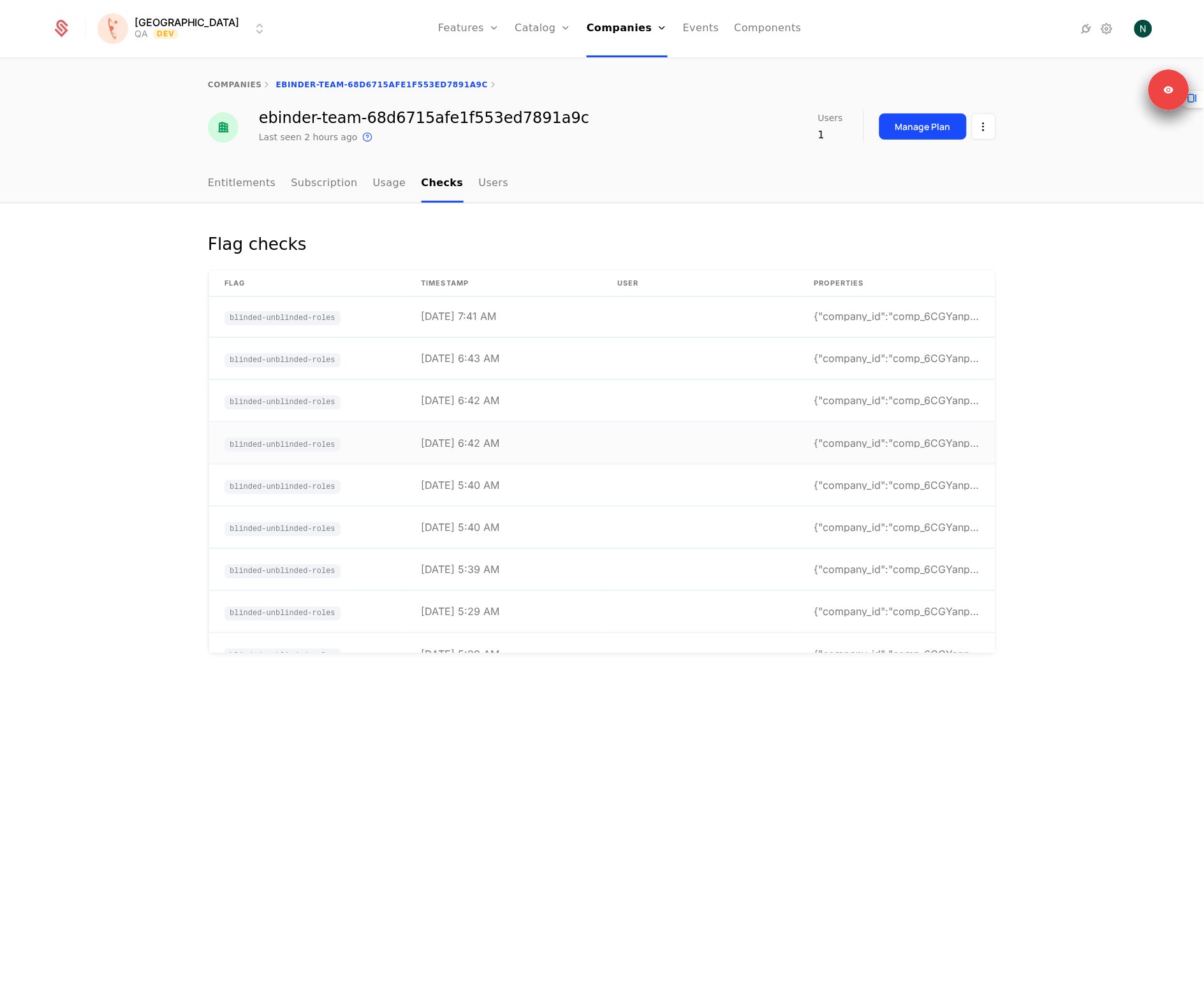
click at [508, 448] on td "[DATE] 6:42 AM" at bounding box center [503, 443] width 197 height 42
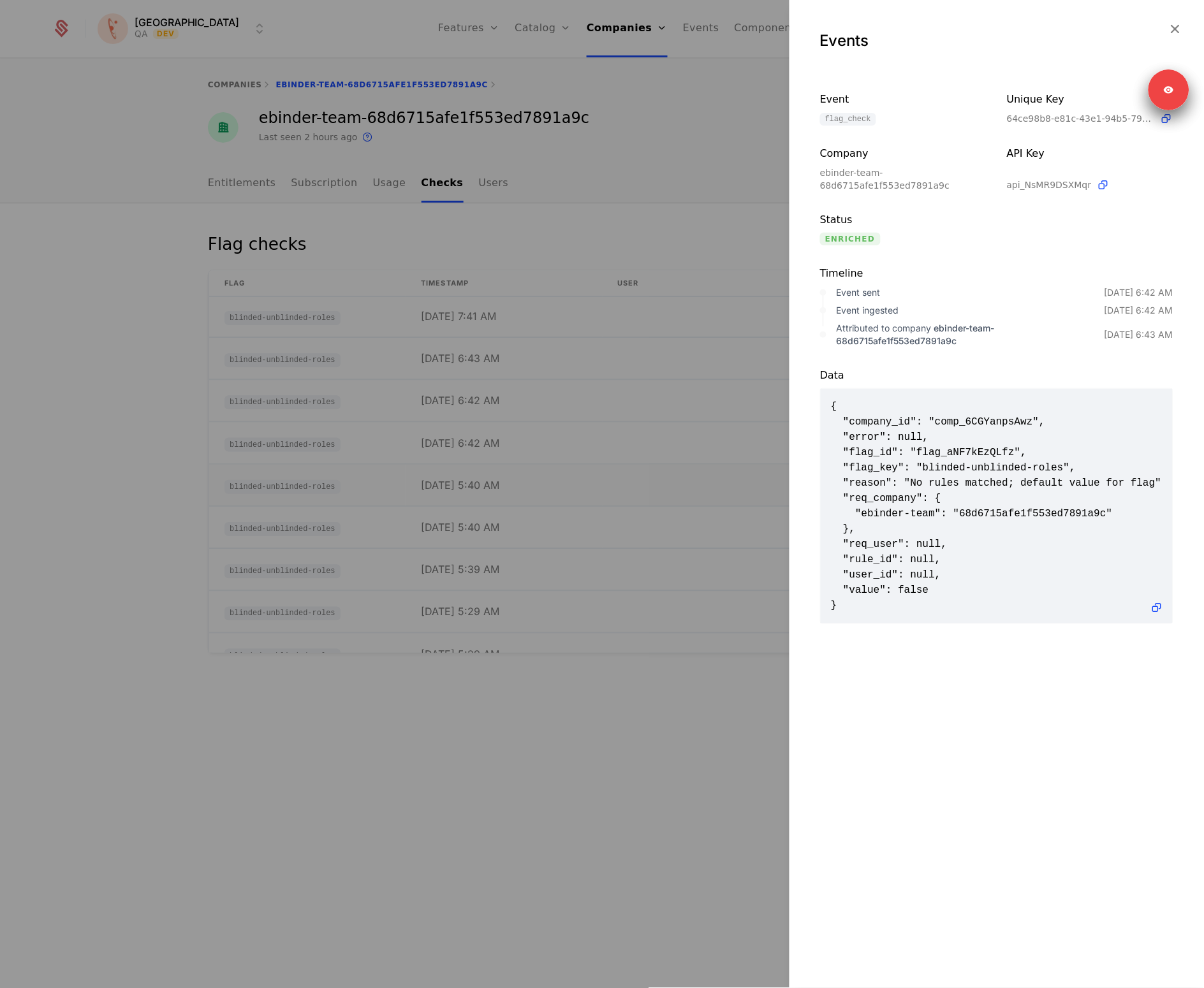
click at [472, 478] on div at bounding box center [602, 494] width 1204 height 988
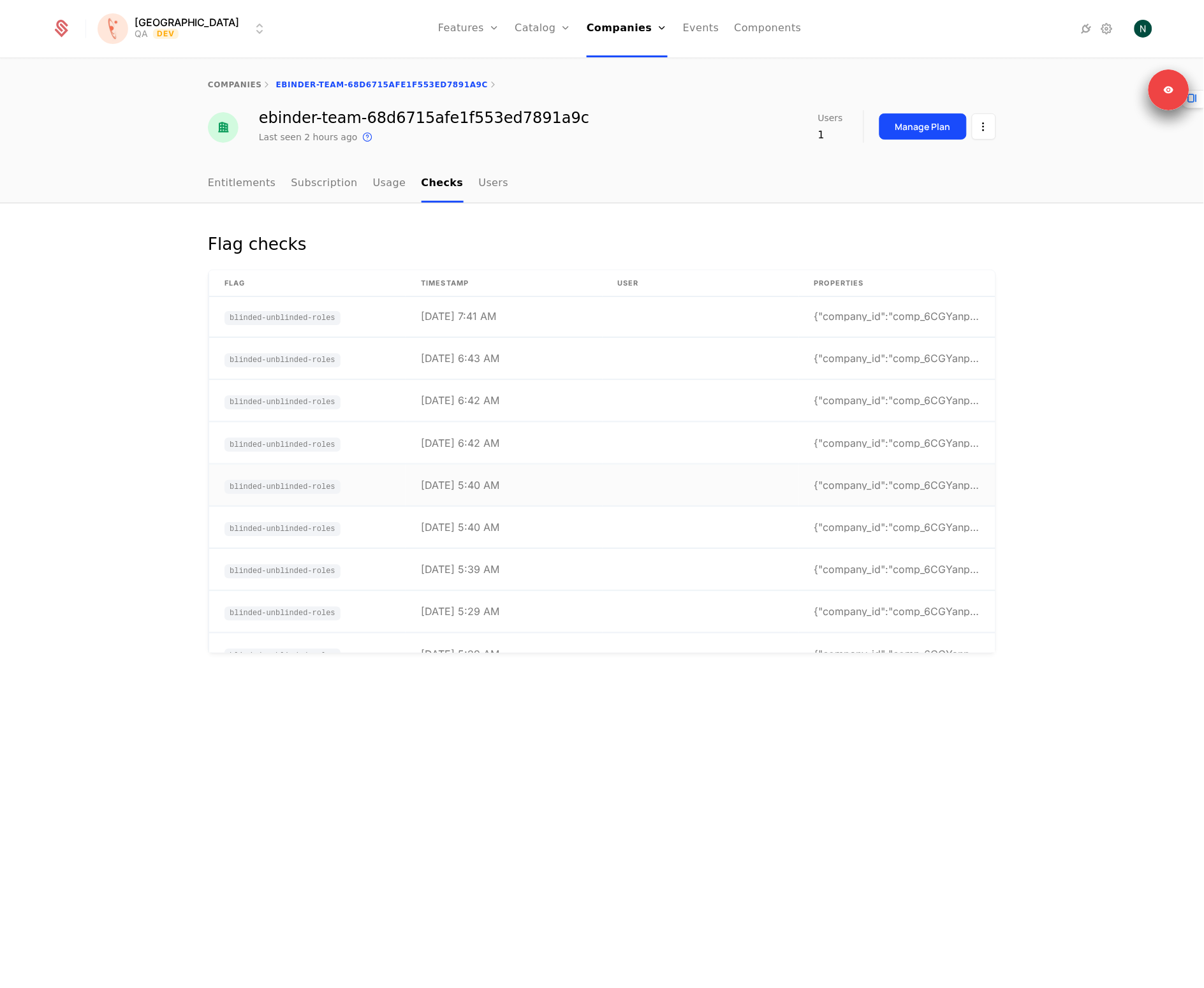
click at [452, 483] on div "[DATE] 5:40 AM" at bounding box center [460, 485] width 78 height 10
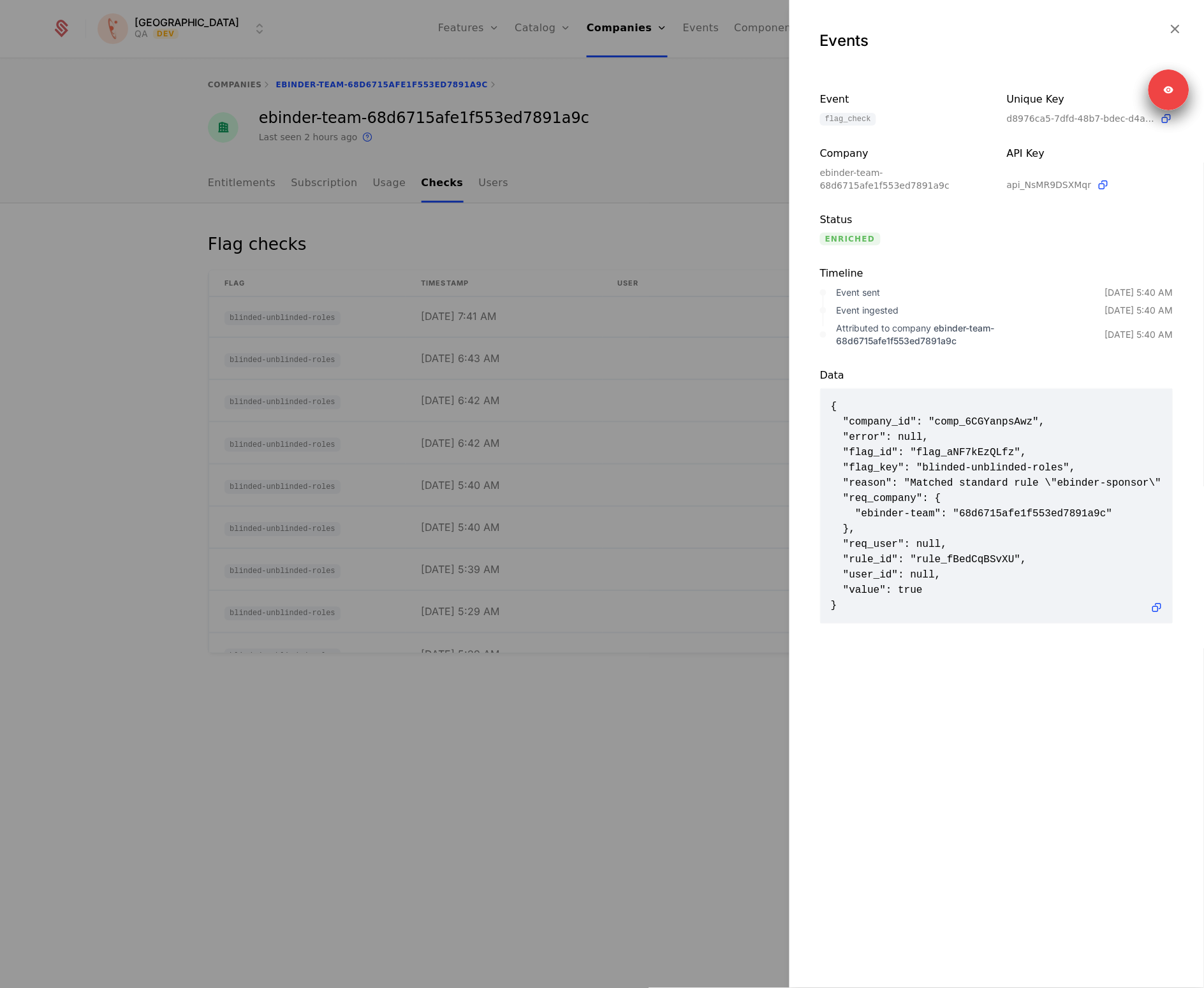
click at [1031, 549] on span "{ "company_id": "comp_6CGYanpsAwz", "error": null, "flag_id": "flag_aNF7kEzQLfz…" at bounding box center [996, 506] width 331 height 214
drag, startPoint x: 1151, startPoint y: 331, endPoint x: 1158, endPoint y: 331, distance: 7.0
click at [1158, 331] on div "[DATE] 5:40 AM" at bounding box center [1139, 334] width 68 height 12
click at [504, 604] on div at bounding box center [602, 494] width 1204 height 988
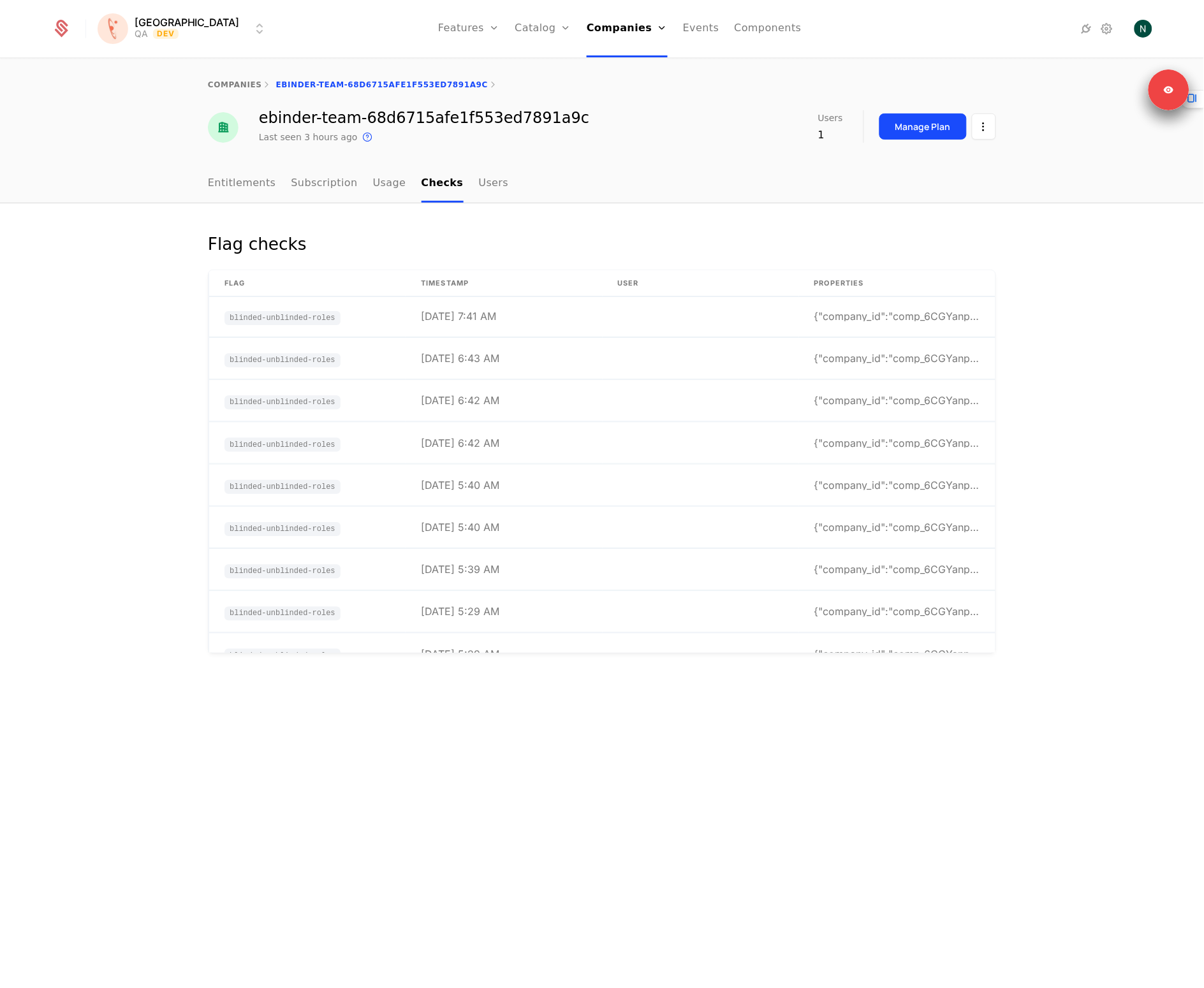
click at [1031, 749] on div "Flag checks Flag timestamp User Properties blinded-unblinded-roles [DATE] 7:41 …" at bounding box center [602, 596] width 1204 height 785
click at [995, 747] on div "Flag checks Flag timestamp User Properties blinded-unblinded-roles [DATE] 7:41 …" at bounding box center [602, 596] width 1204 height 785
click at [518, 493] on td "[DATE] 5:40 AM" at bounding box center [503, 486] width 197 height 42
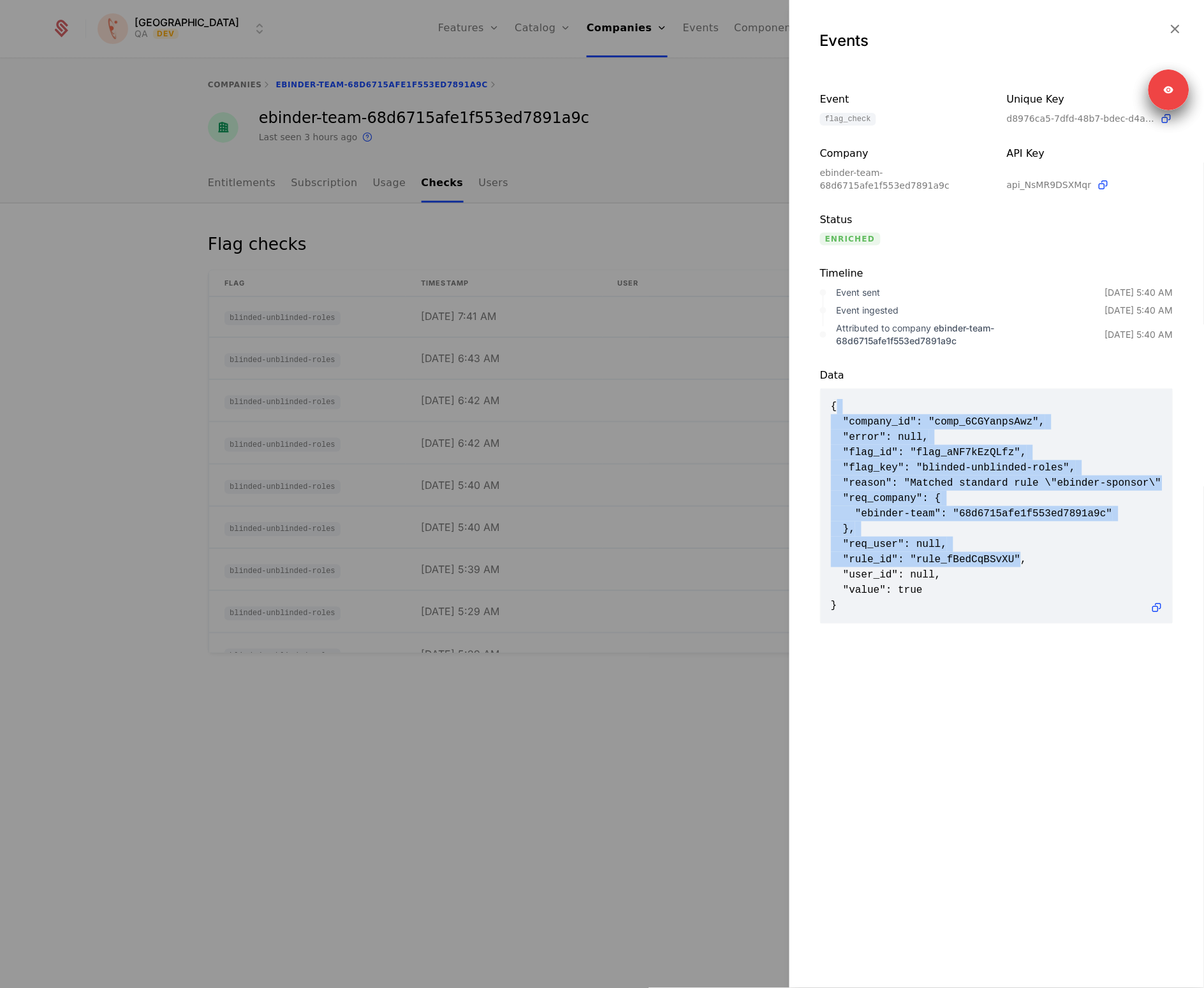
drag, startPoint x: 916, startPoint y: 411, endPoint x: 1026, endPoint y: 584, distance: 205.0
click at [1026, 583] on span "{ "company_id": "comp_6CGYanpsAwz", "error": null, "flag_id": "flag_aNF7kEzQLfz…" at bounding box center [996, 506] width 331 height 214
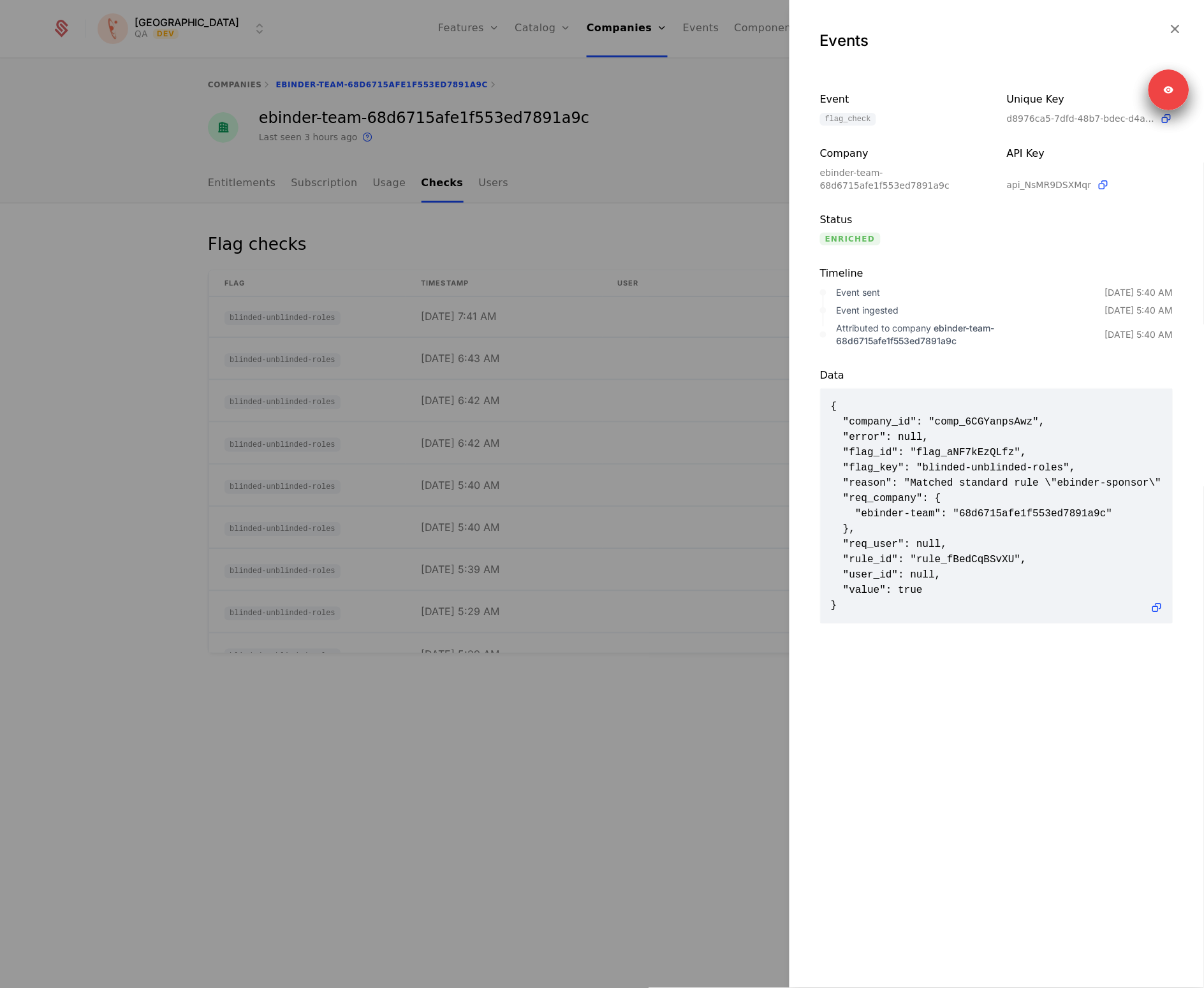
drag, startPoint x: 1026, startPoint y: 584, endPoint x: 1021, endPoint y: 601, distance: 17.7
click at [1026, 584] on span "{ "company_id": "comp_6CGYanpsAwz", "error": null, "flag_id": "flag_aNF7kEzQLfz…" at bounding box center [996, 506] width 331 height 214
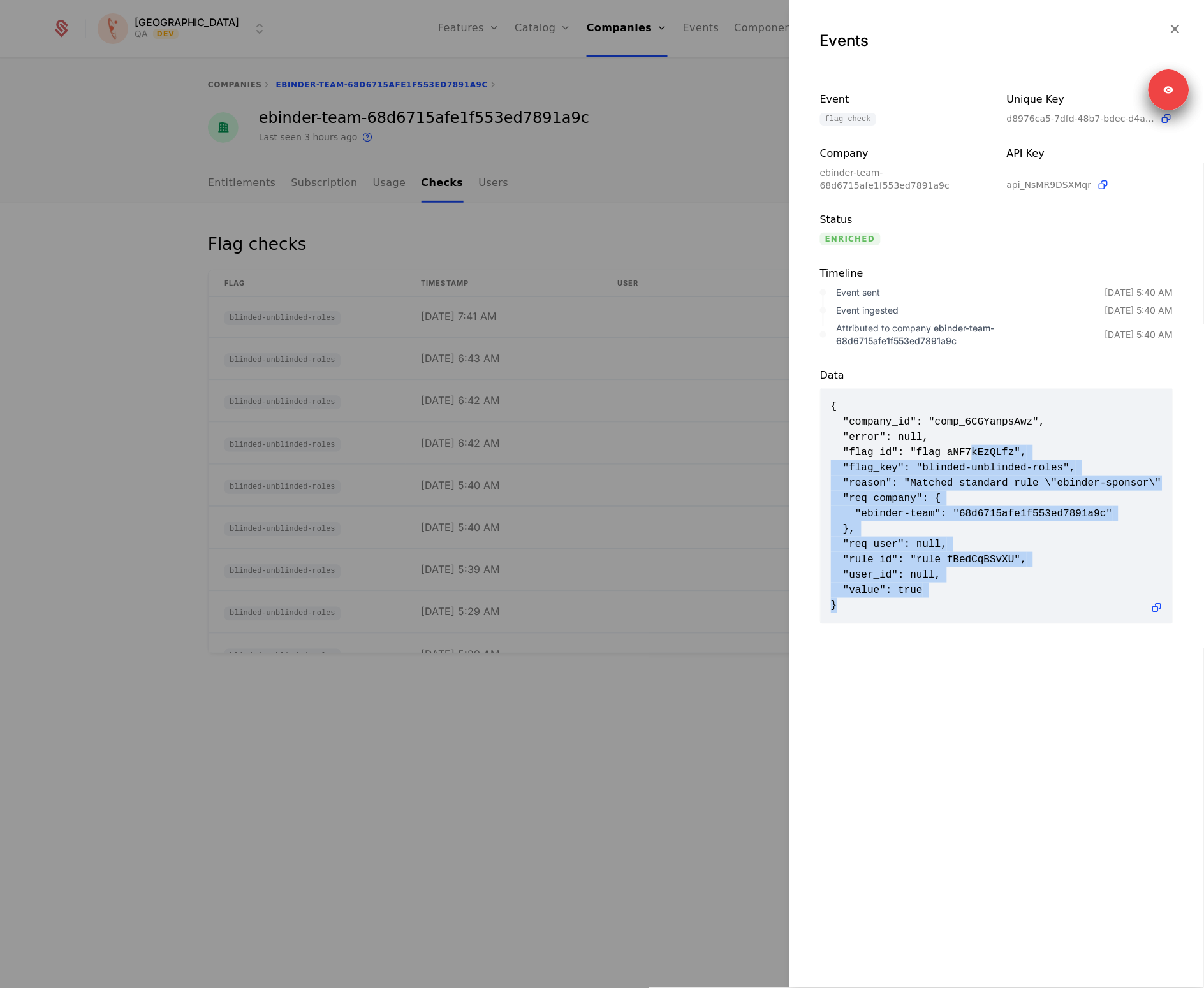
drag, startPoint x: 1020, startPoint y: 604, endPoint x: 972, endPoint y: 446, distance: 165.1
click at [972, 447] on span "{ "company_id": "comp_6CGYanpsAwz", "error": null, "flag_id": "flag_aNF7kEzQLfz…" at bounding box center [996, 506] width 331 height 214
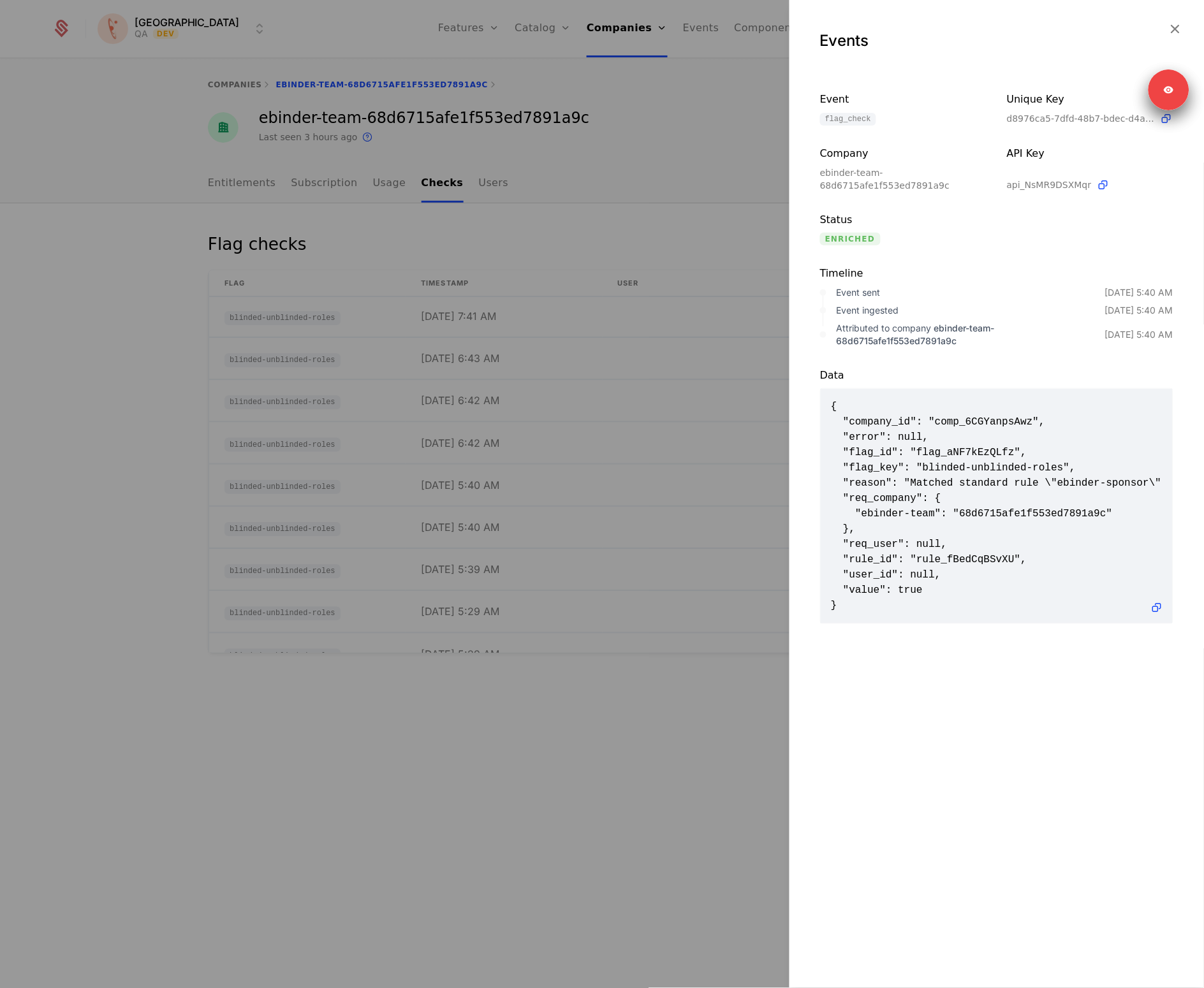
click at [972, 446] on span "{ "company_id": "comp_6CGYanpsAwz", "error": null, "flag_id": "flag_aNF7kEzQLfz…" at bounding box center [996, 506] width 331 height 214
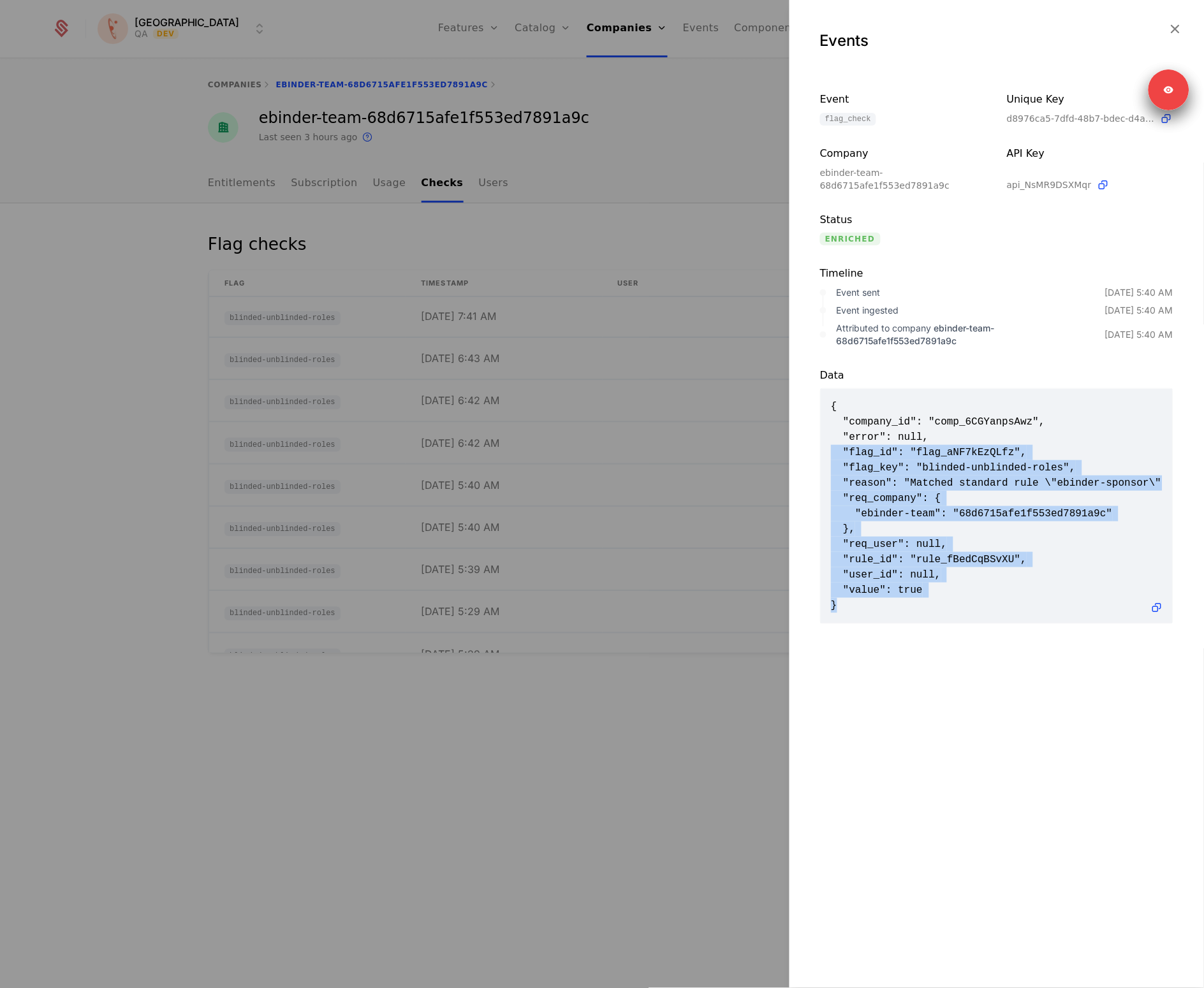
drag, startPoint x: 972, startPoint y: 446, endPoint x: 977, endPoint y: 603, distance: 157.1
click at [977, 603] on span "{ "company_id": "comp_6CGYanpsAwz", "error": null, "flag_id": "flag_aNF7kEzQLfz…" at bounding box center [996, 506] width 331 height 214
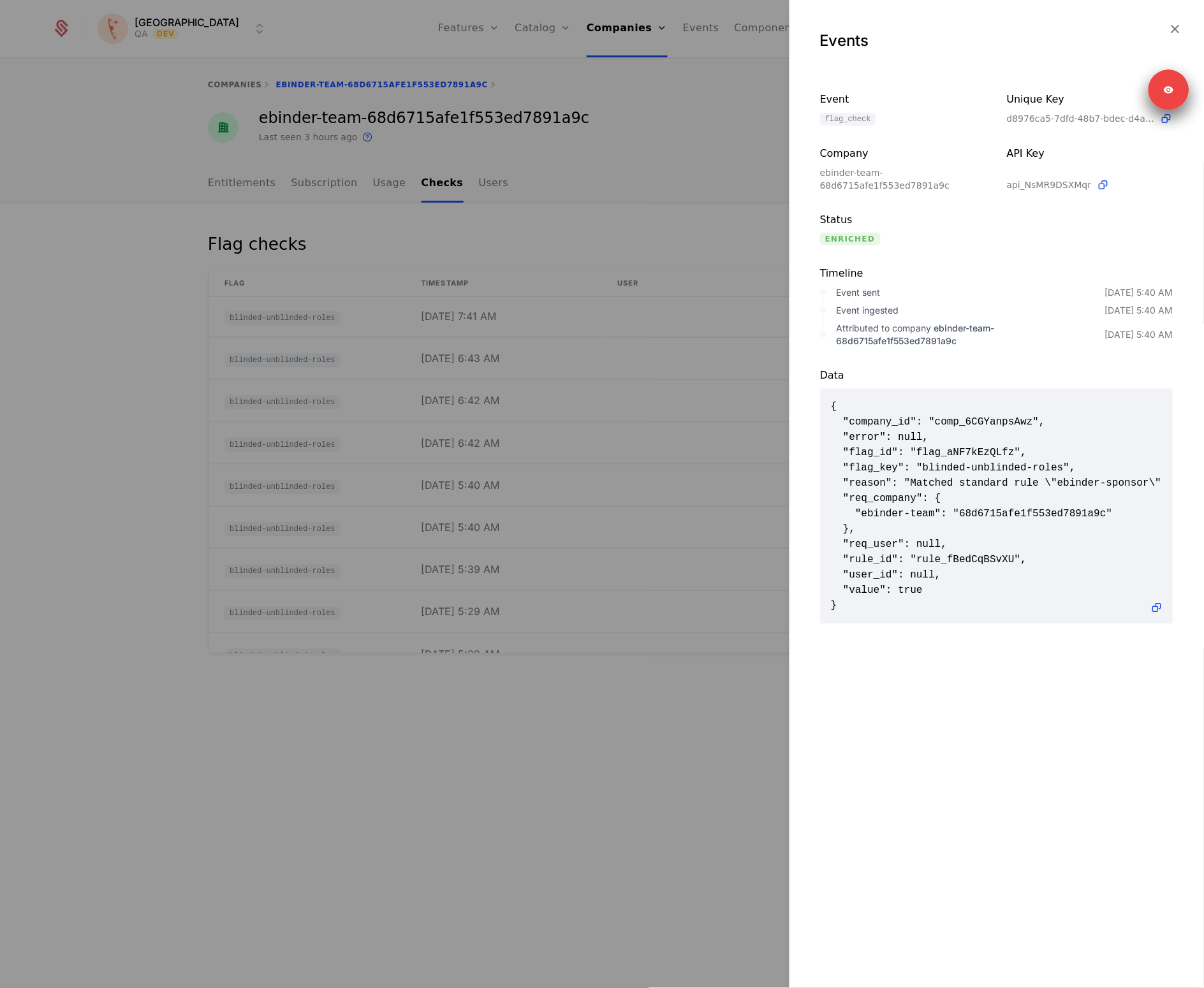
click at [455, 483] on div at bounding box center [602, 494] width 1204 height 988
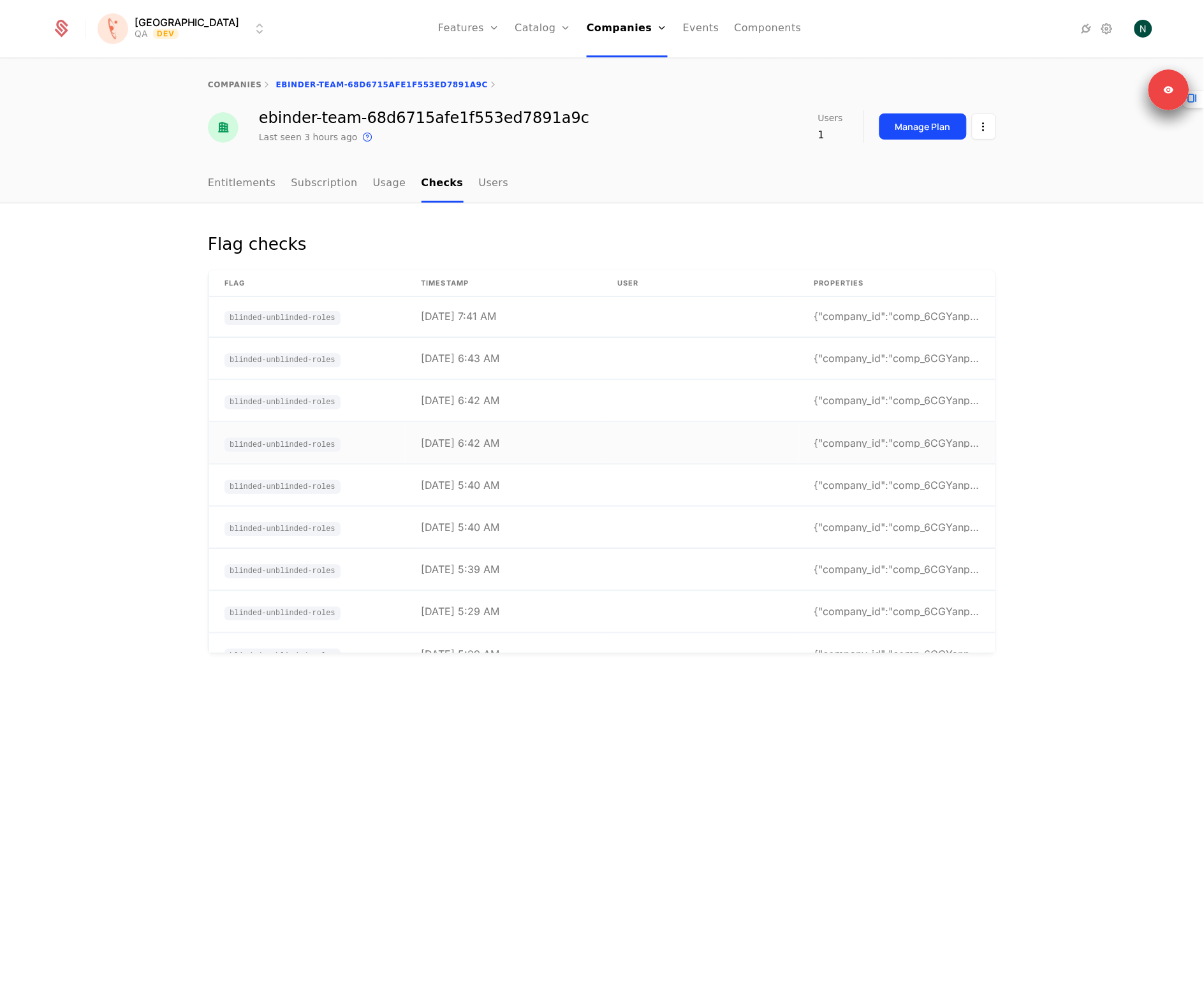
click at [477, 449] on td "[DATE] 6:42 AM" at bounding box center [503, 443] width 197 height 42
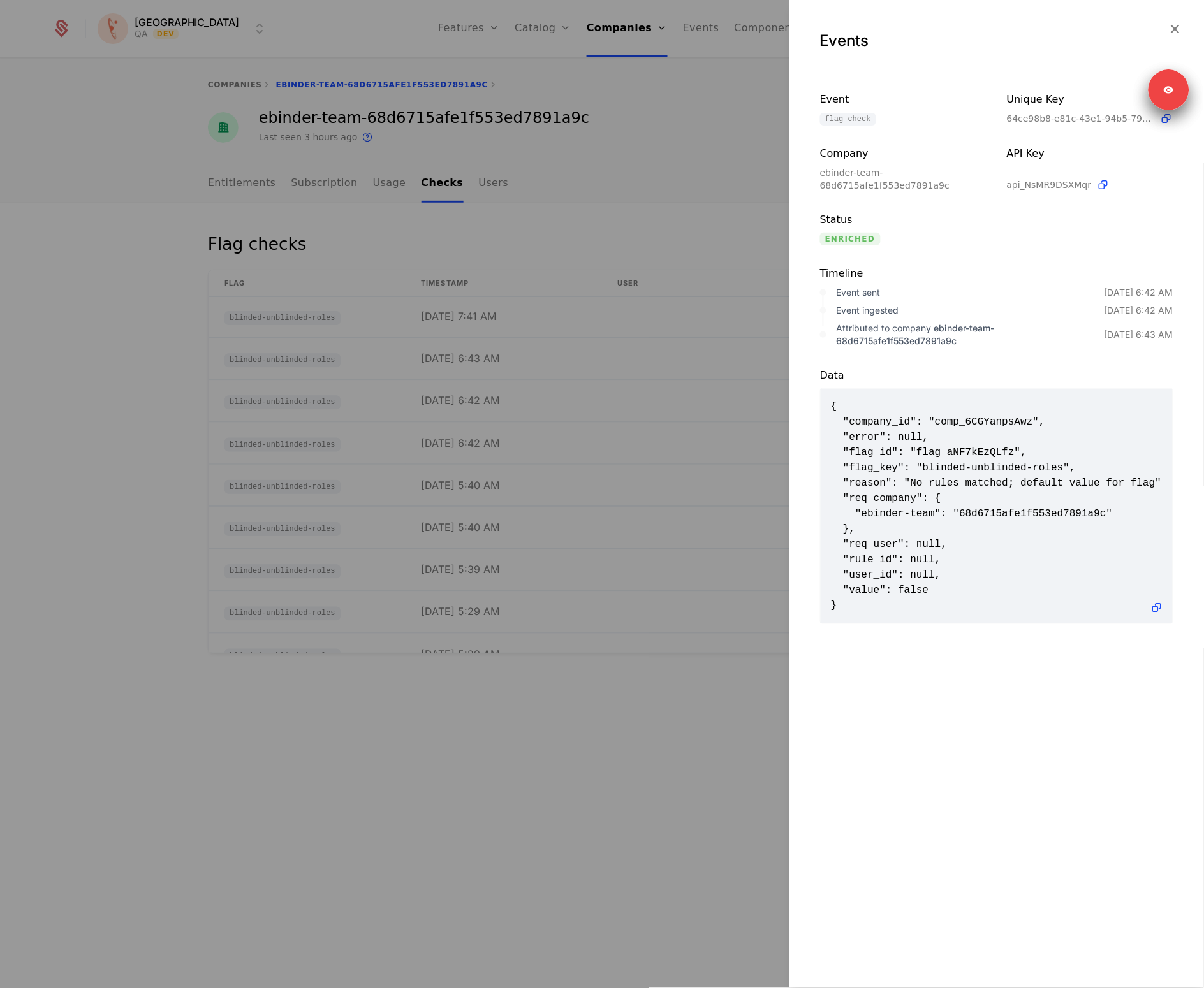
click at [943, 386] on div "Data" at bounding box center [996, 378] width 353 height 21
drag, startPoint x: 389, startPoint y: 480, endPoint x: 479, endPoint y: 485, distance: 90.1
click at [392, 479] on div at bounding box center [602, 494] width 1204 height 988
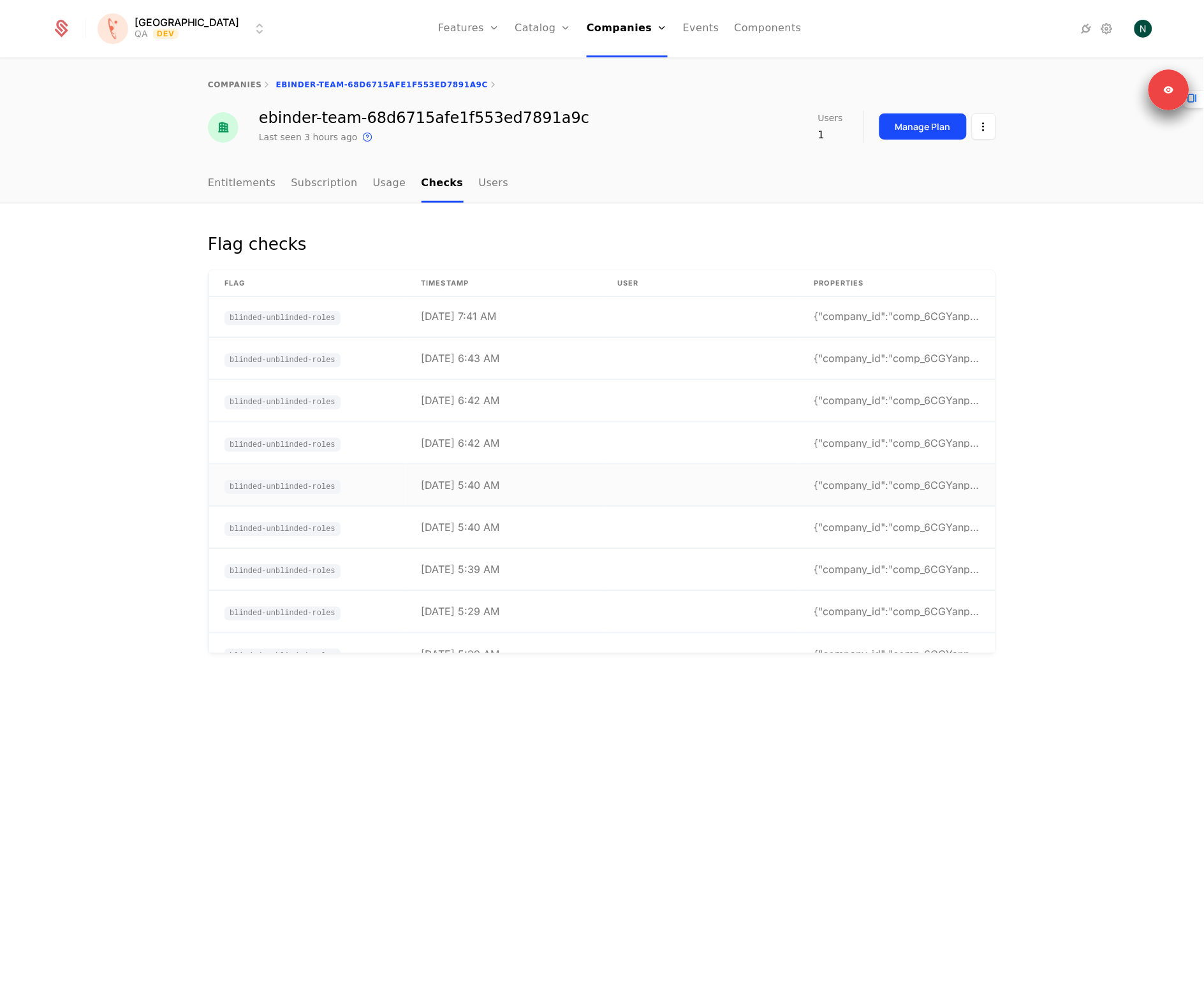
click at [484, 490] on div "[DATE] 5:40 AM" at bounding box center [460, 485] width 78 height 10
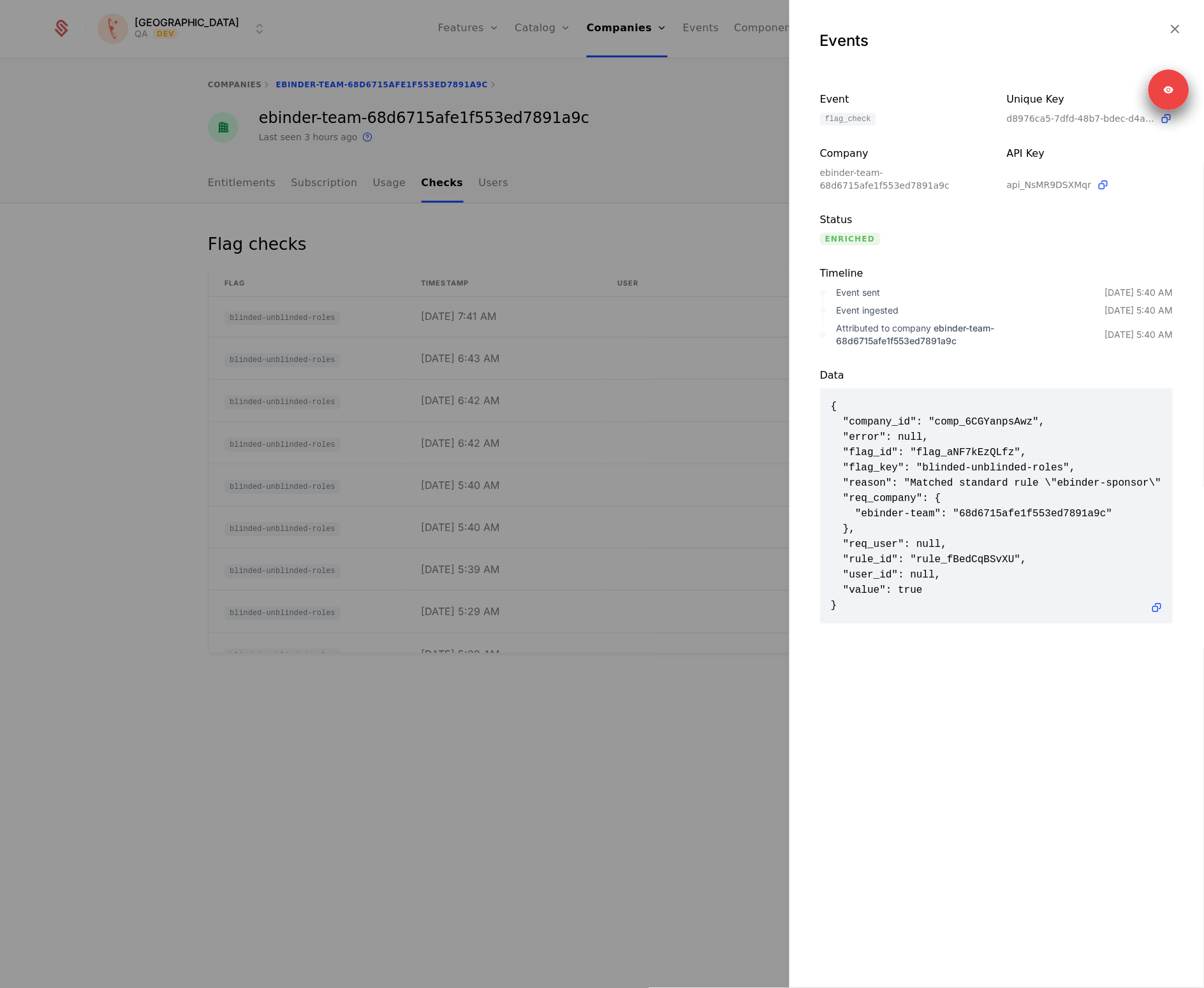
click at [518, 682] on div at bounding box center [602, 494] width 1204 height 988
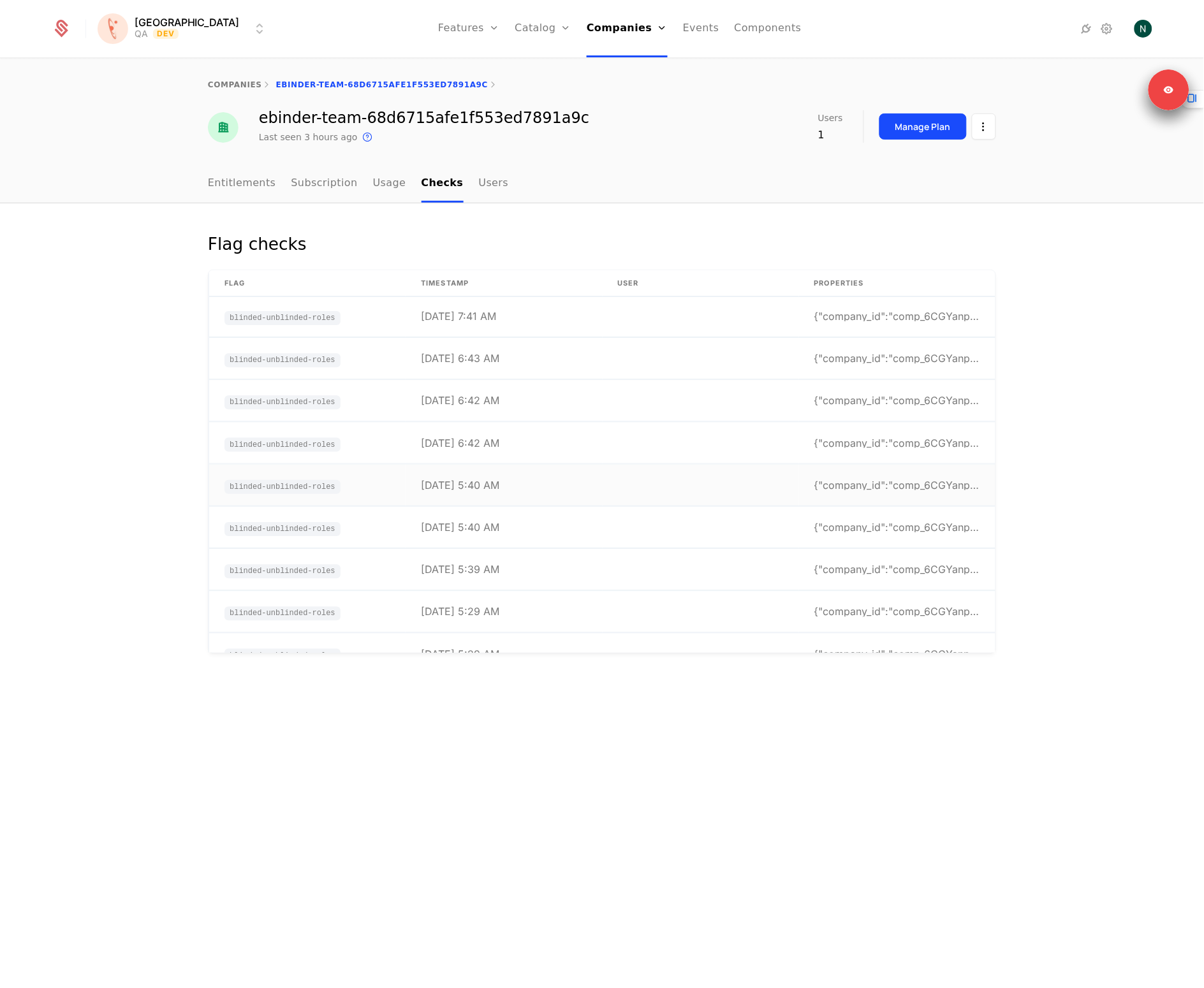
click at [521, 477] on td "[DATE] 5:40 AM" at bounding box center [503, 486] width 197 height 42
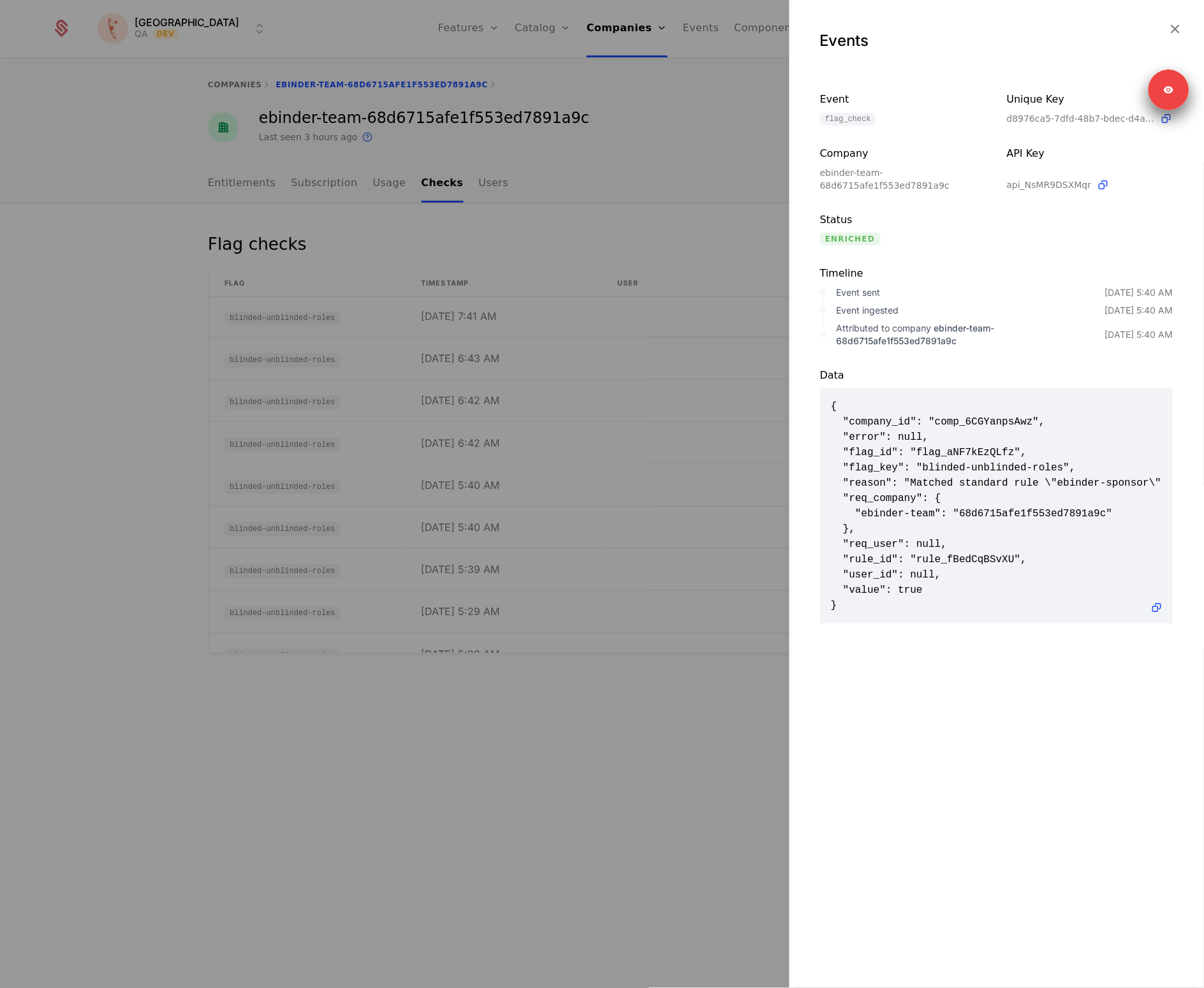
click at [504, 504] on div at bounding box center [602, 494] width 1204 height 988
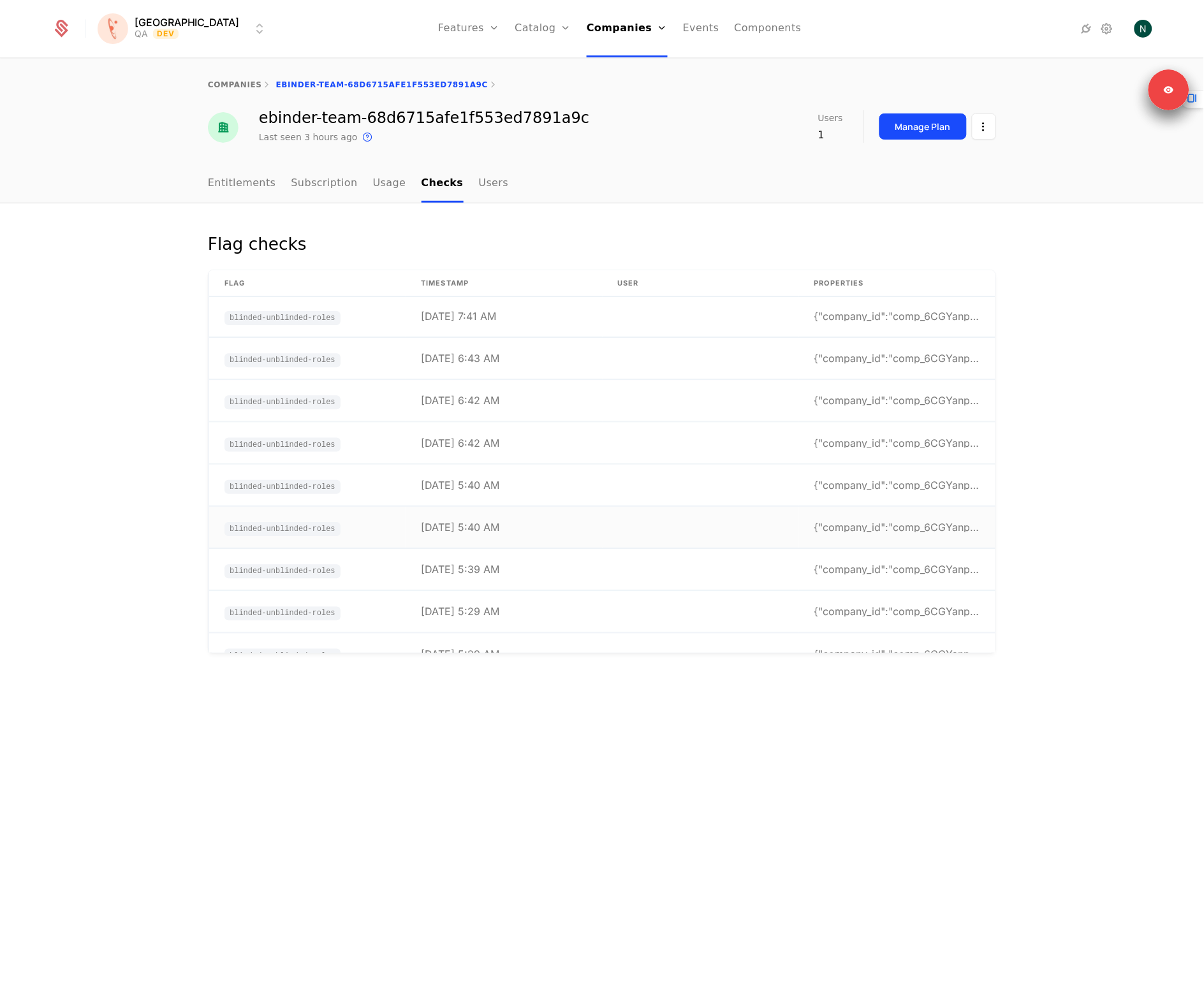
click at [492, 522] on div "[DATE] 5:40 AM" at bounding box center [460, 527] width 78 height 10
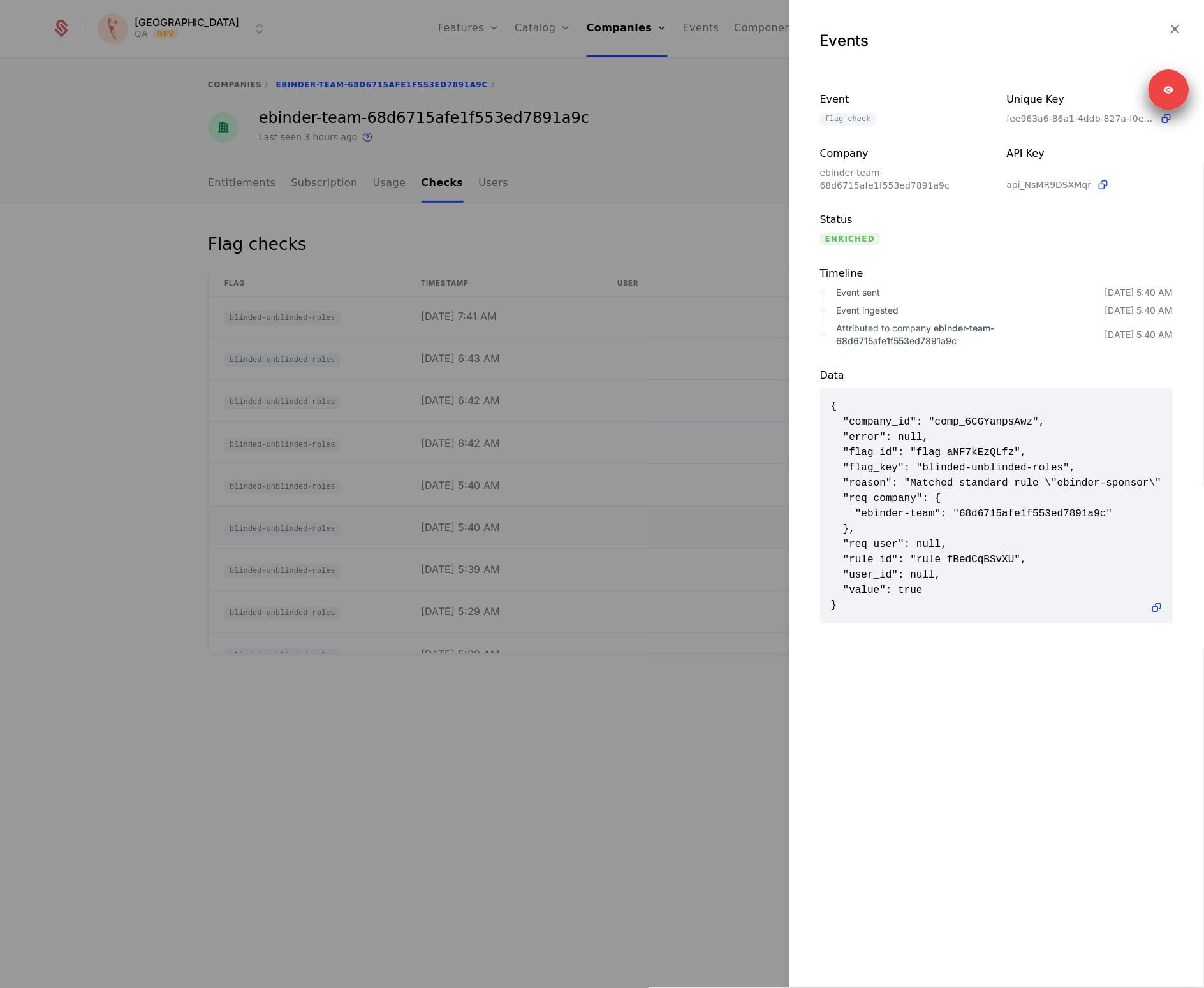
click at [492, 521] on div at bounding box center [602, 494] width 1204 height 988
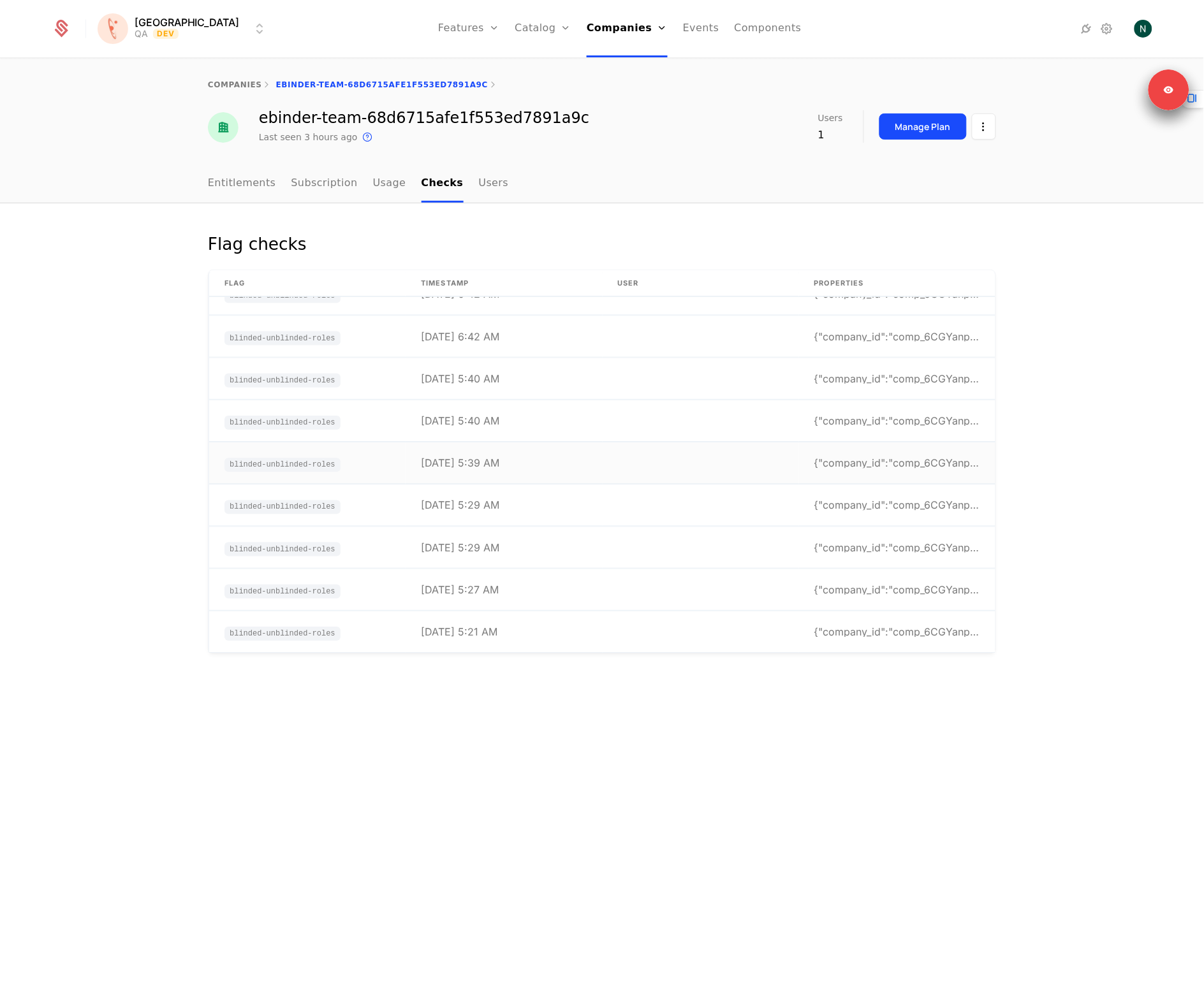
scroll to position [208, 0]
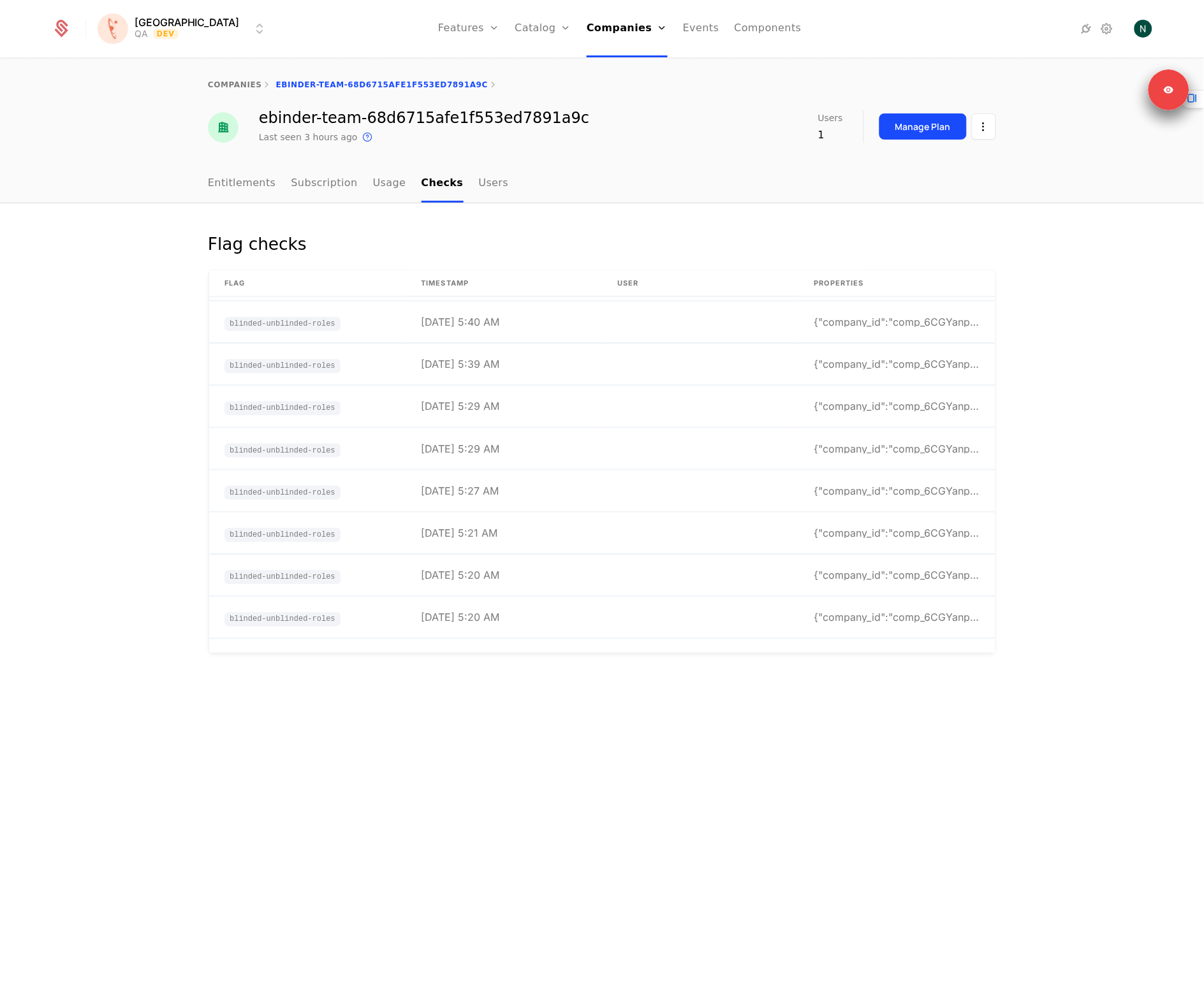
click at [1146, 645] on div "Flag checks Flag timestamp User Properties blinded-unblinded-roles [DATE] 7:41 …" at bounding box center [602, 596] width 1204 height 785
click at [1197, 477] on div "Flag checks Flag timestamp User Properties blinded-unblinded-roles [DATE] 7:41 …" at bounding box center [602, 596] width 1204 height 785
click at [496, 443] on div "[DATE] 6:42 AM" at bounding box center [460, 445] width 78 height 10
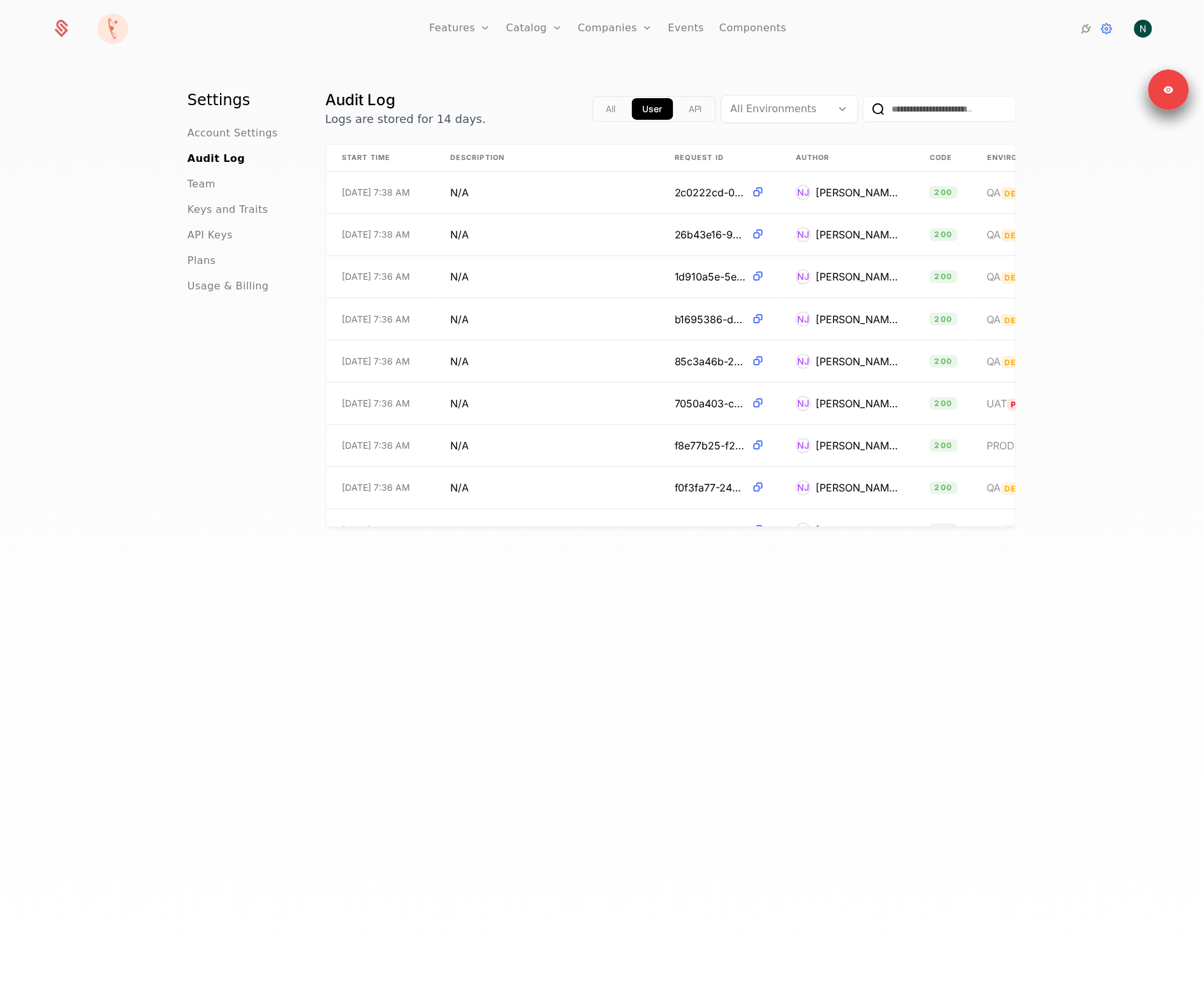
click at [603, 108] on button "All" at bounding box center [611, 109] width 32 height 22
click at [937, 114] on input "email" at bounding box center [940, 109] width 153 height 26
paste input "**********"
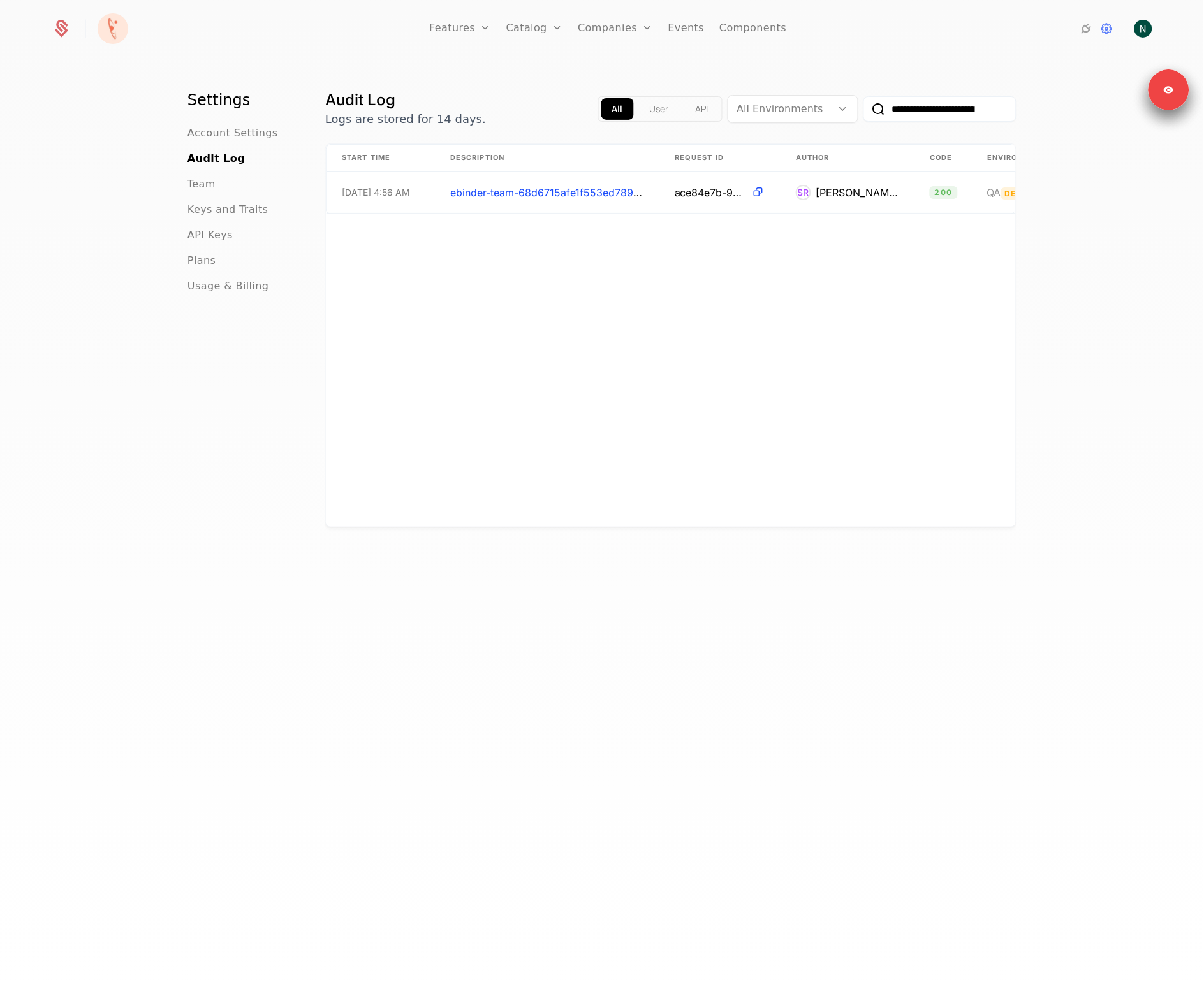
click at [897, 86] on div "**********" at bounding box center [602, 527] width 1204 height 937
click at [901, 100] on input "**********" at bounding box center [940, 109] width 153 height 26
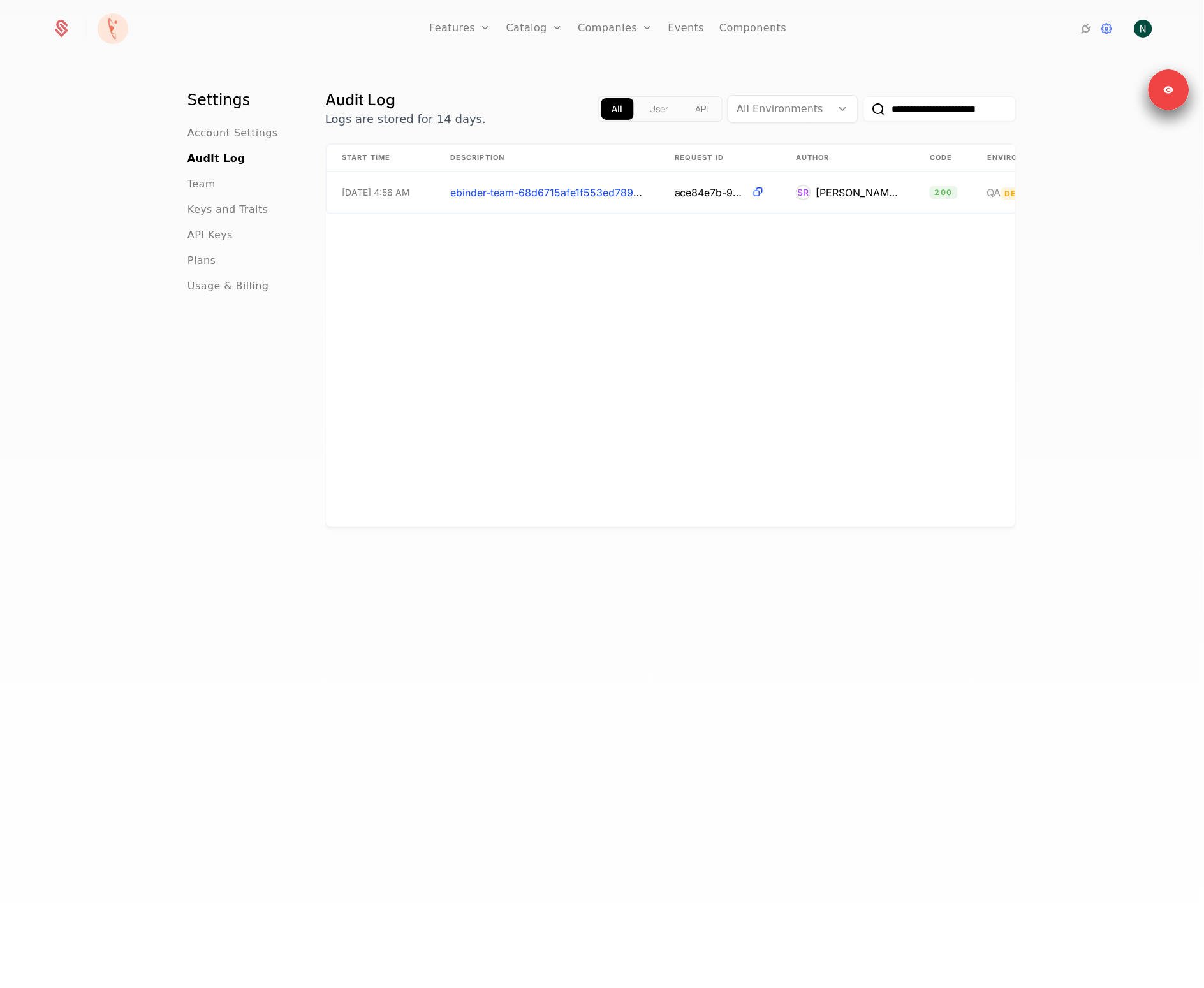
paste input "email"
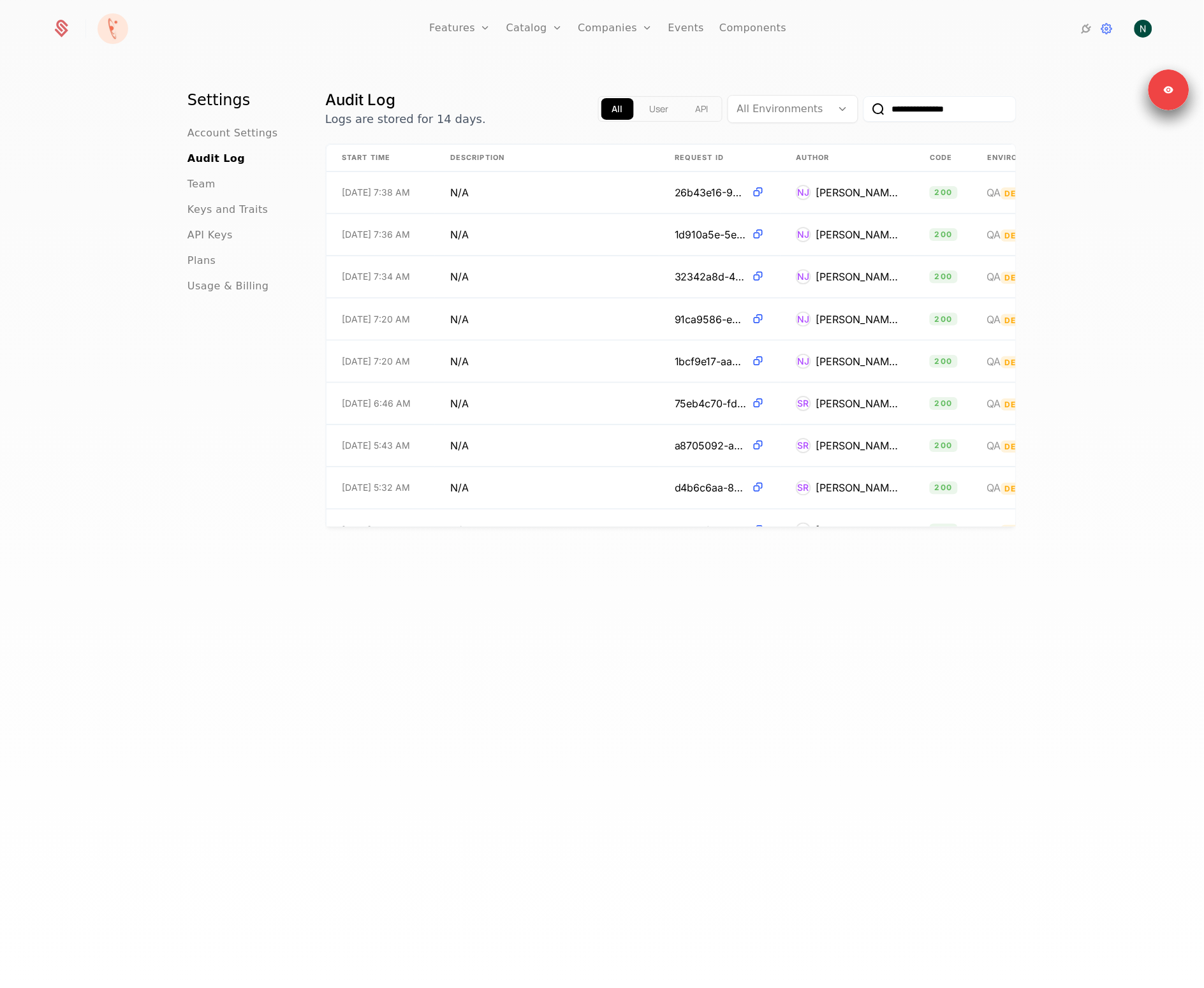
type input "**********"
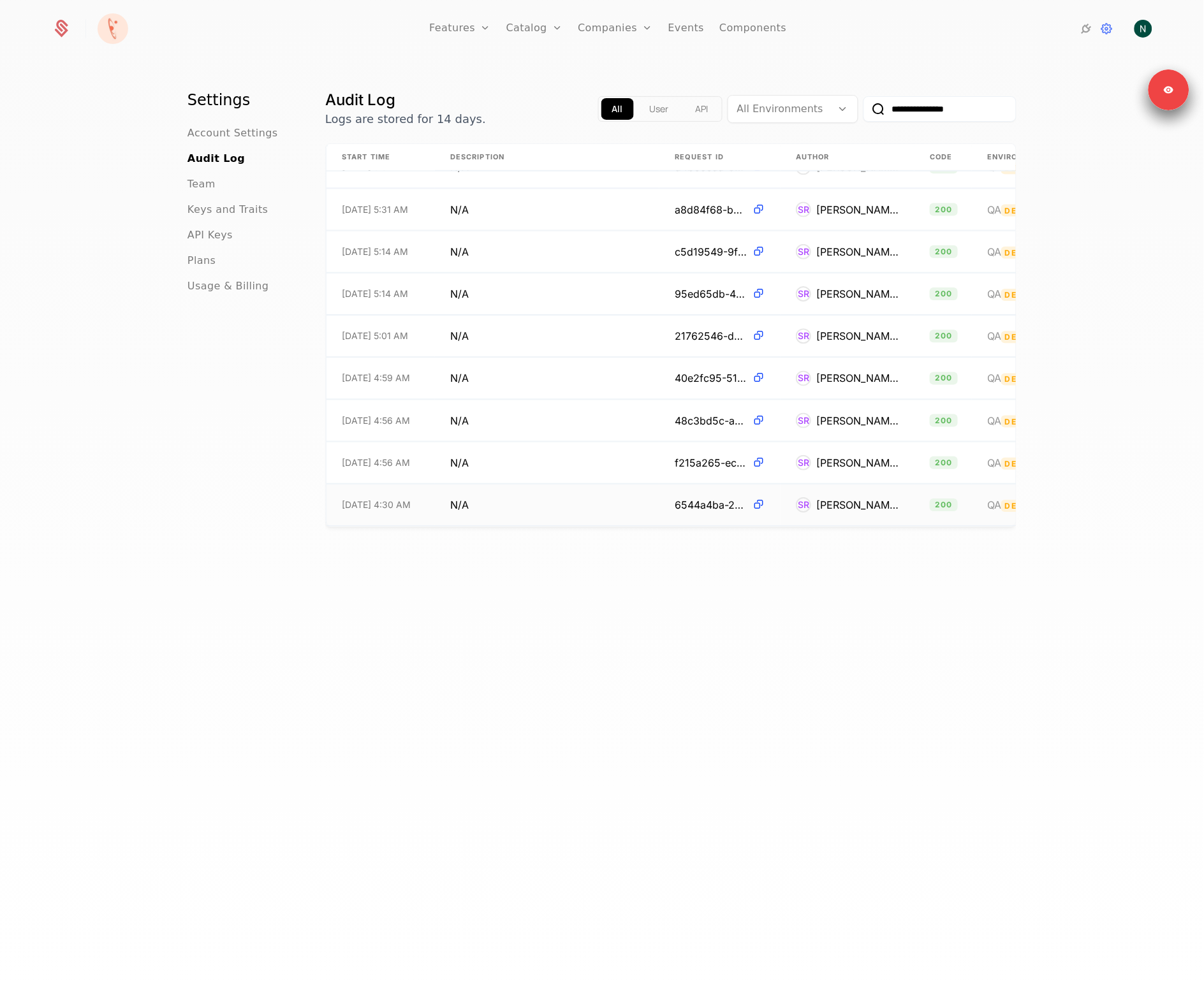
drag, startPoint x: 760, startPoint y: 526, endPoint x: 904, endPoint y: 515, distance: 144.4
click at [904, 515] on div "Start Time Description Request ID Author Code Environment URL 10/3/25, 7:34 AM …" at bounding box center [671, 335] width 691 height 384
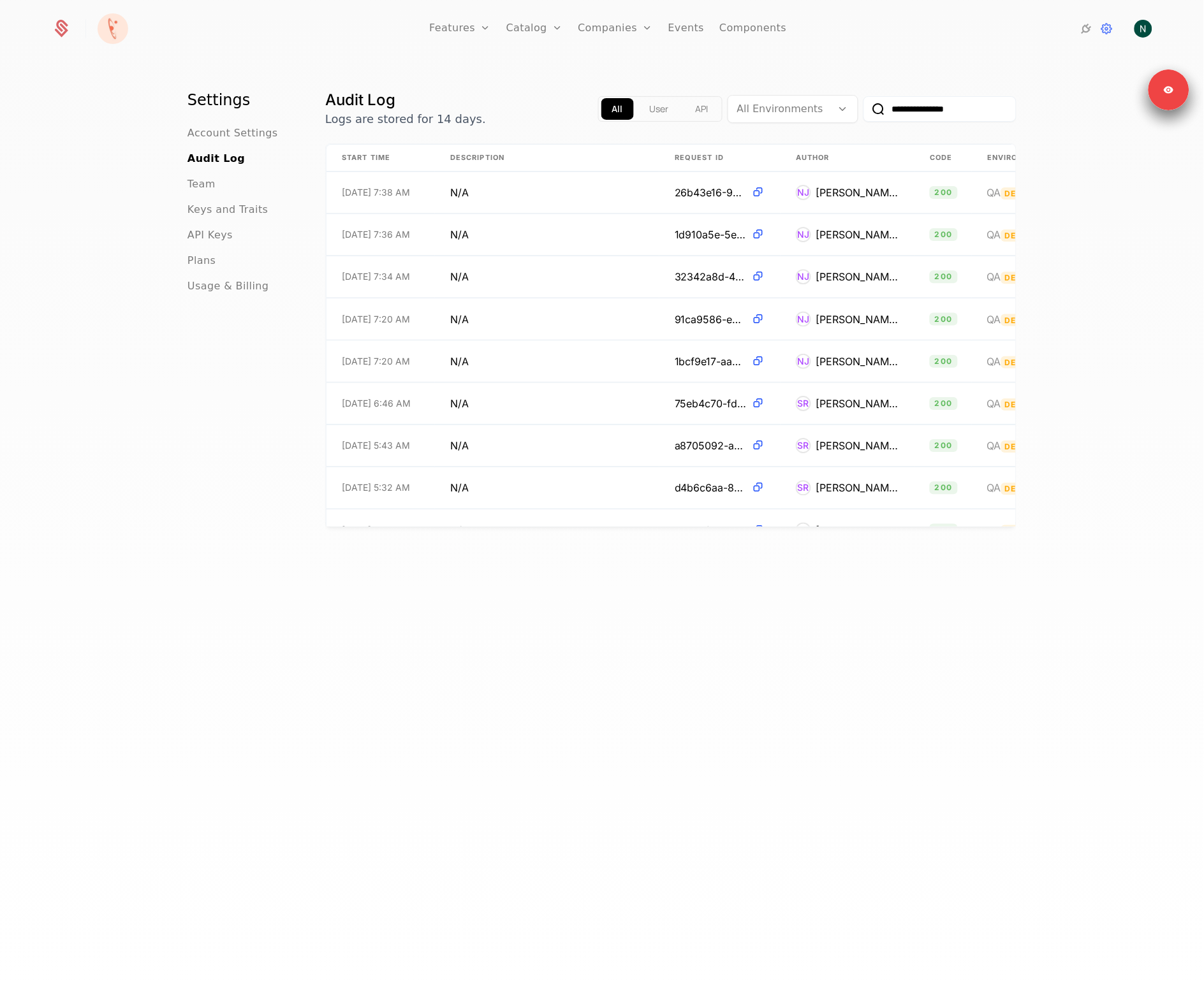
scroll to position [0, 285]
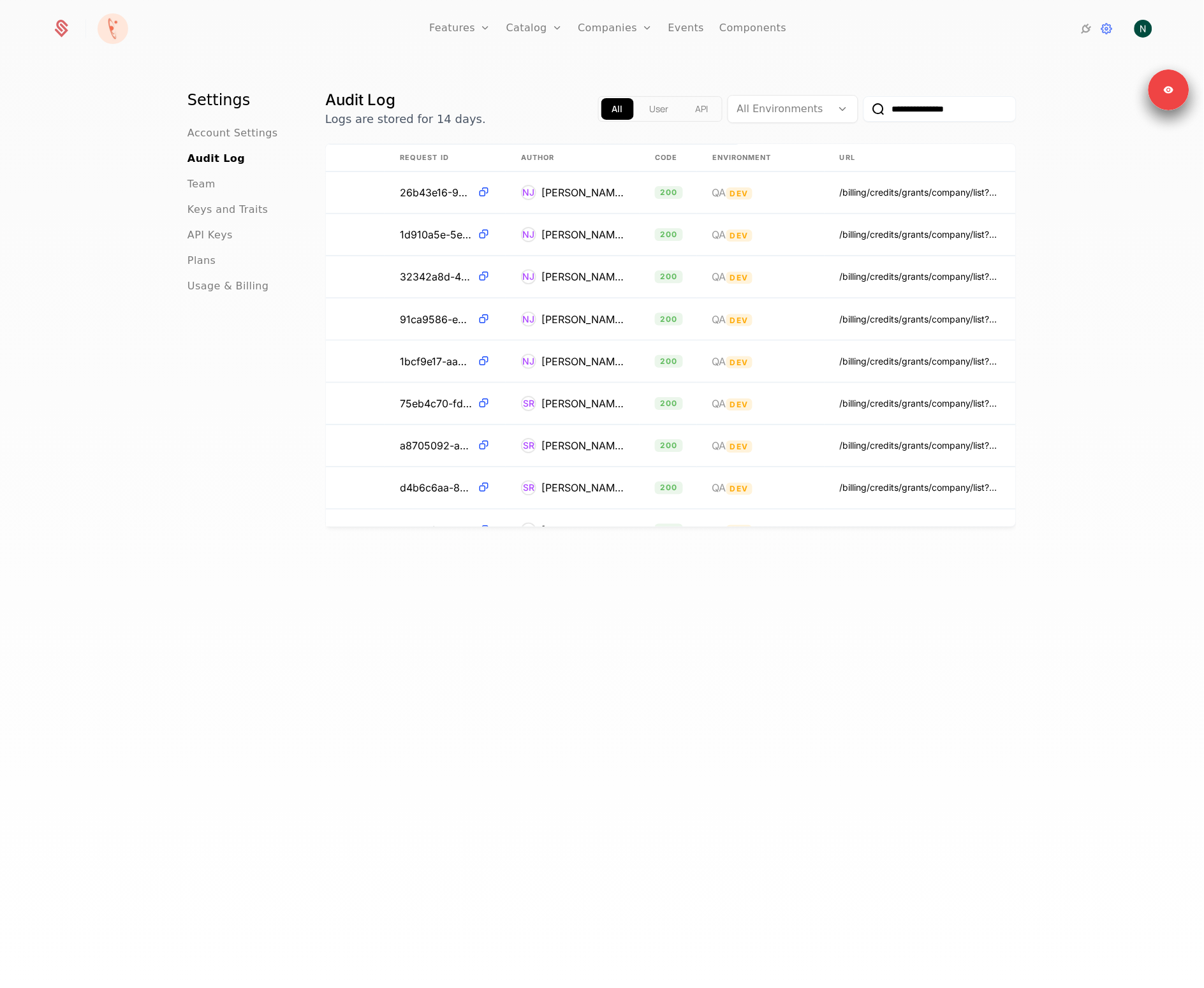
click at [1128, 486] on div "**********" at bounding box center [602, 527] width 1204 height 937
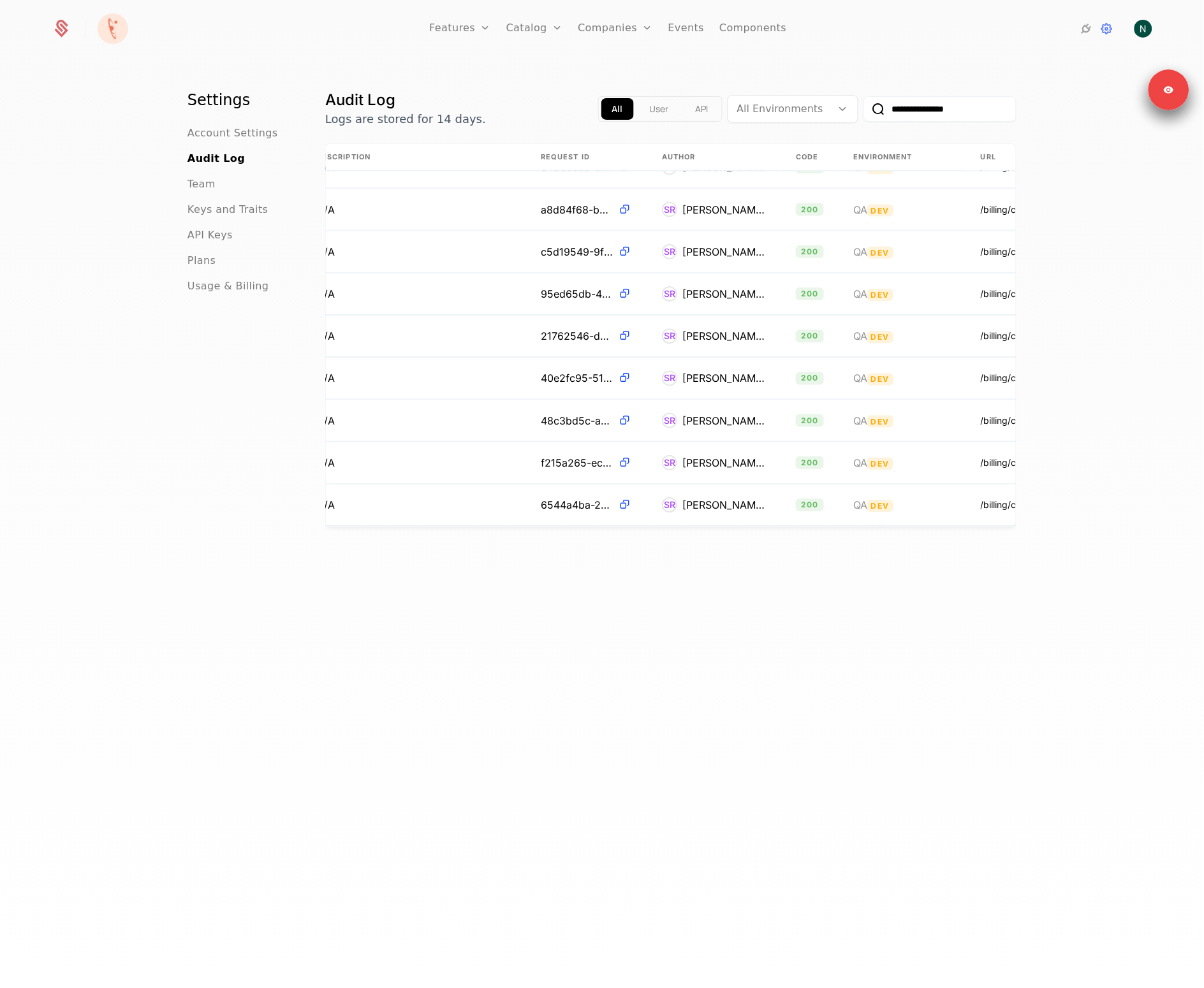
scroll to position [331, 0]
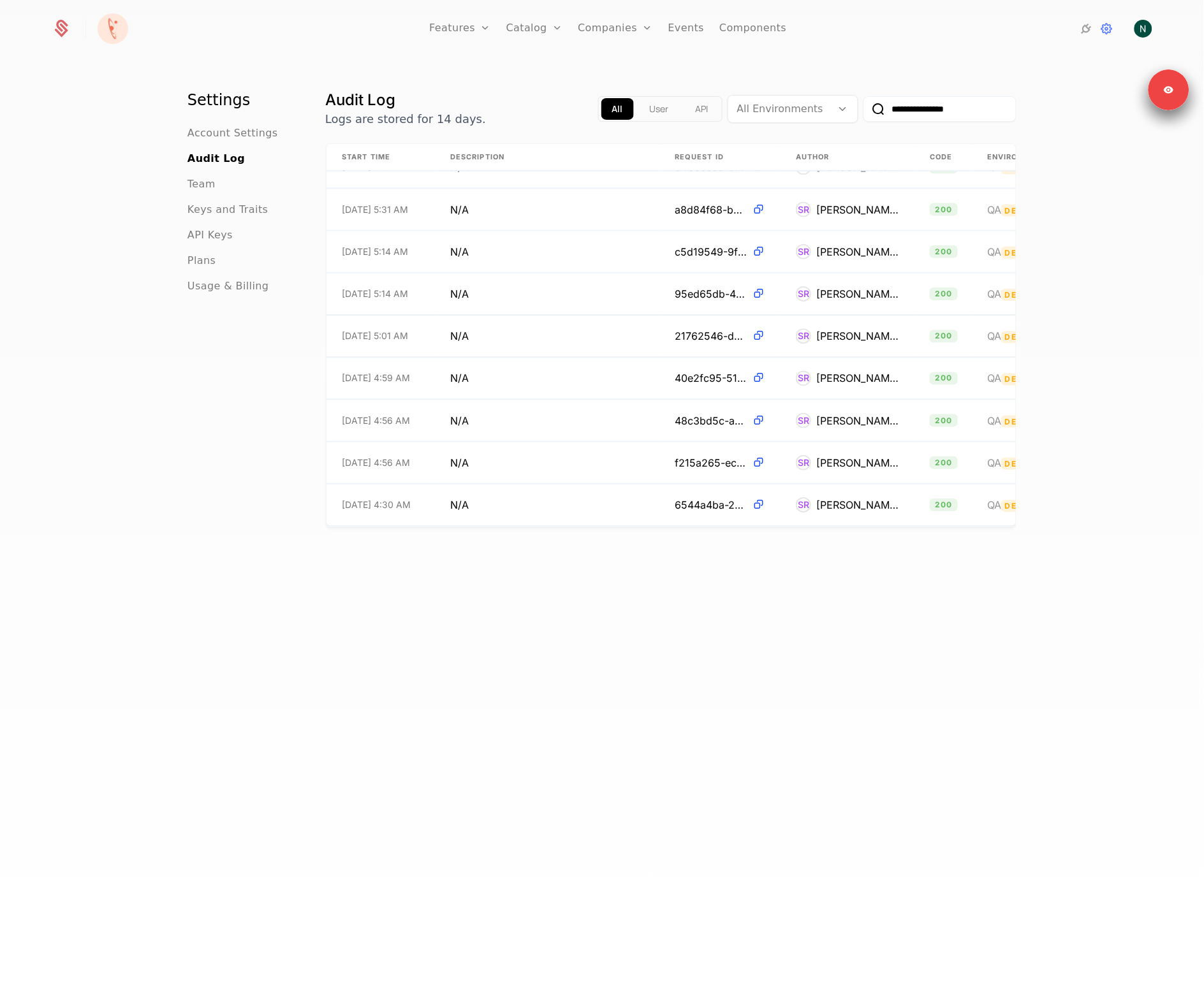
drag, startPoint x: 790, startPoint y: 579, endPoint x: 781, endPoint y: 579, distance: 9.0
click at [789, 579] on div "**********" at bounding box center [671, 542] width 691 height 905
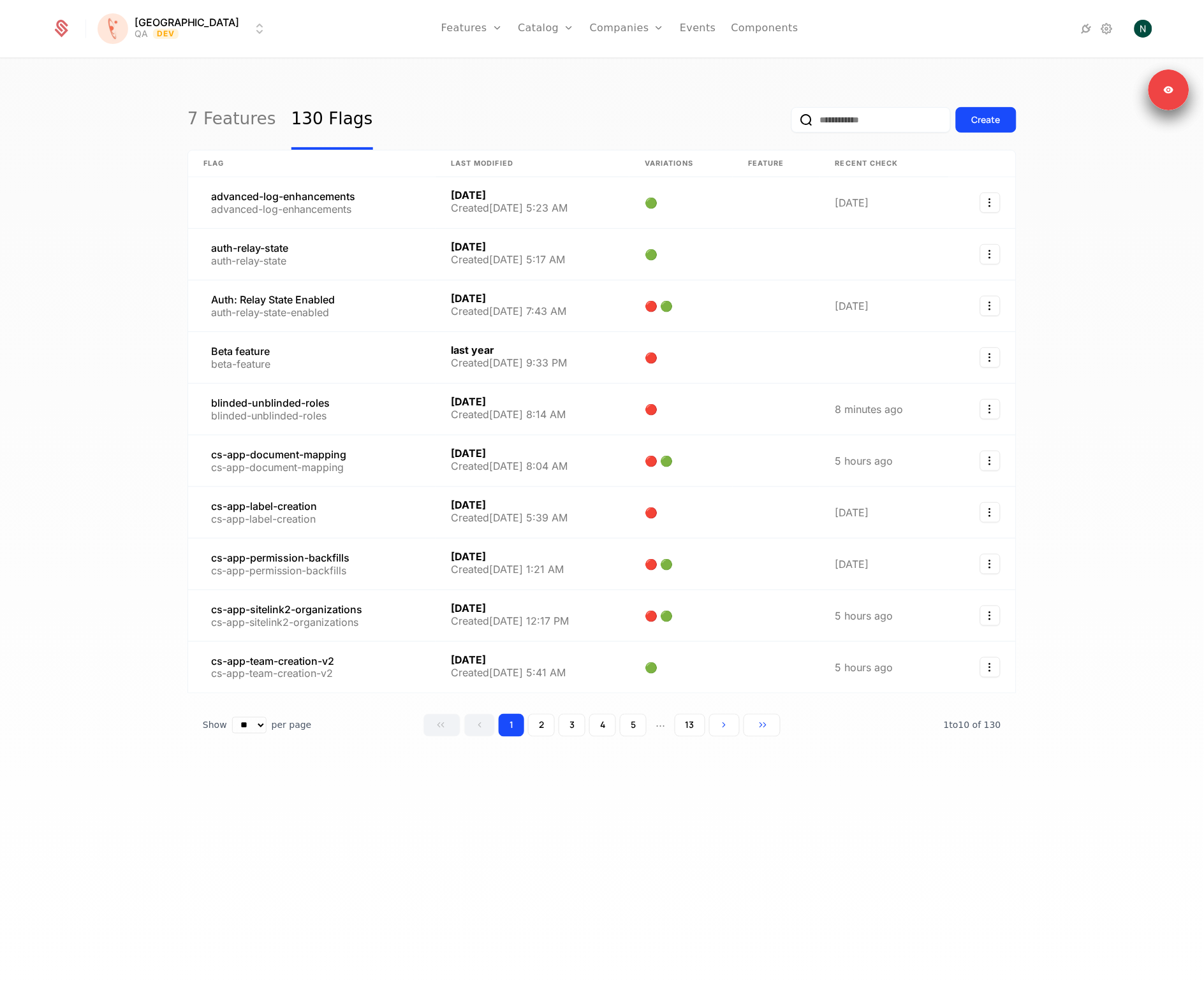
click at [842, 116] on input "email" at bounding box center [871, 120] width 159 height 26
paste input "**********"
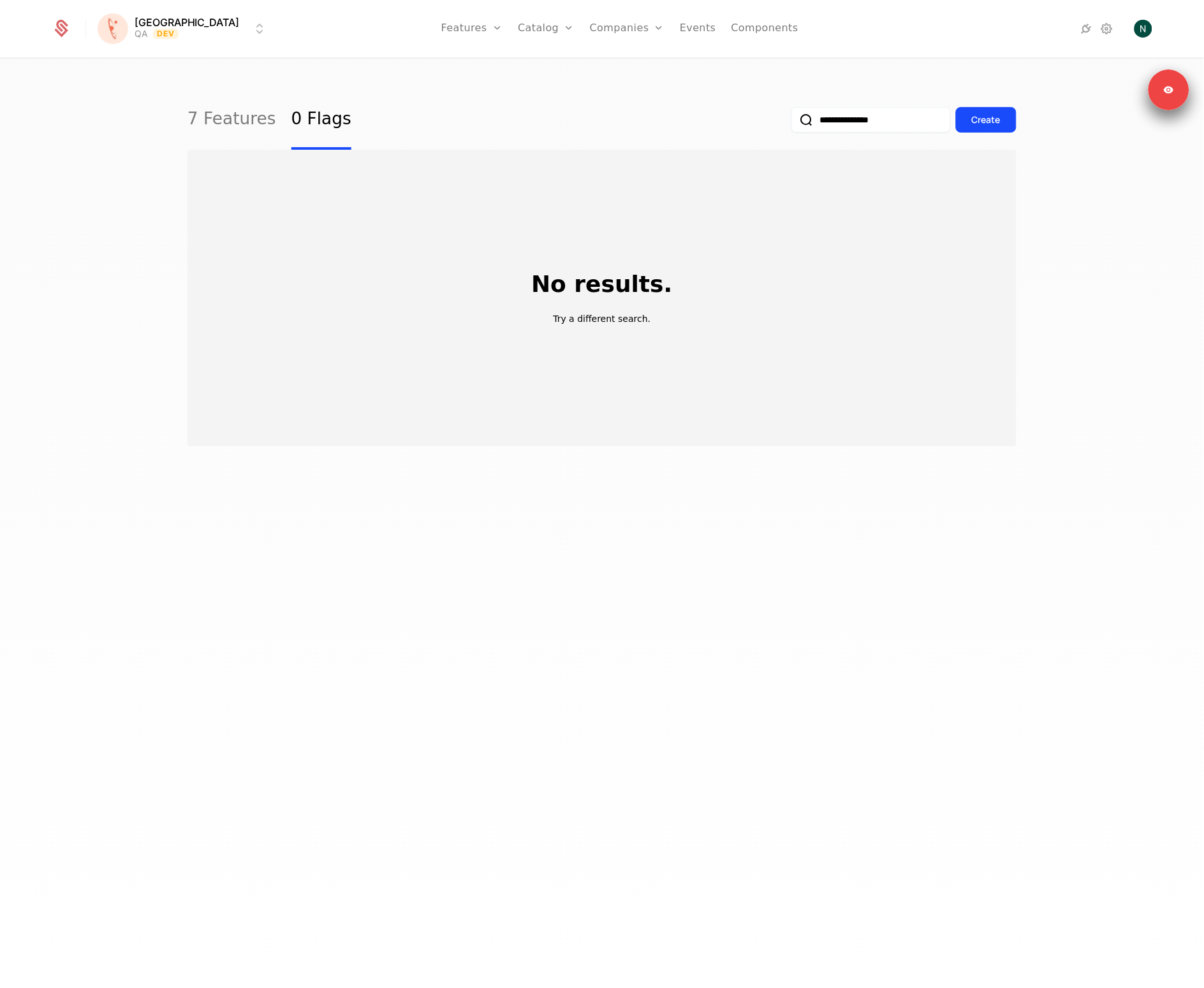
type input "**********"
click at [791, 122] on button "submit" at bounding box center [791, 122] width 0 height 0
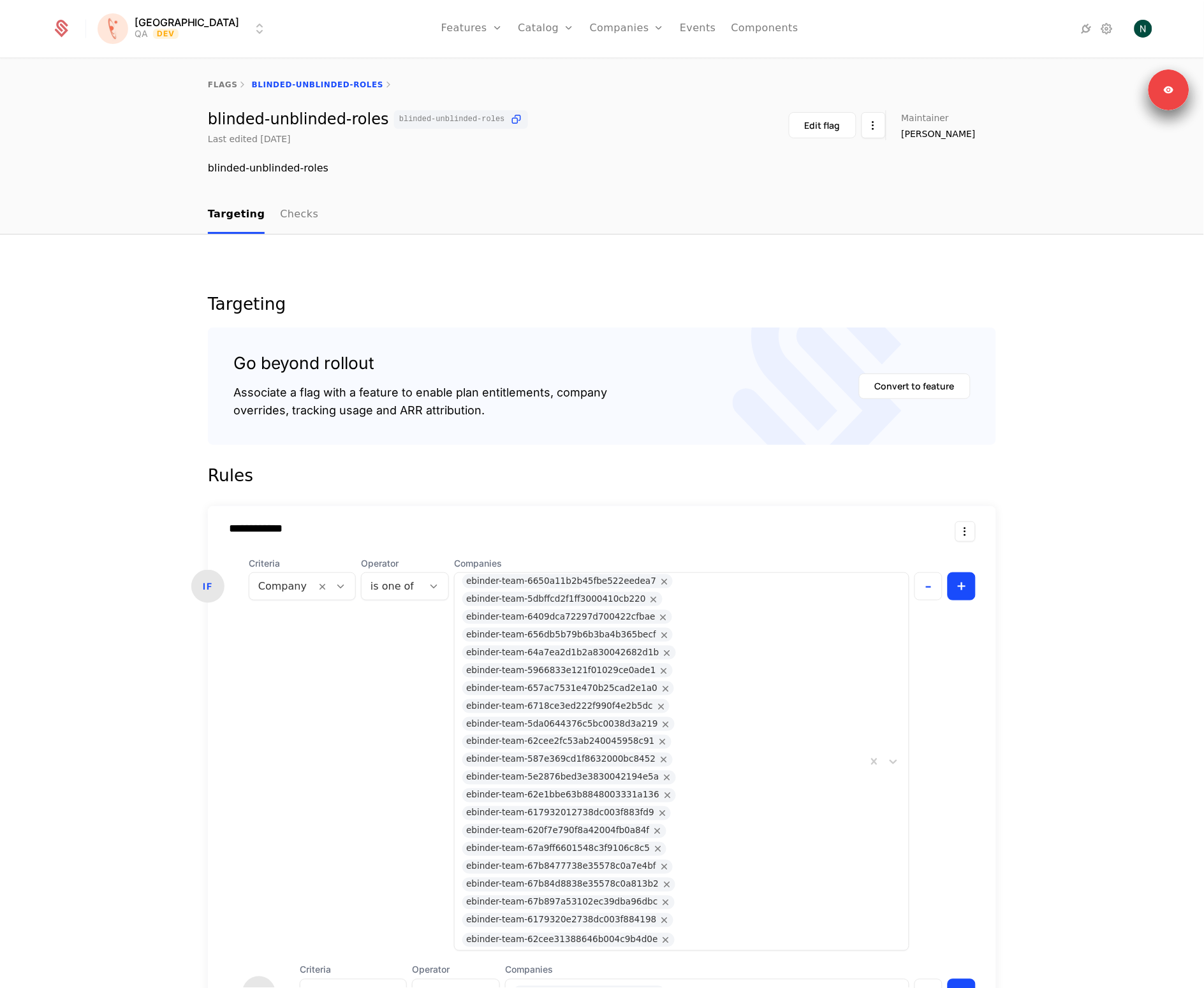
click at [362, 748] on div "Operator is one of" at bounding box center [405, 754] width 88 height 394
click at [1045, 795] on div "**********" at bounding box center [602, 788] width 1204 height 1107
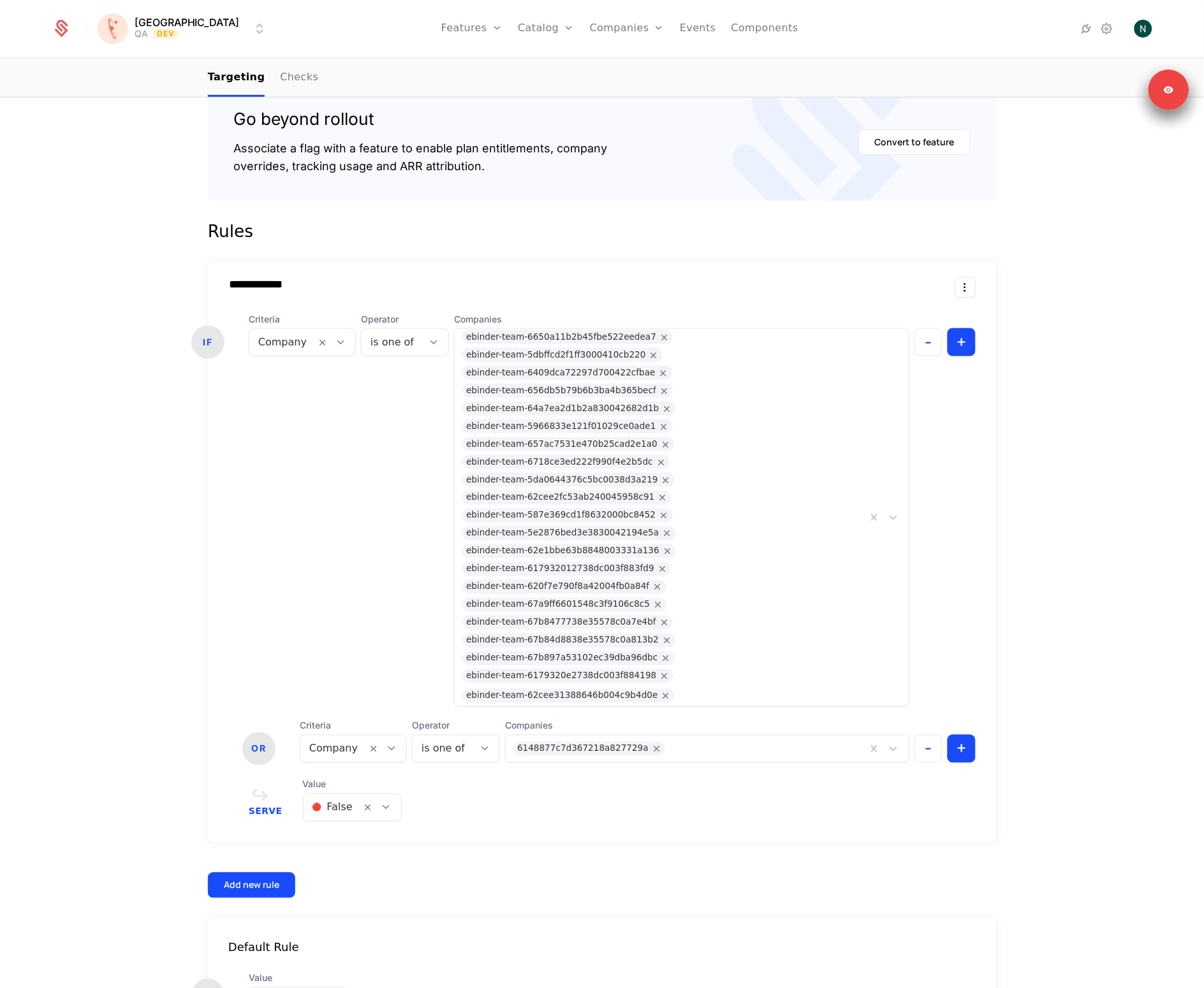
scroll to position [245, 0]
click at [746, 755] on div "**********" at bounding box center [601, 580] width 788 height 636
